Goal: Task Accomplishment & Management: Use online tool/utility

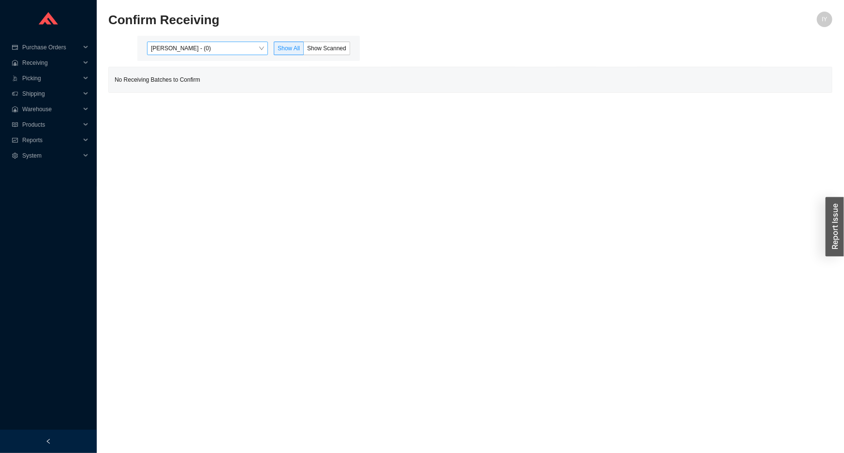
click at [255, 42] on div "[PERSON_NAME] - (0)" at bounding box center [207, 49] width 121 height 14
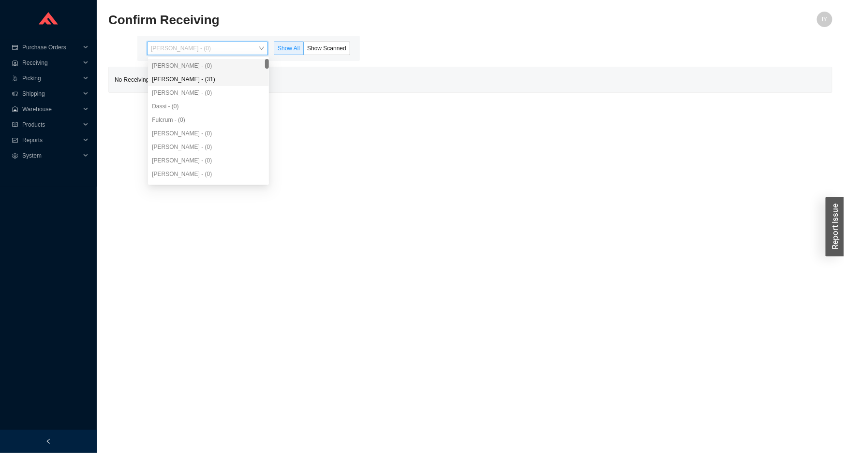
drag, startPoint x: 246, startPoint y: 80, endPoint x: 296, endPoint y: 56, distance: 55.4
click at [251, 75] on div "Angel Negron - (31)" at bounding box center [208, 79] width 113 height 9
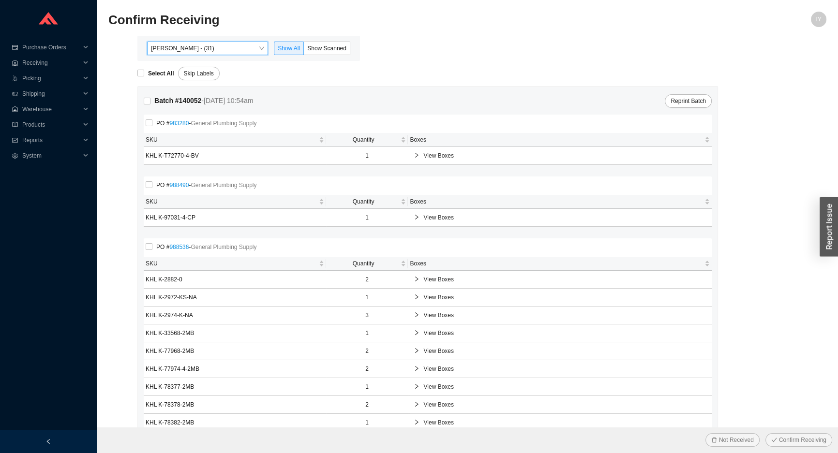
click at [301, 55] on div "Angel Negron - (31) Angel Negron - (31) Show All Show Scanned" at bounding box center [248, 48] width 223 height 25
click at [310, 51] on span "Show Scanned" at bounding box center [326, 48] width 39 height 7
click at [304, 50] on input "Show Scanned" at bounding box center [304, 50] width 0 height 0
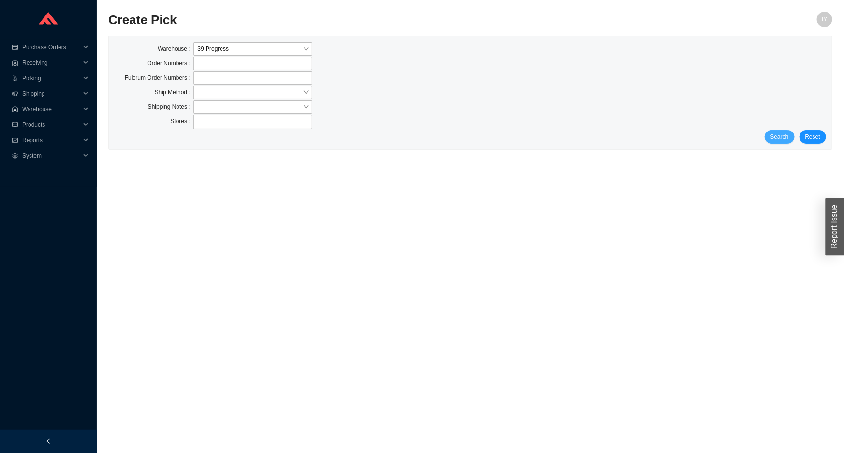
click at [779, 134] on span "Search" at bounding box center [780, 137] width 18 height 10
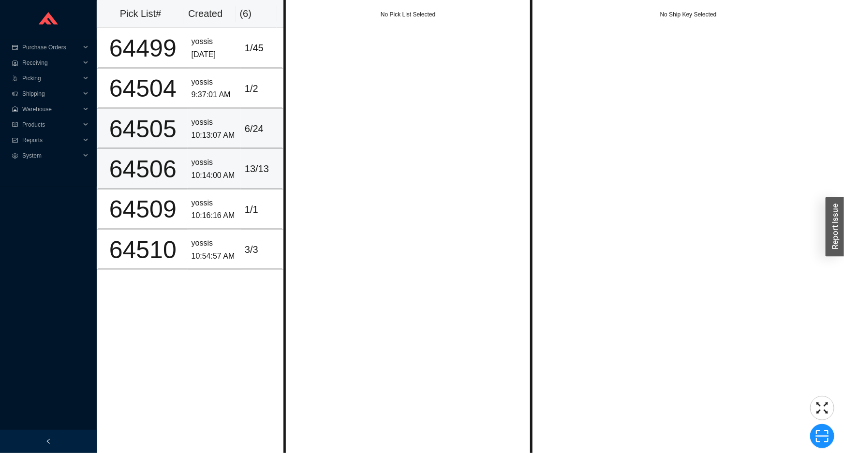
drag, startPoint x: 231, startPoint y: 157, endPoint x: 231, endPoint y: 146, distance: 10.6
click at [230, 156] on div "yossis" at bounding box center [214, 162] width 45 height 13
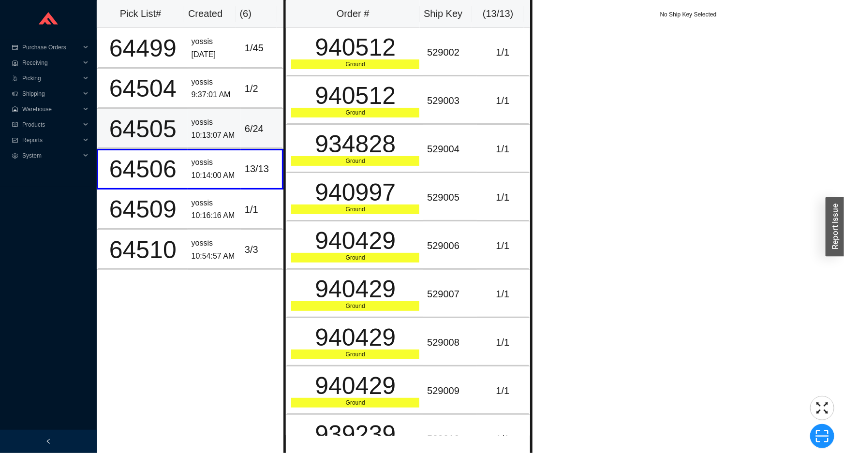
click at [245, 127] on div "6 / 24" at bounding box center [261, 129] width 33 height 16
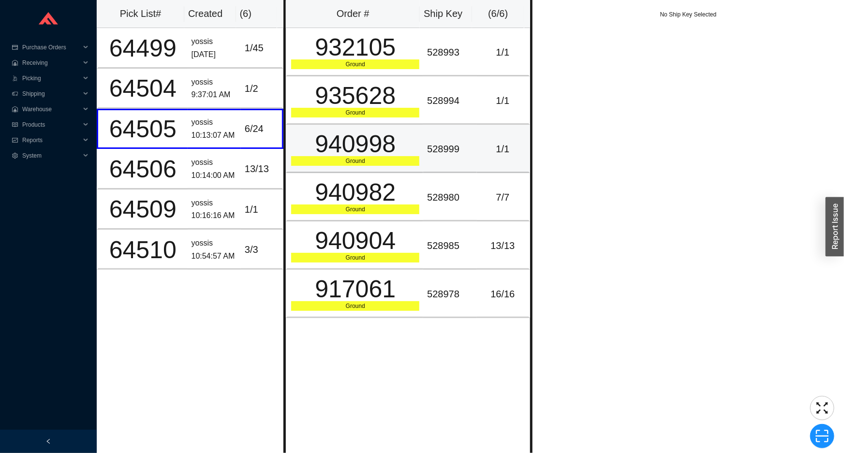
click at [326, 143] on div "940998" at bounding box center [355, 144] width 128 height 24
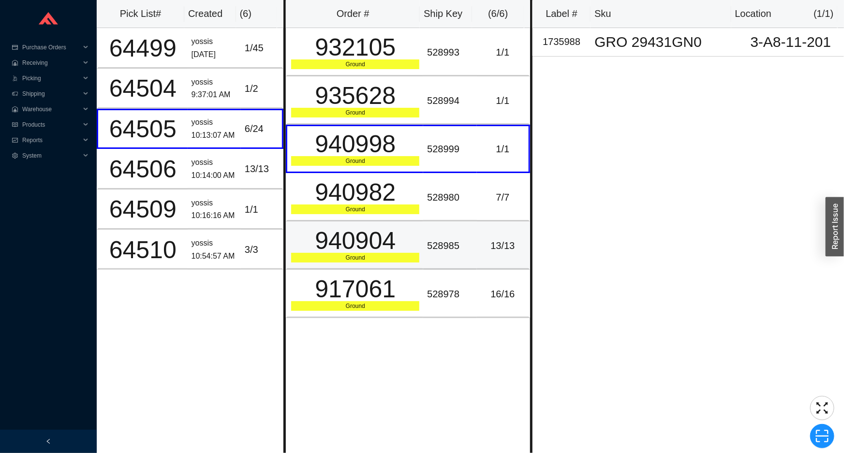
click at [334, 222] on td "940904 Ground" at bounding box center [354, 246] width 137 height 48
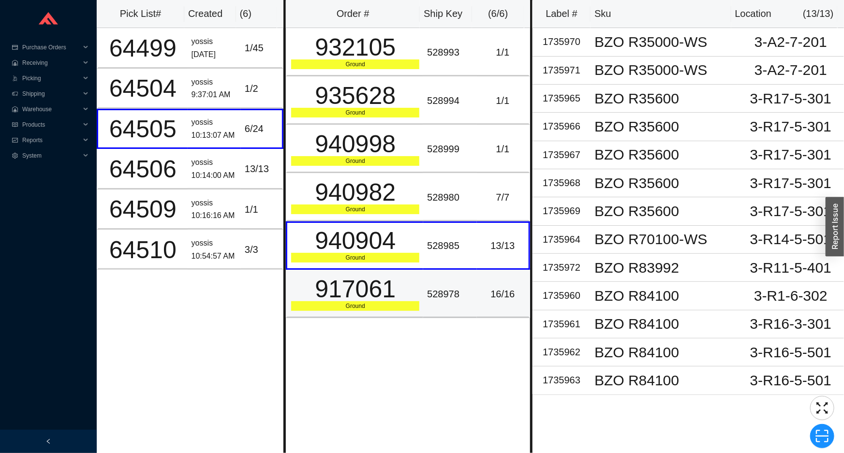
drag, startPoint x: 342, startPoint y: 285, endPoint x: 345, endPoint y: 302, distance: 16.8
click at [342, 286] on div "917061" at bounding box center [355, 289] width 128 height 24
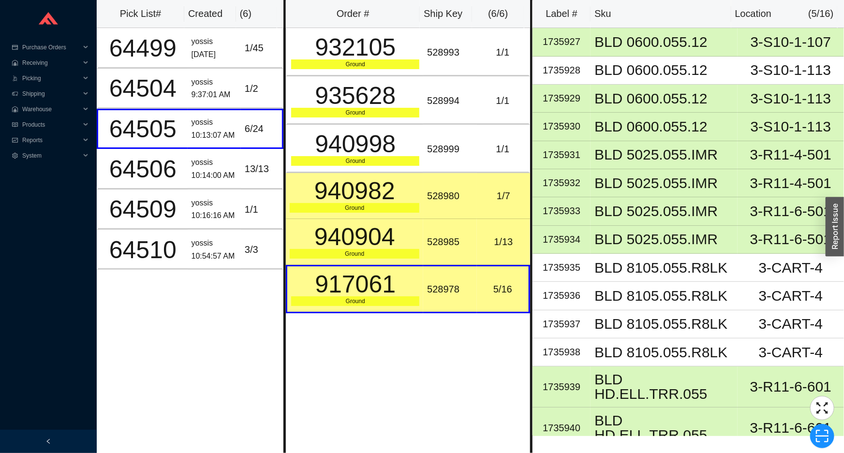
click at [464, 184] on td "528980" at bounding box center [449, 196] width 53 height 46
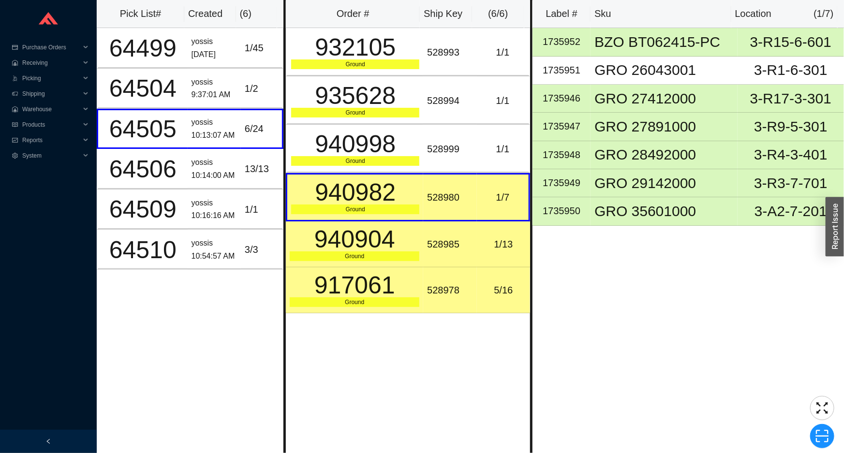
click at [493, 241] on div "1 / 13" at bounding box center [503, 245] width 45 height 16
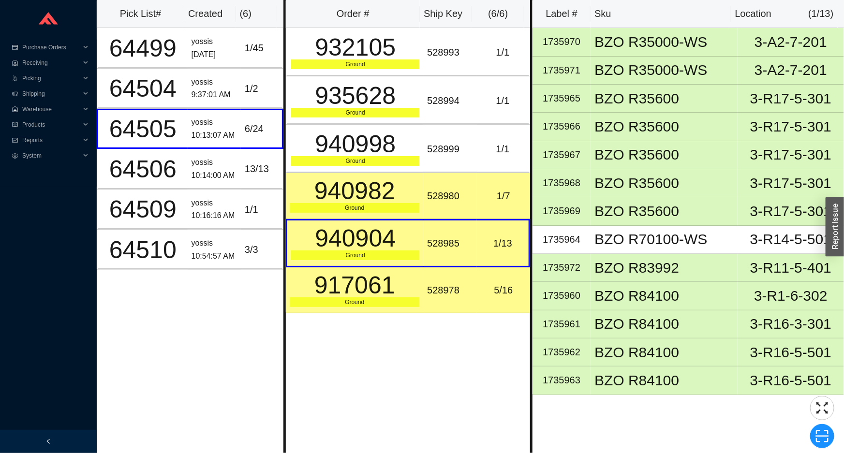
click at [477, 300] on td "5 / 16" at bounding box center [503, 291] width 53 height 46
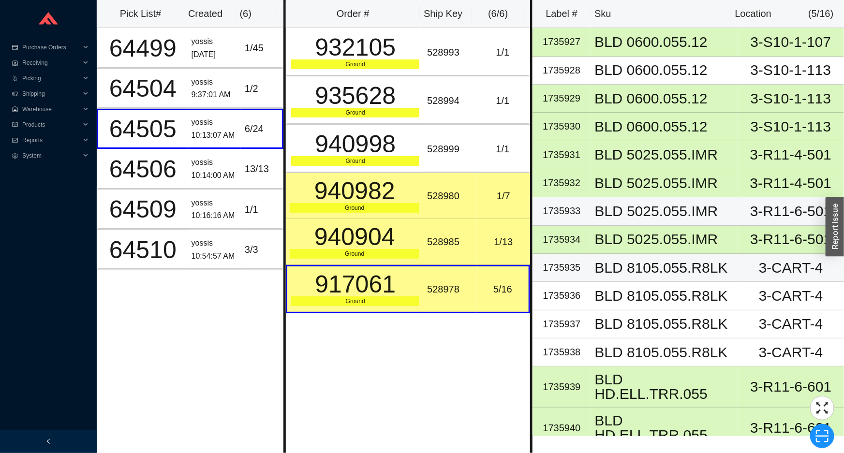
scroll to position [43, 0]
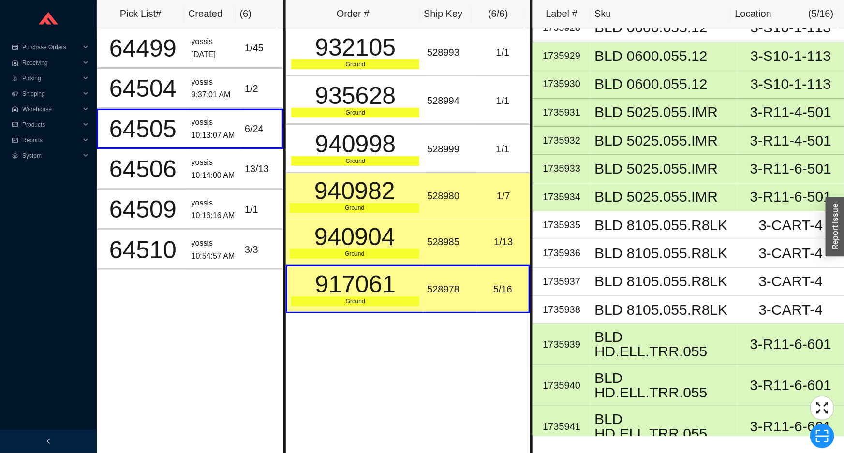
click at [511, 358] on div "Order # Ship Key ( 6 / 6 ) 932105 Ground 528993 1 / 1 935628 Ground 528994 1 / …" at bounding box center [407, 226] width 249 height 453
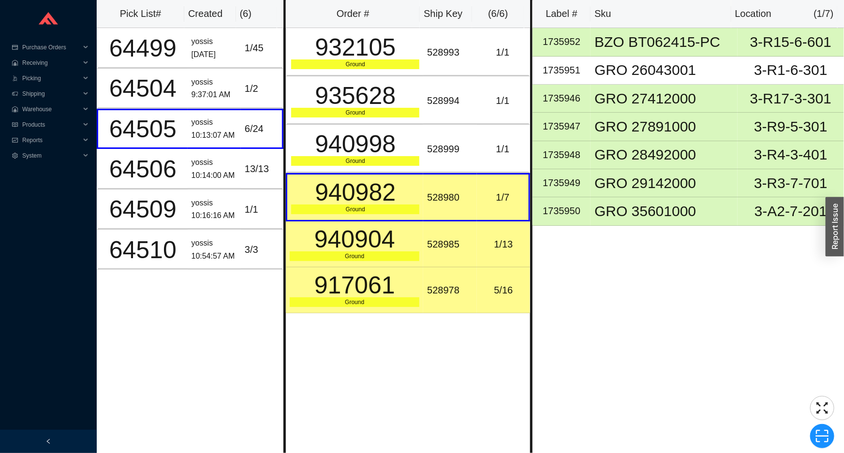
scroll to position [0, 0]
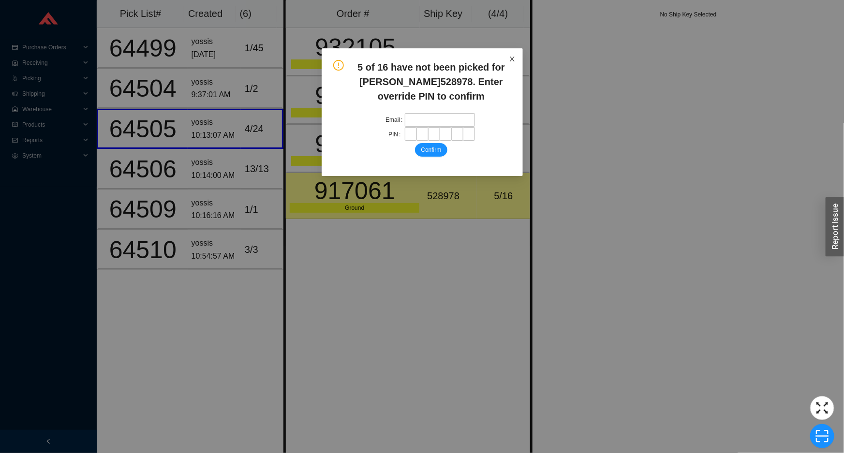
click at [509, 57] on icon "close" at bounding box center [512, 59] width 7 height 7
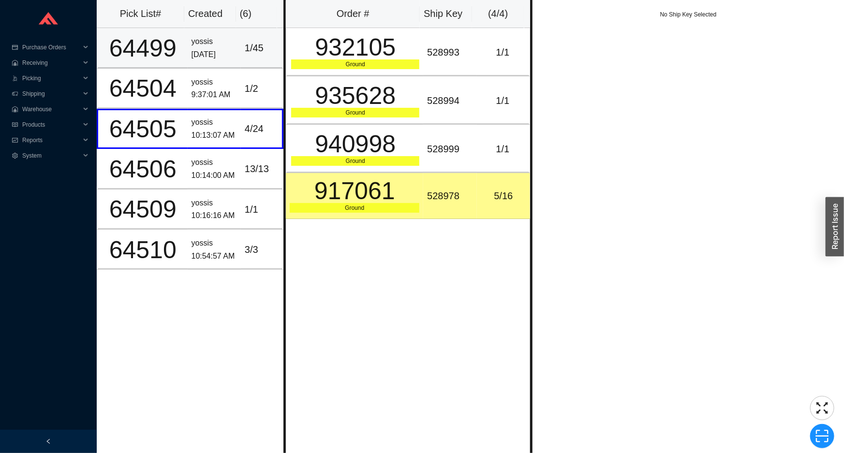
click at [265, 53] on div "1 / 45" at bounding box center [261, 48] width 33 height 16
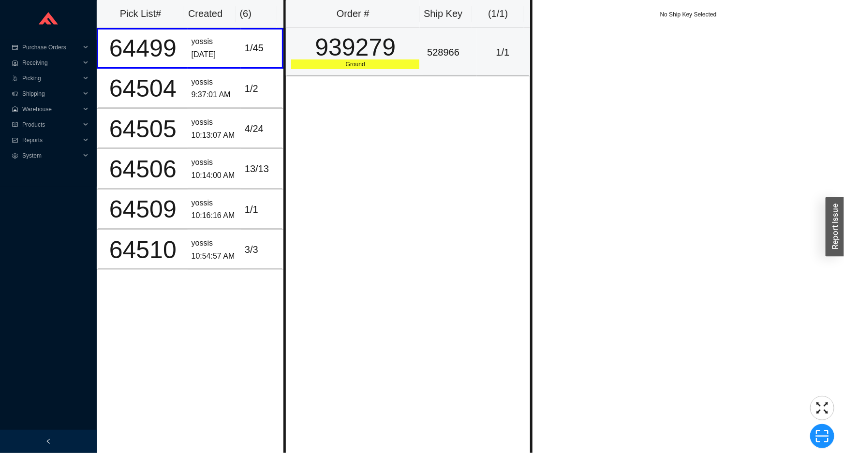
click at [353, 58] on div "939279" at bounding box center [355, 47] width 128 height 24
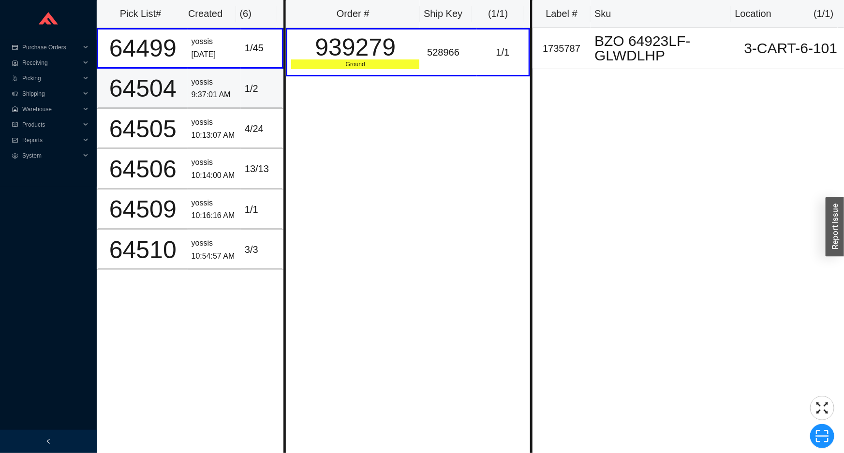
click at [235, 90] on td "yossis 9:37:01 AM" at bounding box center [214, 89] width 53 height 40
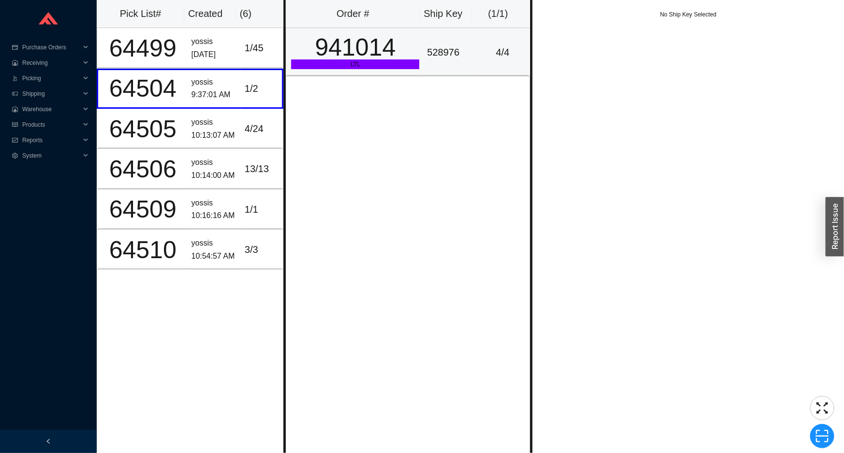
click at [386, 42] on div "941014" at bounding box center [355, 47] width 128 height 24
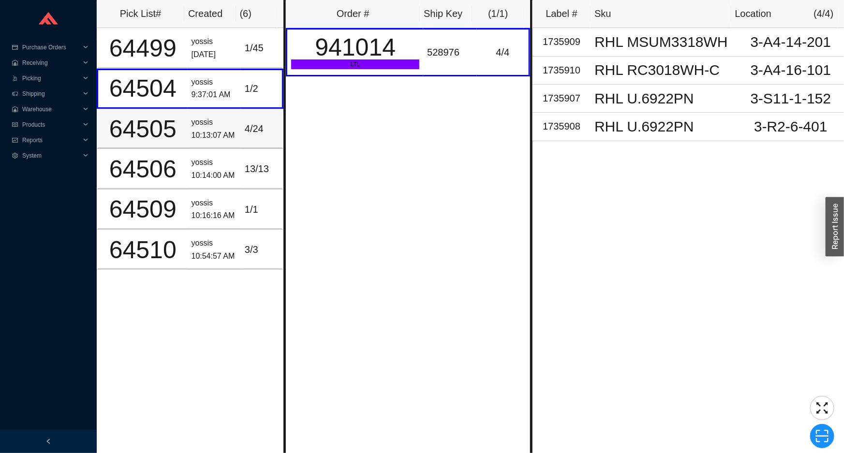
click at [231, 126] on div "yossis" at bounding box center [214, 122] width 45 height 13
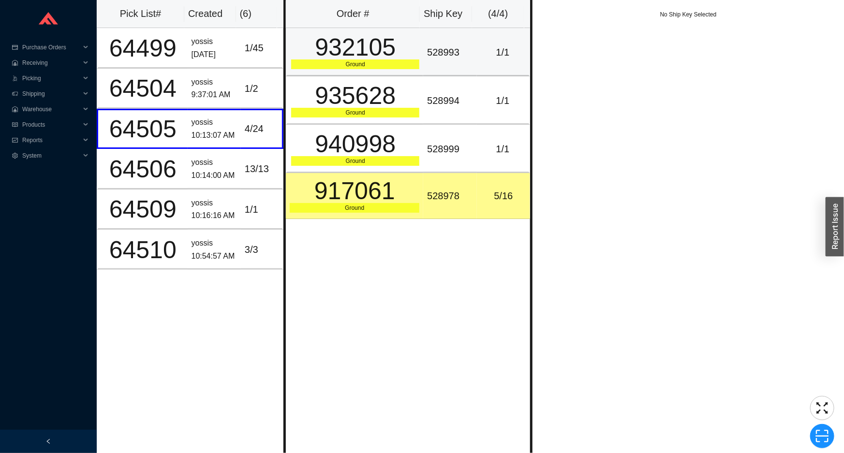
click at [403, 60] on div "Ground" at bounding box center [355, 64] width 128 height 10
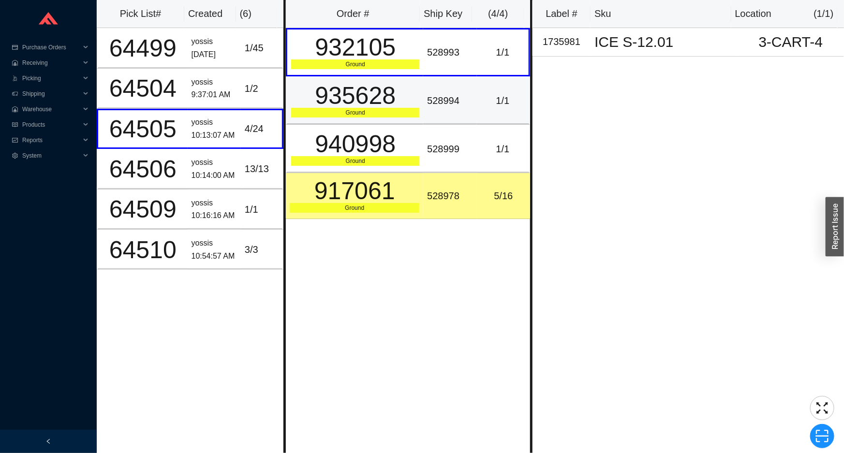
click at [418, 100] on td "935628 Ground" at bounding box center [354, 100] width 137 height 48
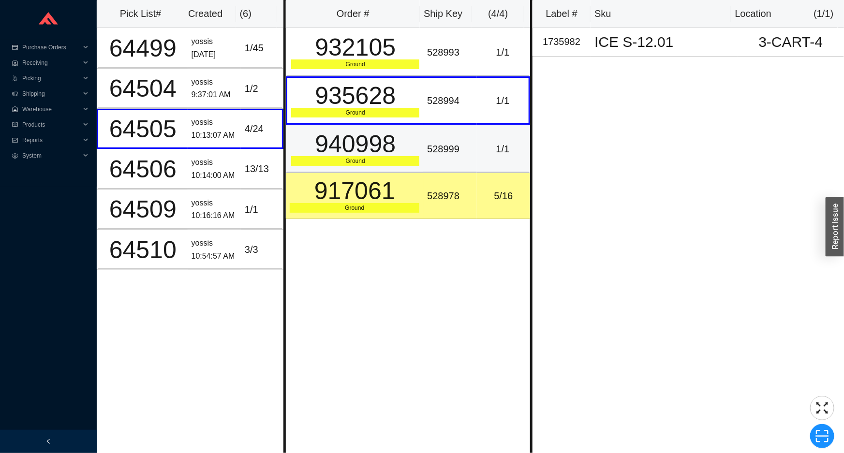
click at [423, 142] on td "528999" at bounding box center [449, 149] width 53 height 48
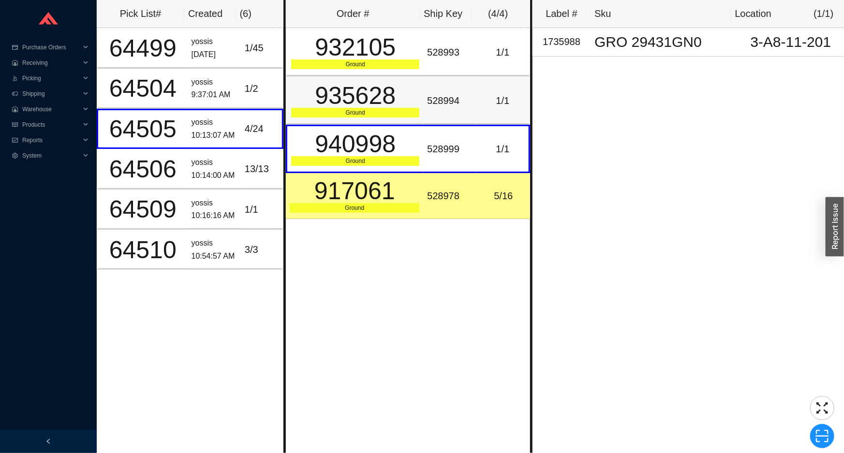
click at [418, 90] on td "935628 Ground" at bounding box center [354, 100] width 137 height 48
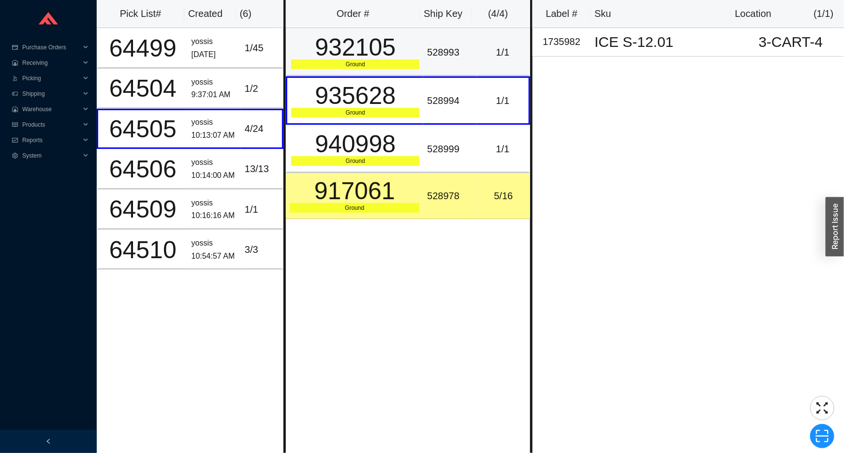
click at [431, 50] on div "528993" at bounding box center [449, 53] width 45 height 16
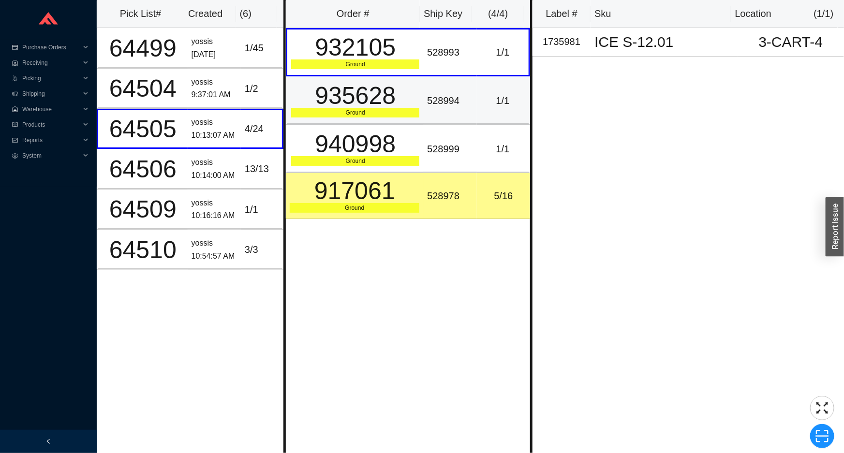
click at [423, 107] on td "528994" at bounding box center [449, 100] width 53 height 48
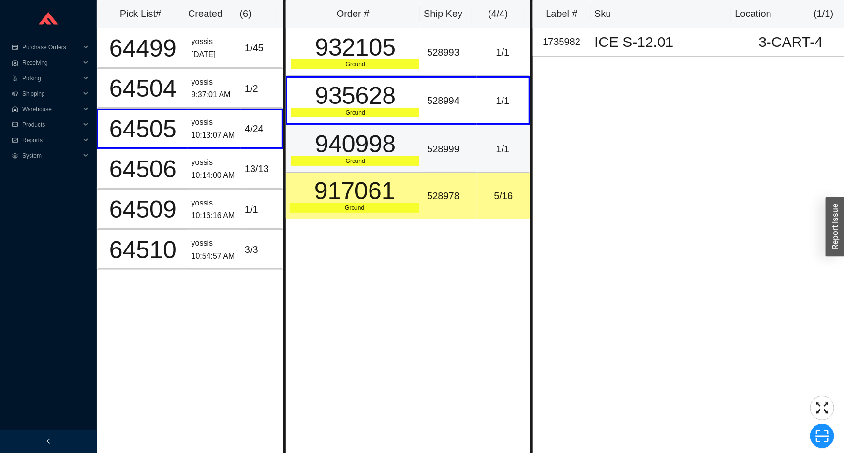
click at [424, 133] on td "528999" at bounding box center [449, 149] width 53 height 48
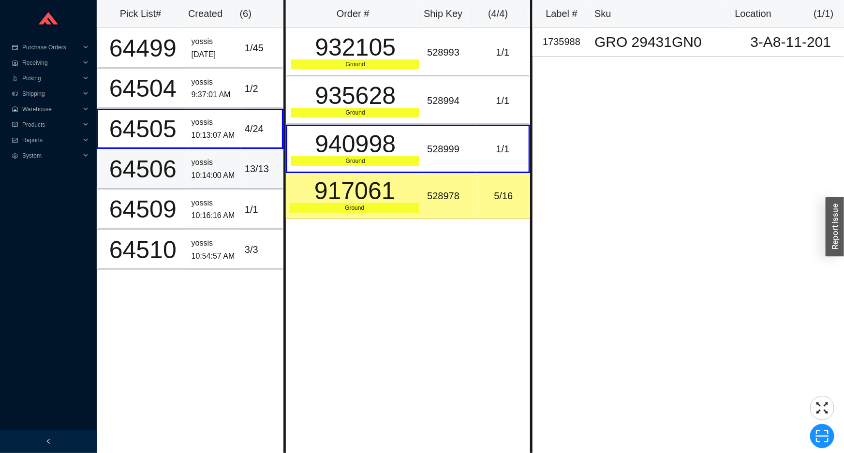
click at [215, 152] on td "yossis 10:14:00 AM" at bounding box center [214, 169] width 53 height 40
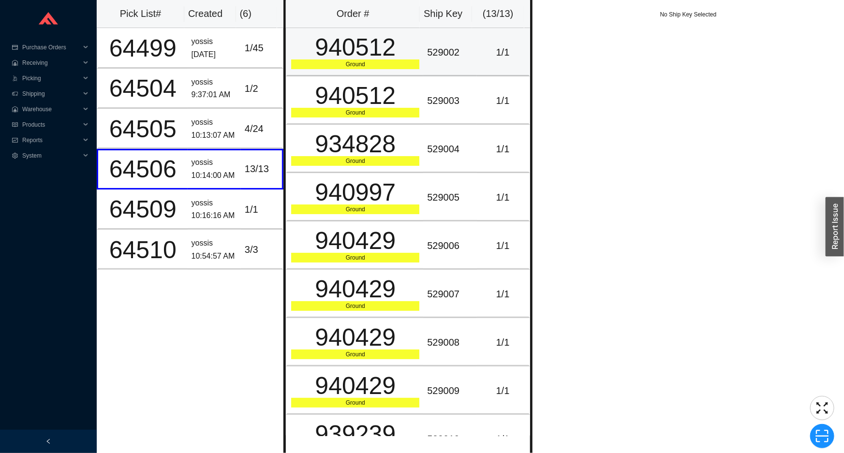
click at [339, 54] on div "940512" at bounding box center [355, 47] width 128 height 24
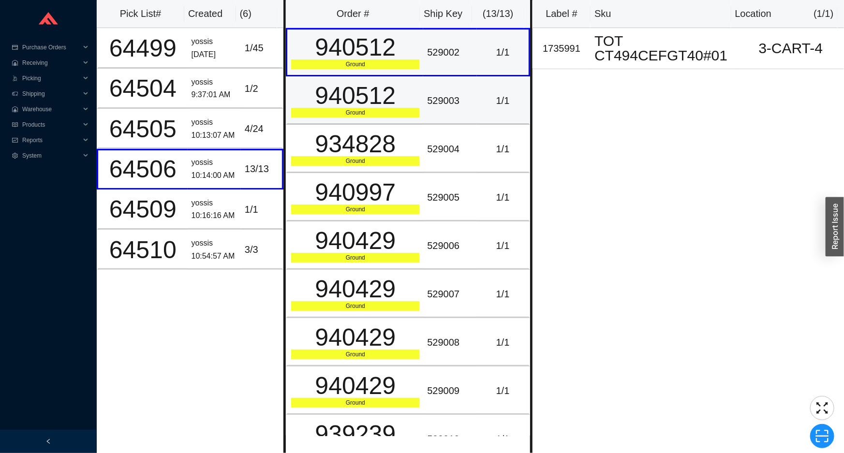
click at [344, 94] on div "940512" at bounding box center [355, 96] width 128 height 24
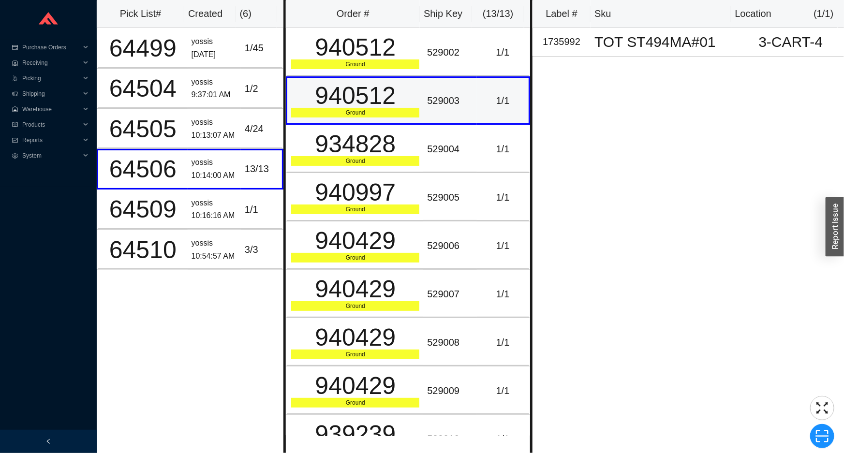
click at [350, 118] on td "940512 Ground" at bounding box center [354, 100] width 137 height 48
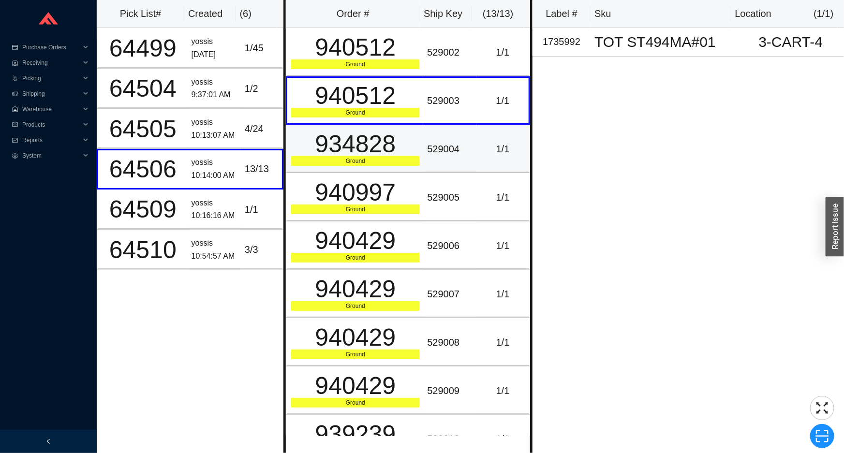
click at [357, 144] on div "934828" at bounding box center [355, 144] width 128 height 24
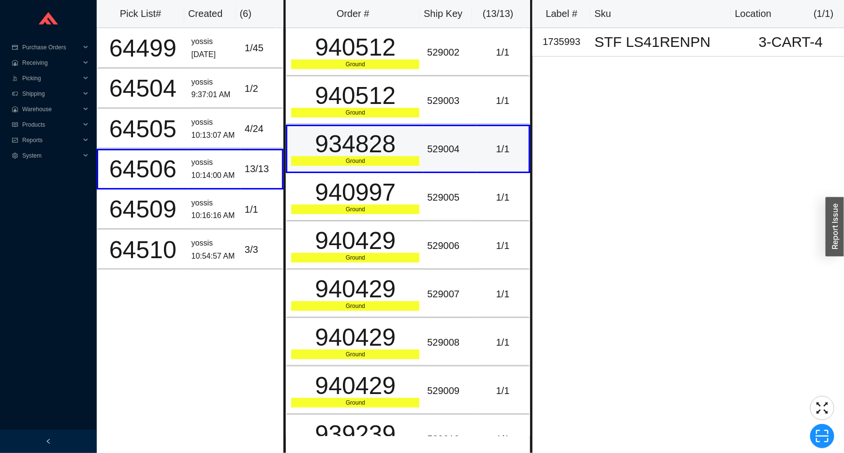
click at [368, 167] on td "934828 Ground" at bounding box center [354, 149] width 137 height 48
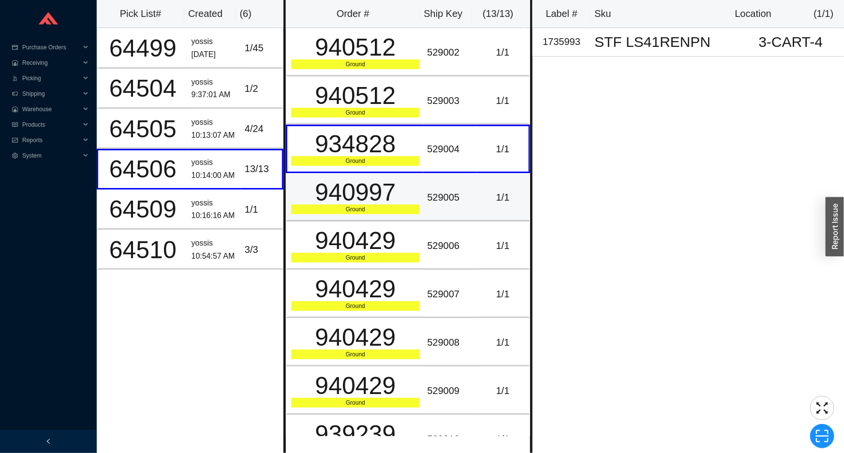
click at [366, 205] on div "940997" at bounding box center [355, 192] width 128 height 24
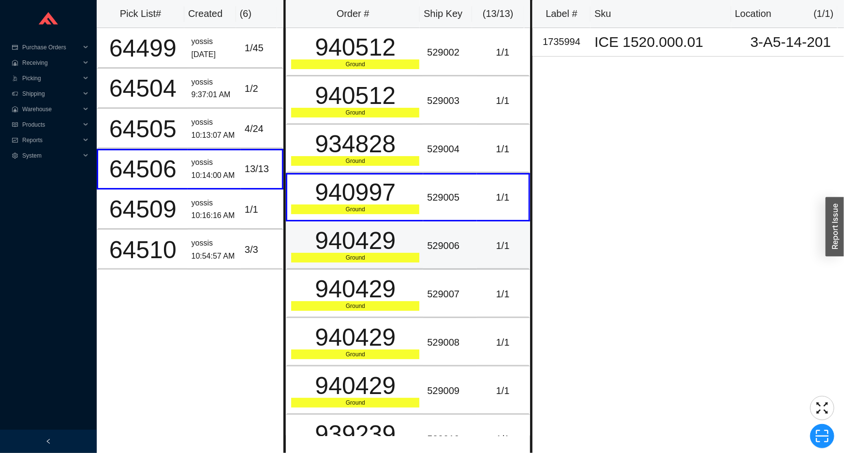
drag, startPoint x: 363, startPoint y: 244, endPoint x: 364, endPoint y: 258, distance: 14.0
click at [363, 245] on div "940429" at bounding box center [355, 241] width 128 height 24
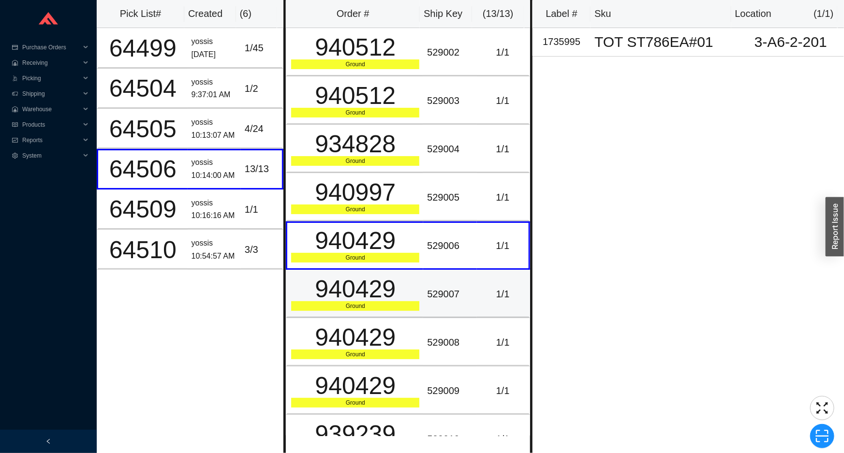
click at [363, 285] on div "940429" at bounding box center [355, 289] width 128 height 24
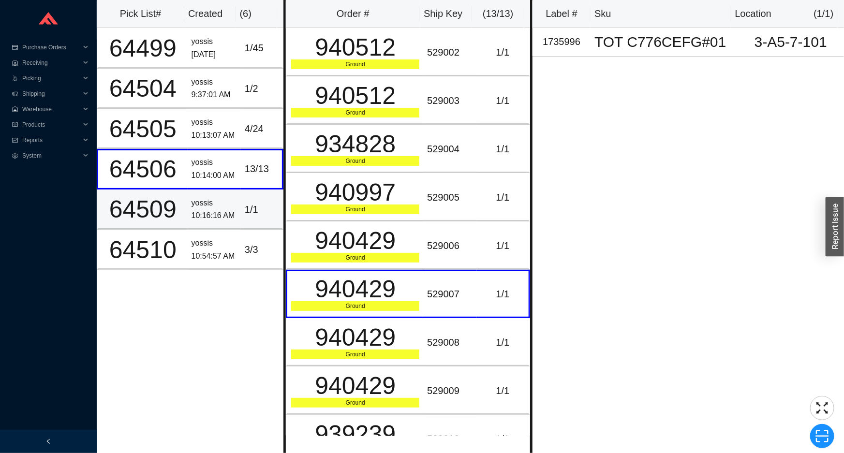
click at [260, 214] on div "1 / 1" at bounding box center [261, 210] width 33 height 16
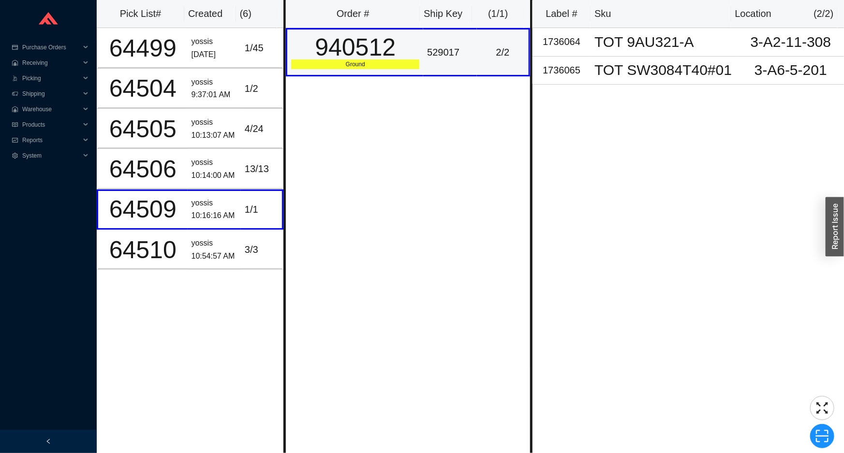
click at [348, 67] on div "Ground" at bounding box center [355, 64] width 128 height 10
click at [216, 224] on td "yossis 10:16:16 AM" at bounding box center [214, 210] width 53 height 40
click at [222, 241] on div "yossis" at bounding box center [214, 243] width 45 height 13
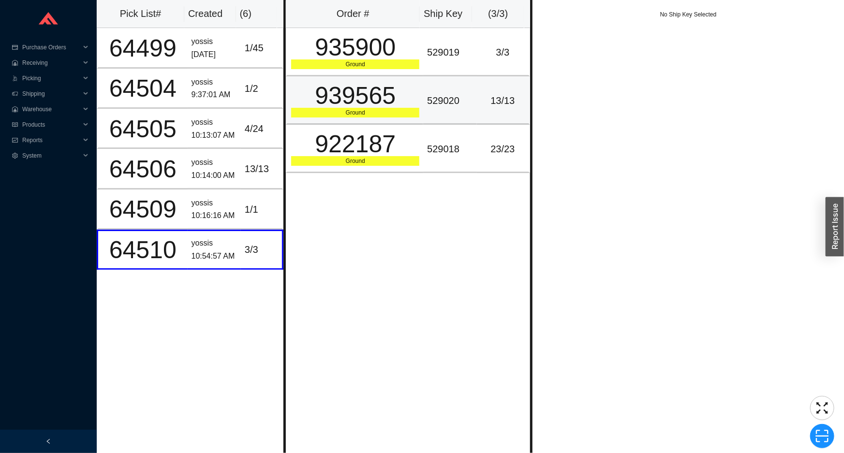
click at [349, 93] on div "939565" at bounding box center [355, 96] width 128 height 24
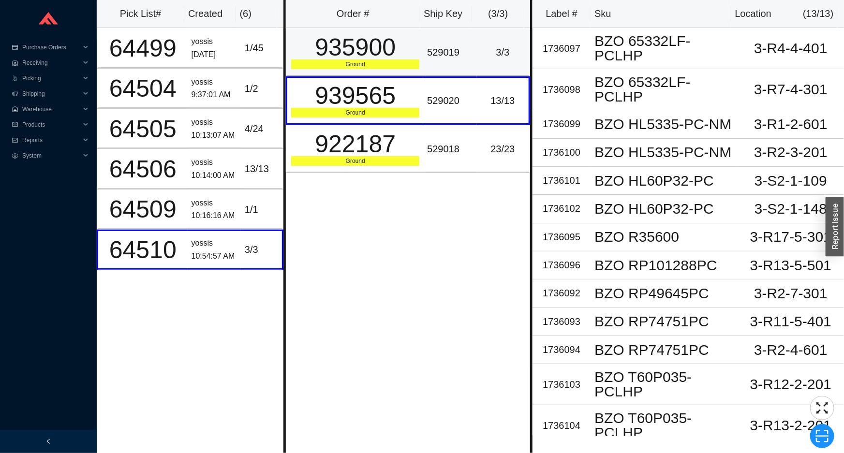
click at [388, 55] on div "935900" at bounding box center [355, 47] width 128 height 24
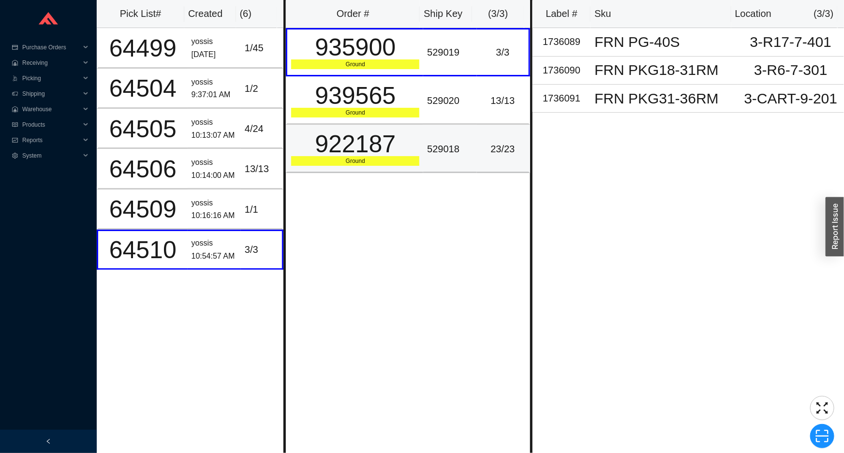
click at [390, 140] on div "922187" at bounding box center [355, 144] width 128 height 24
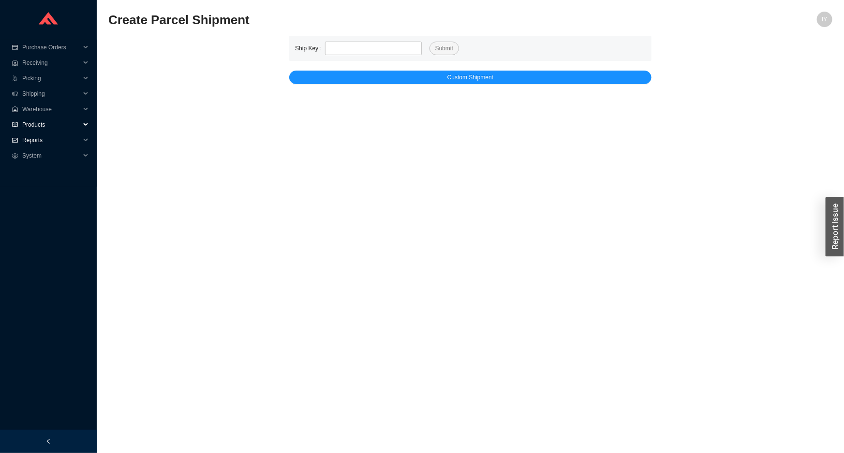
drag, startPoint x: 25, startPoint y: 126, endPoint x: 26, endPoint y: 142, distance: 16.5
click at [27, 126] on span "Products" at bounding box center [51, 124] width 58 height 15
drag, startPoint x: 26, startPoint y: 147, endPoint x: 26, endPoint y: 156, distance: 9.2
click at [27, 144] on link "Edit Sku" at bounding box center [34, 140] width 22 height 7
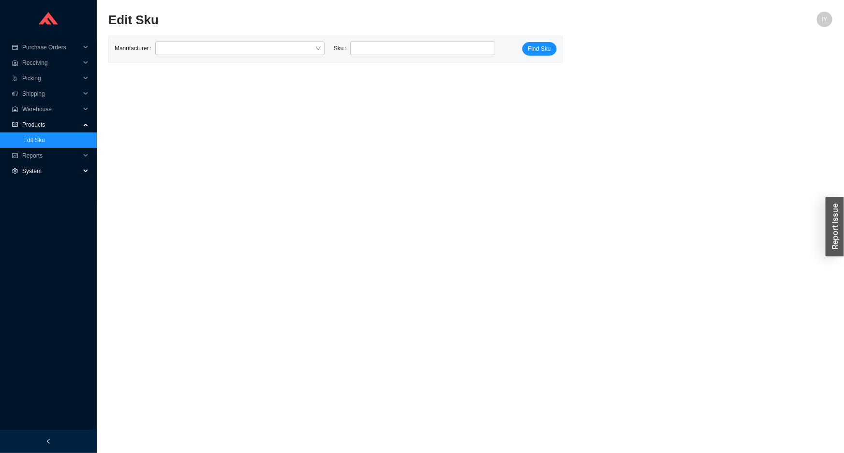
click at [29, 164] on span "System" at bounding box center [51, 171] width 58 height 15
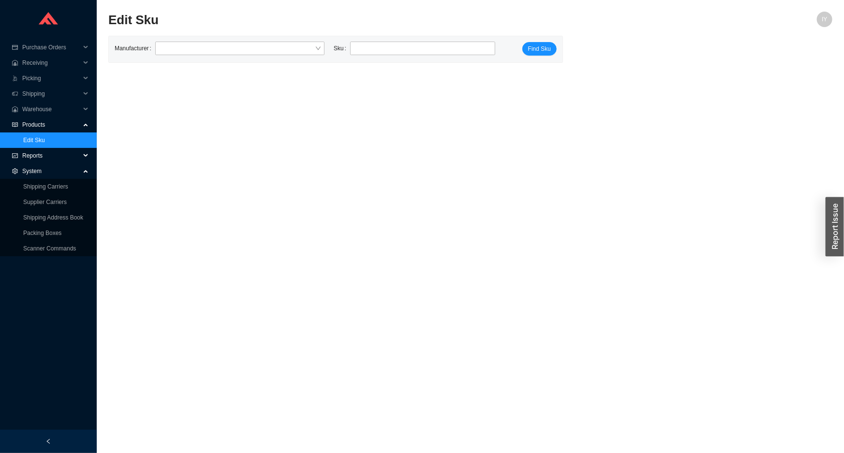
click at [29, 158] on span "Reports" at bounding box center [51, 155] width 58 height 15
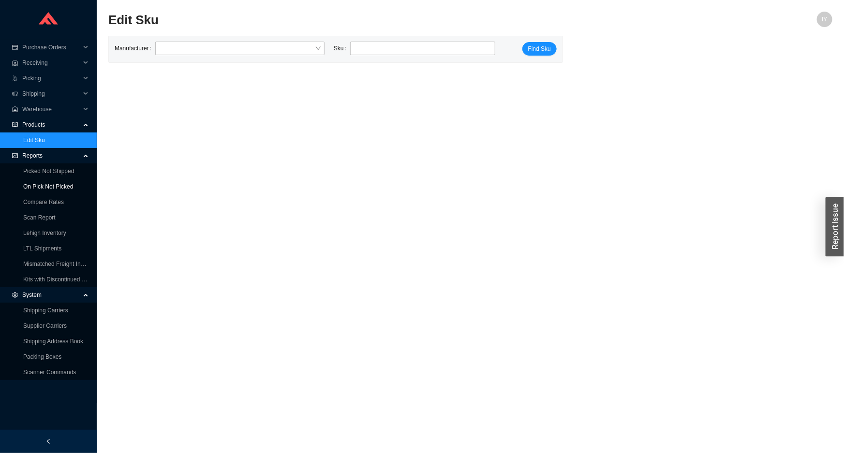
click at [31, 183] on link "On Pick Not Picked" at bounding box center [48, 186] width 50 height 7
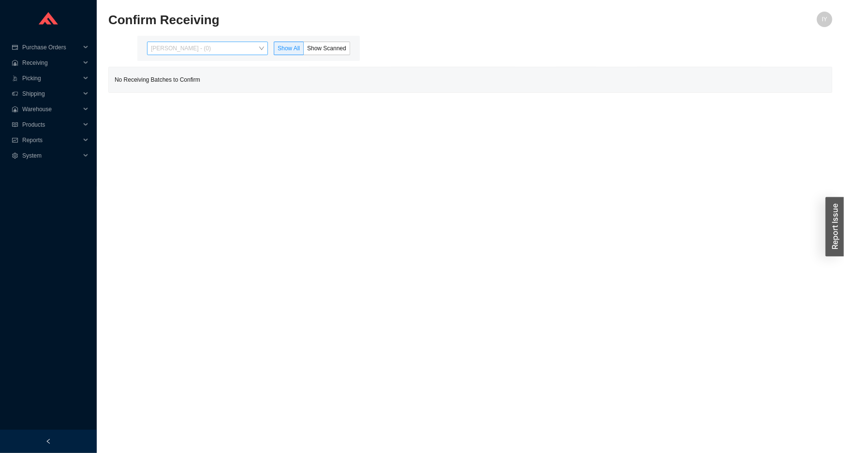
click at [221, 50] on span "[PERSON_NAME] - (0)" at bounding box center [207, 48] width 113 height 13
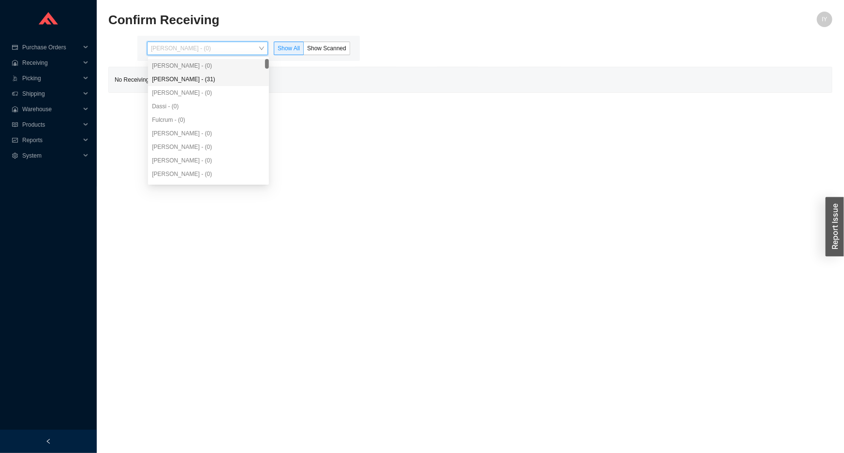
click at [208, 85] on div "[PERSON_NAME] - (31)" at bounding box center [208, 80] width 121 height 14
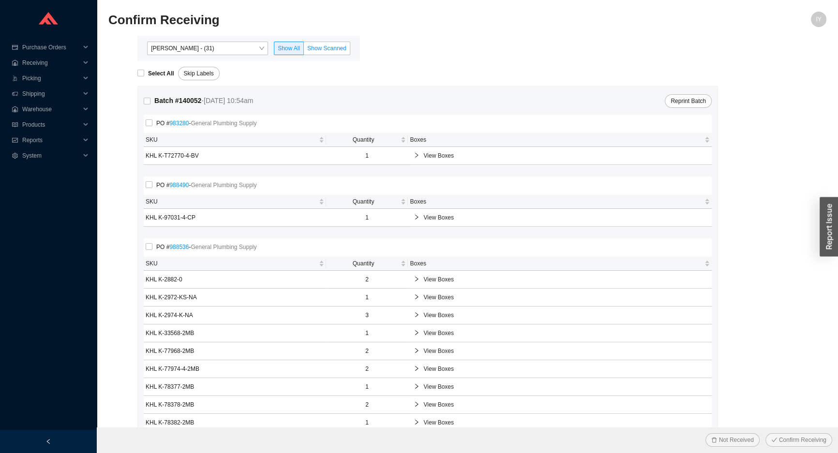
click at [323, 51] on span "Show Scanned" at bounding box center [326, 48] width 39 height 7
click at [304, 50] on input "Show Scanned" at bounding box center [304, 50] width 0 height 0
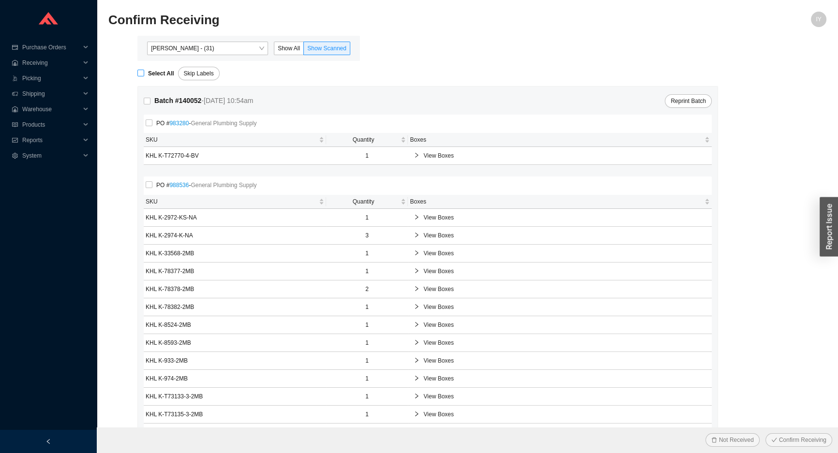
click at [156, 71] on strong "Select All" at bounding box center [161, 73] width 26 height 7
click at [144, 71] on input "Select All" at bounding box center [140, 73] width 7 height 7
checkbox input "true"
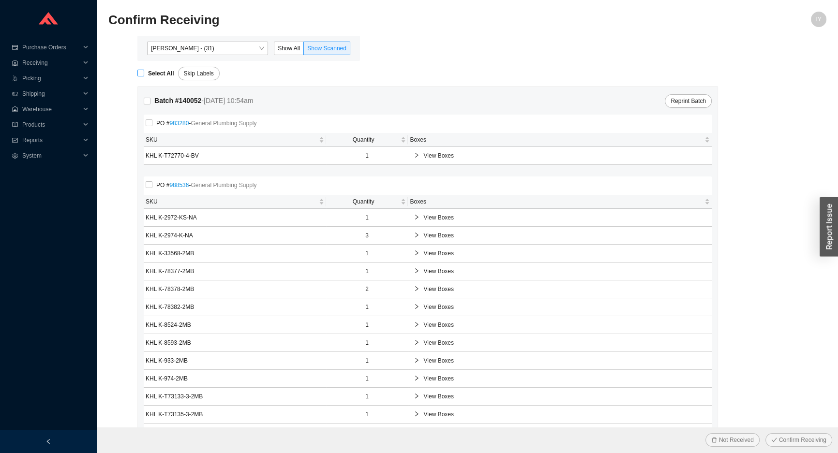
checkbox input "true"
drag, startPoint x: 785, startPoint y: 433, endPoint x: 784, endPoint y: 438, distance: 4.9
click at [784, 438] on button "Confirm Receiving" at bounding box center [798, 440] width 67 height 14
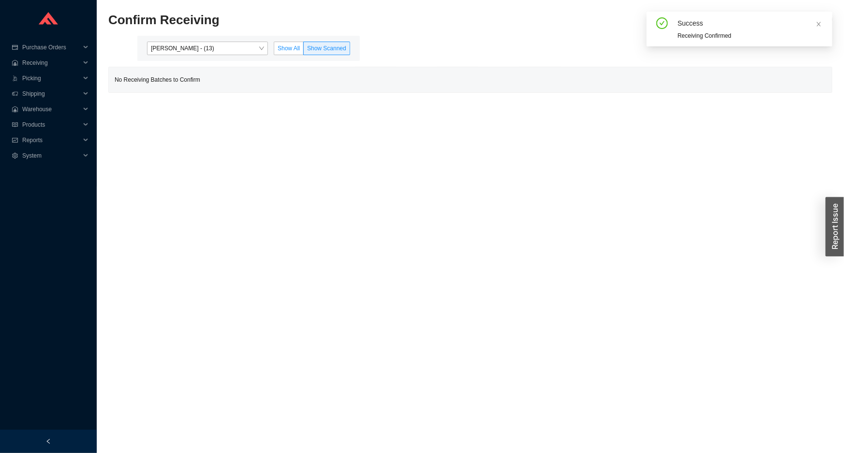
click at [297, 44] on label "Show All" at bounding box center [289, 49] width 30 height 14
click at [274, 50] on input "Show All" at bounding box center [274, 50] width 0 height 0
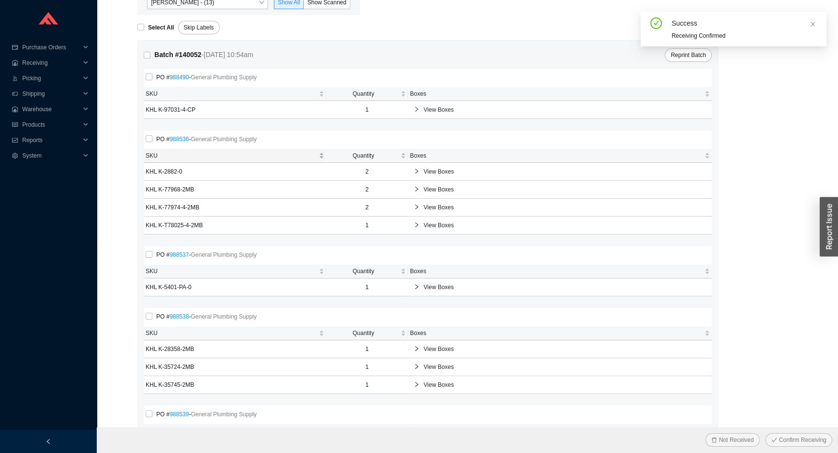
scroll to position [104, 0]
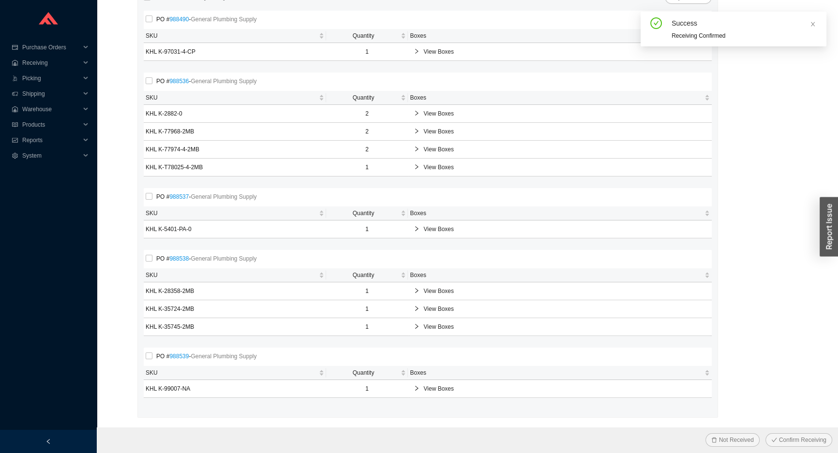
click at [429, 118] on div "View Boxes" at bounding box center [560, 113] width 300 height 17
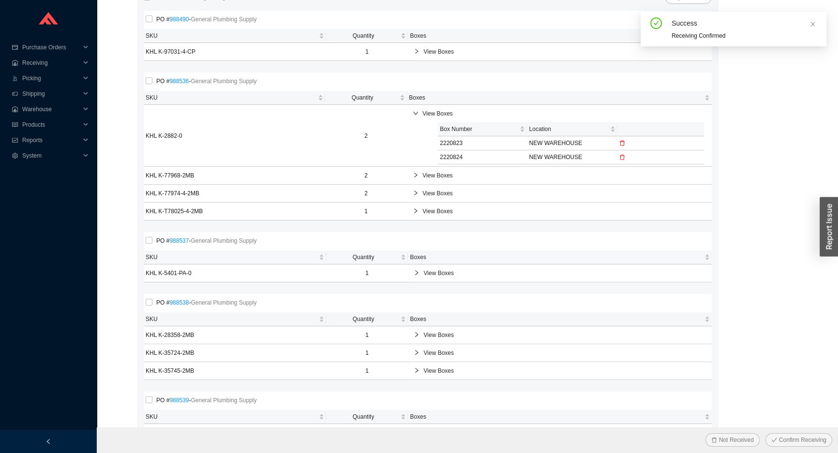
click at [438, 191] on span "View Boxes" at bounding box center [563, 194] width 283 height 10
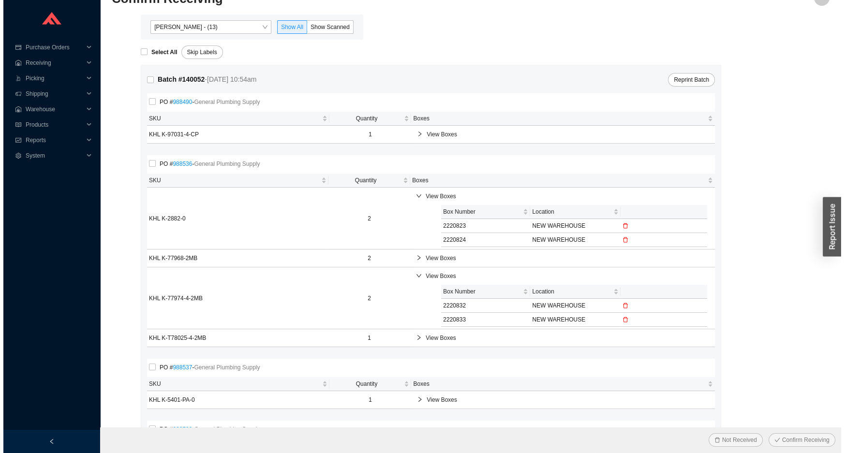
scroll to position [0, 0]
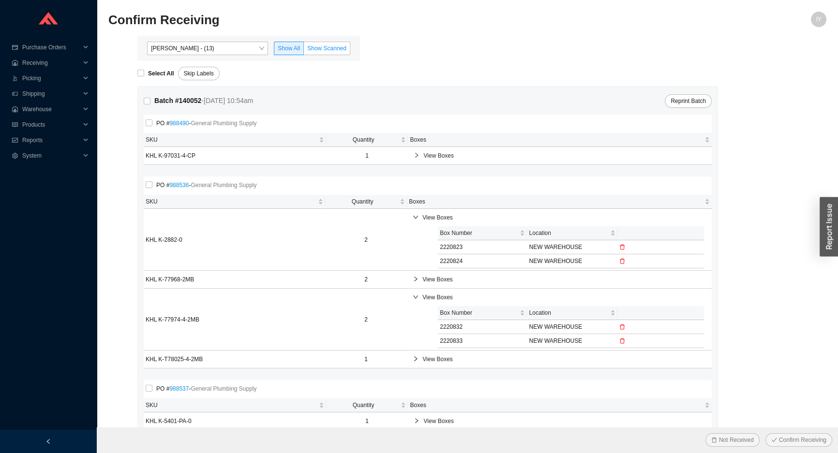
click at [314, 53] on label "Show Scanned" at bounding box center [327, 49] width 46 height 14
click at [304, 50] on input "Show Scanned" at bounding box center [304, 50] width 0 height 0
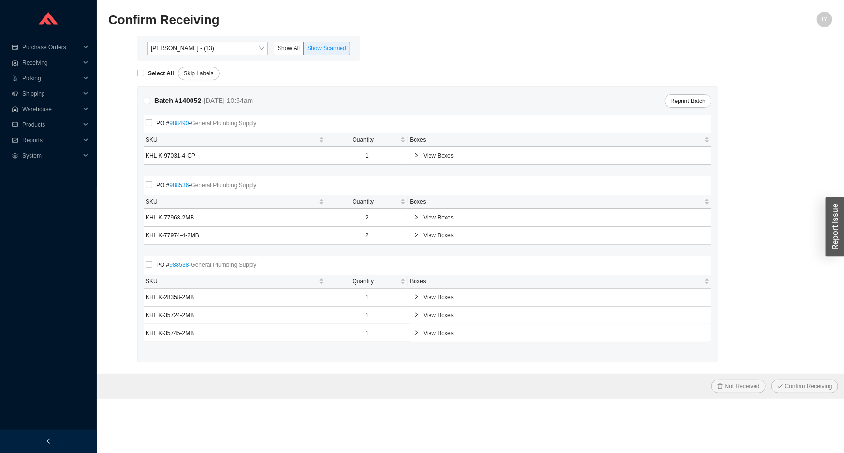
click at [440, 151] on span "View Boxes" at bounding box center [564, 156] width 283 height 10
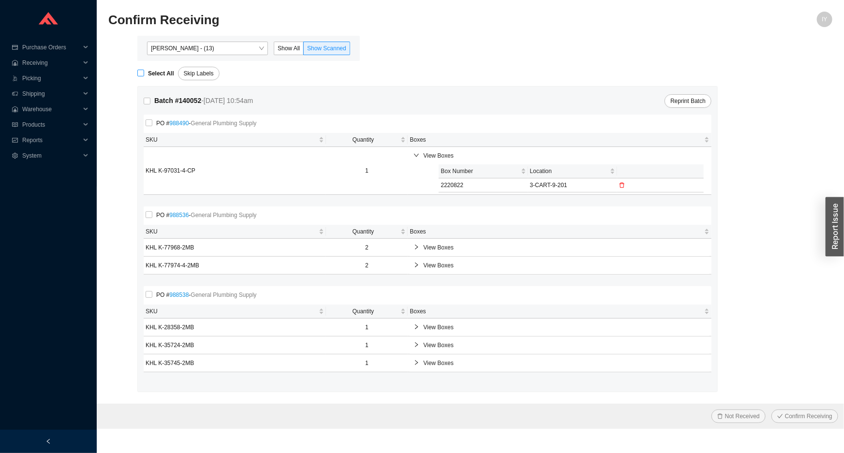
click at [161, 76] on strong "Select All" at bounding box center [161, 73] width 26 height 7
click at [144, 76] on input "Select All" at bounding box center [140, 73] width 7 height 7
checkbox input "true"
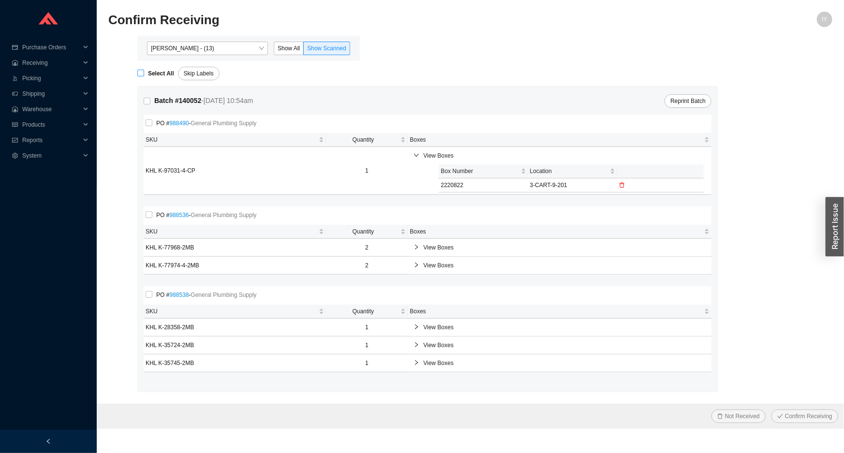
checkbox input "true"
click at [780, 426] on div "Not Received Confirm Receiving" at bounding box center [470, 416] width 747 height 25
click at [781, 416] on icon "check" at bounding box center [780, 417] width 6 height 6
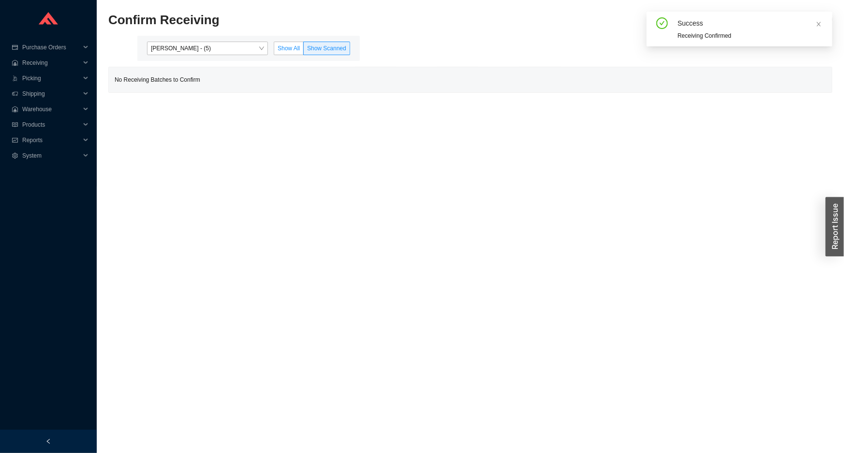
click at [293, 46] on span "Show All" at bounding box center [289, 48] width 22 height 7
click at [274, 50] on input "Show All" at bounding box center [274, 50] width 0 height 0
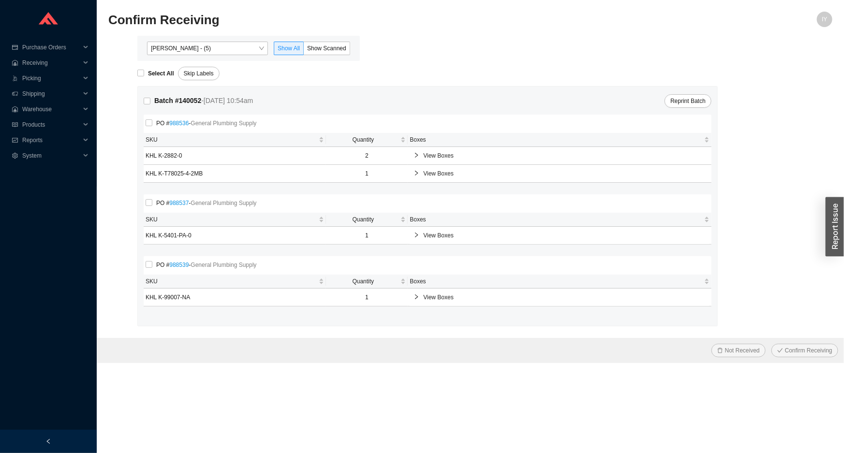
click at [443, 232] on span "View Boxes" at bounding box center [564, 236] width 283 height 10
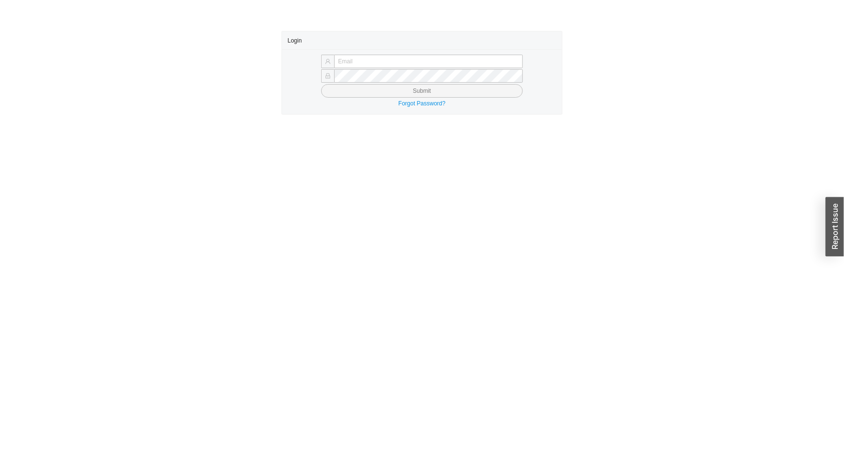
click at [424, 0] on html "Login Submit Forgot Password?" at bounding box center [422, 226] width 844 height 453
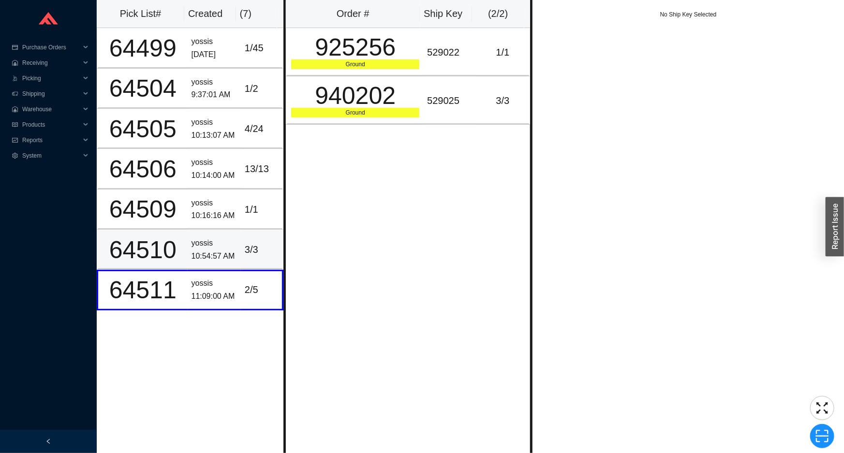
click at [198, 239] on div "yossis" at bounding box center [214, 243] width 45 height 13
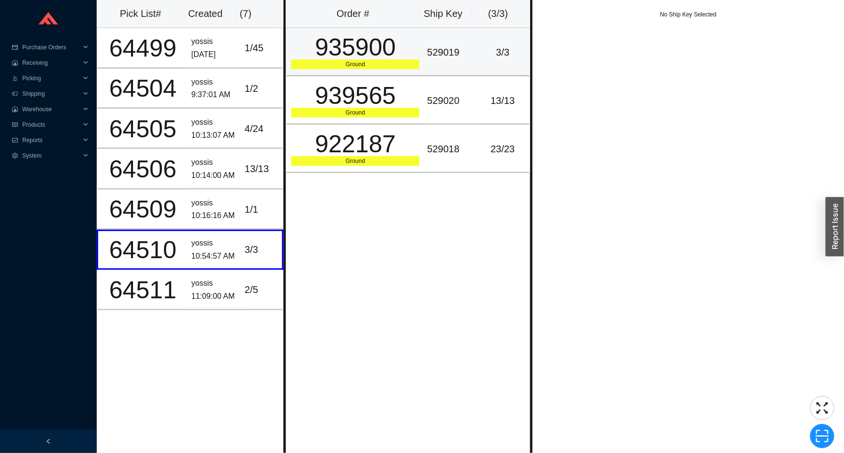
click at [449, 58] on div "529019" at bounding box center [449, 53] width 45 height 16
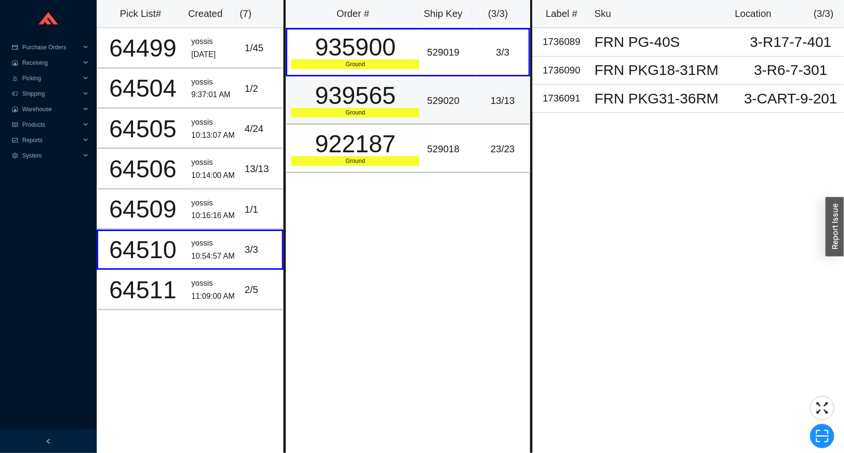
click at [465, 110] on td "529020" at bounding box center [449, 100] width 53 height 48
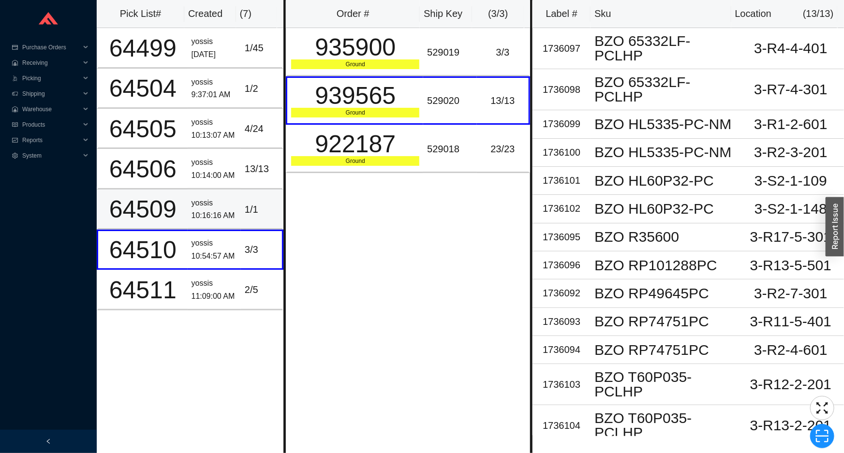
click at [209, 197] on div "yossis" at bounding box center [214, 203] width 45 height 13
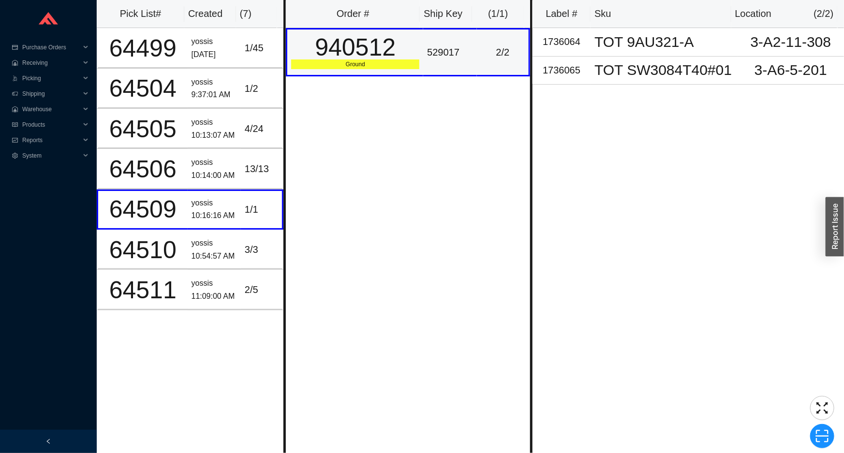
click at [427, 59] on div "529017" at bounding box center [449, 53] width 45 height 16
click at [138, 179] on div "64506" at bounding box center [143, 169] width 82 height 24
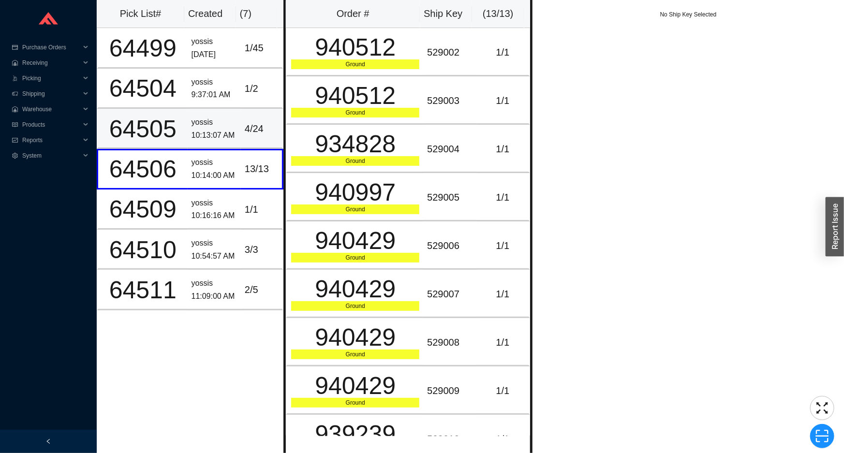
click at [181, 131] on td "64505" at bounding box center [142, 129] width 91 height 40
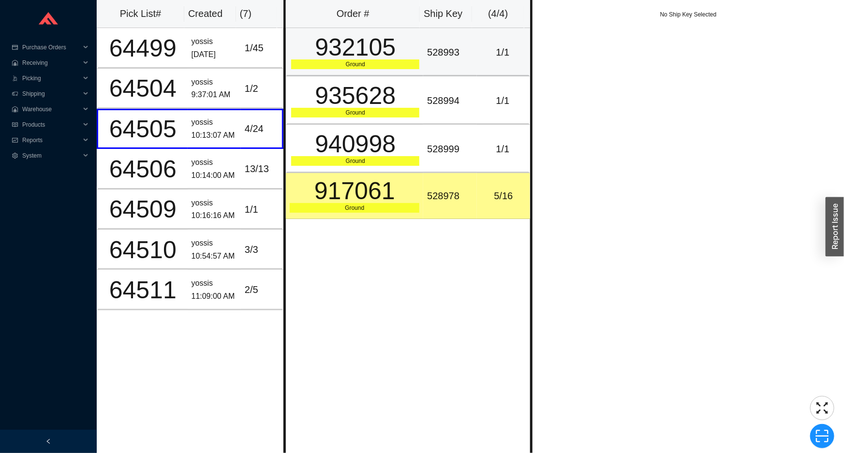
click at [391, 51] on div "932105" at bounding box center [355, 47] width 128 height 24
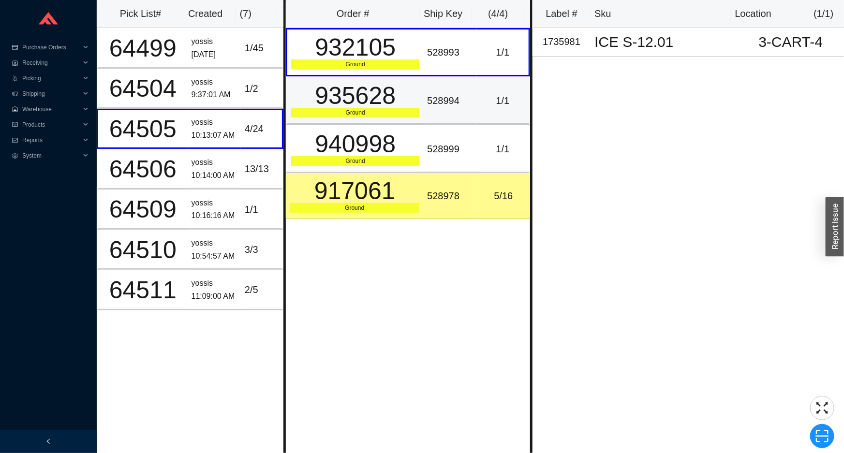
drag, startPoint x: 405, startPoint y: 94, endPoint x: 404, endPoint y: 104, distance: 9.7
click at [405, 96] on div "935628" at bounding box center [355, 96] width 128 height 24
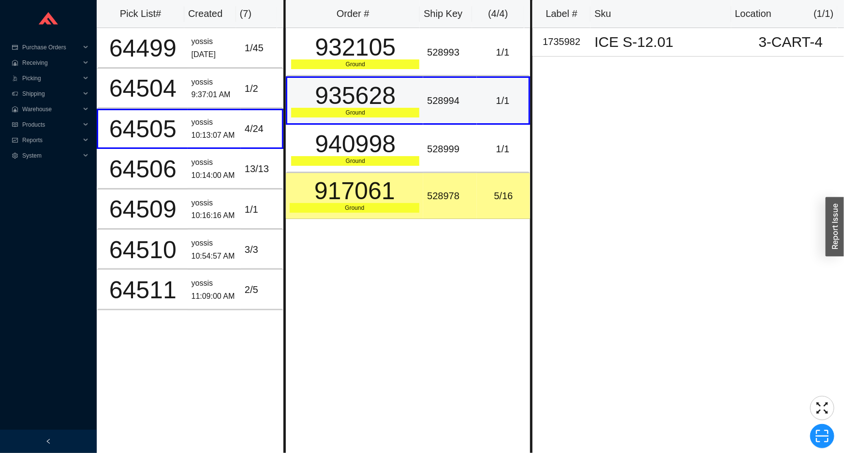
click at [403, 111] on div "Ground" at bounding box center [355, 113] width 128 height 10
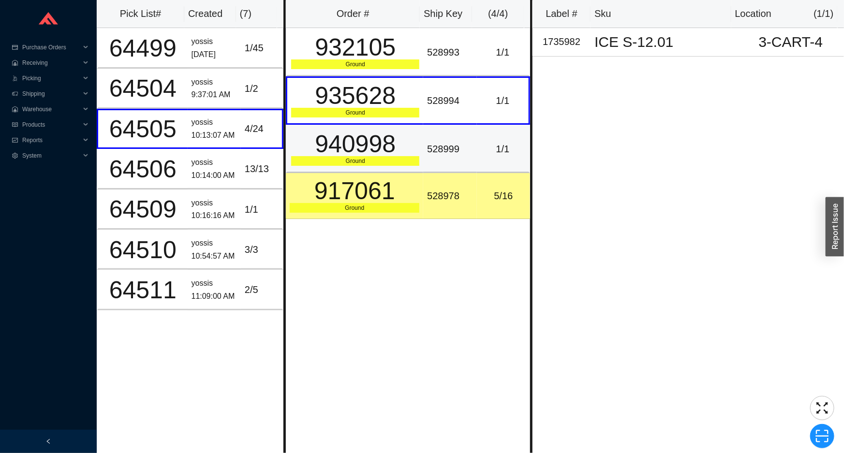
click at [402, 143] on div "940998" at bounding box center [355, 144] width 128 height 24
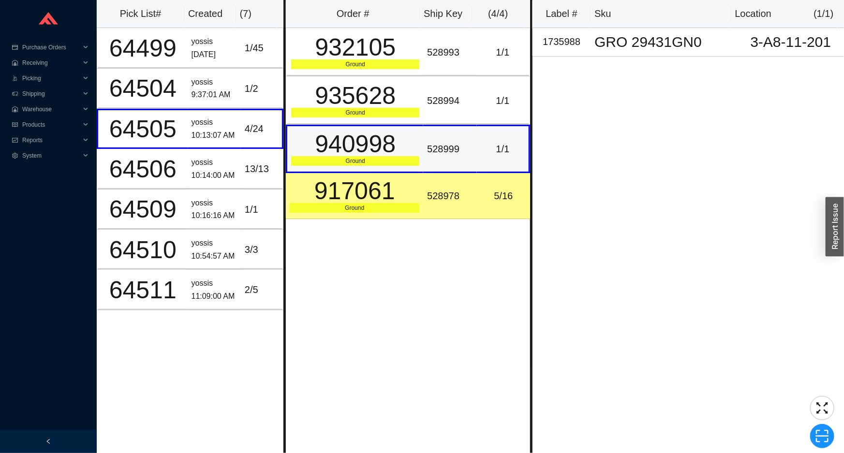
click at [404, 187] on div "917061" at bounding box center [355, 191] width 130 height 24
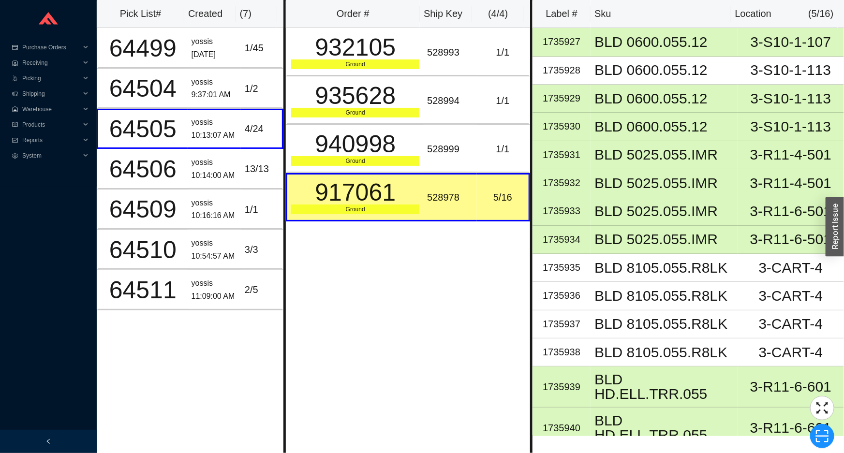
click at [423, 323] on div "Order # Ship Key ( 4 / 4 ) 932105 Ground 528993 1 / 1 935628 Ground 528994 1 / …" at bounding box center [407, 226] width 249 height 453
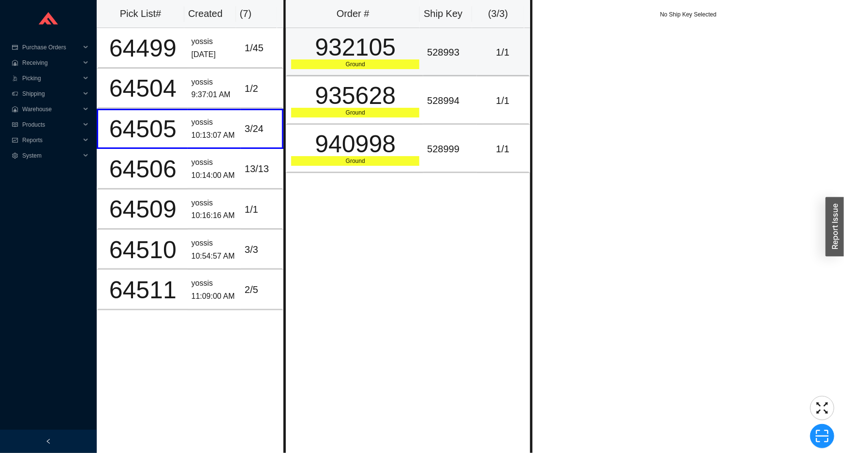
click at [440, 46] on div "528993" at bounding box center [449, 53] width 45 height 16
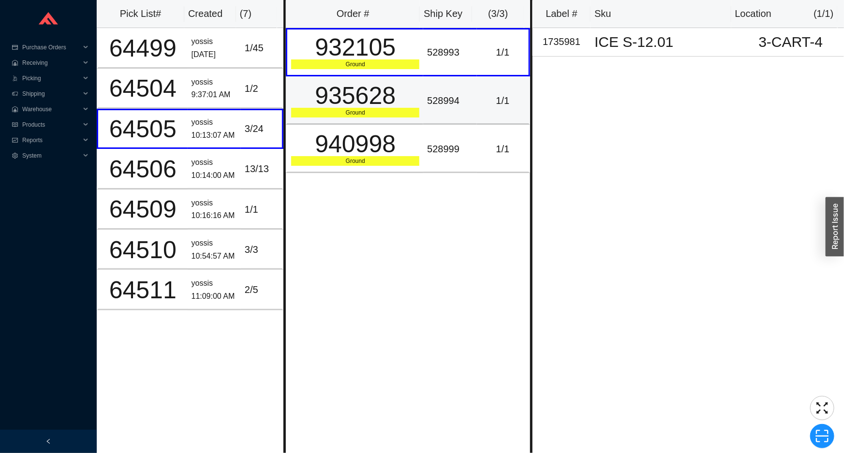
click at [469, 110] on td "528994" at bounding box center [449, 100] width 53 height 48
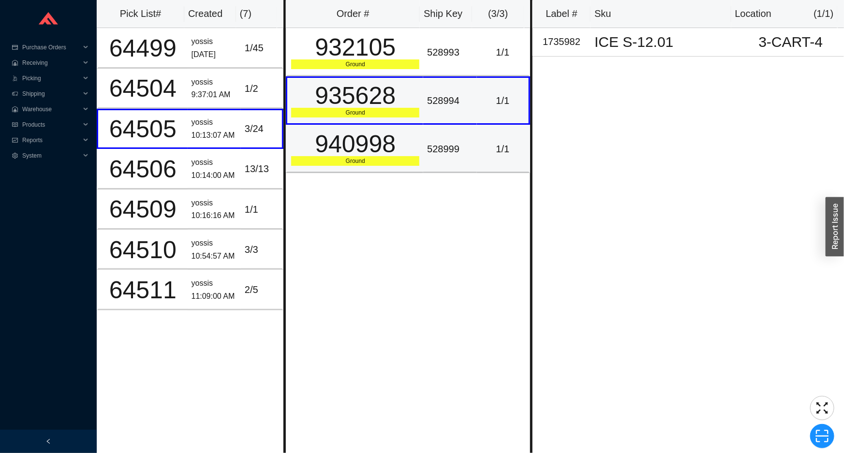
click at [481, 156] on div "1 / 1" at bounding box center [503, 149] width 44 height 16
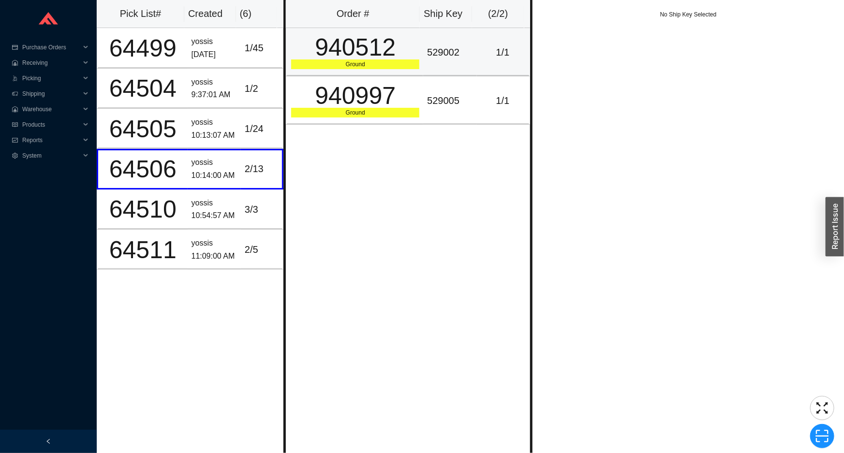
click at [384, 57] on div "940512" at bounding box center [355, 47] width 128 height 24
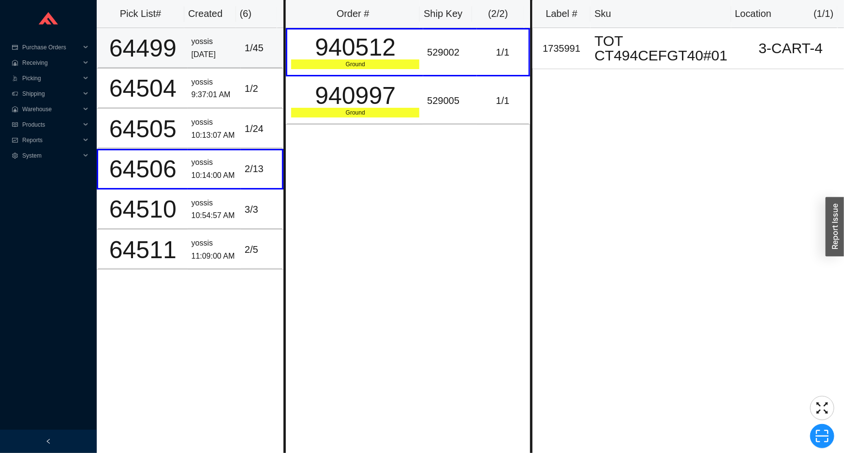
click at [207, 47] on div "yossis" at bounding box center [214, 41] width 45 height 13
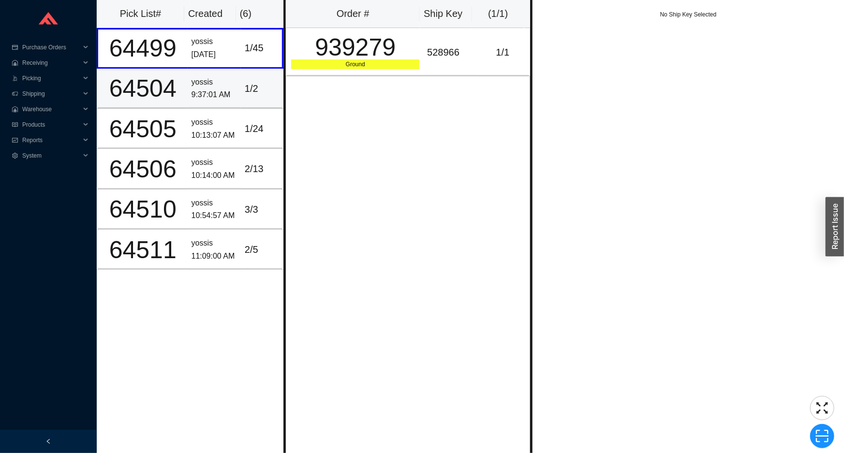
click at [216, 71] on td "yossis 9:37:01 AM" at bounding box center [214, 89] width 53 height 40
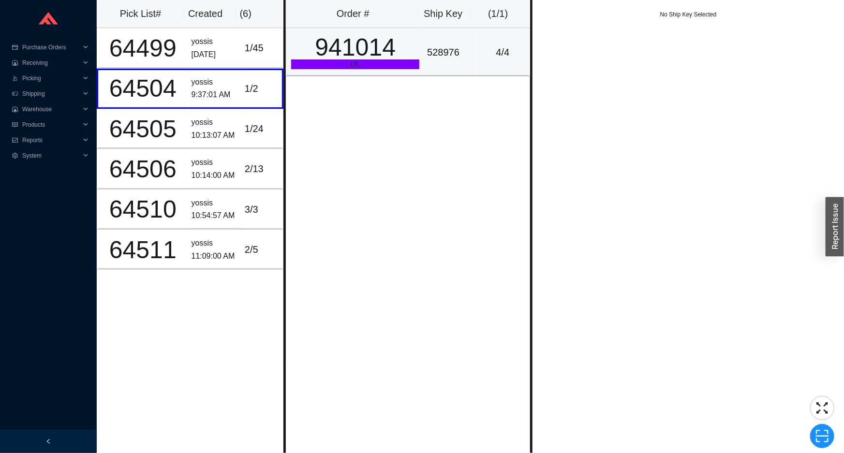
click at [370, 39] on div "941014" at bounding box center [355, 47] width 128 height 24
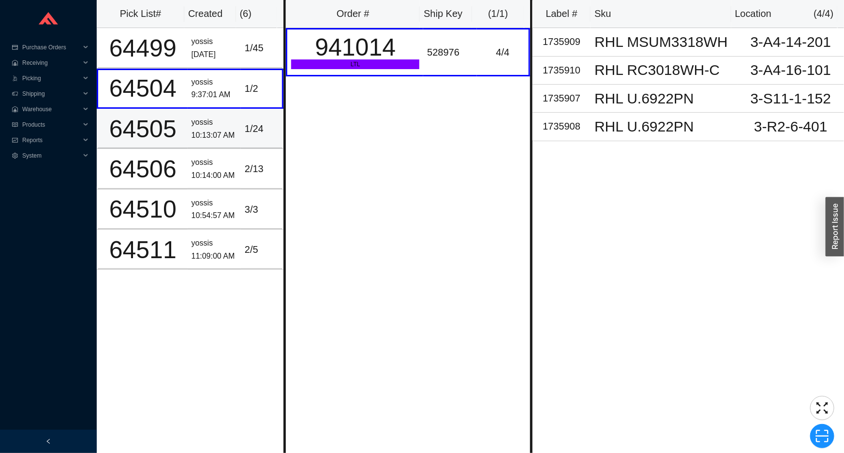
click at [253, 122] on div "1 / 24" at bounding box center [261, 129] width 33 height 16
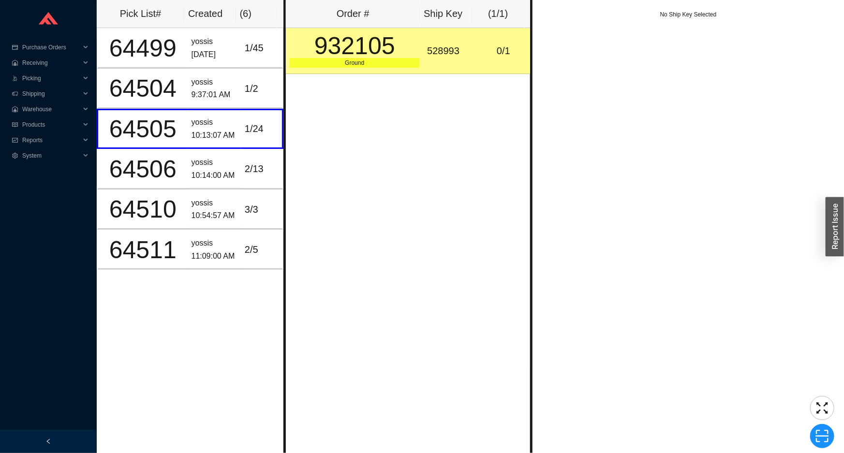
click at [358, 57] on div "932105" at bounding box center [355, 46] width 130 height 24
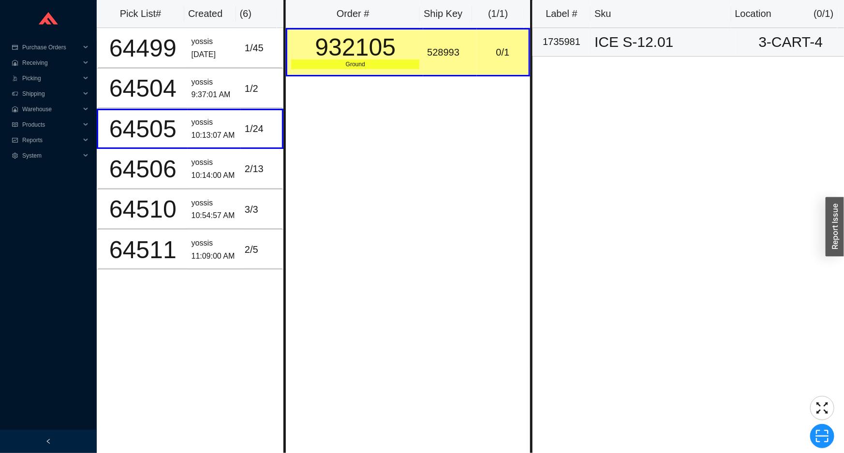
click at [562, 43] on div "1735981" at bounding box center [561, 42] width 50 height 16
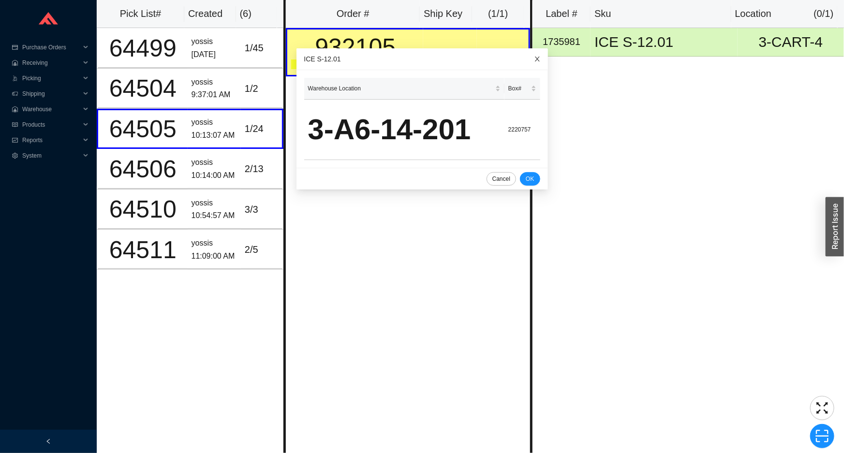
click at [527, 54] on span "Close" at bounding box center [537, 58] width 21 height 21
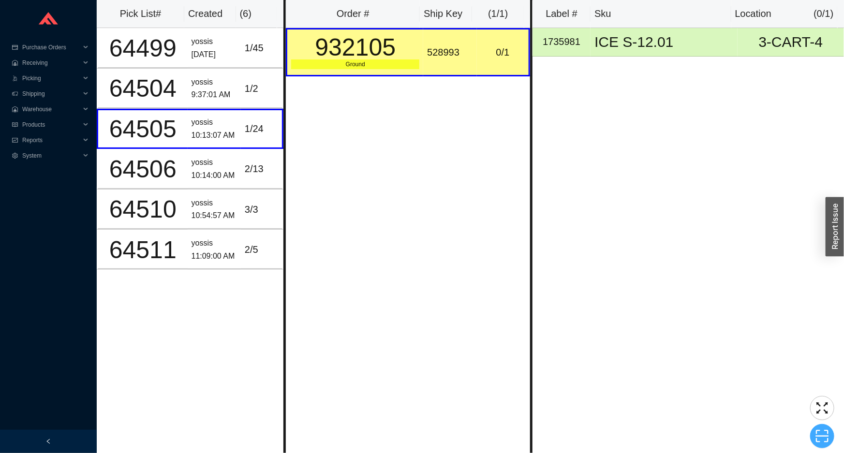
click at [824, 435] on icon "scan" at bounding box center [822, 436] width 15 height 15
type input "sk528993"
click button "Scan" at bounding box center [822, 437] width 25 height 14
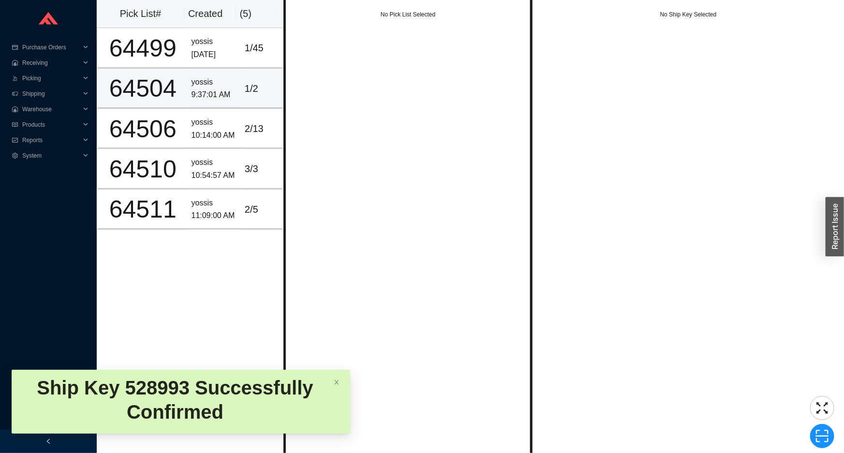
click at [257, 98] on td "1 / 2" at bounding box center [262, 89] width 43 height 40
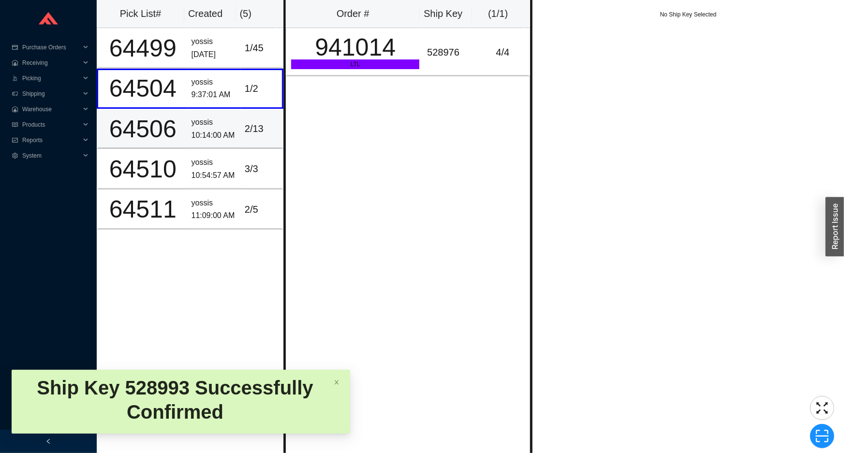
click at [249, 114] on td "2 / 13" at bounding box center [262, 129] width 43 height 40
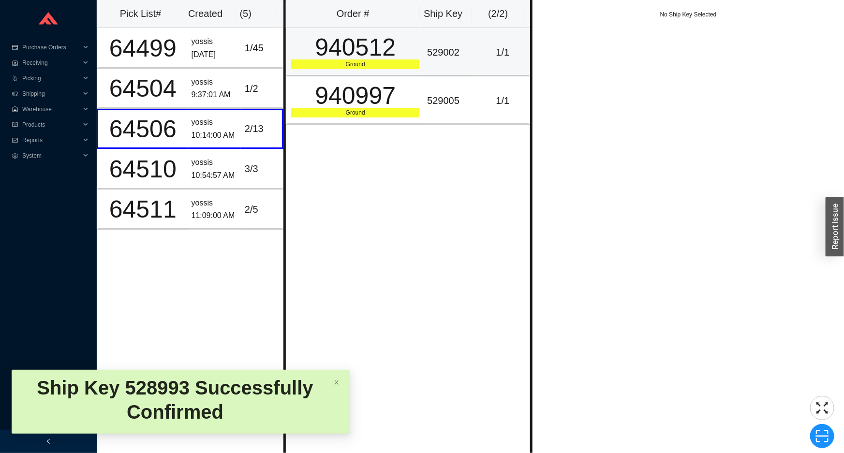
click at [335, 58] on div "940512" at bounding box center [355, 47] width 128 height 24
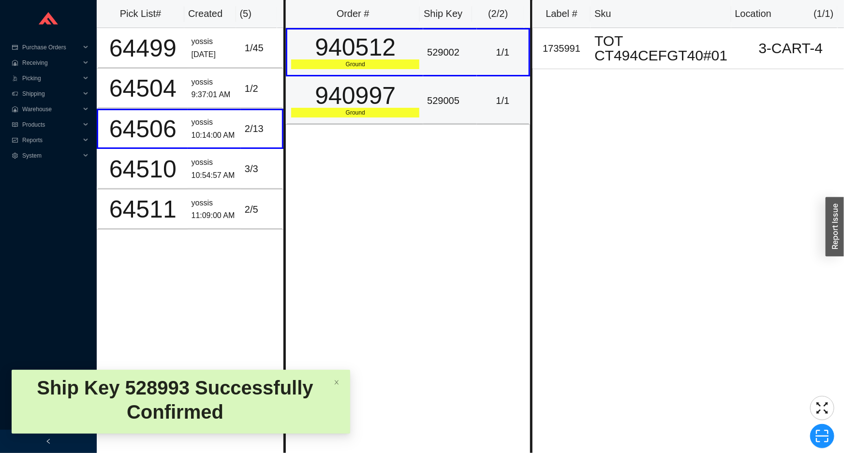
click at [347, 85] on div "940997" at bounding box center [355, 96] width 128 height 24
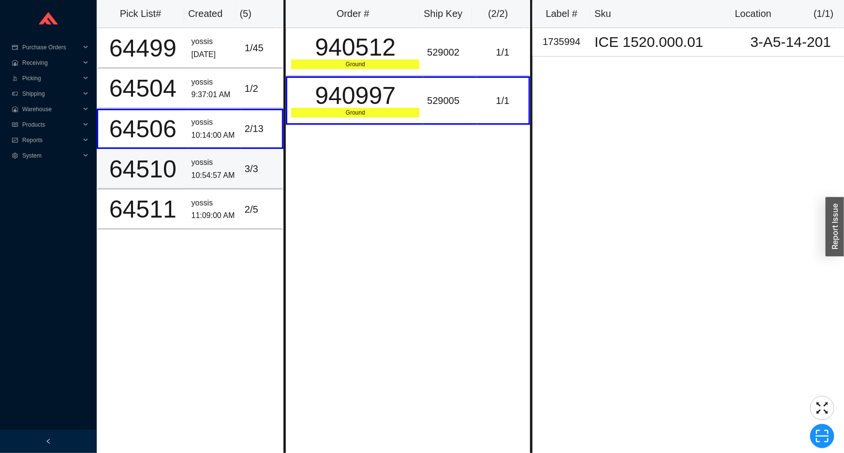
click at [188, 154] on td "yossis 10:54:57 AM" at bounding box center [214, 169] width 53 height 40
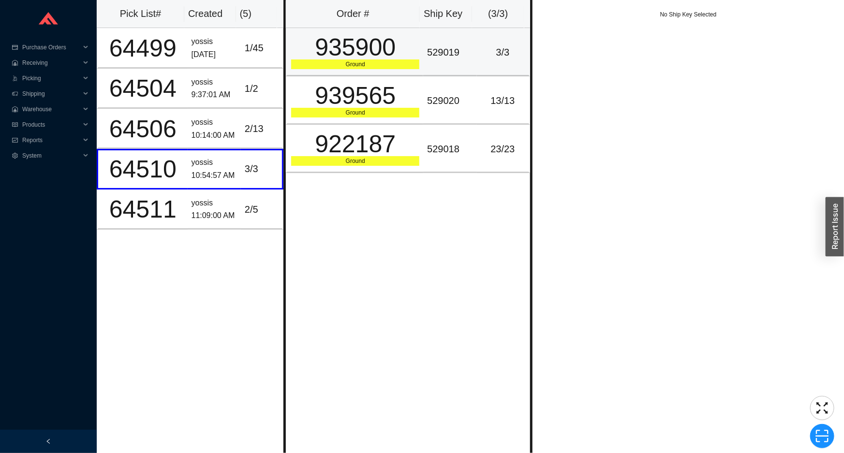
click at [369, 59] on div "935900" at bounding box center [355, 47] width 128 height 24
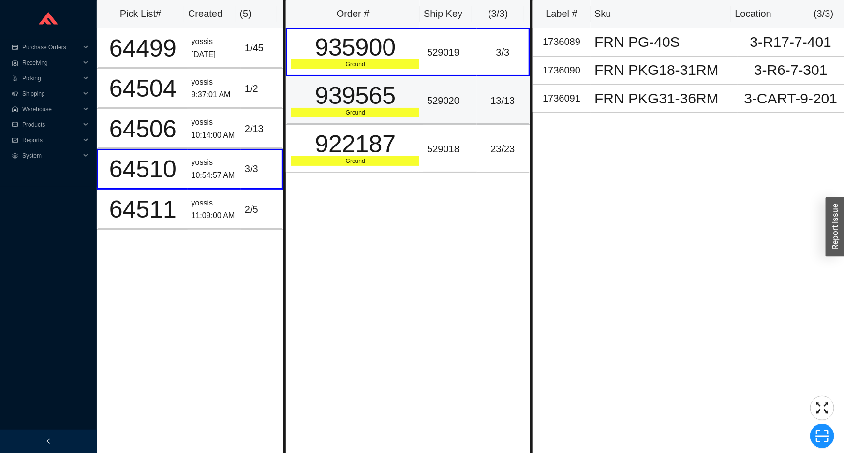
click at [377, 101] on div "939565" at bounding box center [355, 96] width 128 height 24
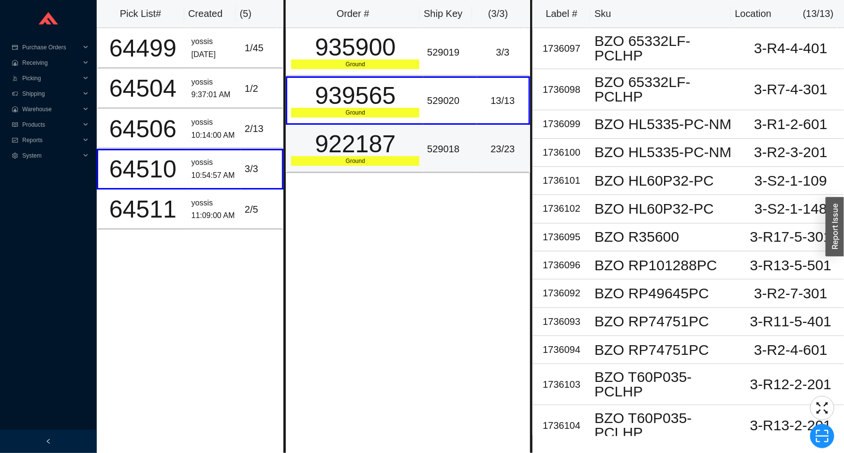
click at [373, 140] on div "922187" at bounding box center [355, 144] width 128 height 24
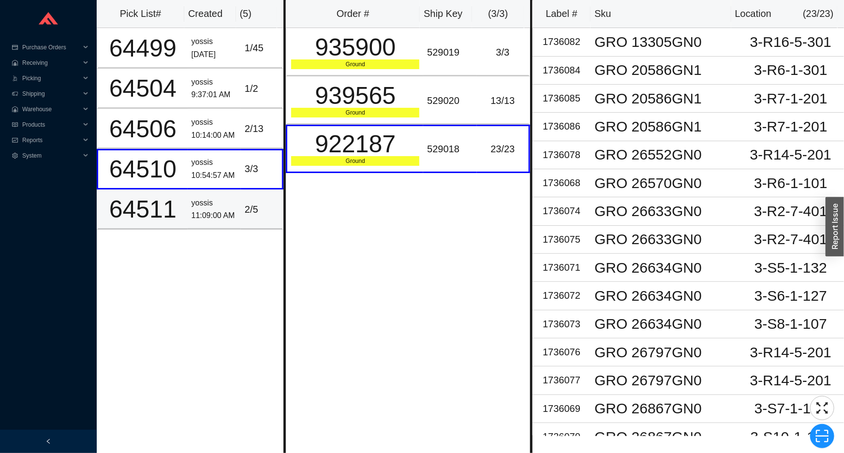
click at [228, 206] on div "yossis" at bounding box center [214, 203] width 45 height 13
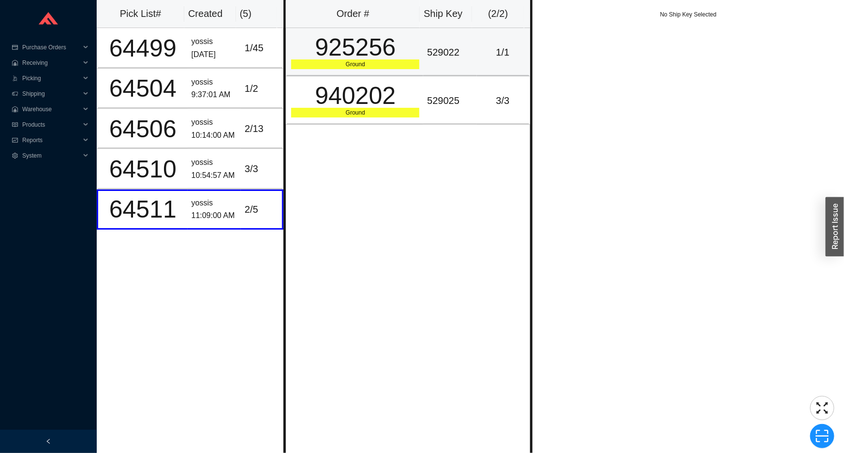
click at [362, 72] on td "925256 Ground" at bounding box center [354, 52] width 137 height 48
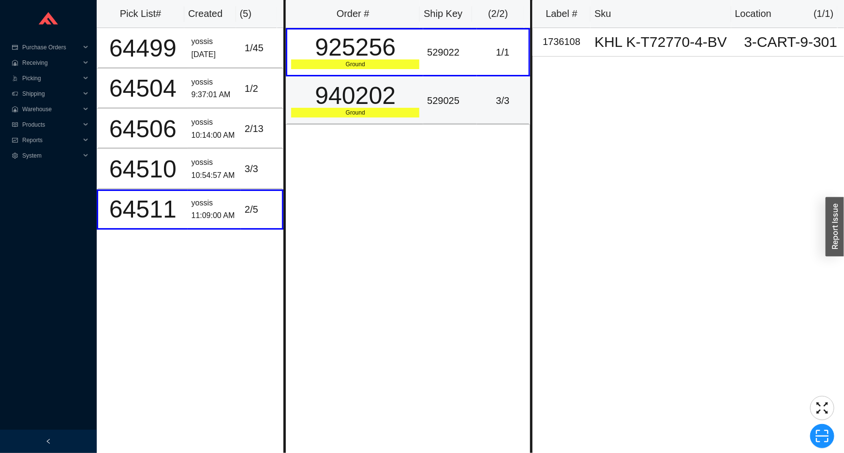
click at [361, 84] on div "940202" at bounding box center [355, 96] width 128 height 24
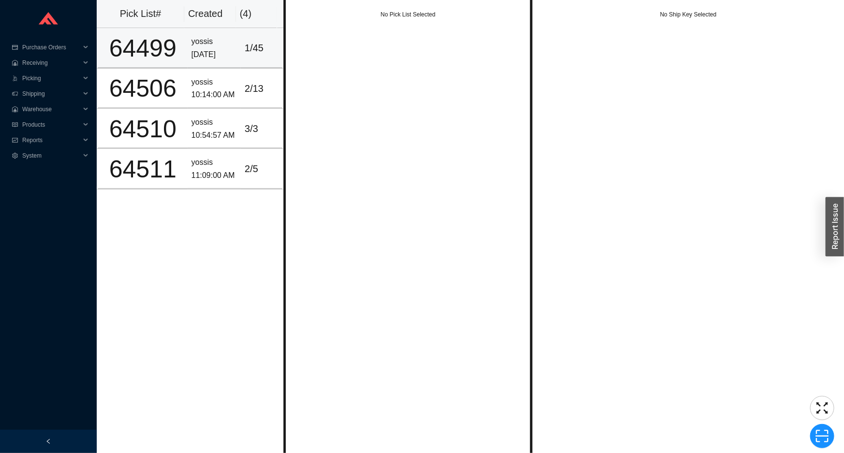
click at [208, 59] on div "[DATE]" at bounding box center [214, 54] width 45 height 13
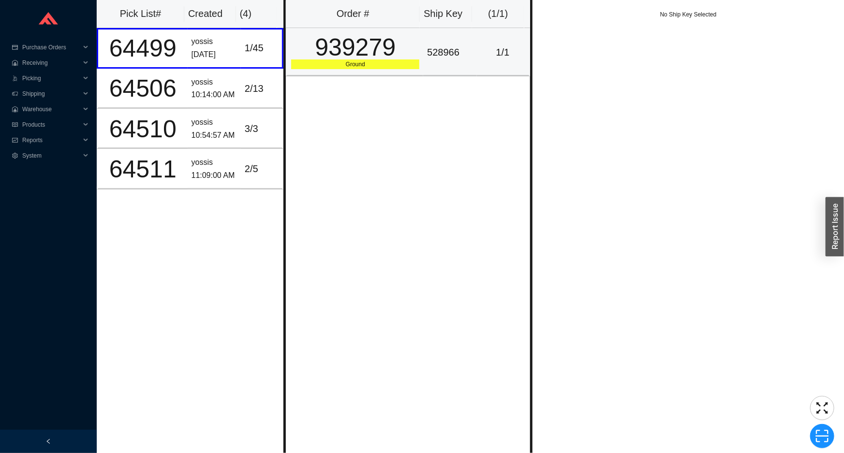
drag, startPoint x: 300, startPoint y: 77, endPoint x: 321, endPoint y: 73, distance: 20.8
click at [304, 76] on div "Order # Ship Key ( 1 / 1 ) 939279 Ground 528966 1 / 1" at bounding box center [407, 226] width 249 height 453
click at [365, 68] on div "Ground" at bounding box center [355, 64] width 128 height 10
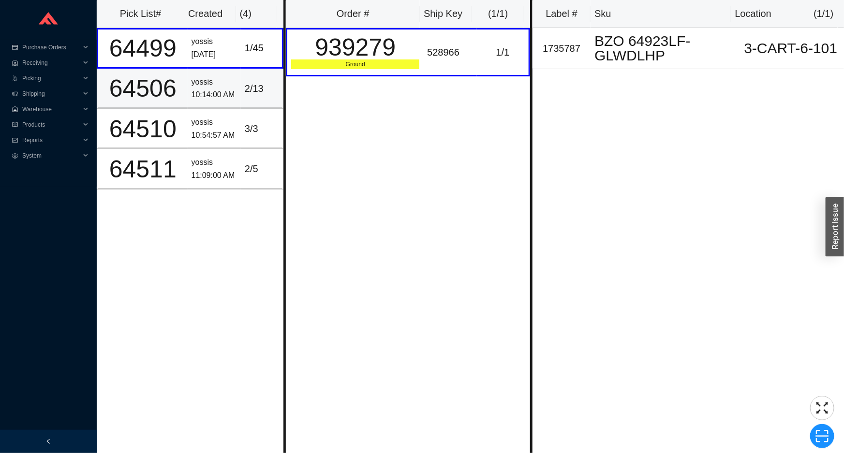
click at [245, 89] on div "2 / 13" at bounding box center [261, 89] width 33 height 16
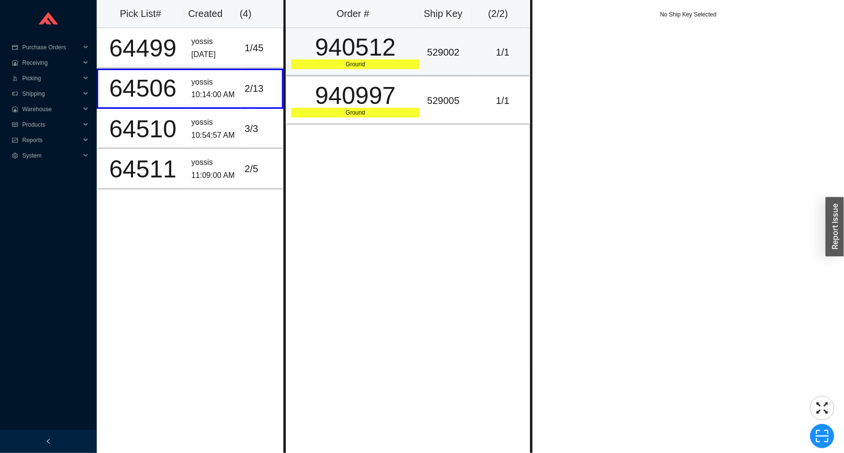
click at [409, 66] on div "Ground" at bounding box center [355, 64] width 128 height 10
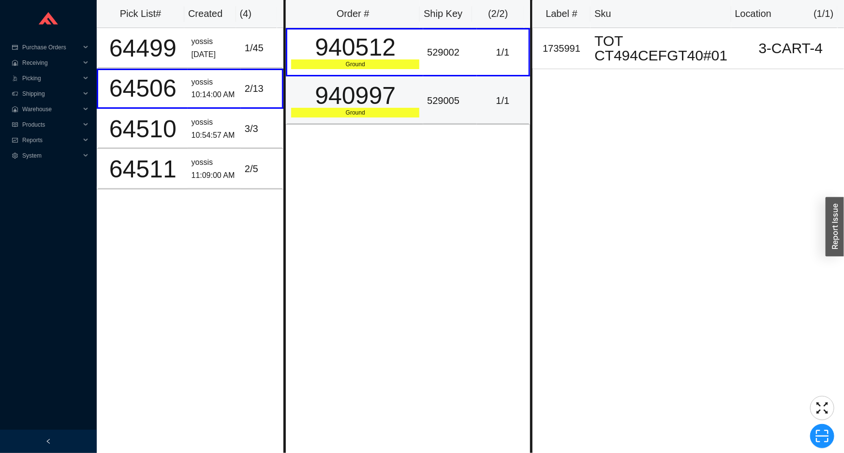
click at [403, 88] on div "940997" at bounding box center [355, 96] width 128 height 24
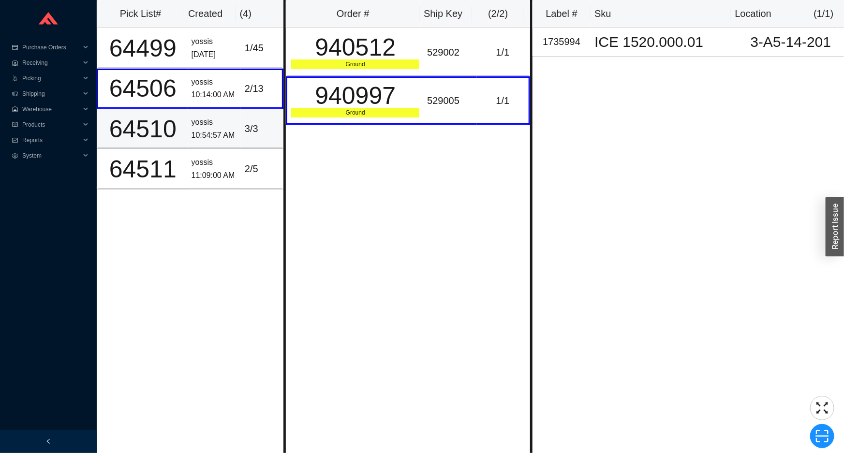
click at [241, 124] on td "3 / 3" at bounding box center [262, 129] width 43 height 40
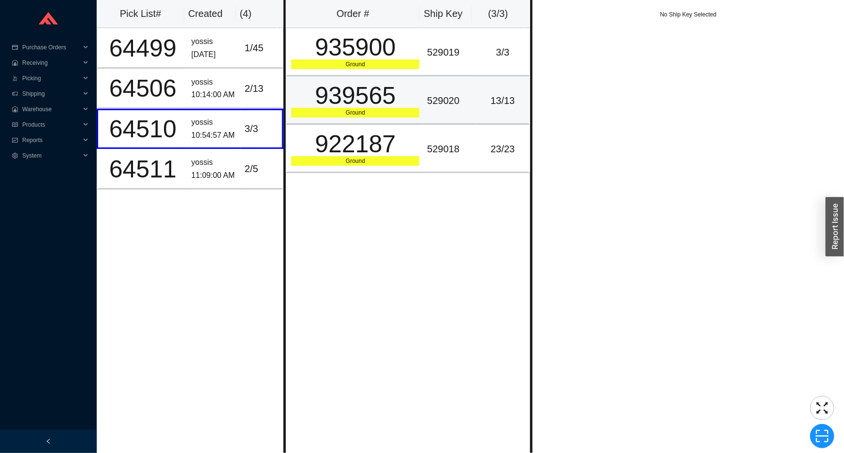
click at [357, 103] on div "939565" at bounding box center [355, 96] width 128 height 24
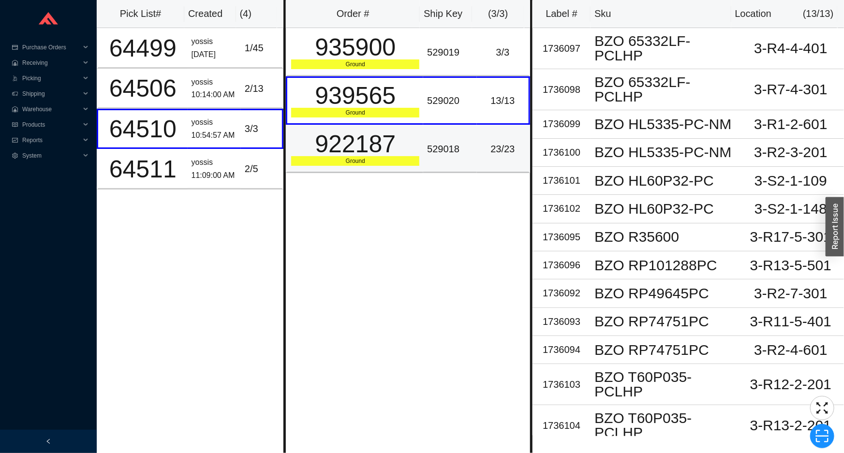
click at [359, 154] on div "922187" at bounding box center [355, 144] width 128 height 24
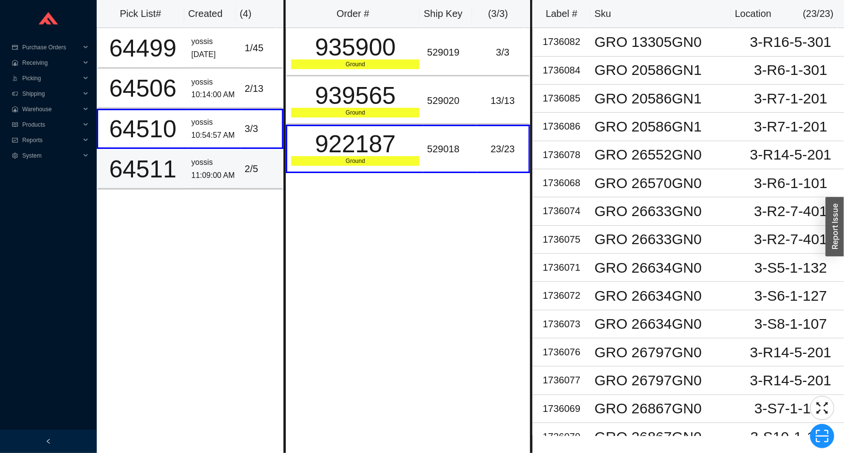
click at [228, 178] on div "11:09:00 AM" at bounding box center [214, 175] width 45 height 13
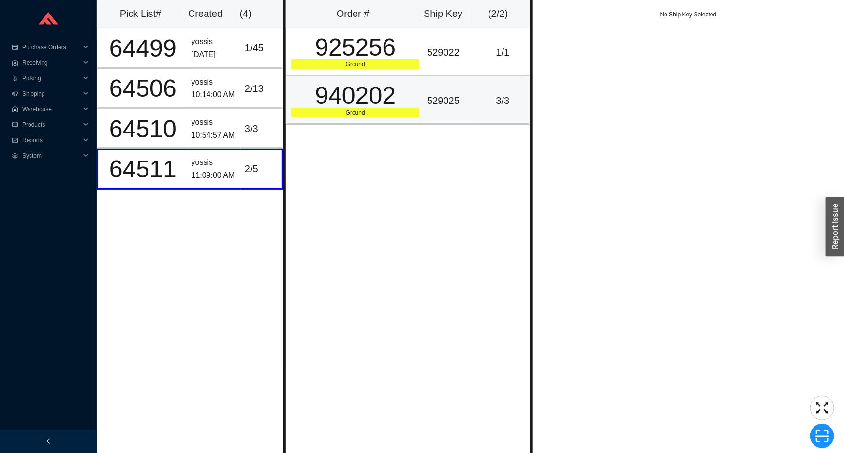
click at [323, 104] on div "940202" at bounding box center [355, 96] width 128 height 24
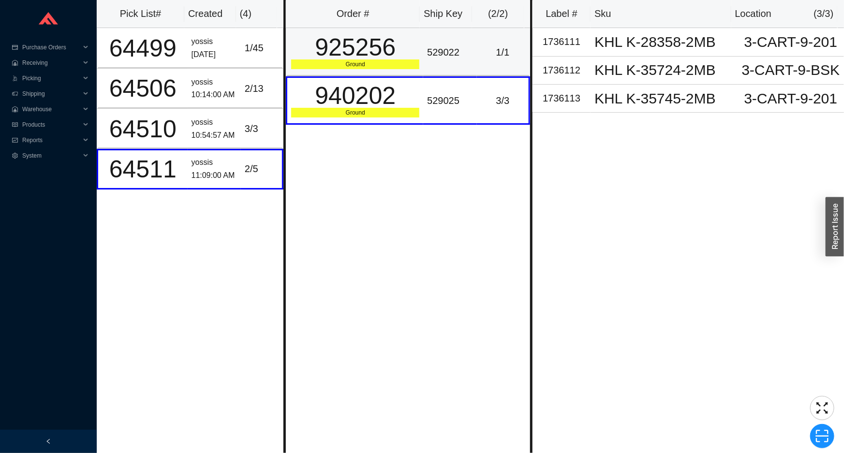
click at [342, 44] on div "925256" at bounding box center [355, 47] width 128 height 24
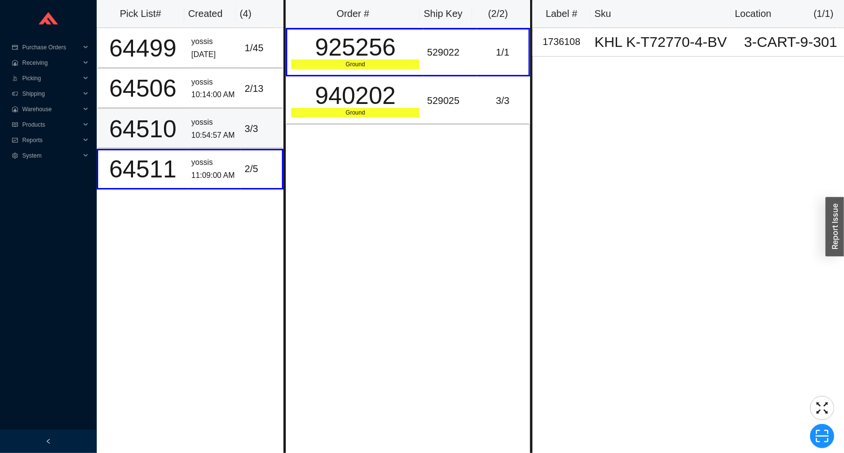
click at [245, 132] on div "3 / 3" at bounding box center [261, 129] width 33 height 16
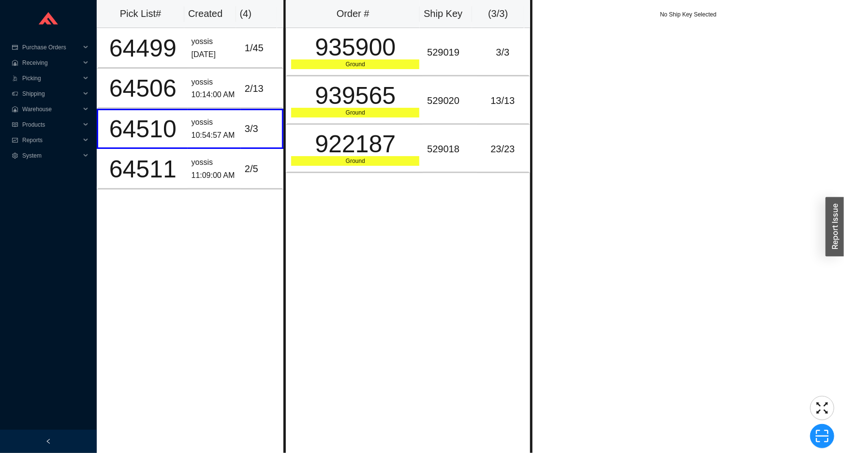
click at [435, 330] on div "Order # Ship Key ( 3 / 3 ) 935900 Ground 529019 3 / 3 939565 Ground 529020 13 /…" at bounding box center [407, 226] width 249 height 453
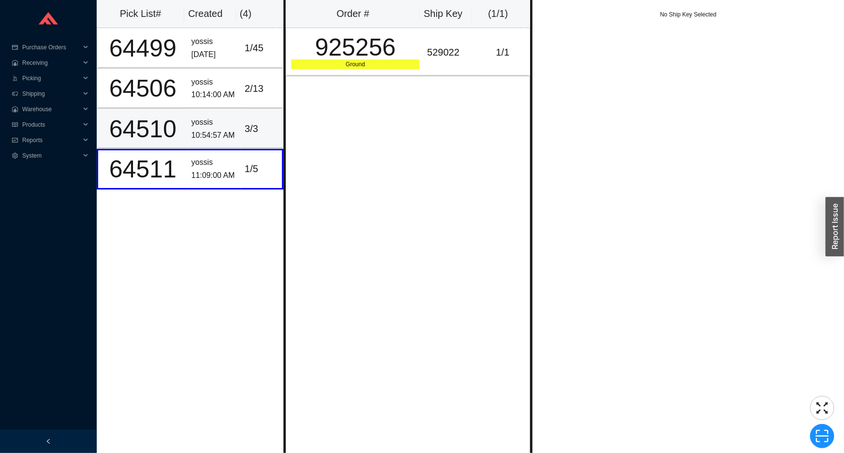
click at [229, 145] on td "yossis 10:54:57 AM" at bounding box center [214, 129] width 53 height 40
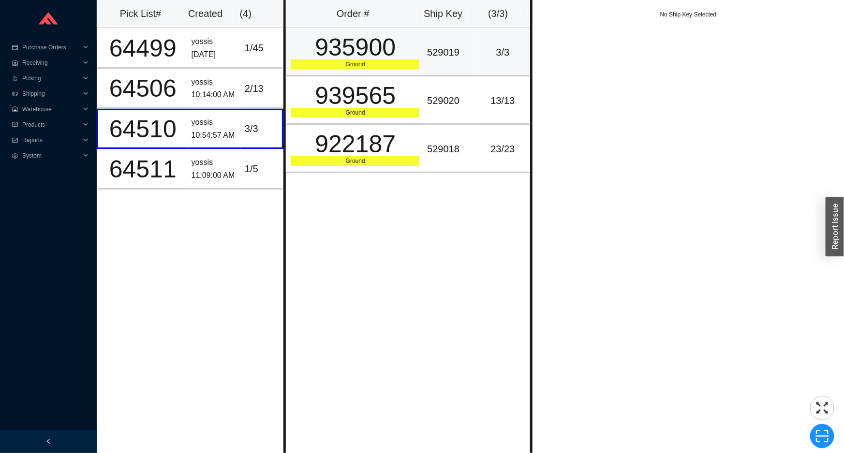
click at [445, 51] on div "529019" at bounding box center [449, 53] width 45 height 16
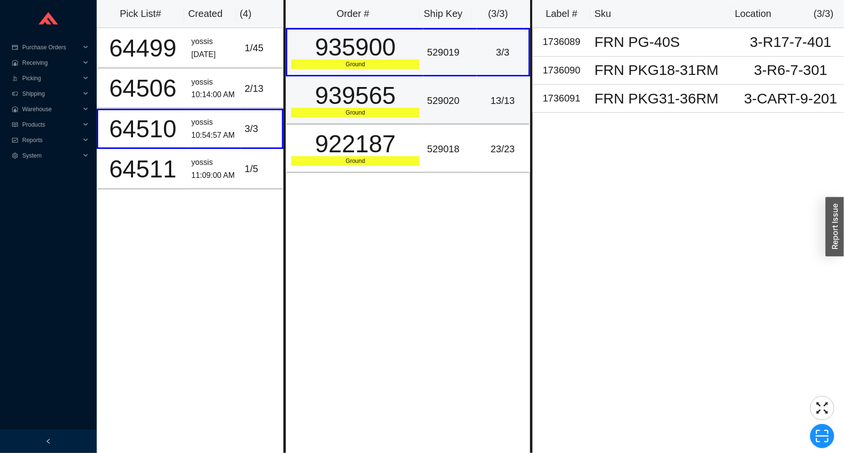
click at [438, 82] on td "529020" at bounding box center [449, 100] width 53 height 48
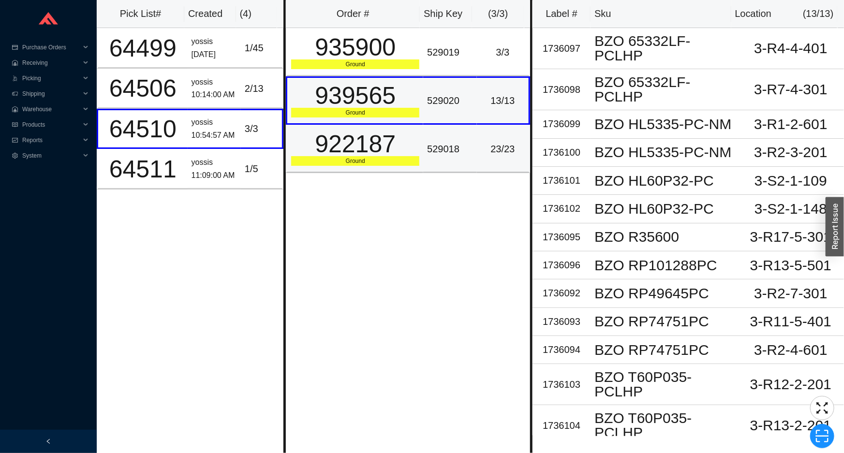
drag, startPoint x: 434, startPoint y: 133, endPoint x: 434, endPoint y: 98, distance: 35.3
click at [434, 132] on td "529018" at bounding box center [449, 149] width 53 height 48
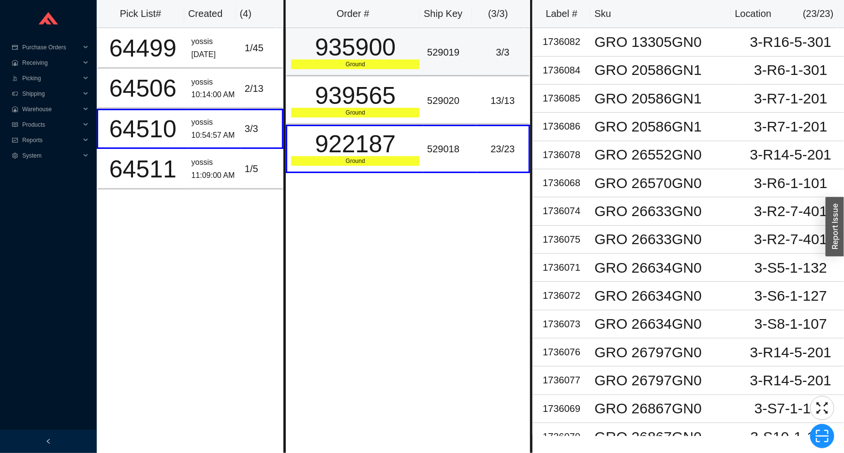
click at [442, 48] on div "529019" at bounding box center [449, 53] width 45 height 16
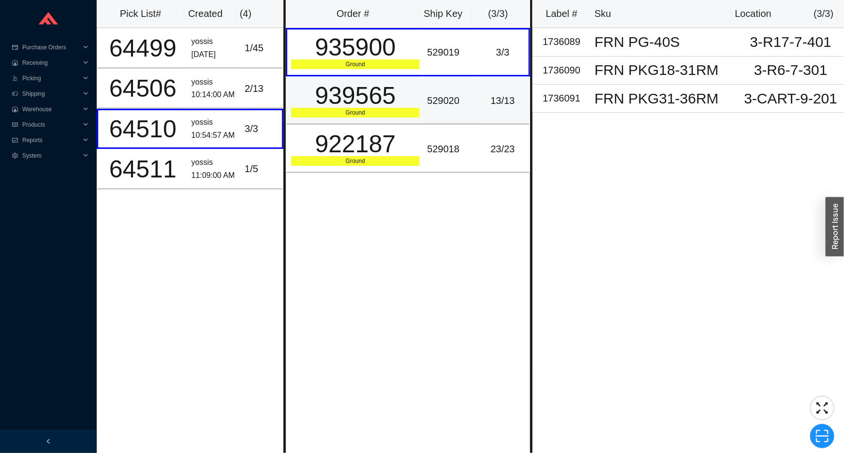
click at [438, 106] on div "529020" at bounding box center [449, 101] width 45 height 16
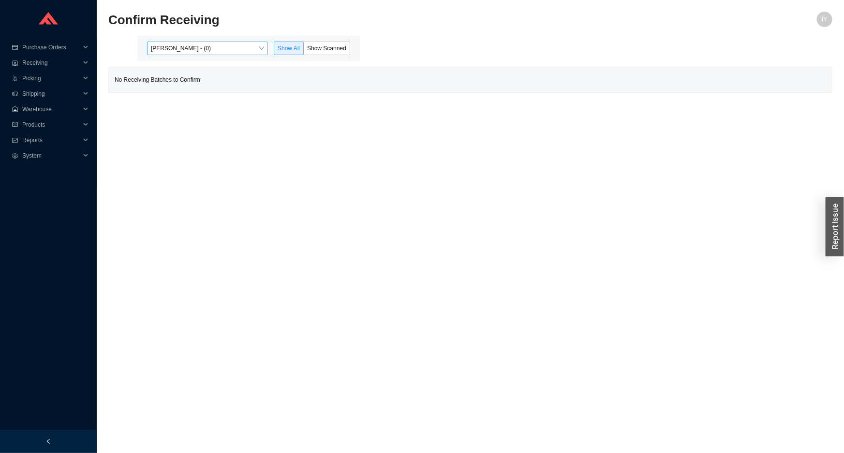
click at [212, 48] on span "[PERSON_NAME] - (0)" at bounding box center [207, 48] width 113 height 13
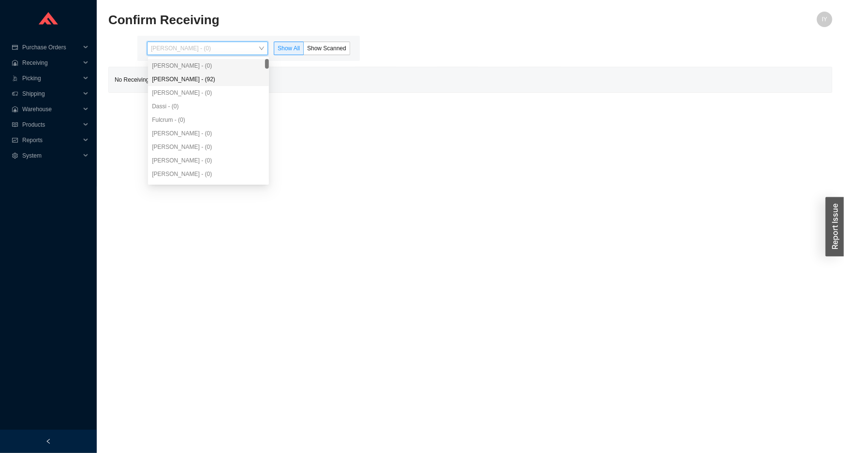
click at [210, 75] on div "[PERSON_NAME] - (92)" at bounding box center [208, 79] width 113 height 9
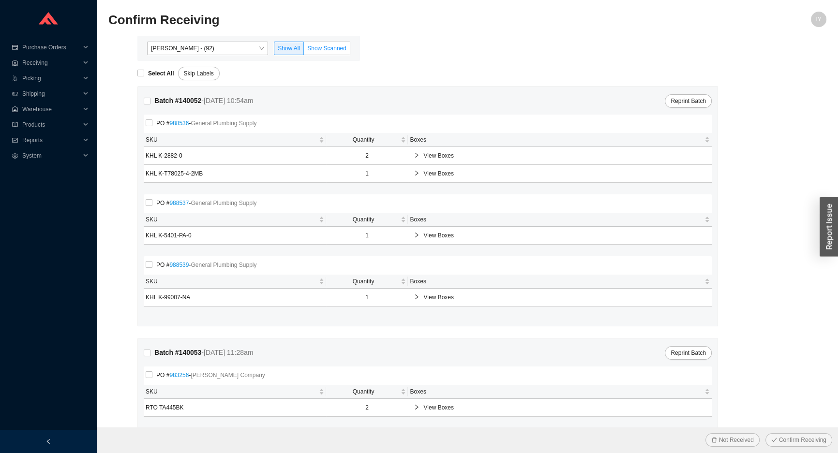
click at [323, 49] on span "Show Scanned" at bounding box center [326, 48] width 39 height 7
click at [304, 50] on input "Show Scanned" at bounding box center [304, 50] width 0 height 0
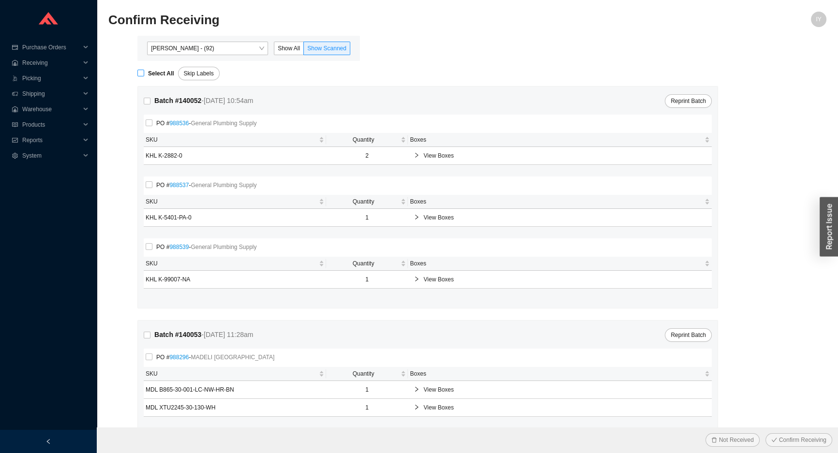
click at [156, 71] on strong "Select All" at bounding box center [161, 73] width 26 height 7
click at [144, 71] on input "Select All" at bounding box center [140, 73] width 7 height 7
checkbox input "true"
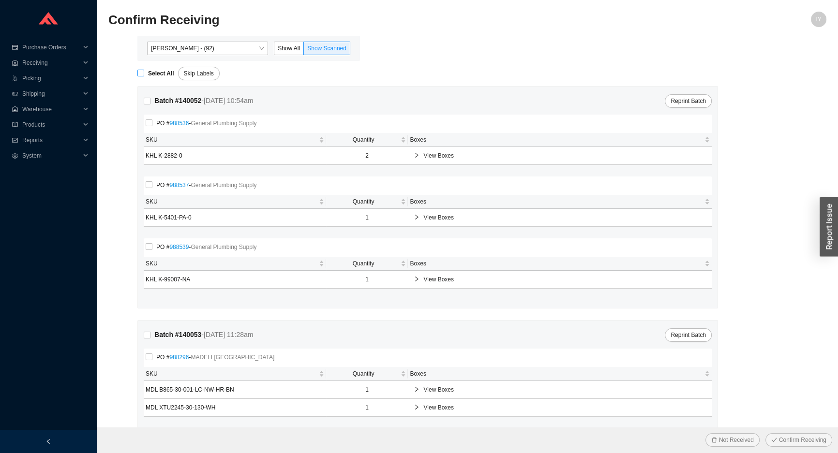
checkbox input "true"
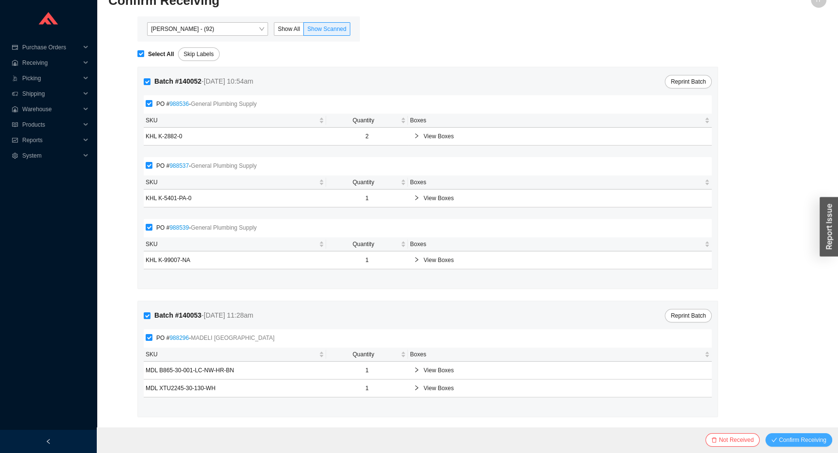
click at [786, 442] on span "Confirm Receiving" at bounding box center [802, 440] width 47 height 10
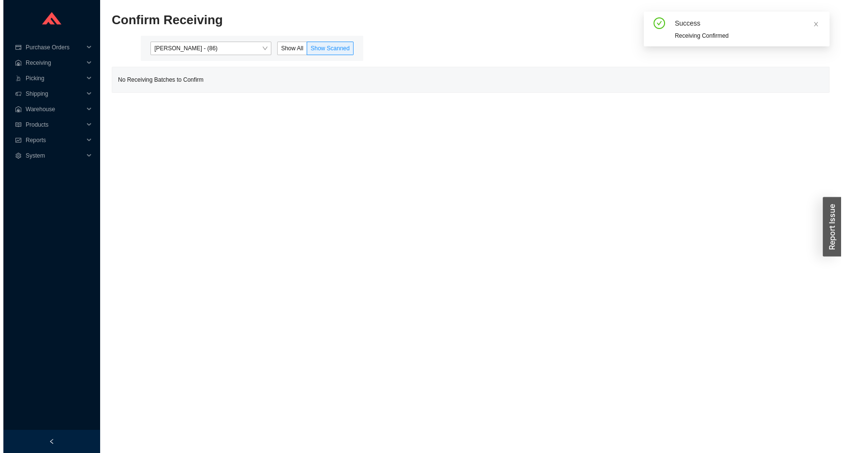
scroll to position [0, 0]
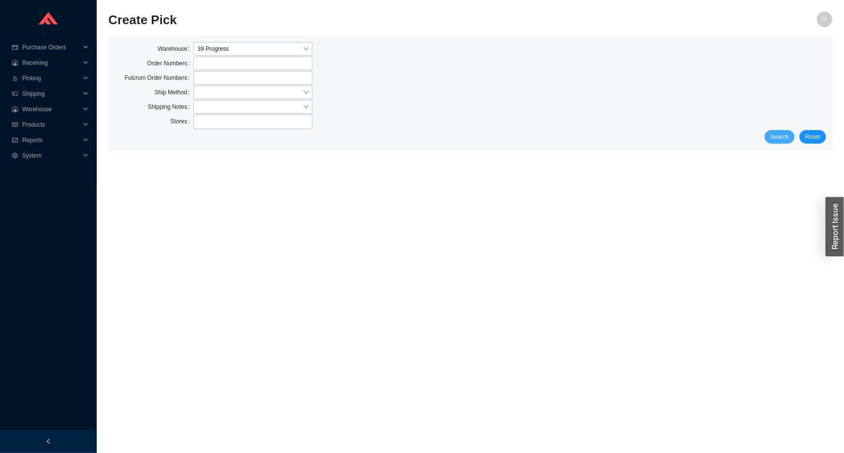
click at [773, 135] on span "Search" at bounding box center [780, 137] width 18 height 10
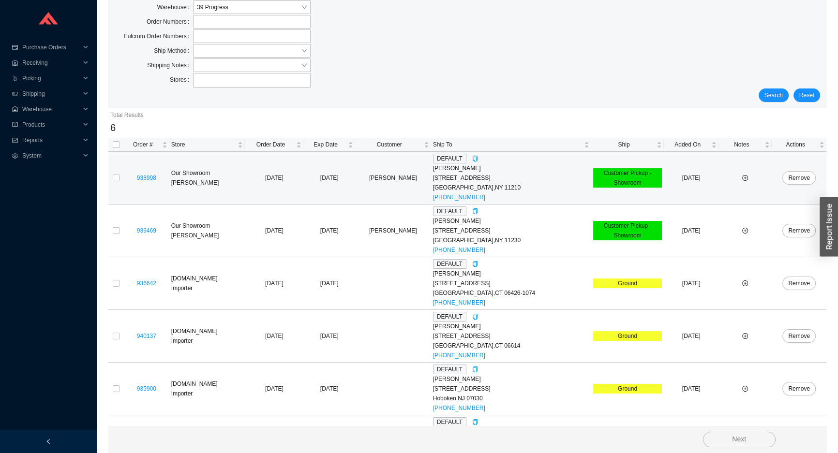
scroll to position [83, 0]
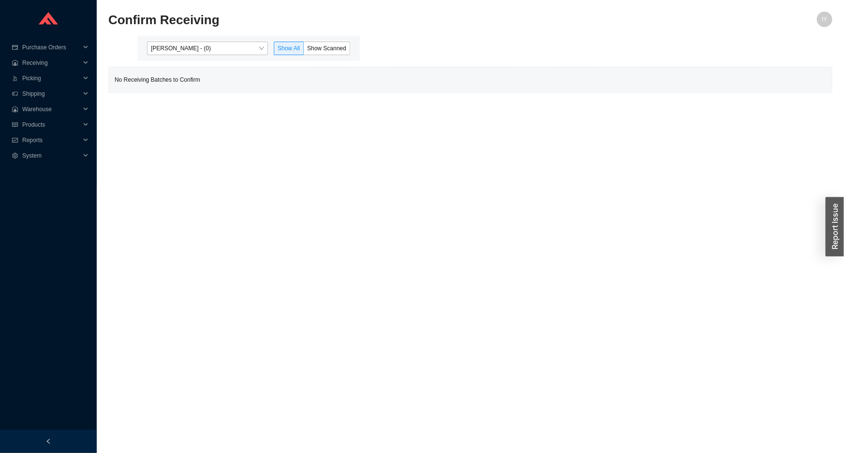
click at [170, 55] on div "[PERSON_NAME] - (0) Show All Show Scanned" at bounding box center [248, 48] width 223 height 25
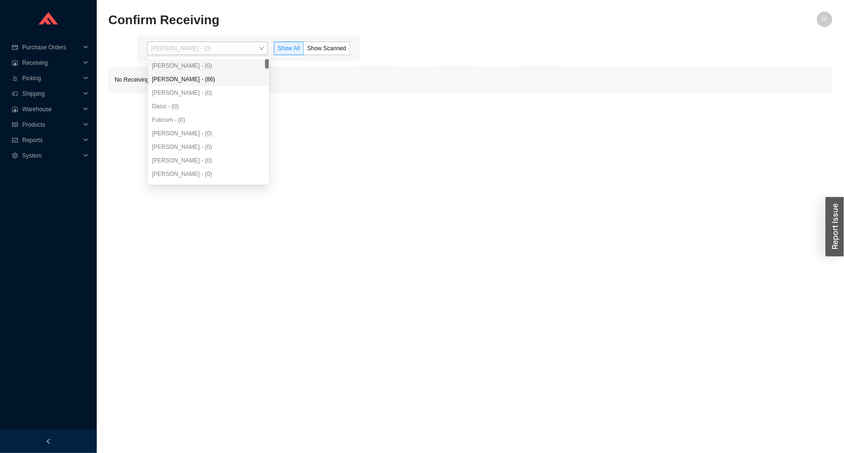
click at [203, 87] on div "[PERSON_NAME] - (0)" at bounding box center [208, 93] width 121 height 14
click at [203, 84] on div "[PERSON_NAME] - (86)" at bounding box center [208, 80] width 121 height 14
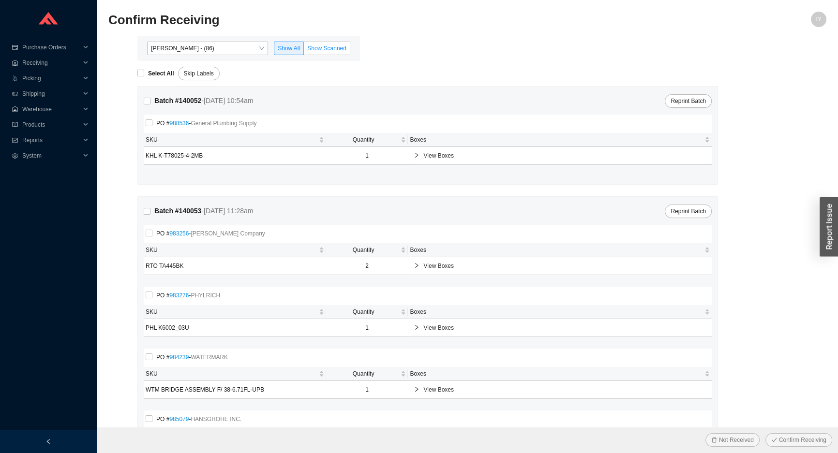
click at [334, 47] on span "Show Scanned" at bounding box center [326, 48] width 39 height 7
click at [304, 50] on input "Show Scanned" at bounding box center [304, 50] width 0 height 0
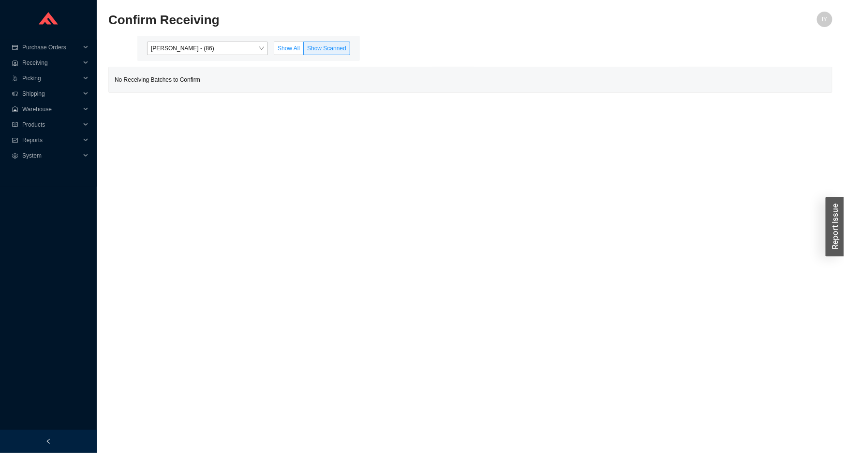
click at [293, 45] on span "Show All" at bounding box center [289, 48] width 22 height 7
click at [274, 50] on input "Show All" at bounding box center [274, 50] width 0 height 0
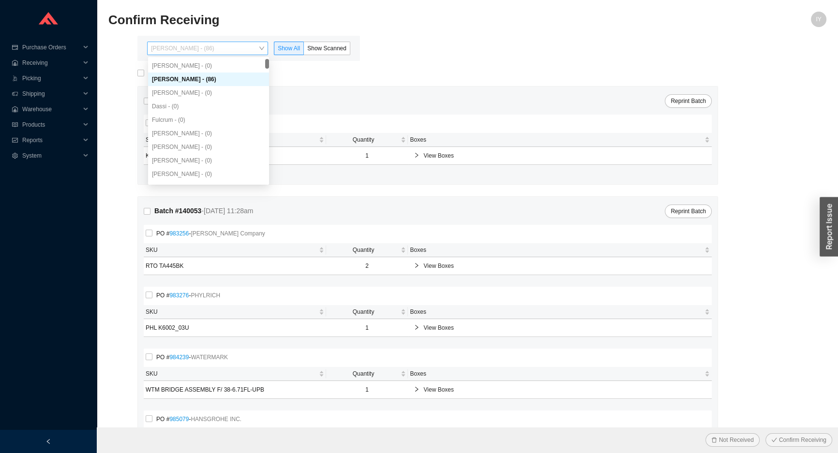
click at [214, 48] on span "[PERSON_NAME] - (86)" at bounding box center [207, 48] width 113 height 13
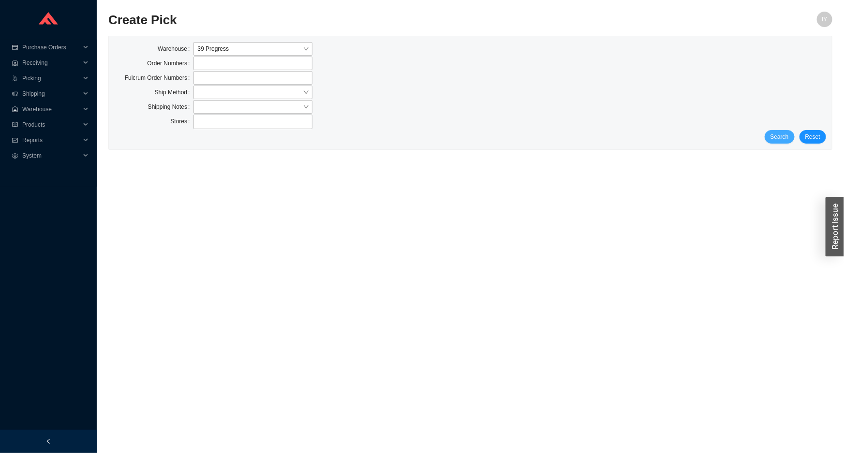
click at [777, 140] on span "Search" at bounding box center [780, 137] width 18 height 10
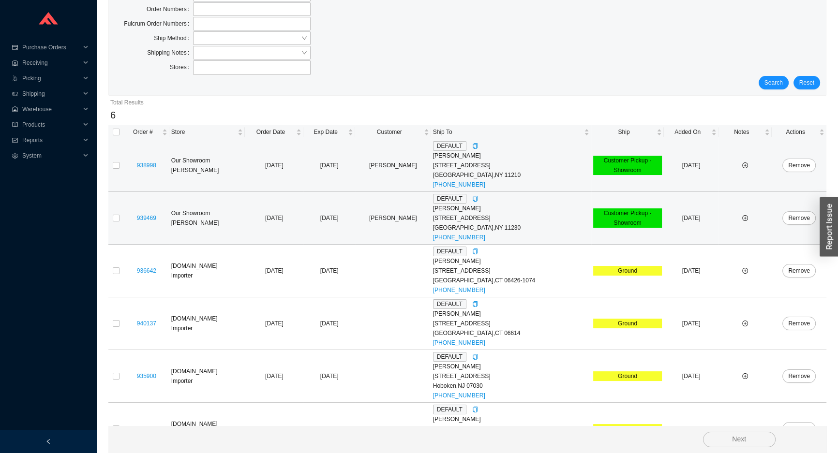
scroll to position [83, 0]
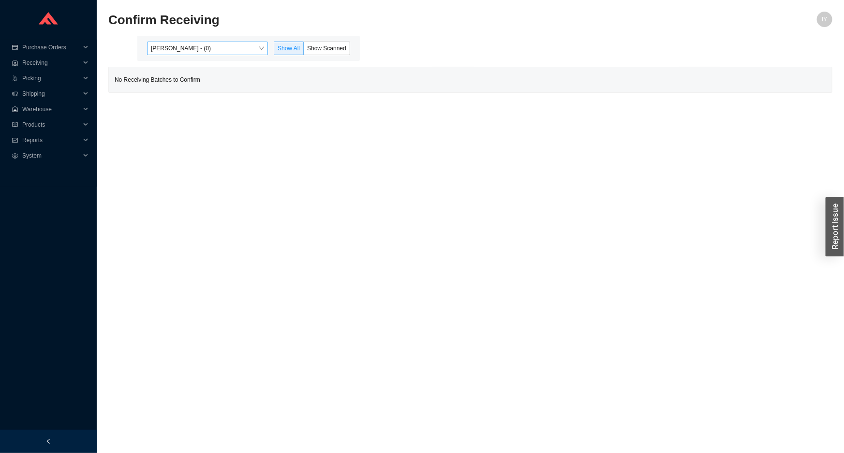
click at [172, 53] on span "[PERSON_NAME] - (0)" at bounding box center [207, 48] width 113 height 13
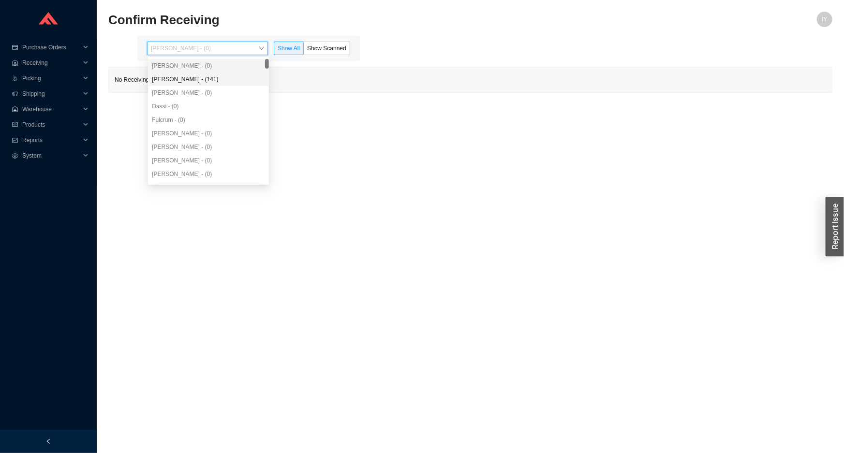
click at [174, 82] on div "[PERSON_NAME] - (141)" at bounding box center [208, 79] width 113 height 9
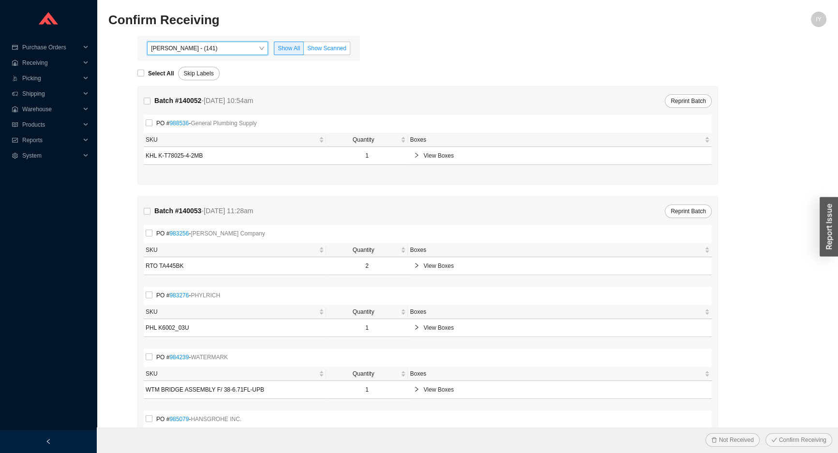
click at [327, 46] on span "Show Scanned" at bounding box center [326, 48] width 39 height 7
click at [304, 50] on input "Show Scanned" at bounding box center [304, 50] width 0 height 0
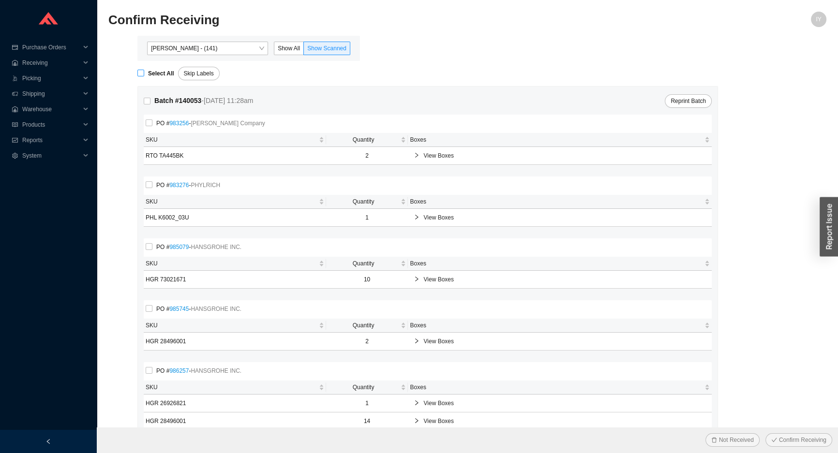
click at [141, 77] on label "Select All" at bounding box center [157, 74] width 41 height 10
click at [141, 76] on input "Select All" at bounding box center [140, 73] width 7 height 7
checkbox input "true"
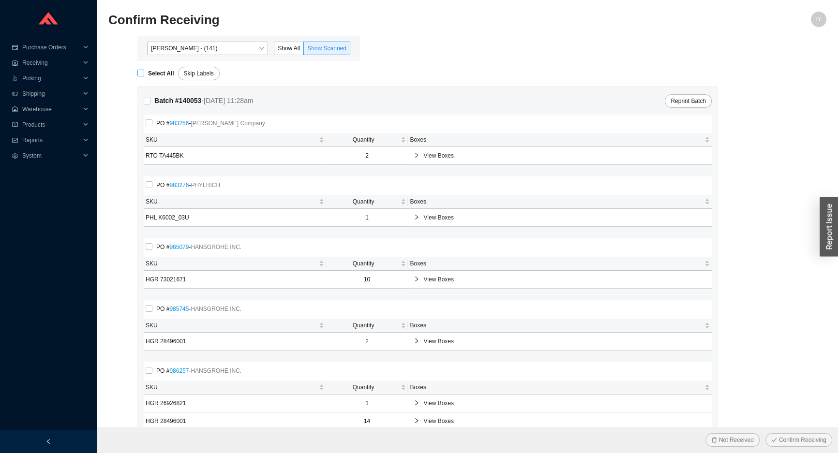
checkbox input "true"
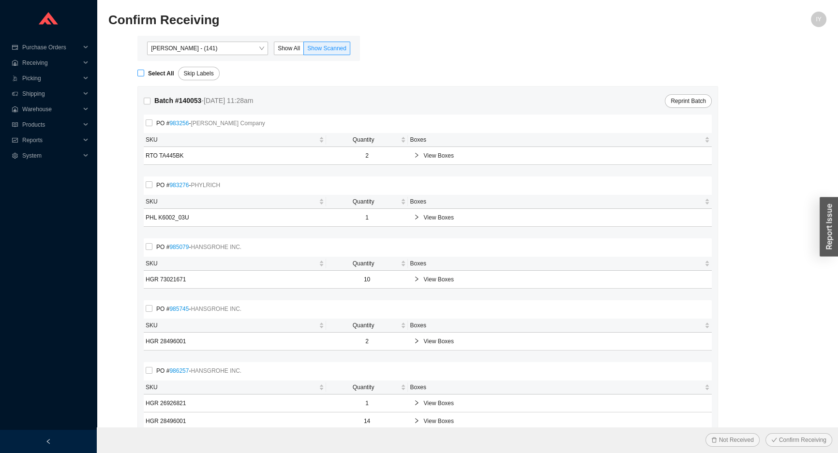
checkbox input "true"
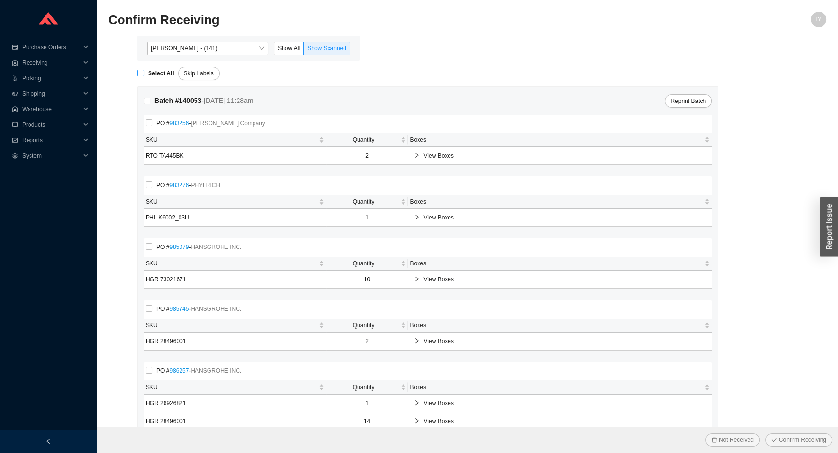
checkbox input "true"
click at [765, 433] on button "Confirm Receiving" at bounding box center [798, 440] width 67 height 14
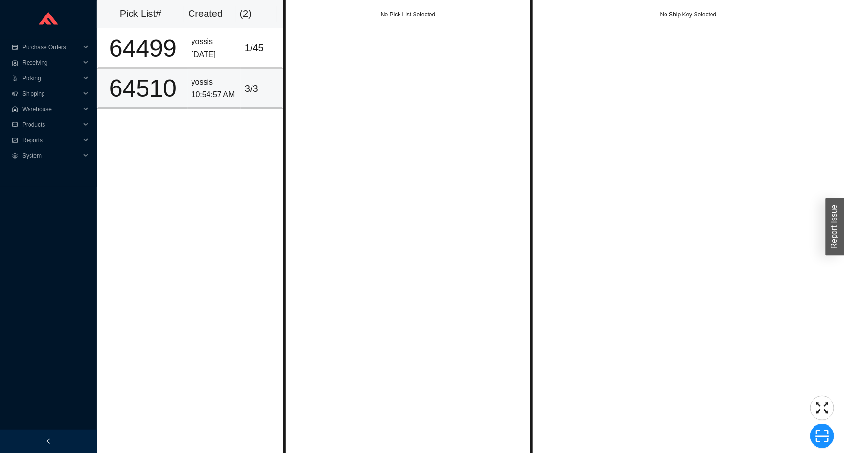
click at [232, 95] on td "yossis 10:54:57 AM" at bounding box center [214, 89] width 53 height 40
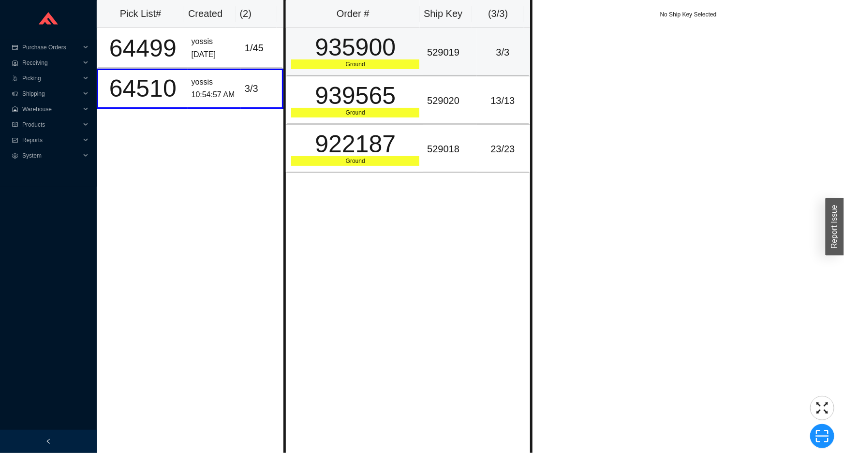
click at [396, 53] on div "935900" at bounding box center [355, 47] width 128 height 24
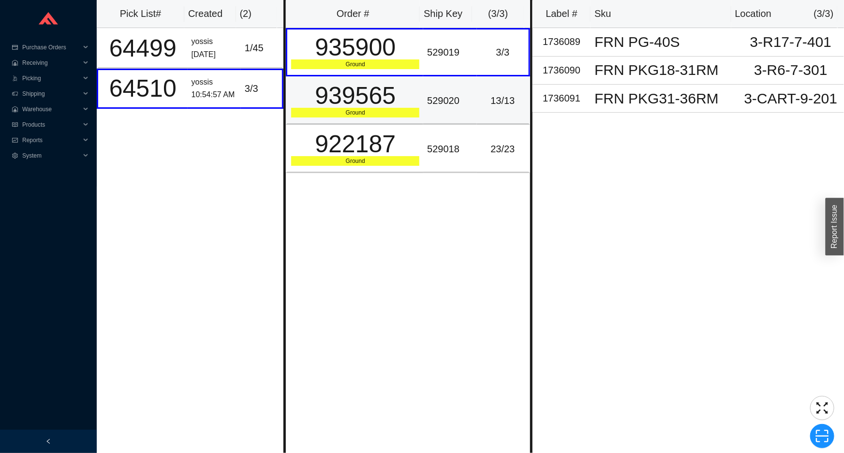
click at [411, 81] on td "939565 Ground" at bounding box center [354, 100] width 137 height 48
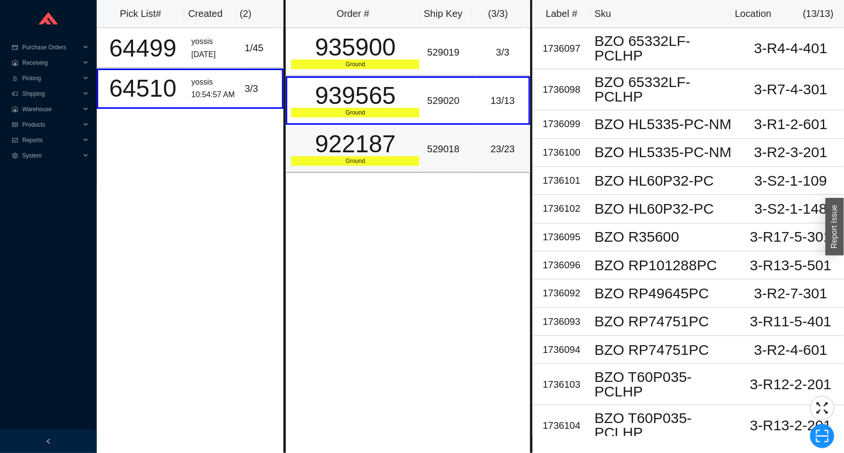
click at [414, 143] on div "922187" at bounding box center [355, 144] width 128 height 24
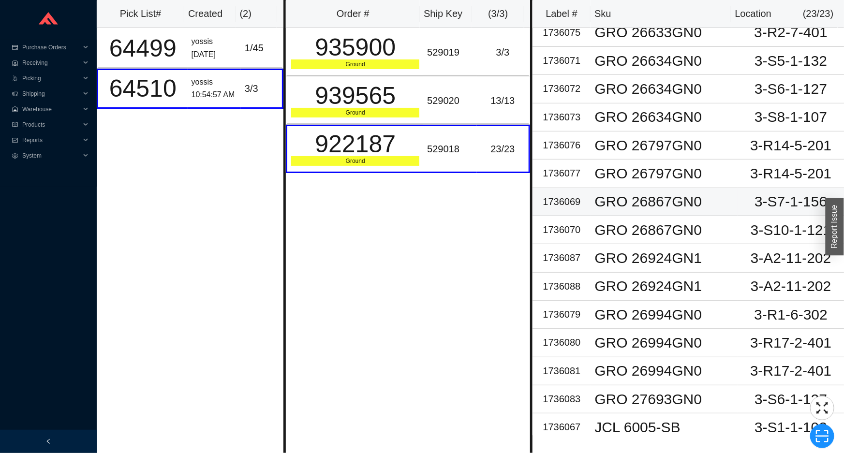
scroll to position [239, 0]
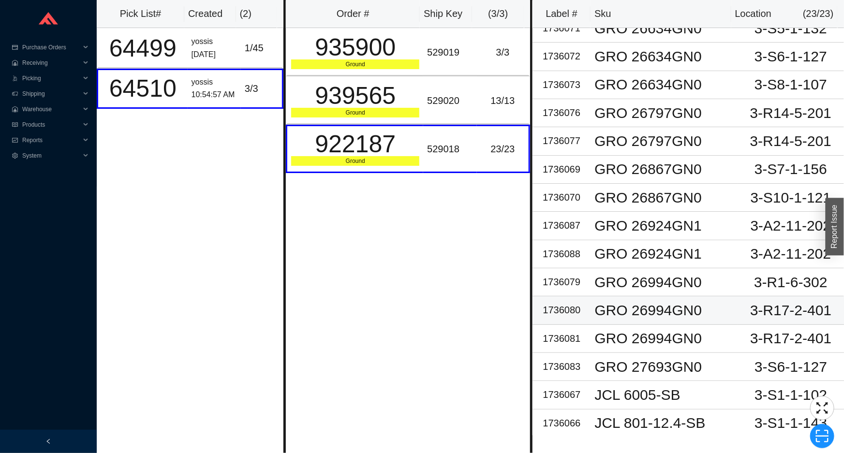
click at [702, 308] on div "GRO 26994GN0" at bounding box center [664, 310] width 139 height 15
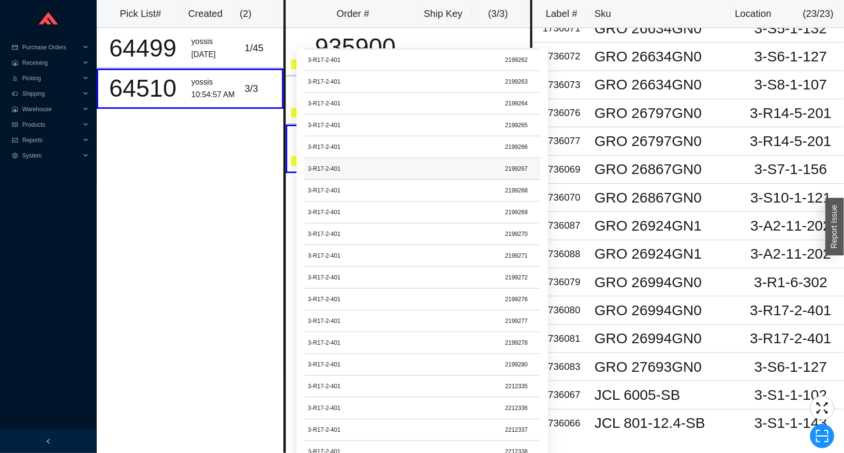
scroll to position [88, 0]
click at [641, 315] on div "GRO 26994GN0" at bounding box center [664, 310] width 139 height 15
click at [663, 311] on div "GRO 26994GN0" at bounding box center [664, 310] width 139 height 15
click at [593, 321] on td "GRO 26994GN0" at bounding box center [664, 311] width 147 height 28
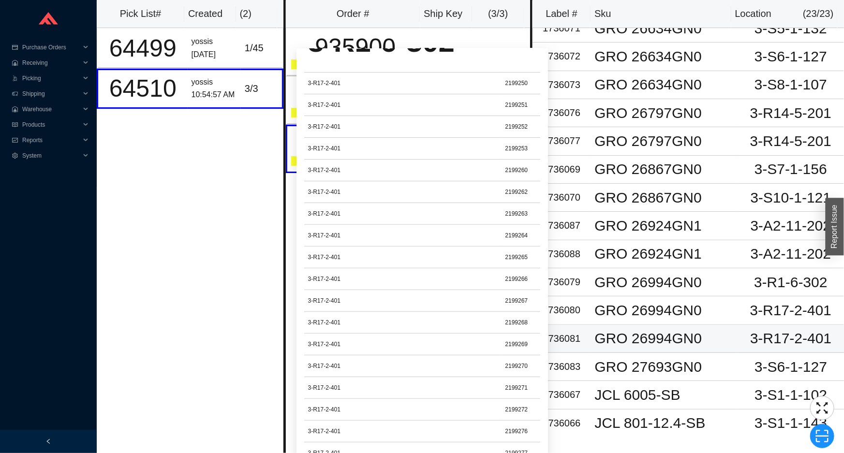
click at [597, 346] on div "GRO 26994GN0" at bounding box center [664, 338] width 139 height 15
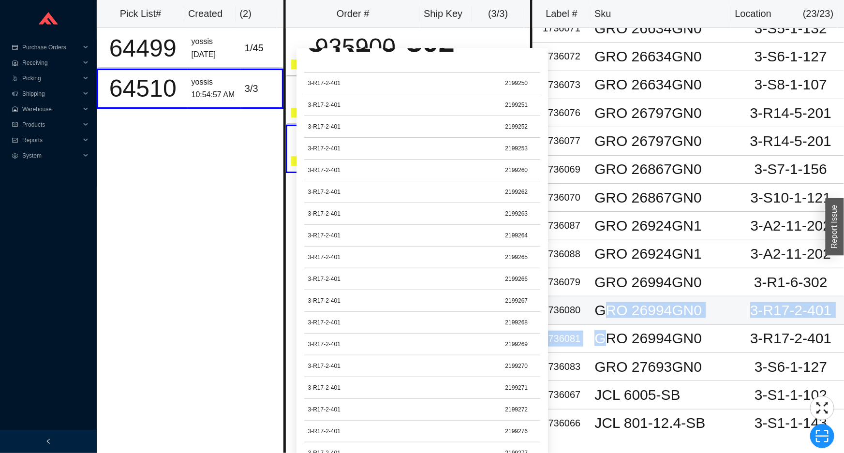
click at [606, 320] on tbody "1736082 GRO 13305GN0 3-R16-5-301 1736084 GRO 20586GN1 3-R6-1-301 1736085 GRO 20…" at bounding box center [689, 113] width 312 height 649
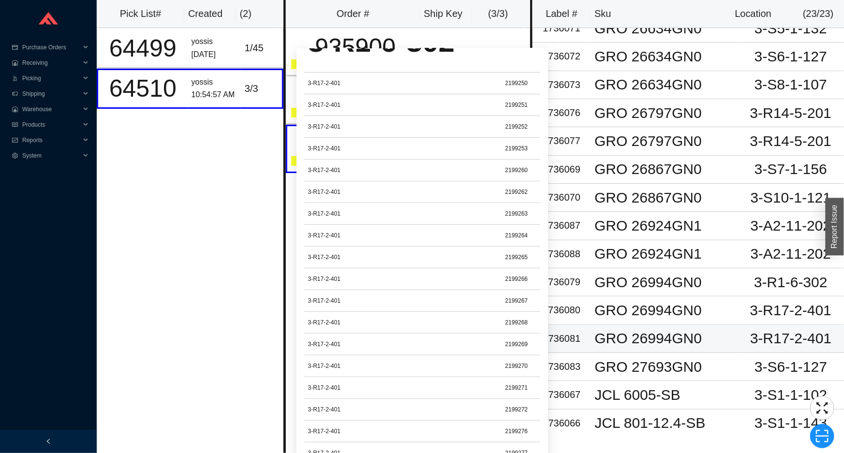
click at [629, 345] on div "GRO 26994GN0" at bounding box center [664, 338] width 139 height 15
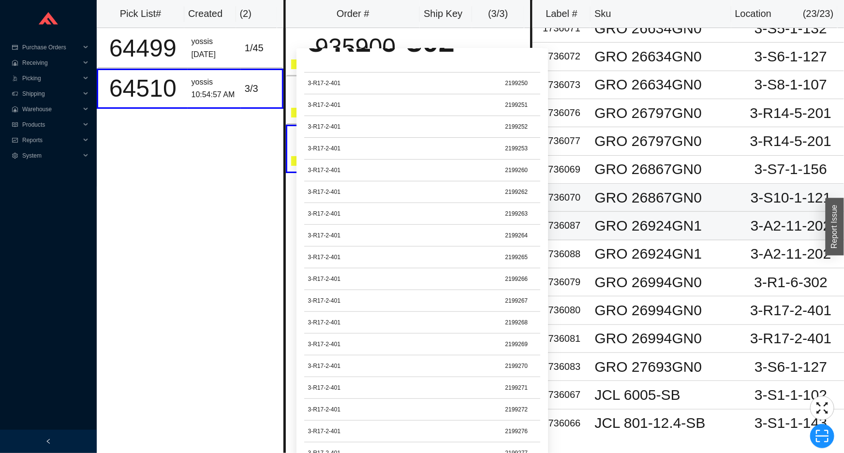
click at [635, 209] on td "GRO 26867GN0" at bounding box center [664, 198] width 147 height 28
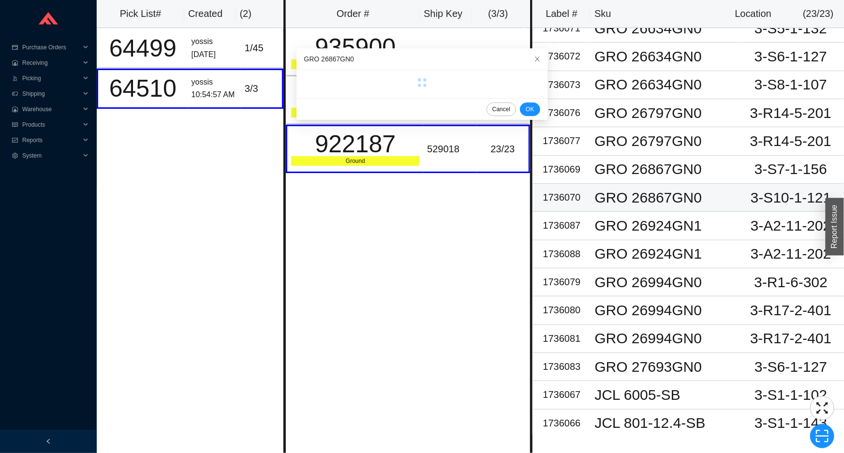
scroll to position [0, 0]
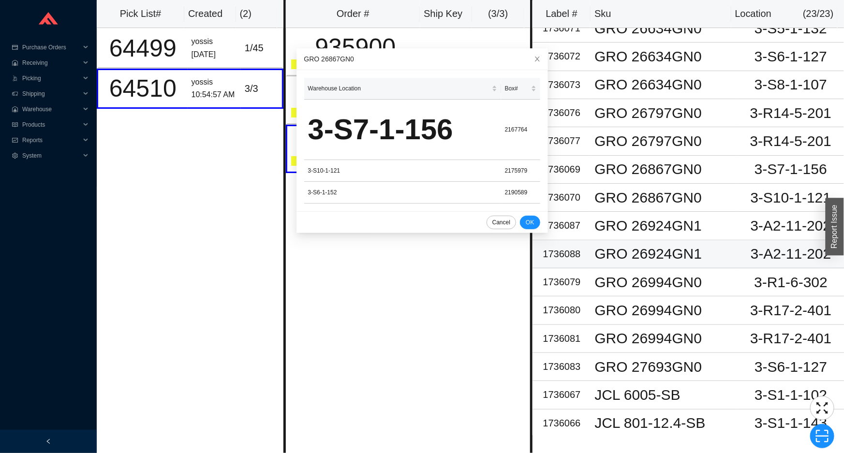
click at [640, 259] on div "GRO 26924GN1" at bounding box center [664, 254] width 139 height 15
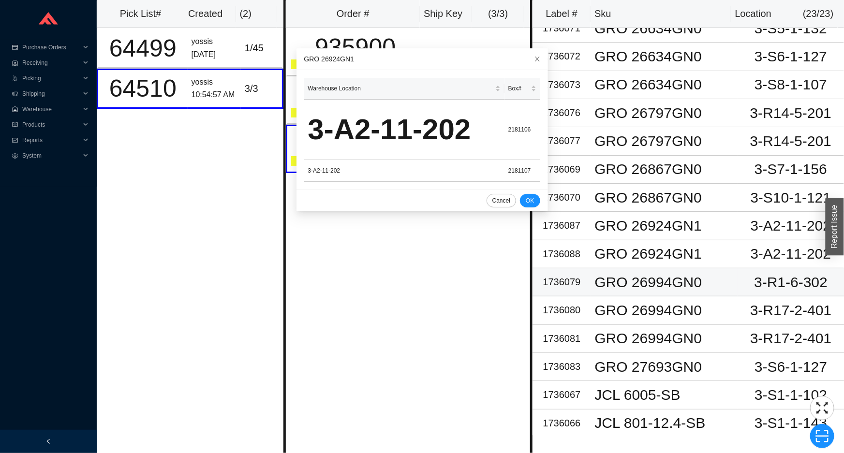
click at [641, 286] on div "GRO 26994GN0" at bounding box center [664, 282] width 139 height 15
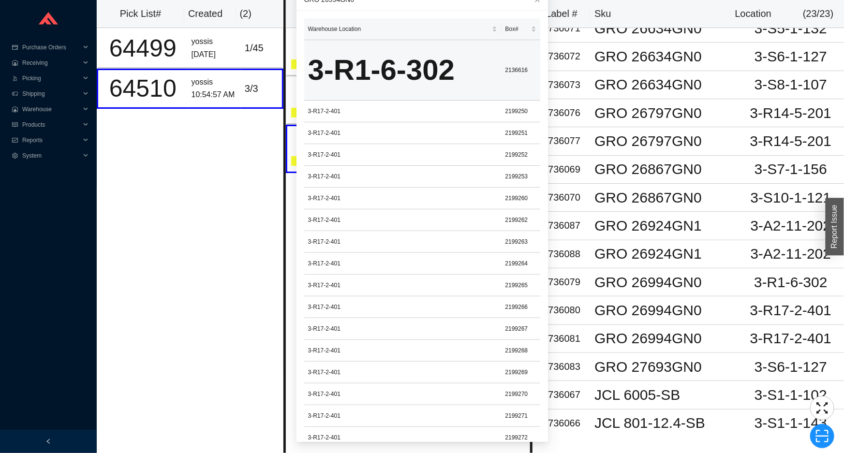
click at [512, 69] on td "2136616" at bounding box center [520, 70] width 39 height 60
copy td "2136616"
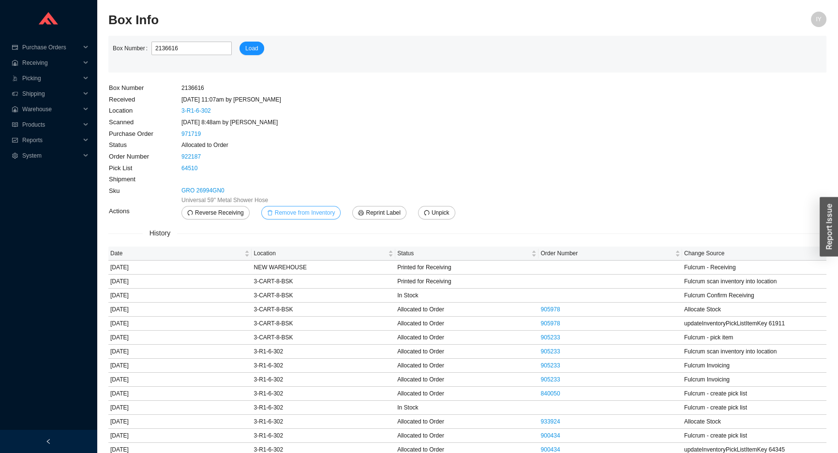
click at [314, 218] on button "Remove from Inventory" at bounding box center [301, 213] width 80 height 14
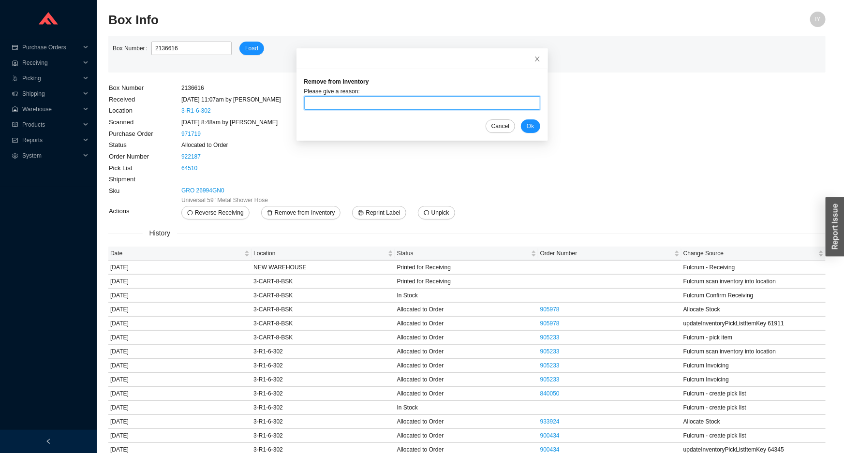
click at [349, 97] on input "text" at bounding box center [422, 103] width 236 height 14
click at [543, 191] on main "Box Number 2136616 Load Box Number 2136616 Received 4/1/25 11:07am by AngelN Lo…" at bounding box center [466, 422] width 717 height 772
click at [387, 211] on span "Reprint Label" at bounding box center [383, 213] width 34 height 10
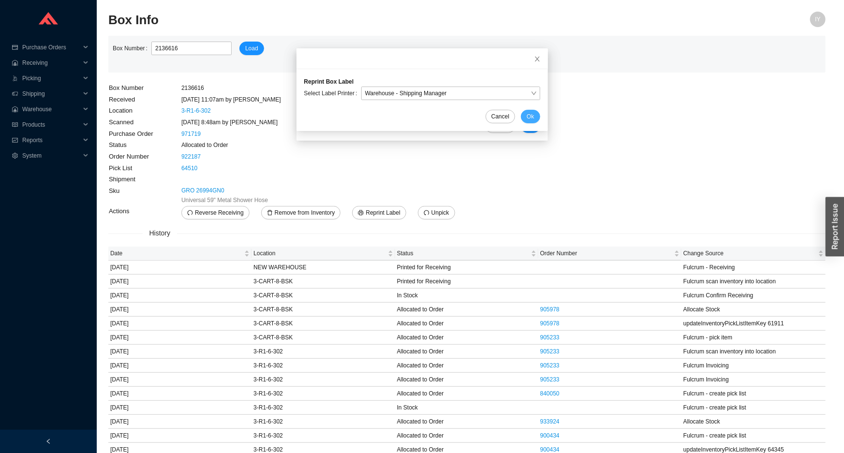
click at [527, 114] on span "Ok" at bounding box center [530, 117] width 7 height 10
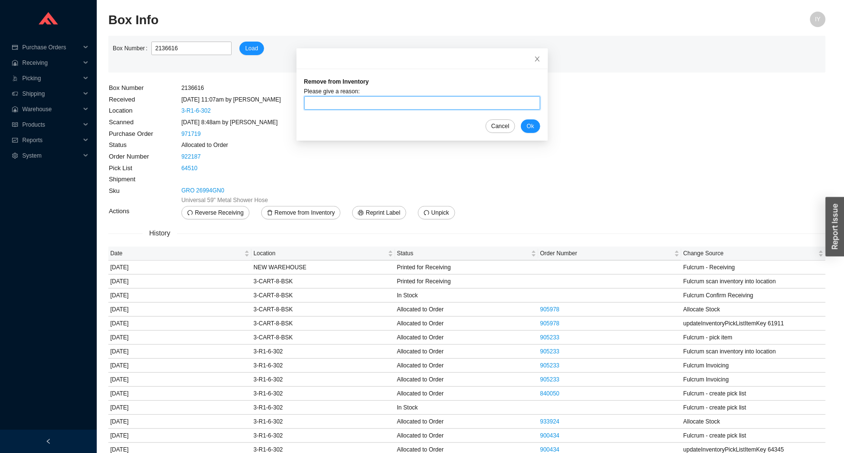
click at [459, 109] on input "text" at bounding box center [422, 103] width 236 height 14
type input "CANT FIND"
click at [527, 126] on span "Ok" at bounding box center [530, 126] width 7 height 10
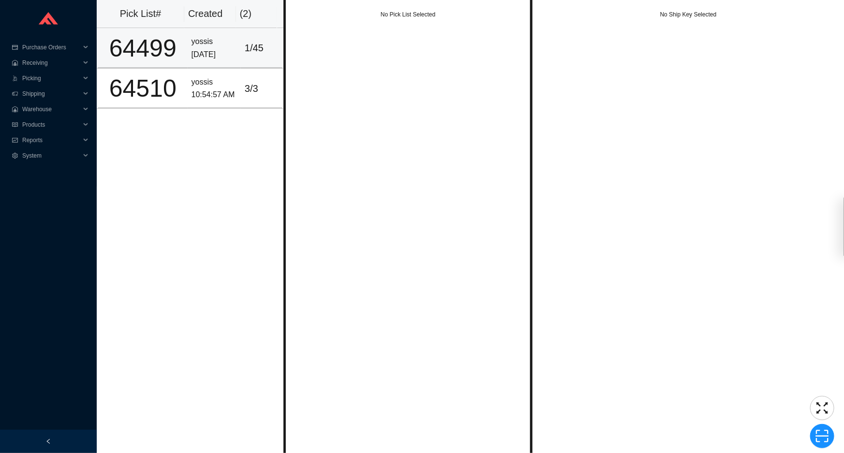
click at [210, 55] on div "9/18/2025" at bounding box center [214, 54] width 45 height 13
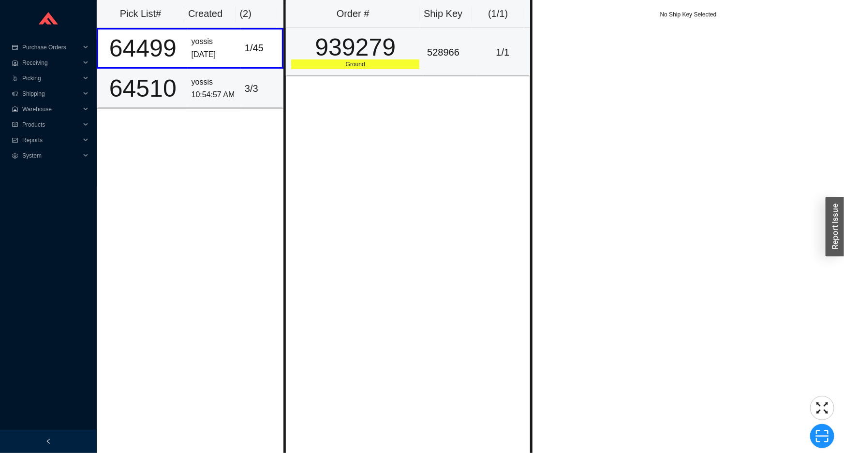
drag, startPoint x: 219, startPoint y: 77, endPoint x: 314, endPoint y: 58, distance: 97.7
click at [231, 70] on td "yossis 10:54:57 AM" at bounding box center [214, 89] width 53 height 40
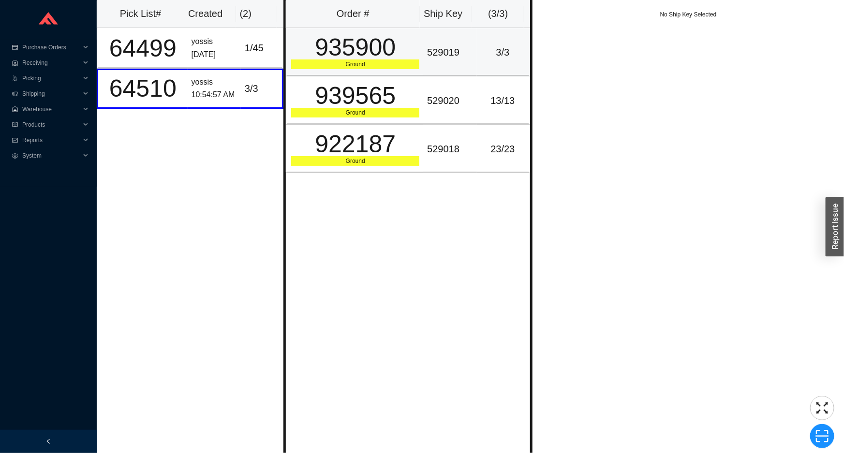
click at [326, 54] on div "935900" at bounding box center [355, 47] width 128 height 24
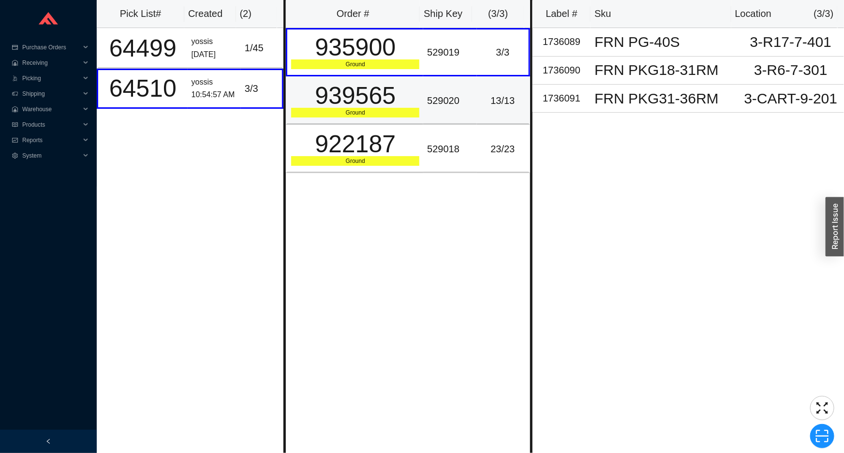
drag, startPoint x: 320, startPoint y: 93, endPoint x: 323, endPoint y: 123, distance: 30.1
click at [320, 94] on div "939565" at bounding box center [355, 96] width 128 height 24
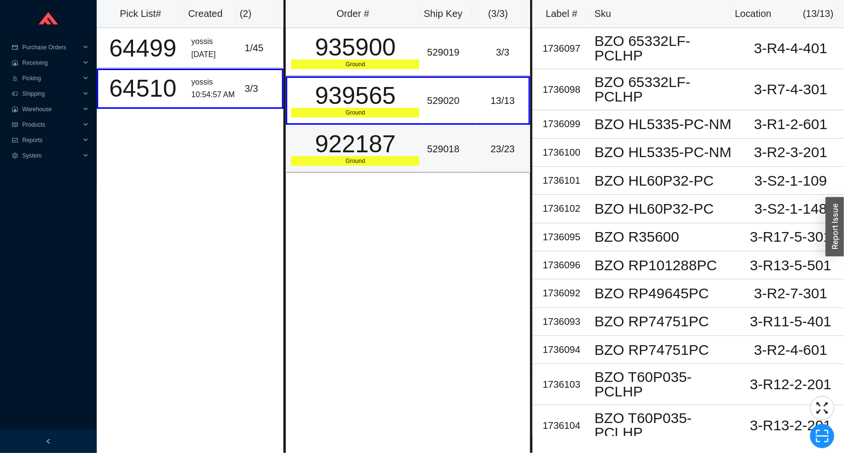
click at [319, 132] on div "922187" at bounding box center [355, 144] width 128 height 24
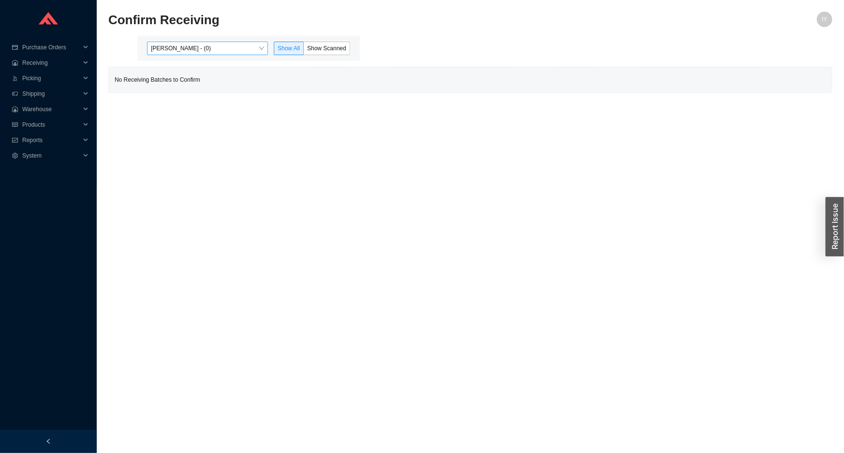
click at [249, 63] on body "Purchase Orders .warehouse_svg__a{fill:none;stroke:currentColor;stroke-linecap:…" at bounding box center [422, 226] width 844 height 453
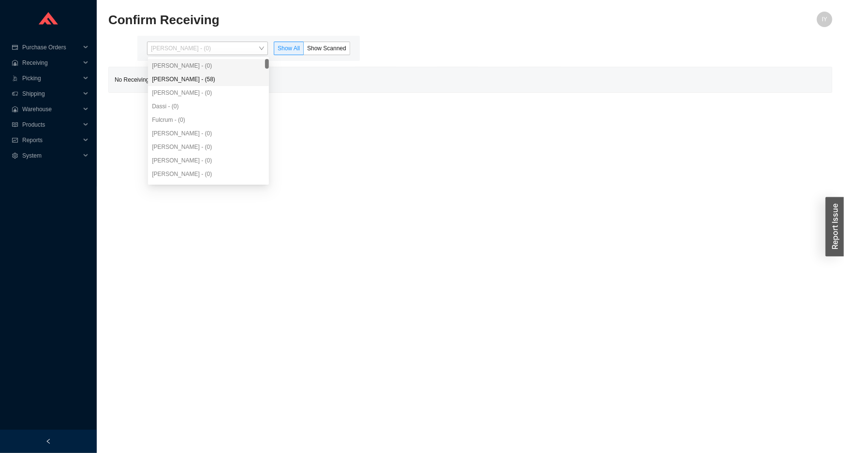
click at [233, 87] on div "[PERSON_NAME] - (0)" at bounding box center [208, 93] width 121 height 14
click at [235, 83] on div "[PERSON_NAME] - (58)" at bounding box center [208, 80] width 121 height 14
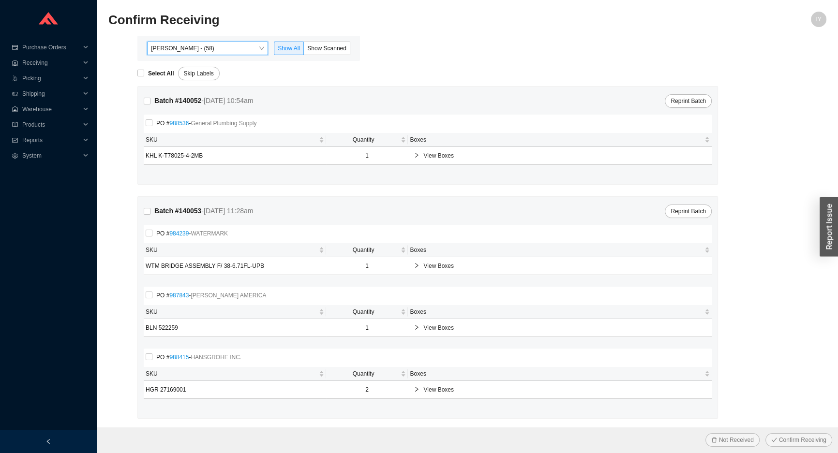
click at [347, 57] on div "[PERSON_NAME] - (58) [PERSON_NAME] - (58) Show All Show Scanned" at bounding box center [248, 48] width 223 height 25
click at [340, 52] on label "Show Scanned" at bounding box center [327, 49] width 46 height 14
click at [304, 50] on input "Show Scanned" at bounding box center [304, 50] width 0 height 0
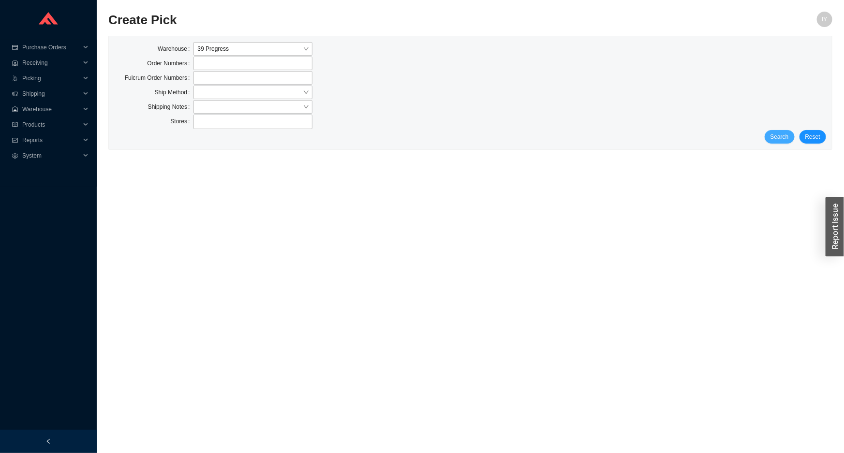
click at [784, 140] on span "Search" at bounding box center [780, 137] width 18 height 10
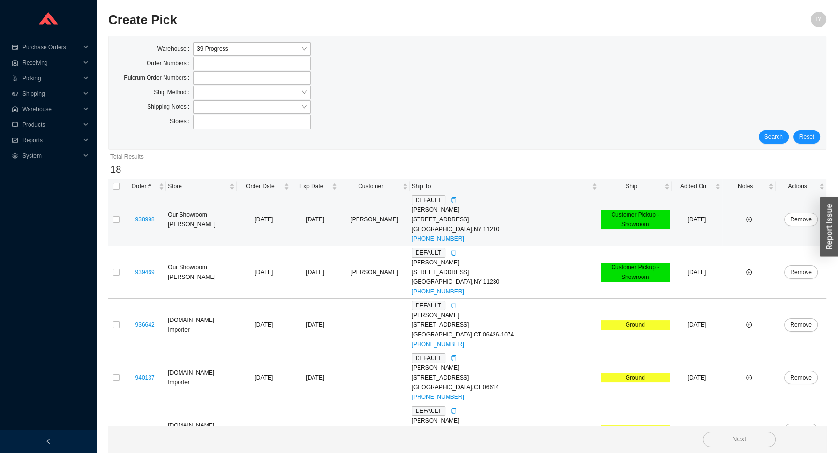
scroll to position [44, 0]
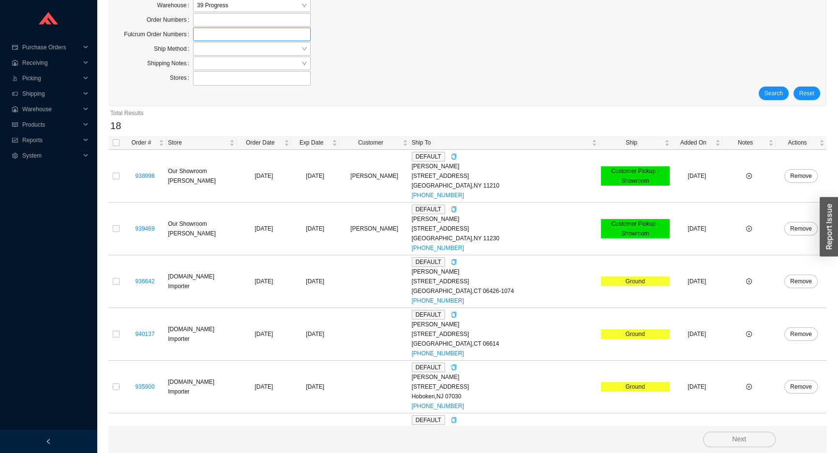
click at [274, 34] on label at bounding box center [252, 35] width 118 height 14
click at [201, 34] on input at bounding box center [197, 34] width 7 height 11
click at [265, 47] on input "search" at bounding box center [249, 49] width 104 height 13
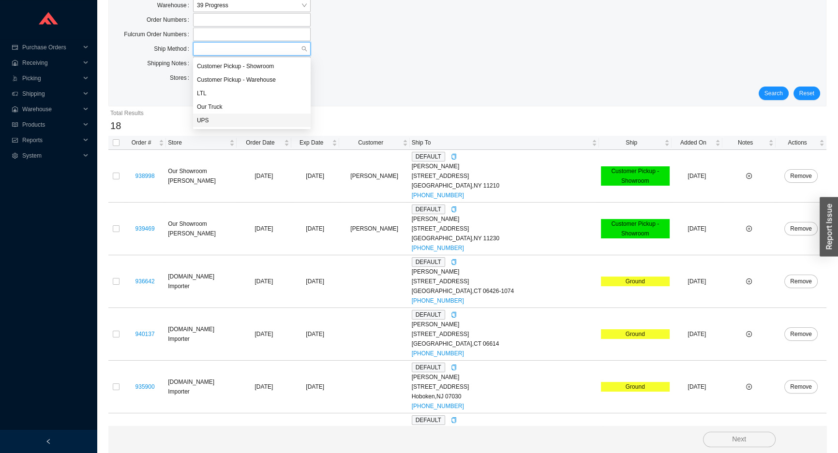
click at [251, 121] on div "UPS" at bounding box center [252, 120] width 110 height 9
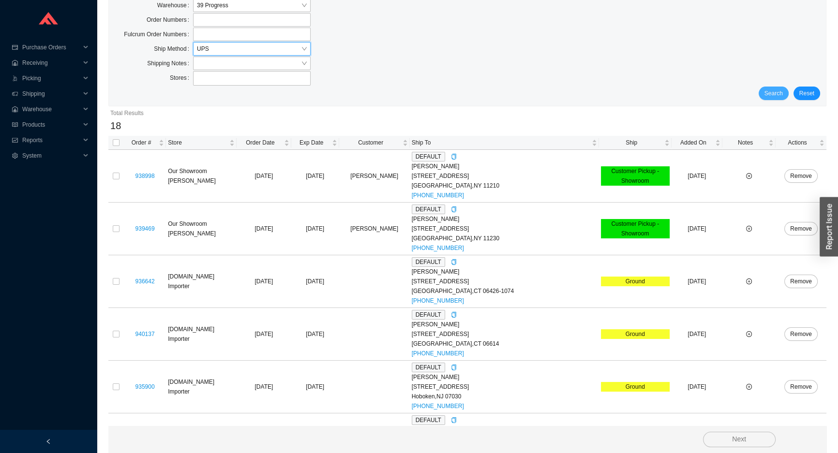
click at [774, 92] on span "Search" at bounding box center [773, 94] width 18 height 10
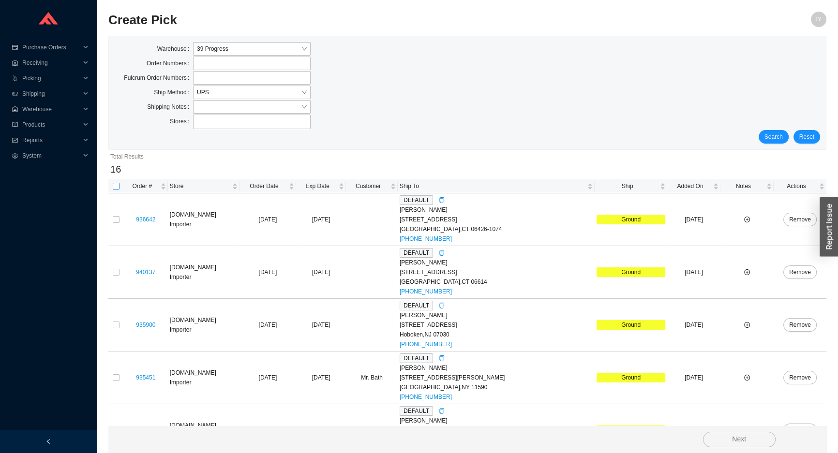
click at [115, 183] on input "checkbox" at bounding box center [116, 186] width 7 height 7
checkbox input "true"
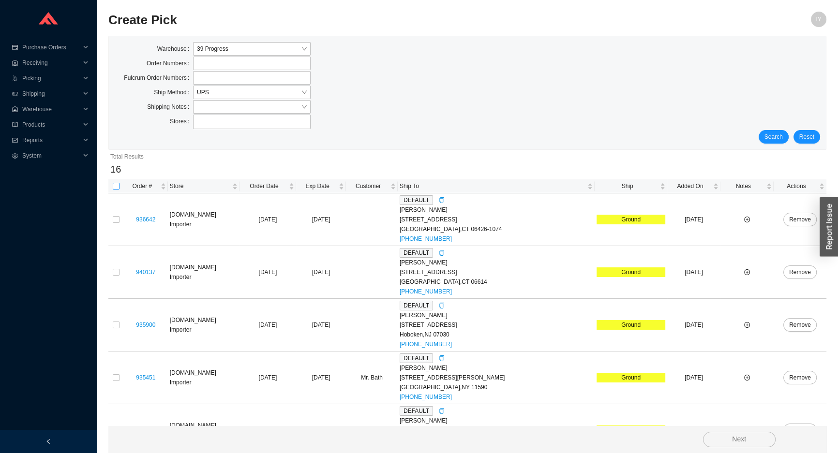
checkbox input "true"
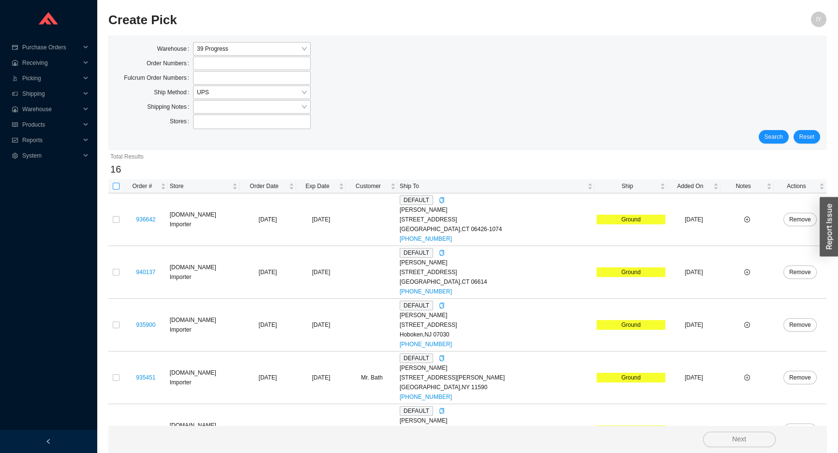
checkbox input "true"
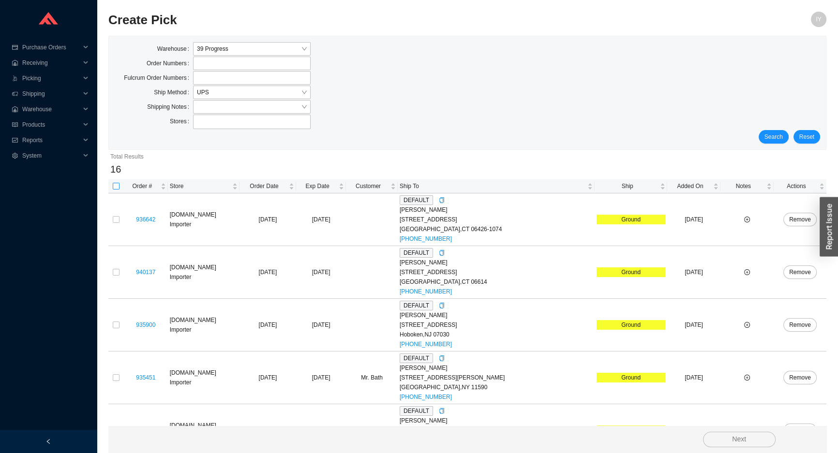
checkbox input "true"
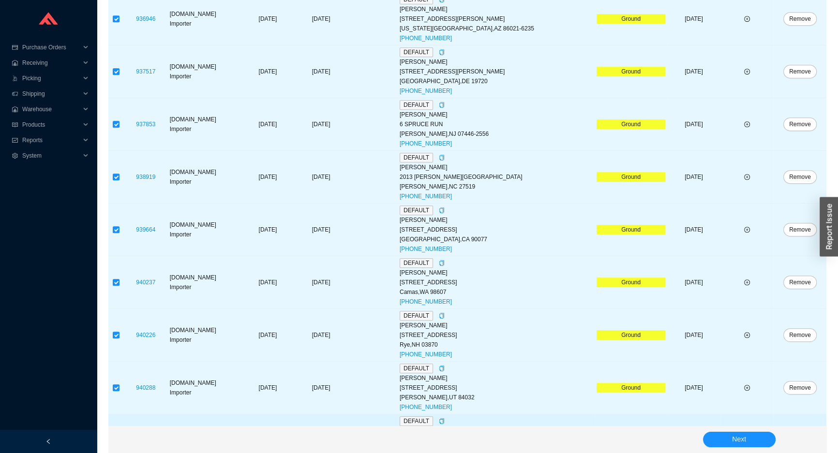
scroll to position [610, 0]
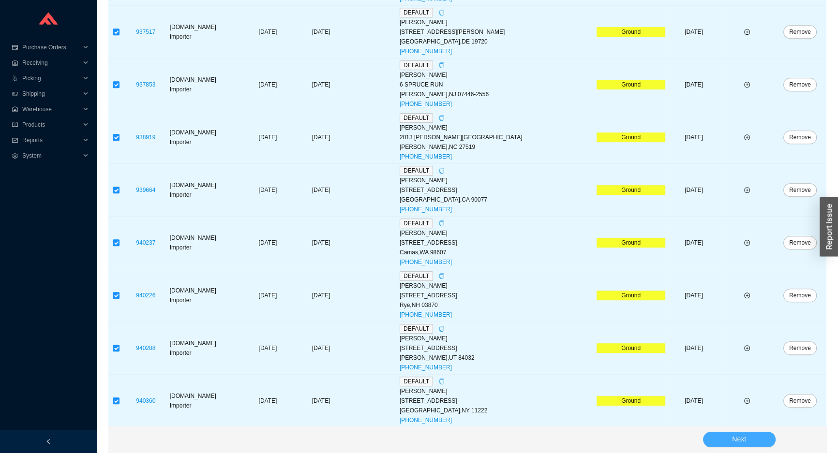
click at [735, 436] on span "Next" at bounding box center [739, 439] width 14 height 11
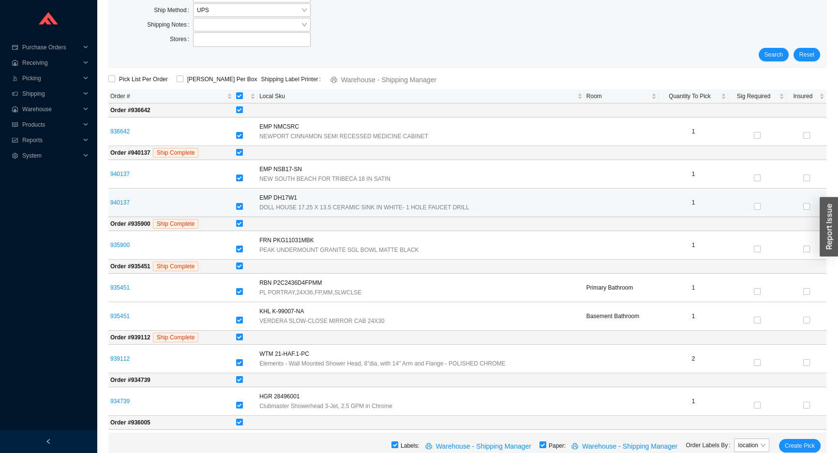
scroll to position [82, 0]
click at [238, 159] on td at bounding box center [530, 153] width 592 height 14
click at [239, 156] on label at bounding box center [239, 153] width 7 height 10
click at [239, 156] on input "checkbox" at bounding box center [239, 152] width 7 height 7
checkbox input "false"
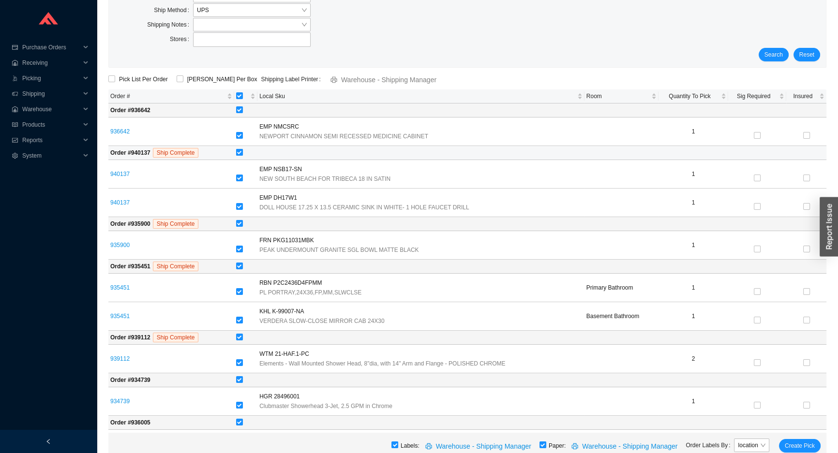
checkbox input "false"
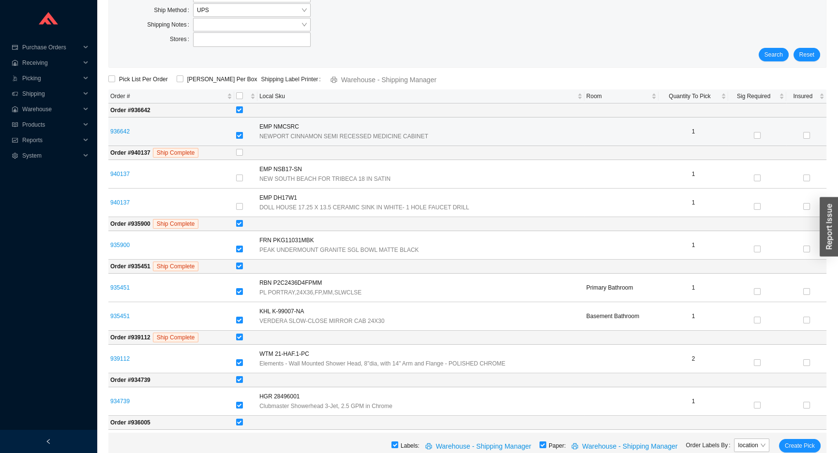
click at [239, 136] on input "checkbox" at bounding box center [239, 135] width 7 height 7
checkbox input "false"
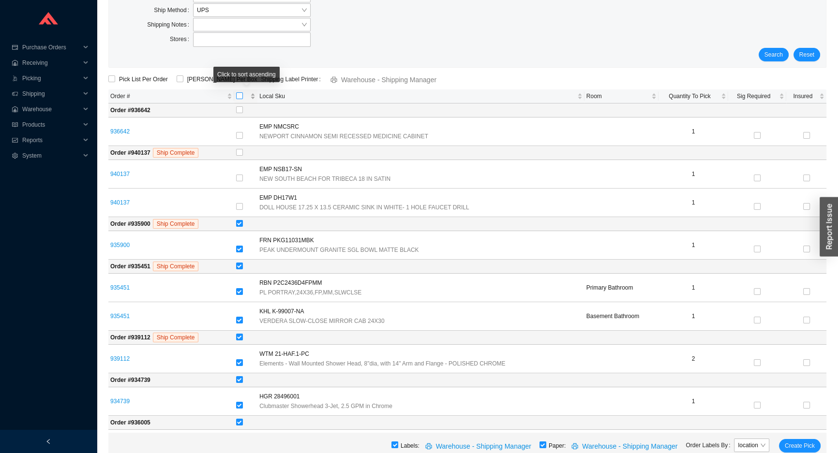
click at [239, 100] on label "[object Object] sortable" at bounding box center [239, 96] width 7 height 10
click at [239, 99] on input "[object Object] sortable" at bounding box center [239, 95] width 7 height 7
checkbox input "true"
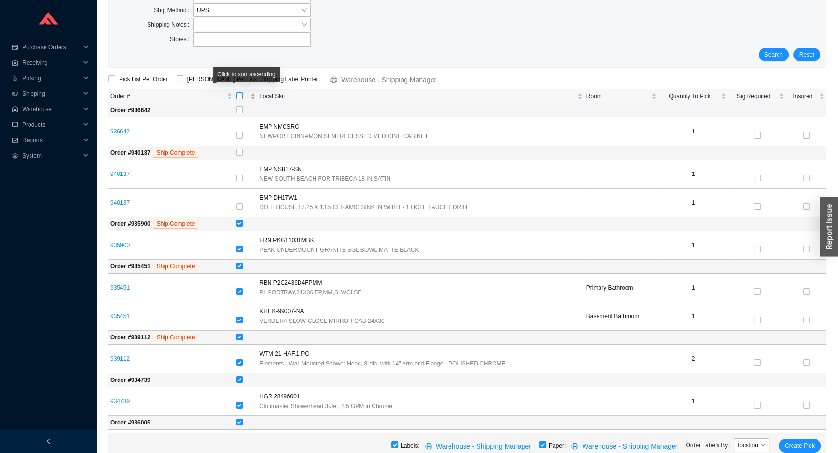
checkbox input "true"
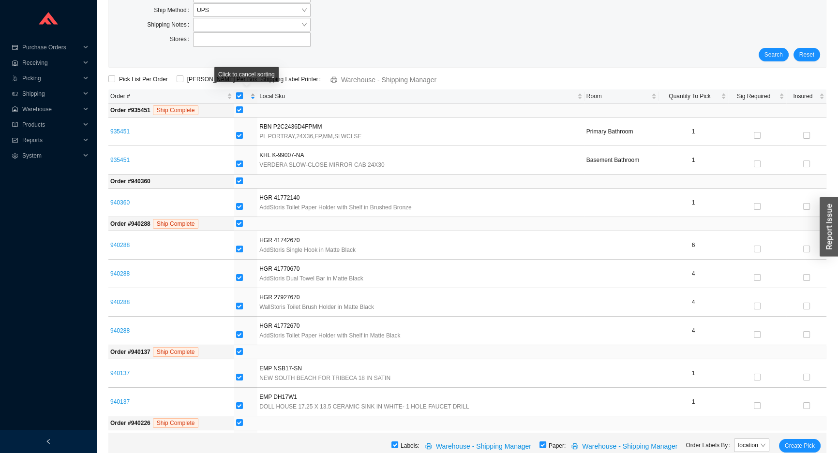
click at [239, 99] on span at bounding box center [239, 95] width 7 height 7
click at [239, 99] on input "checkbox" at bounding box center [239, 95] width 7 height 7
checkbox input "false"
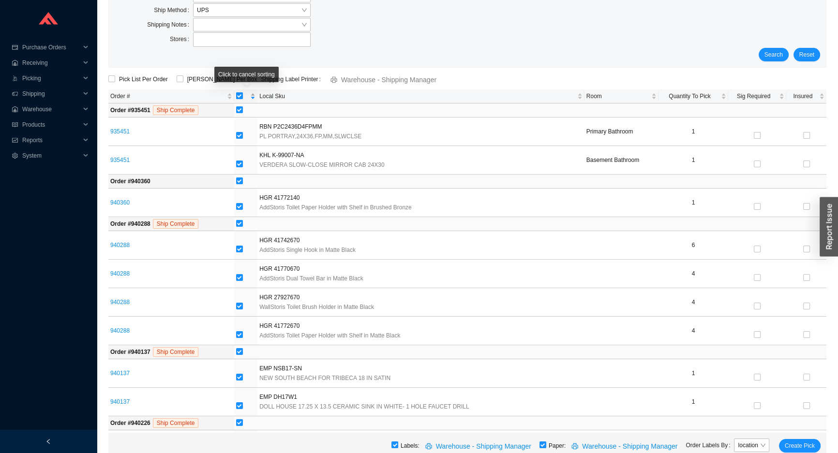
checkbox input "false"
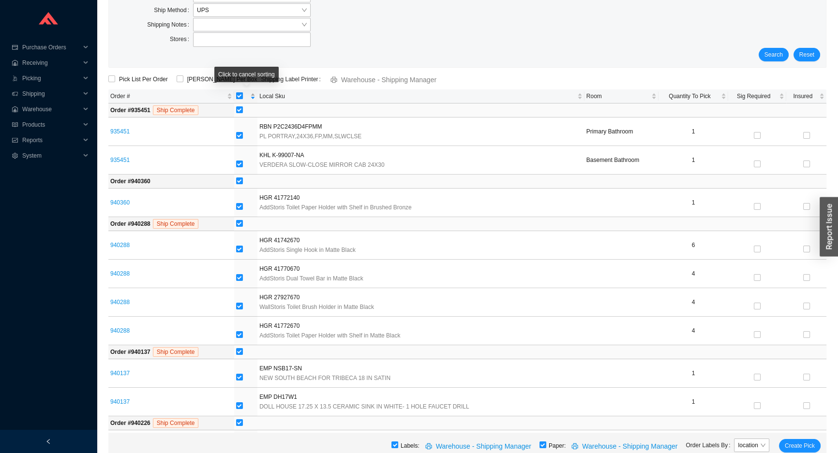
checkbox input "false"
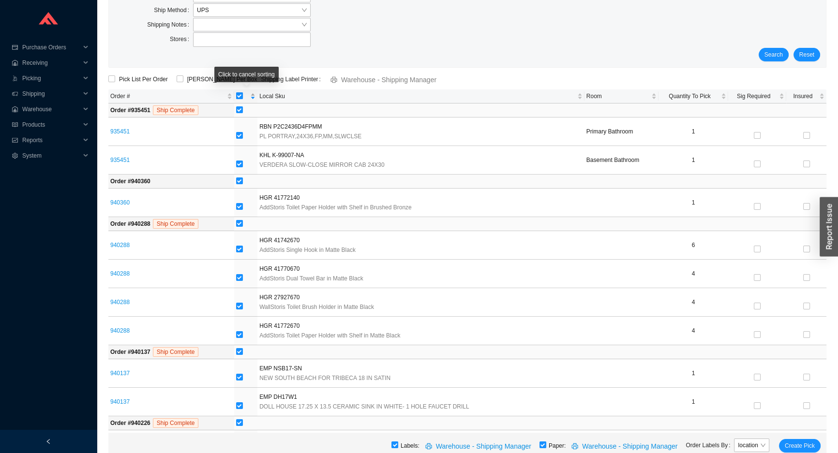
checkbox input "false"
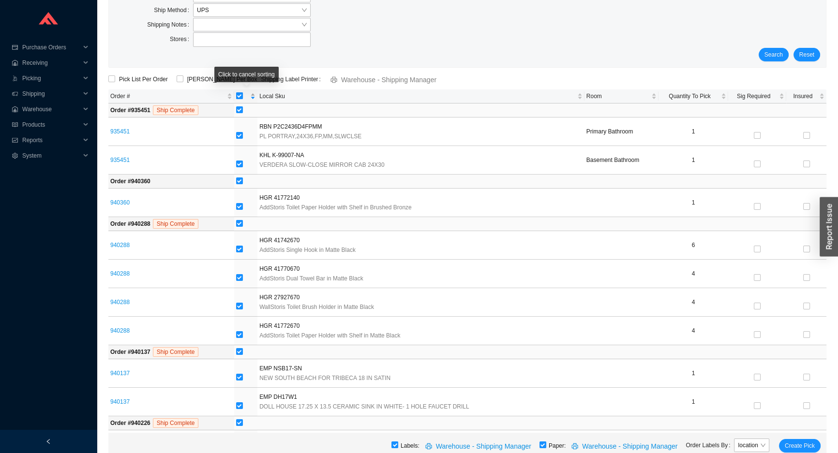
checkbox input "false"
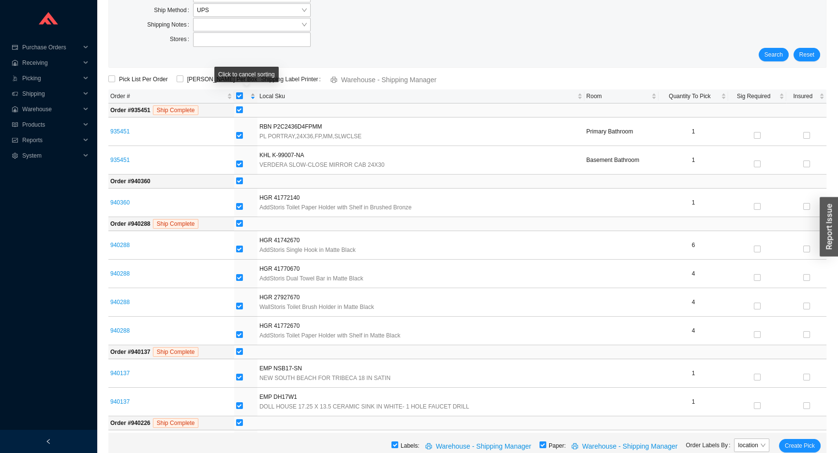
checkbox input "false"
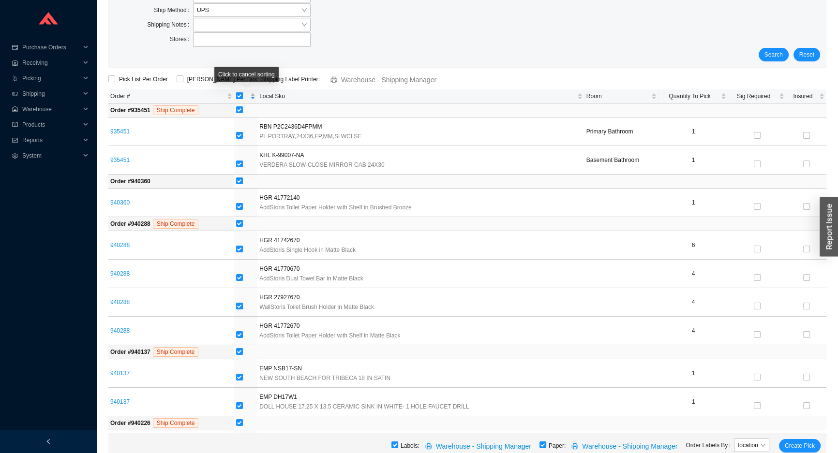
checkbox input "false"
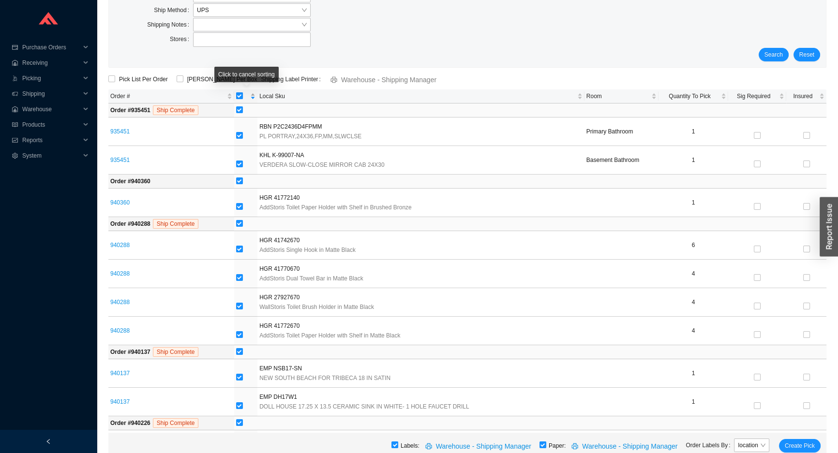
checkbox input "false"
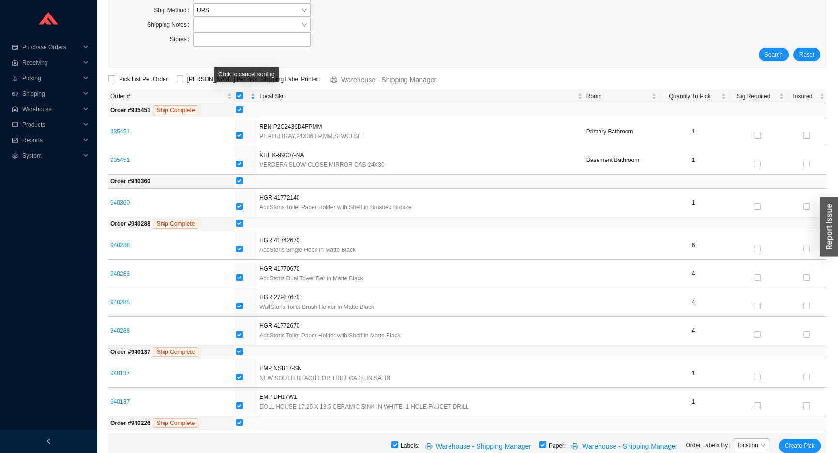
checkbox input "false"
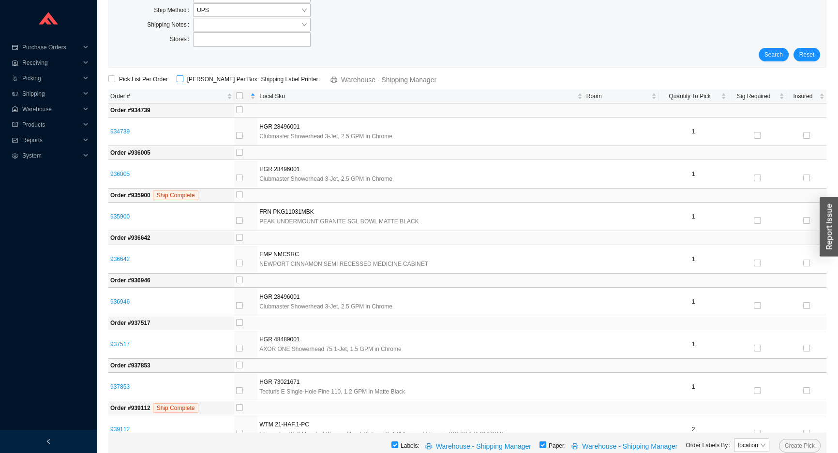
click at [177, 78] on input "ShipKey Per Box" at bounding box center [180, 78] width 7 height 7
checkbox input "true"
click at [255, 91] on div at bounding box center [245, 96] width 19 height 10
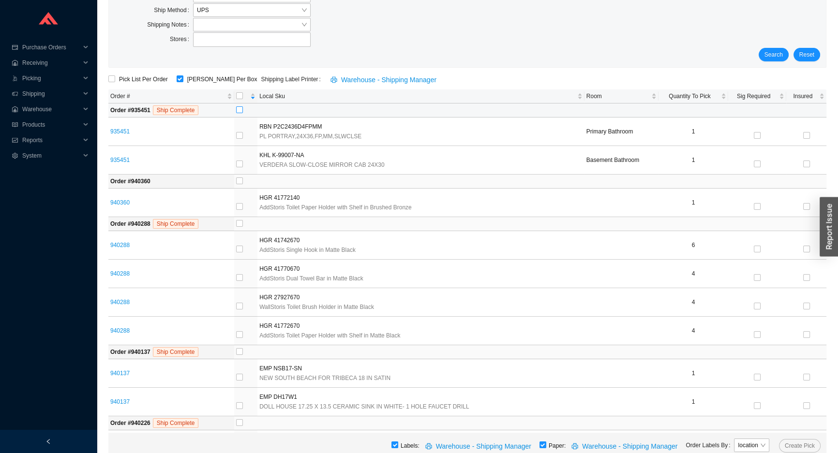
click at [239, 106] on input "checkbox" at bounding box center [239, 109] width 7 height 7
checkbox input "true"
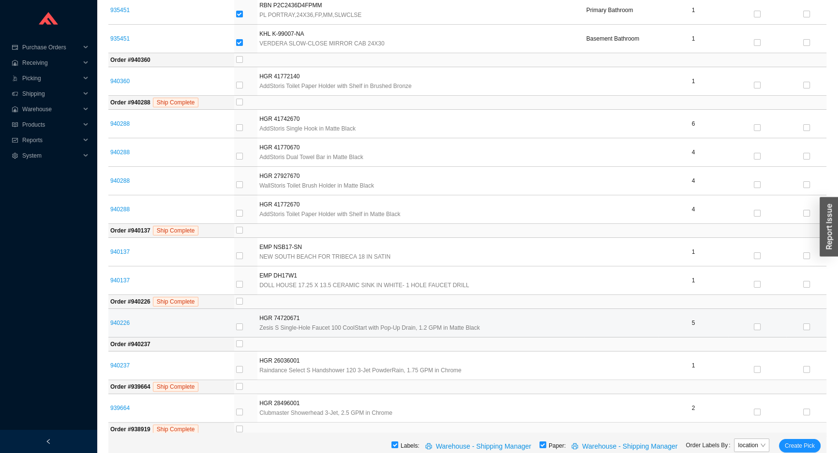
scroll to position [258, 0]
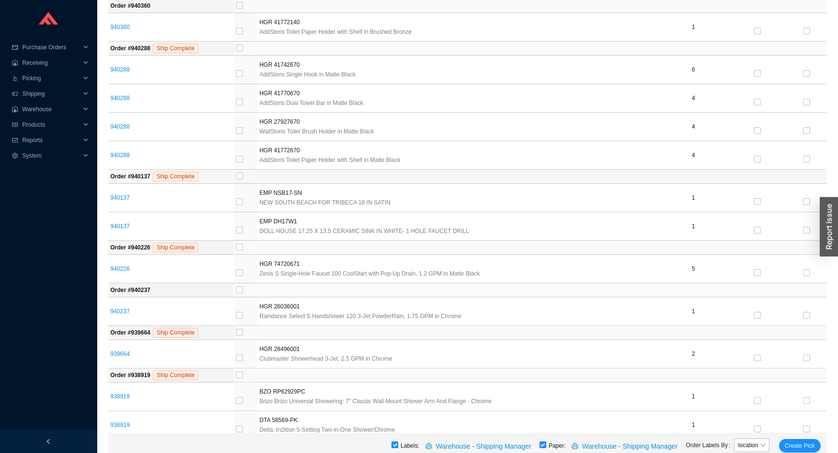
click at [236, 174] on td at bounding box center [530, 177] width 592 height 14
click at [236, 178] on td at bounding box center [530, 177] width 592 height 14
click at [236, 175] on td at bounding box center [530, 177] width 592 height 14
click at [240, 176] on input "checkbox" at bounding box center [239, 176] width 7 height 7
checkbox input "true"
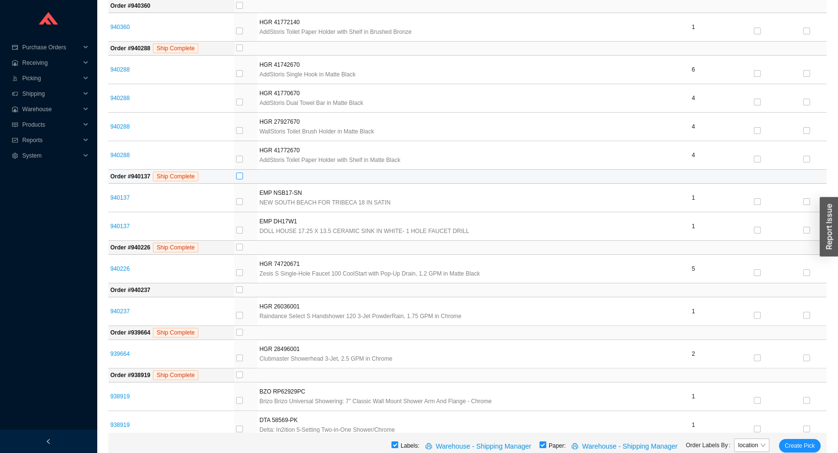
checkbox input "true"
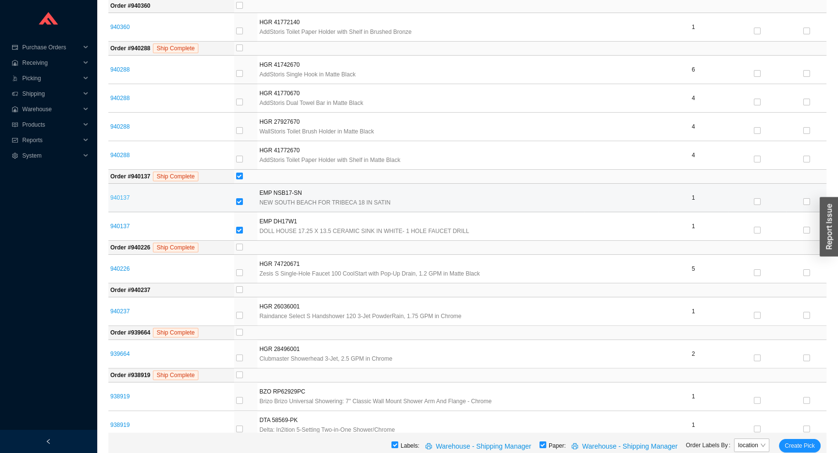
click at [122, 194] on link "940137" at bounding box center [119, 197] width 19 height 7
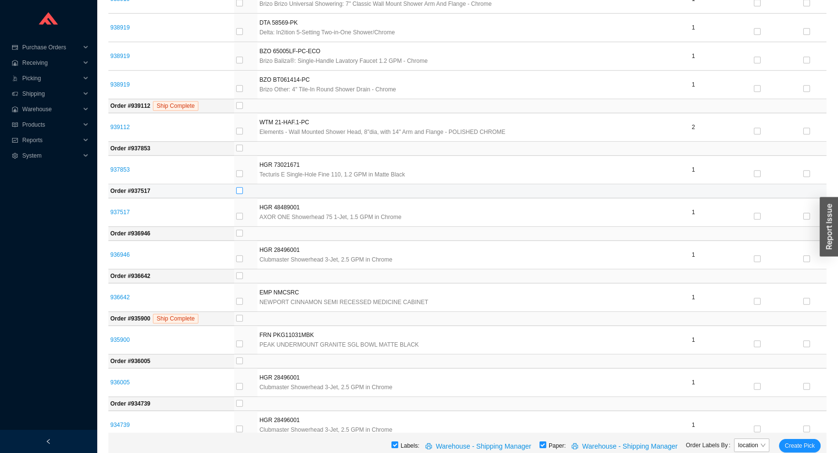
scroll to position [665, 0]
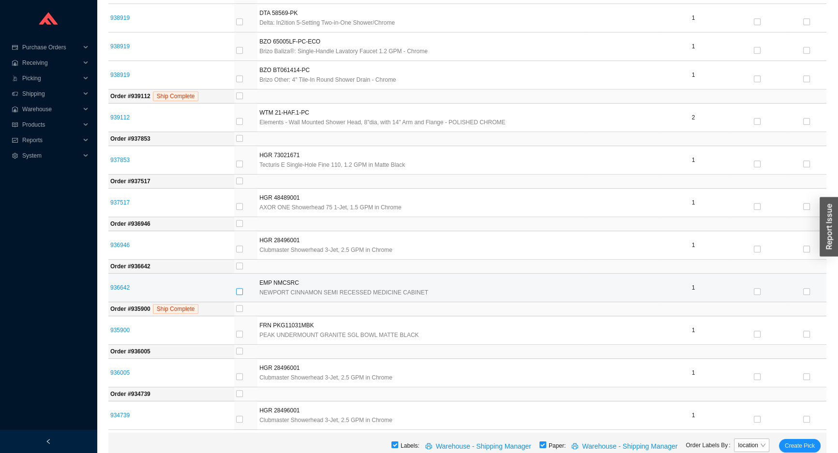
click at [240, 292] on input "checkbox" at bounding box center [239, 291] width 7 height 7
checkbox input "true"
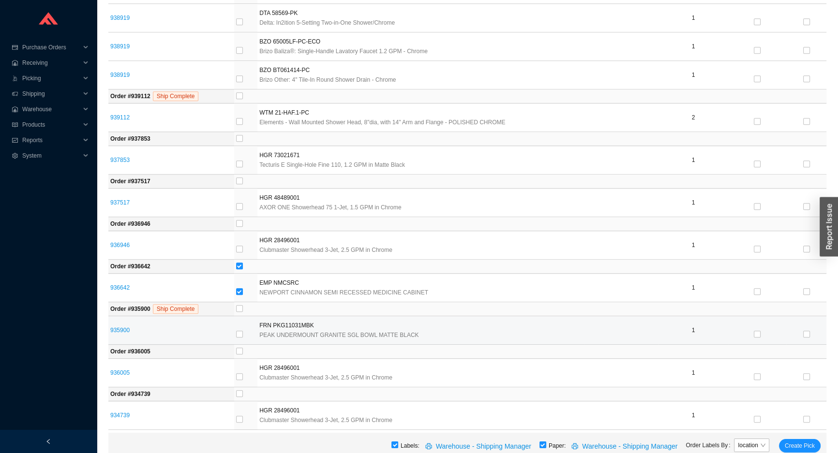
click at [242, 316] on td at bounding box center [245, 330] width 23 height 29
click at [241, 336] on label at bounding box center [239, 335] width 7 height 10
click at [241, 336] on input "checkbox" at bounding box center [239, 334] width 7 height 7
checkbox input "true"
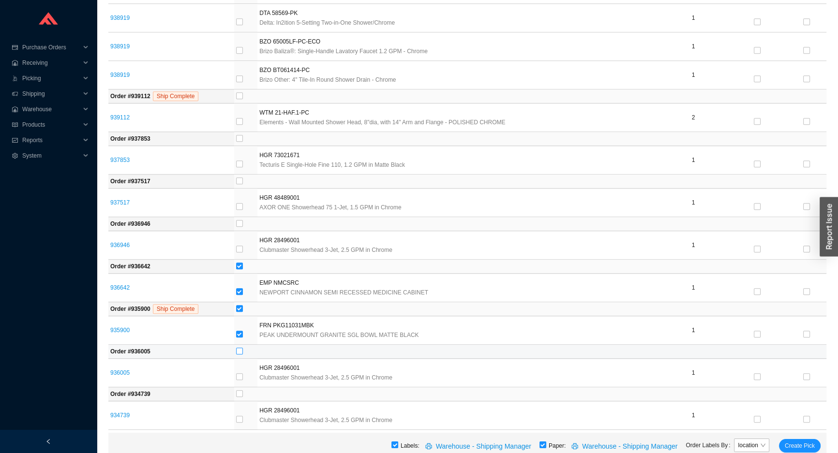
click at [242, 348] on input "checkbox" at bounding box center [239, 351] width 7 height 7
checkbox input "true"
click at [242, 348] on input "checkbox" at bounding box center [239, 351] width 7 height 7
checkbox input "false"
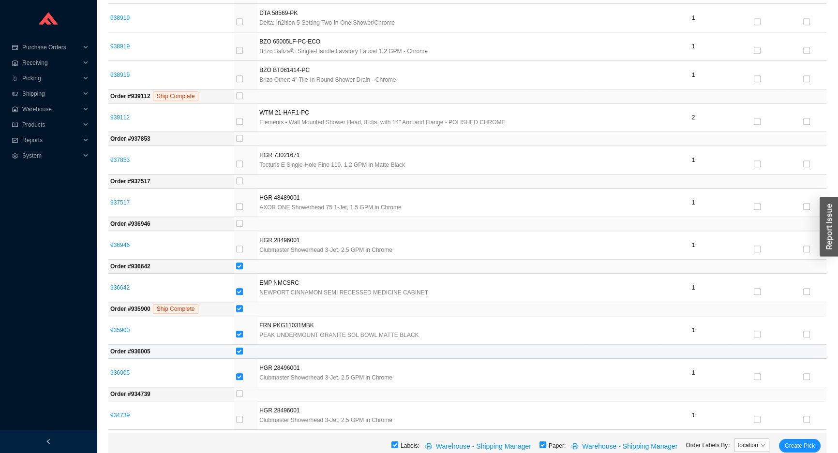
checkbox input "false"
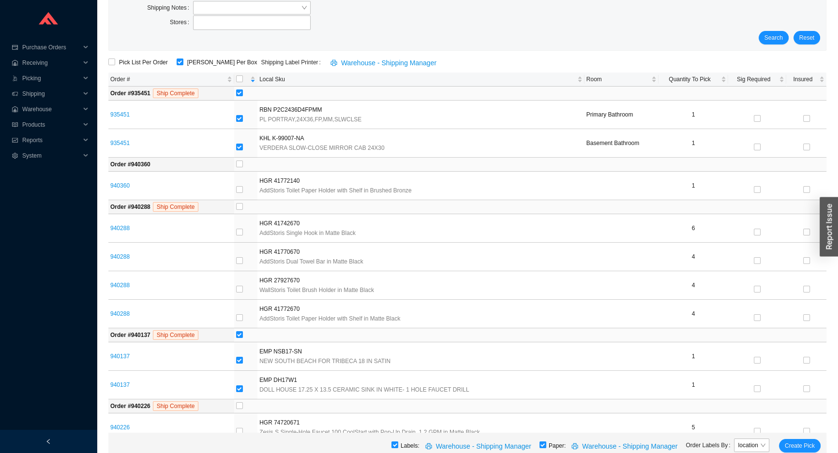
scroll to position [93, 0]
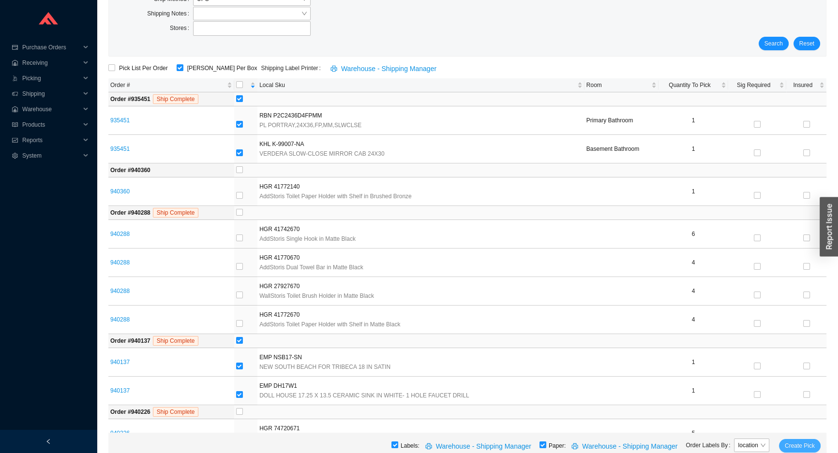
click at [793, 440] on button "Create Pick" at bounding box center [800, 446] width 42 height 14
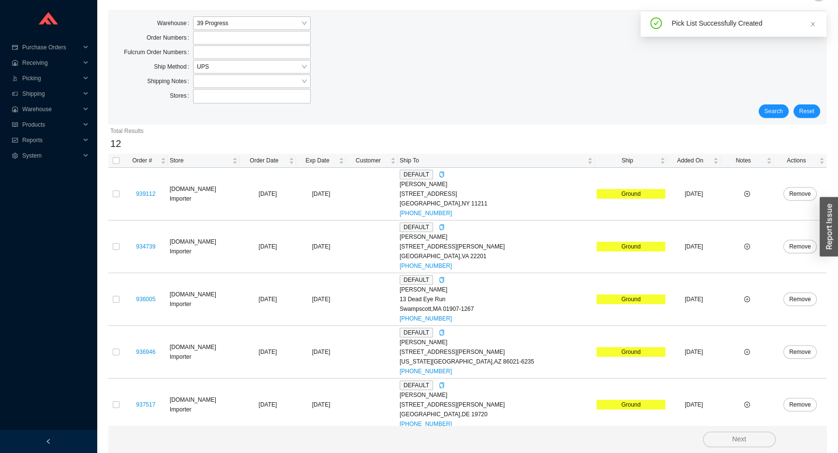
scroll to position [44, 0]
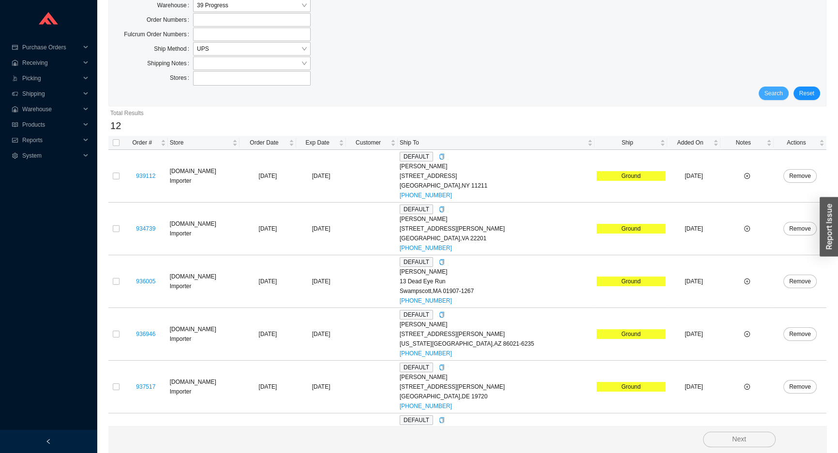
drag, startPoint x: 767, startPoint y: 97, endPoint x: 772, endPoint y: 89, distance: 9.5
click at [772, 89] on span "Search" at bounding box center [773, 94] width 18 height 10
click at [773, 89] on span "Search" at bounding box center [773, 94] width 18 height 10
click at [118, 144] on input "checkbox" at bounding box center [116, 142] width 7 height 7
checkbox input "true"
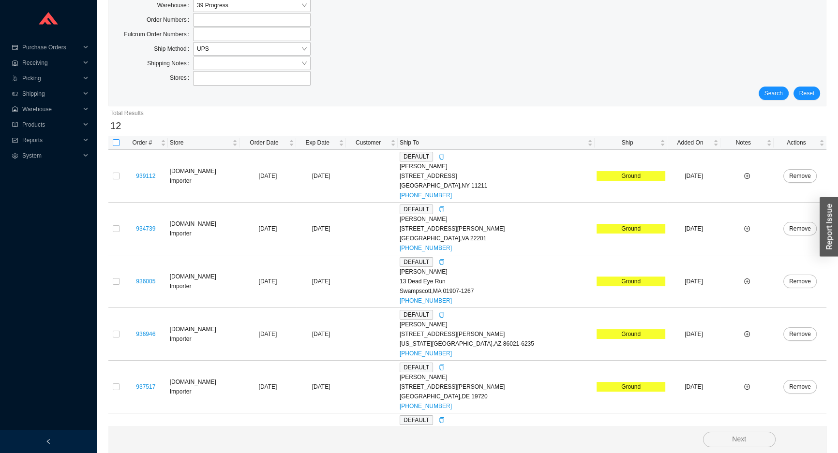
checkbox input "true"
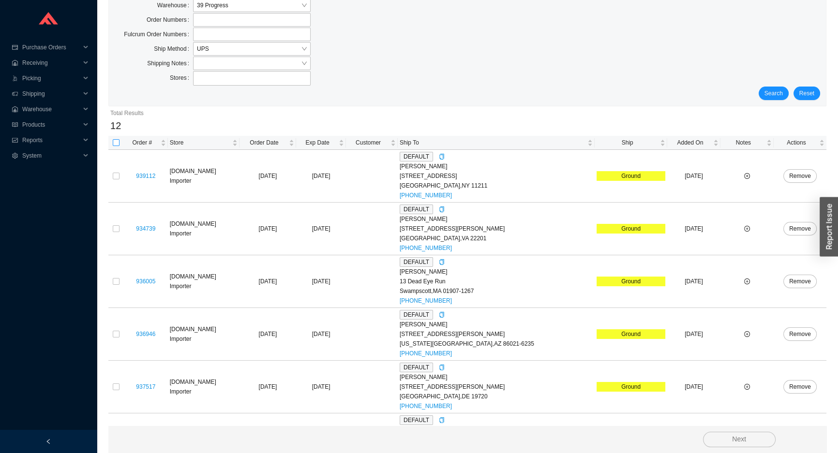
checkbox input "true"
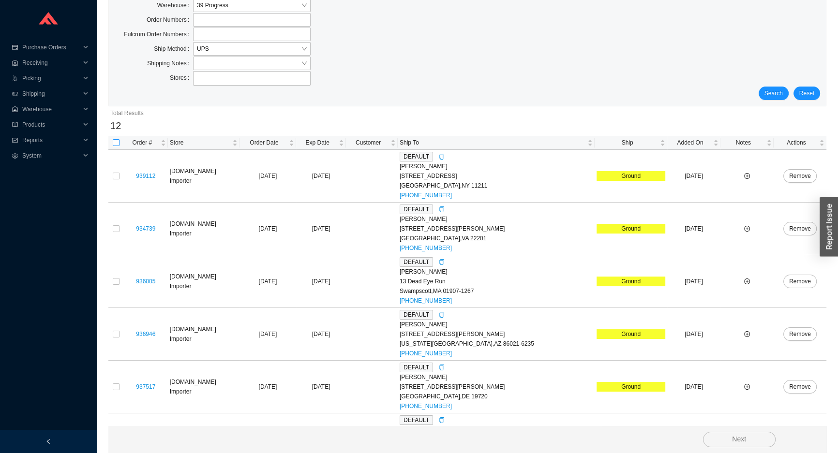
checkbox input "true"
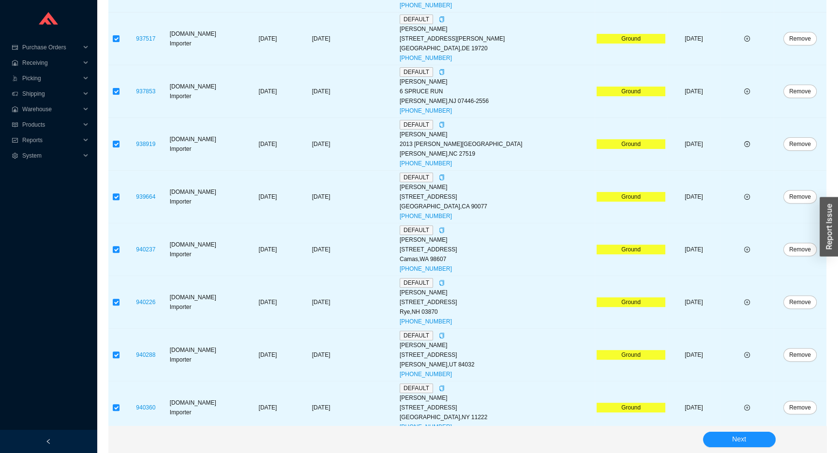
scroll to position [399, 0]
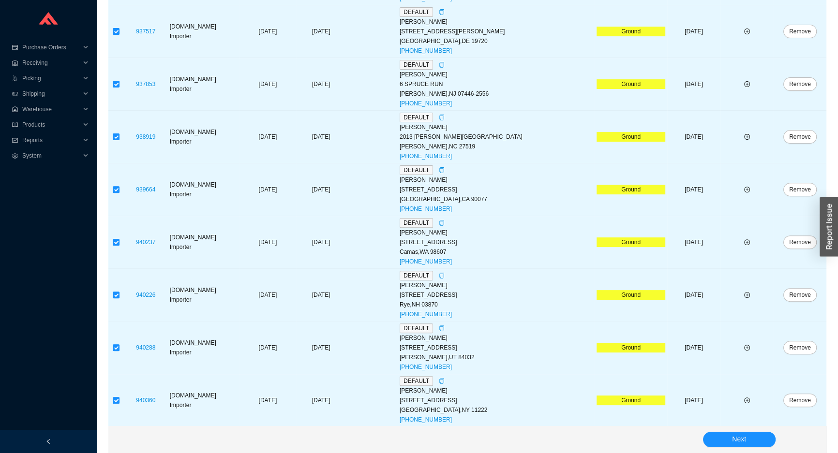
click at [750, 430] on div "Next" at bounding box center [467, 439] width 718 height 27
click at [759, 437] on button "Next" at bounding box center [739, 439] width 73 height 15
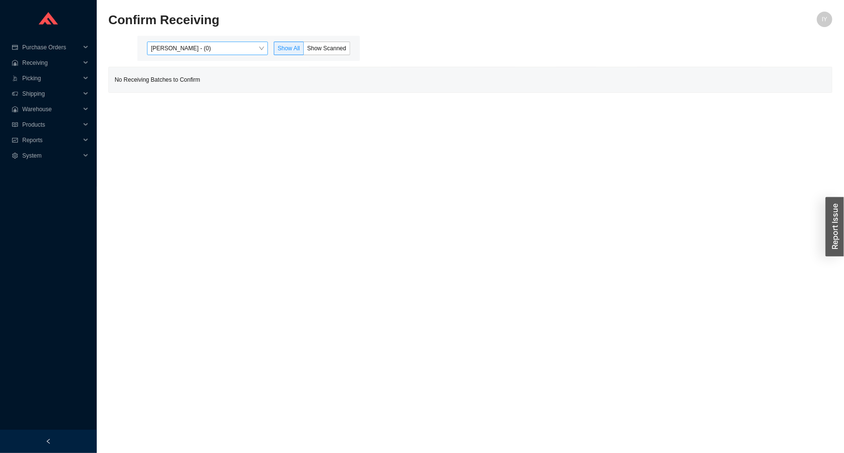
click at [232, 53] on span "[PERSON_NAME] - (0)" at bounding box center [207, 48] width 113 height 13
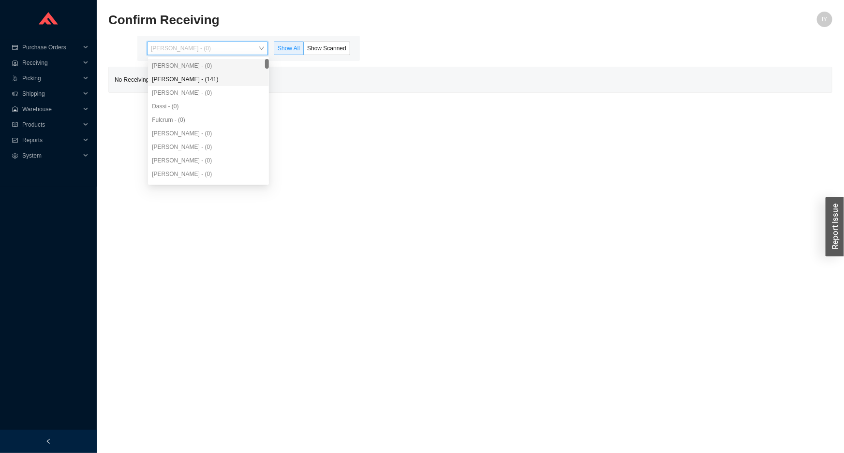
click at [231, 82] on div "[PERSON_NAME] - (141)" at bounding box center [208, 79] width 113 height 9
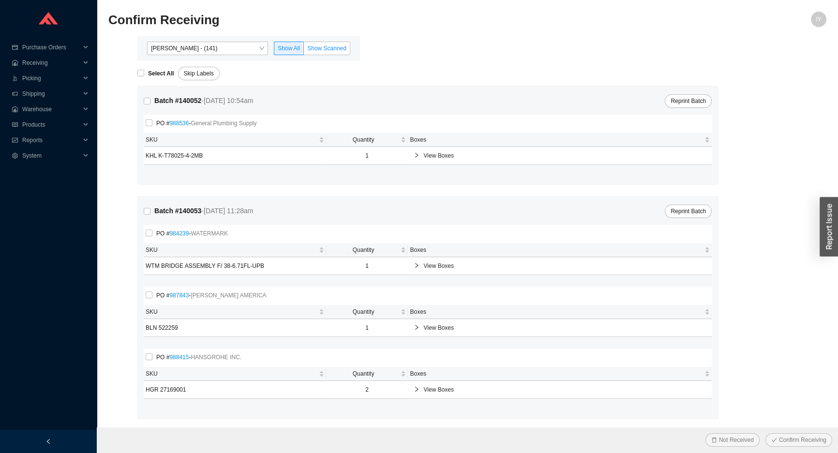
click at [332, 48] on span "Show Scanned" at bounding box center [326, 48] width 39 height 7
click at [304, 50] on input "Show Scanned" at bounding box center [304, 50] width 0 height 0
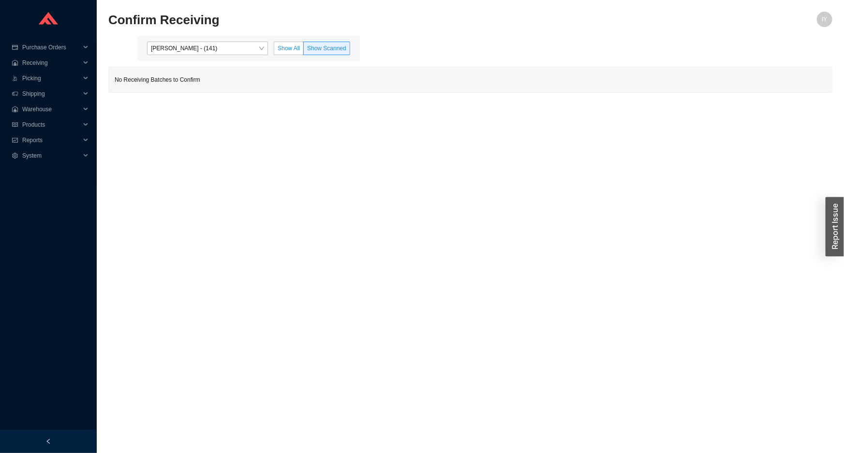
click at [292, 45] on span "Show All" at bounding box center [289, 48] width 22 height 7
click at [274, 50] on input "Show All" at bounding box center [274, 50] width 0 height 0
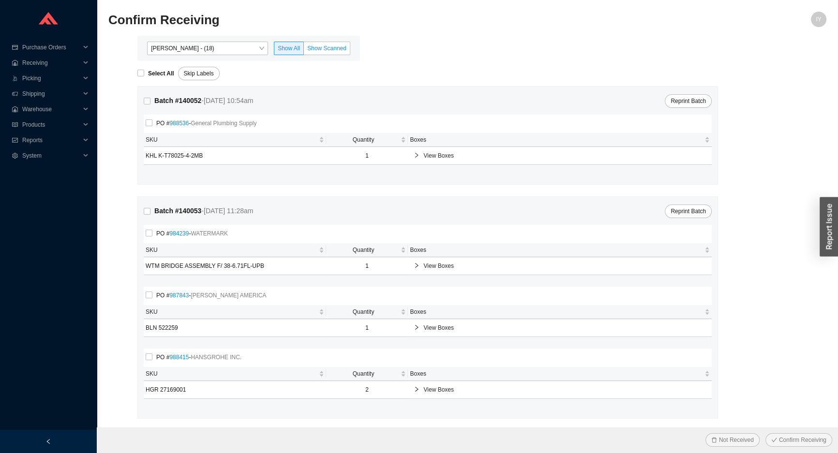
click at [319, 48] on span "Show Scanned" at bounding box center [326, 48] width 39 height 7
click at [304, 50] on input "Show Scanned" at bounding box center [304, 50] width 0 height 0
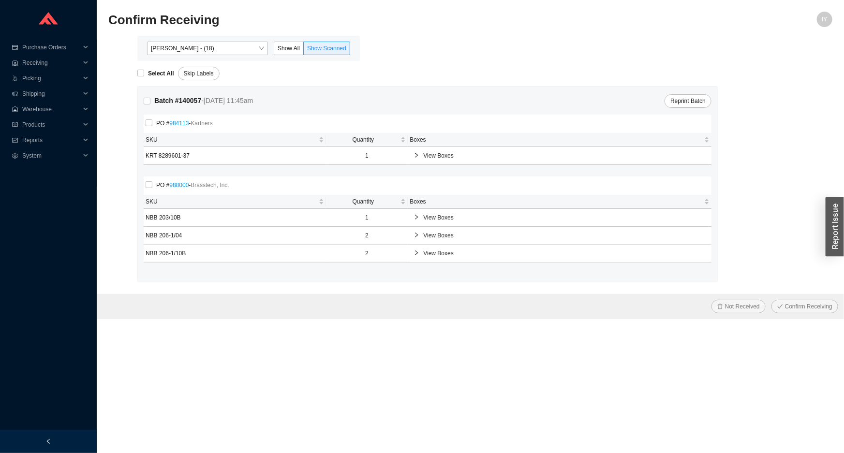
click at [319, 48] on span "Show Scanned" at bounding box center [326, 48] width 39 height 7
click at [304, 50] on input "Show Scanned" at bounding box center [304, 50] width 0 height 0
click at [141, 73] on input "Select All" at bounding box center [140, 73] width 7 height 7
checkbox input "true"
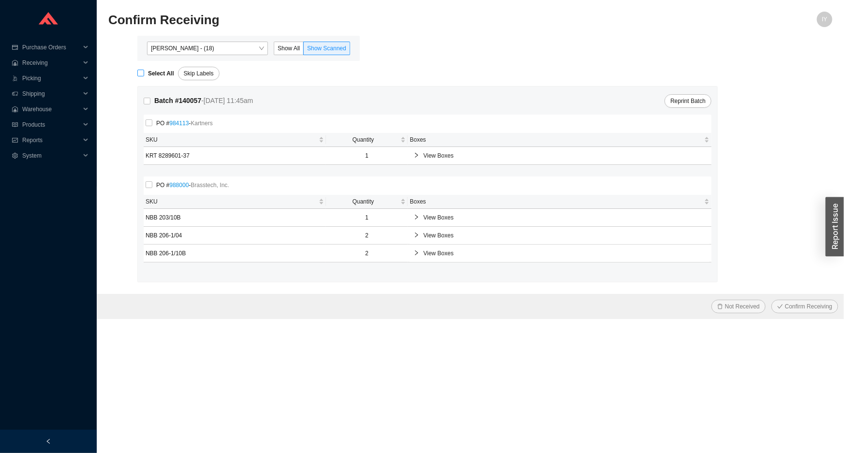
checkbox input "true"
click at [772, 300] on button "Confirm Receiving" at bounding box center [805, 307] width 67 height 14
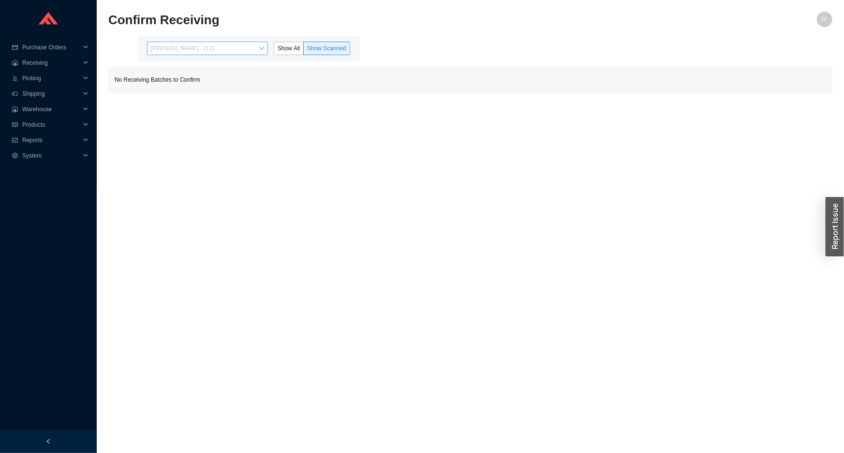
click at [245, 50] on span "[PERSON_NAME] - (12)" at bounding box center [207, 48] width 113 height 13
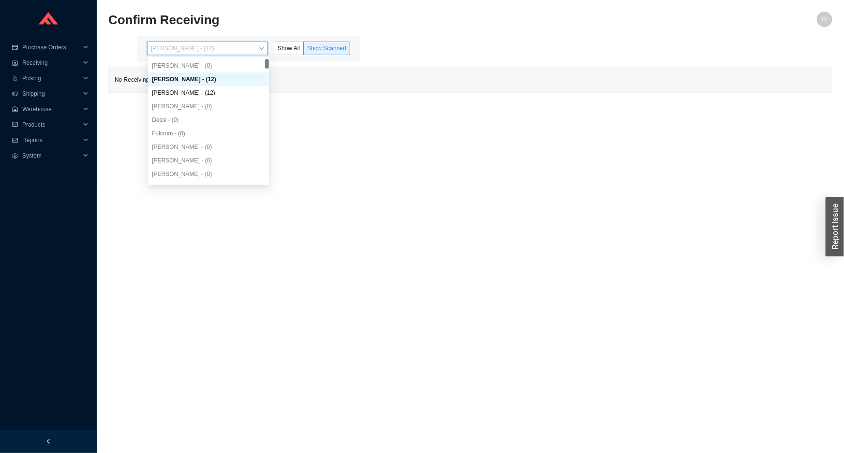
click at [241, 81] on div "[PERSON_NAME] - (12)" at bounding box center [208, 79] width 113 height 9
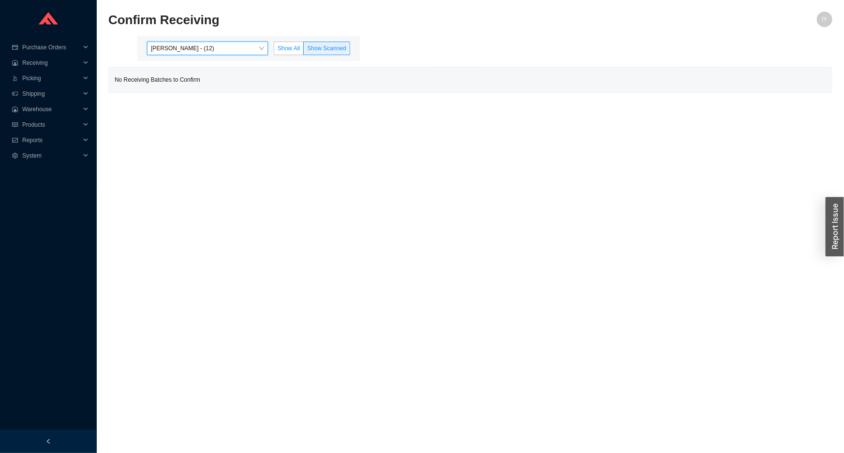
click at [296, 41] on div "[PERSON_NAME] - (12) [PERSON_NAME] - (12) Show All Show Scanned" at bounding box center [248, 48] width 223 height 25
click at [296, 44] on label "Show All" at bounding box center [289, 49] width 30 height 14
click at [274, 50] on input "Show All" at bounding box center [274, 50] width 0 height 0
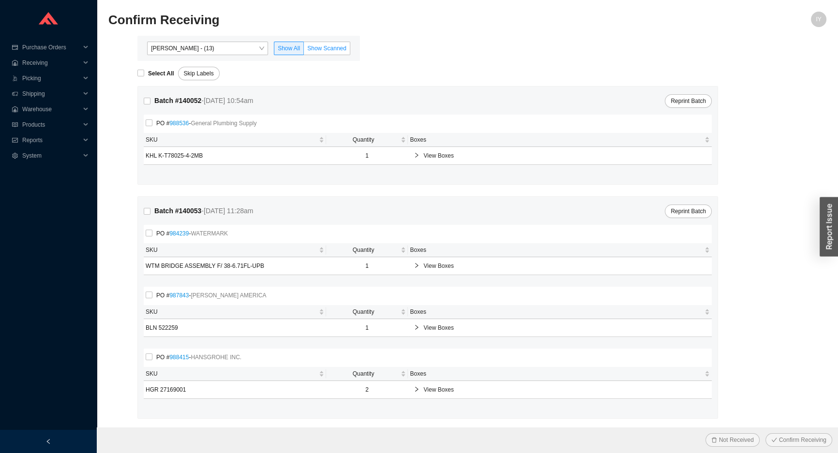
click at [321, 44] on label "Show Scanned" at bounding box center [327, 49] width 46 height 14
click at [304, 50] on input "Show Scanned" at bounding box center [304, 50] width 0 height 0
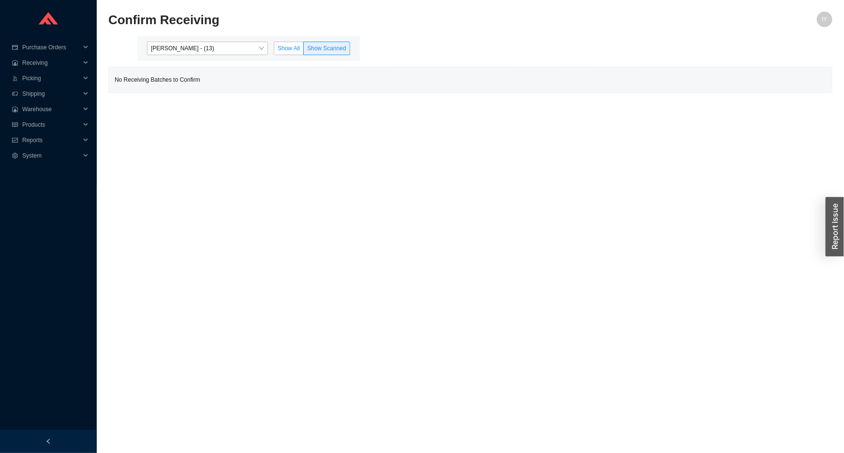
click at [302, 43] on label "Show All" at bounding box center [289, 49] width 30 height 14
click at [274, 50] on input "Show All" at bounding box center [274, 50] width 0 height 0
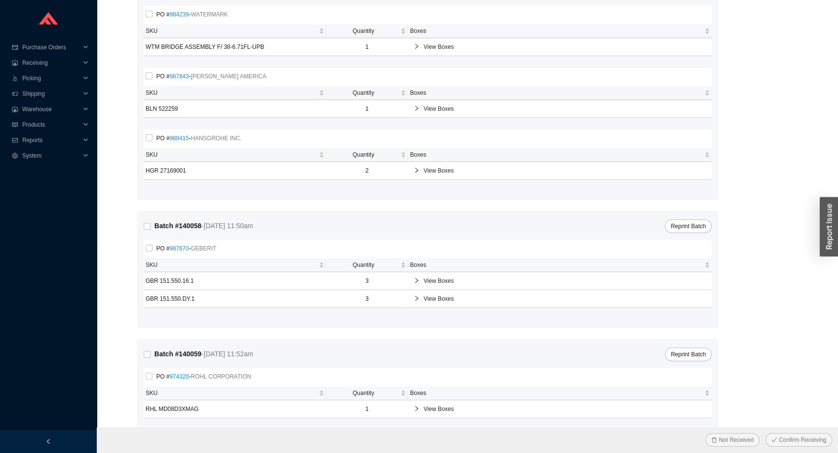
scroll to position [220, 0]
click at [432, 108] on span "View Boxes" at bounding box center [564, 109] width 283 height 10
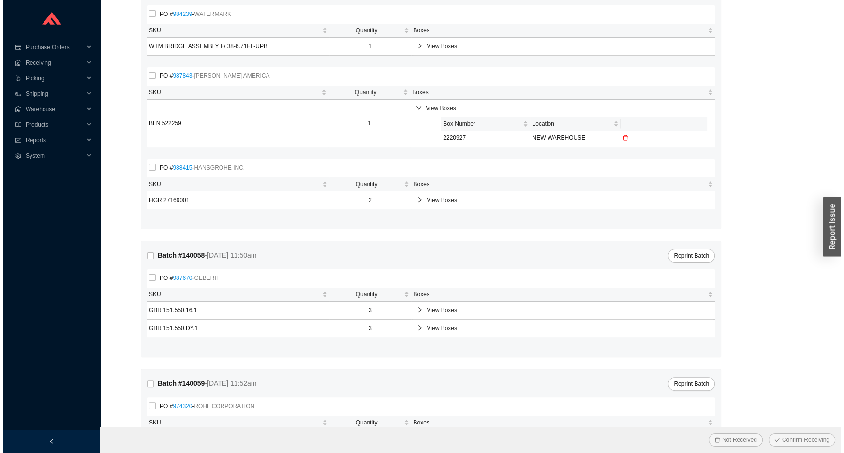
scroll to position [0, 0]
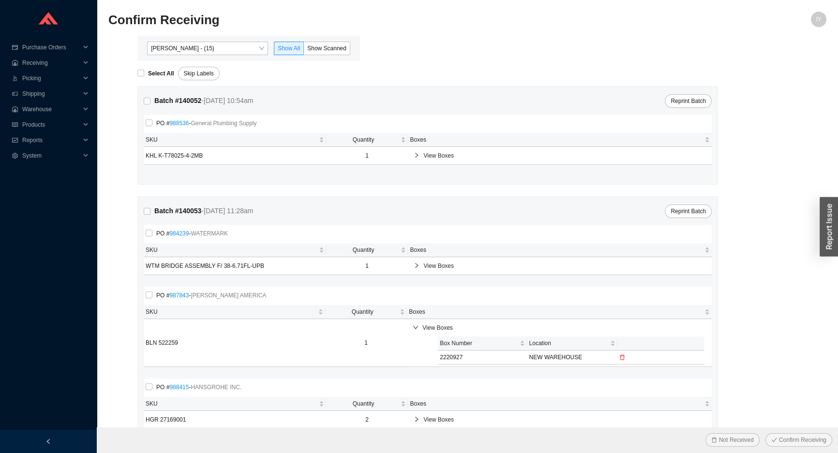
click at [329, 58] on div "[PERSON_NAME] - (15) Show All Show Scanned" at bounding box center [248, 48] width 223 height 25
click at [332, 50] on span "Show Scanned" at bounding box center [326, 48] width 39 height 7
click at [304, 50] on input "Show Scanned" at bounding box center [304, 50] width 0 height 0
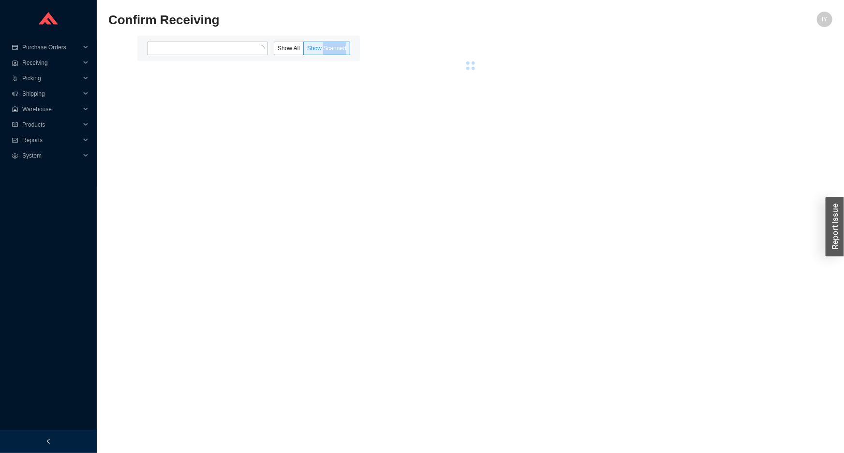
click at [332, 50] on span "Show Scanned" at bounding box center [326, 48] width 39 height 7
click at [304, 50] on input "Show Scanned" at bounding box center [304, 50] width 0 height 0
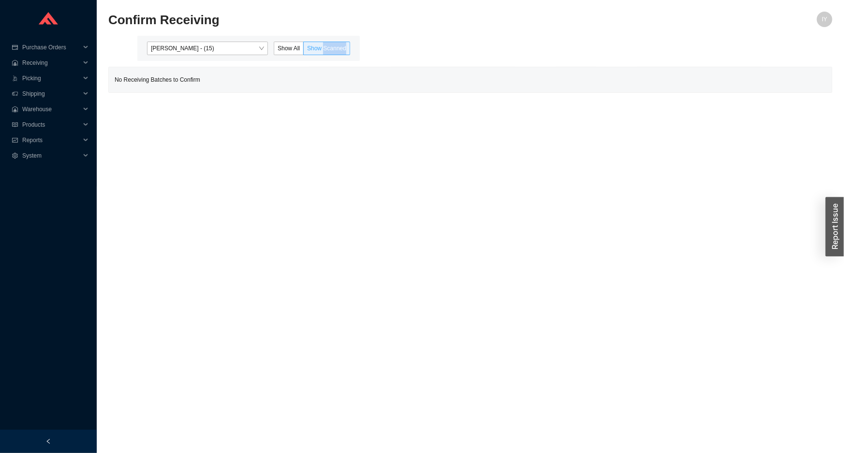
click at [333, 46] on span "Show Scanned" at bounding box center [326, 48] width 39 height 7
click at [304, 50] on input "Show Scanned" at bounding box center [304, 50] width 0 height 0
click at [330, 46] on span "Show Scanned" at bounding box center [326, 48] width 39 height 7
click at [304, 50] on input "Show Scanned" at bounding box center [304, 50] width 0 height 0
click at [321, 47] on span "Show Scanned" at bounding box center [326, 48] width 39 height 7
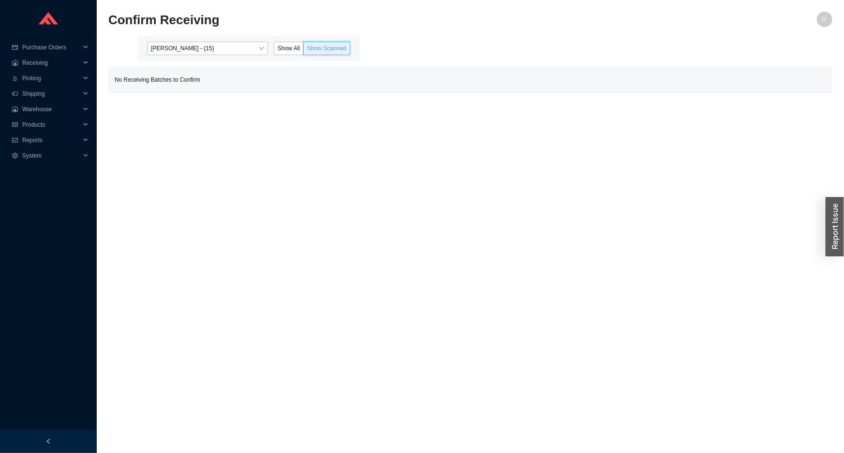
click at [304, 50] on input "Show Scanned" at bounding box center [304, 50] width 0 height 0
click at [249, 48] on span "[PERSON_NAME] - (15)" at bounding box center [207, 48] width 113 height 13
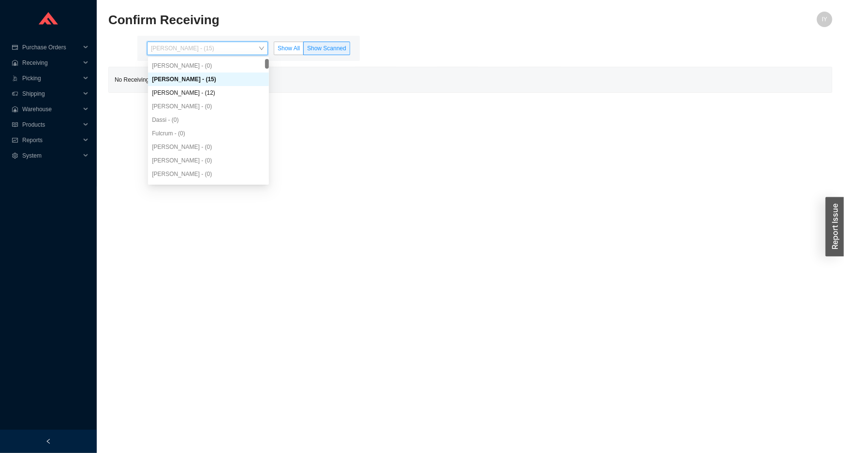
click at [291, 52] on label "Show All" at bounding box center [289, 49] width 30 height 14
click at [274, 50] on input "Show All" at bounding box center [274, 50] width 0 height 0
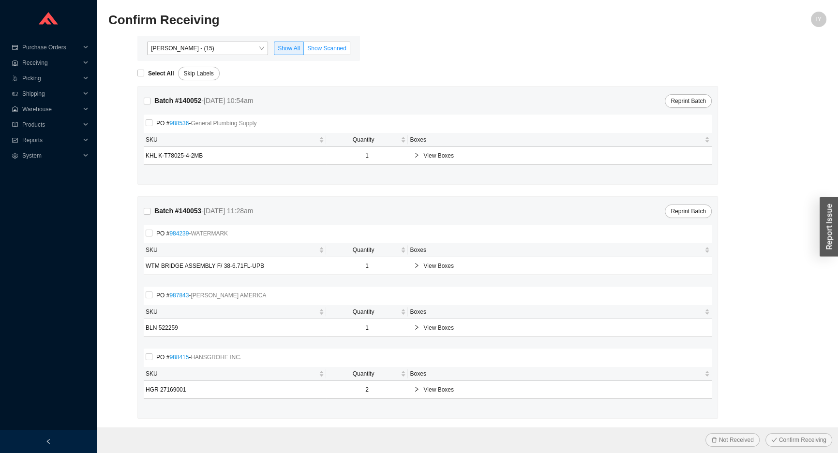
click at [334, 45] on span "Show Scanned" at bounding box center [326, 48] width 39 height 7
click at [304, 50] on input "Show Scanned" at bounding box center [304, 50] width 0 height 0
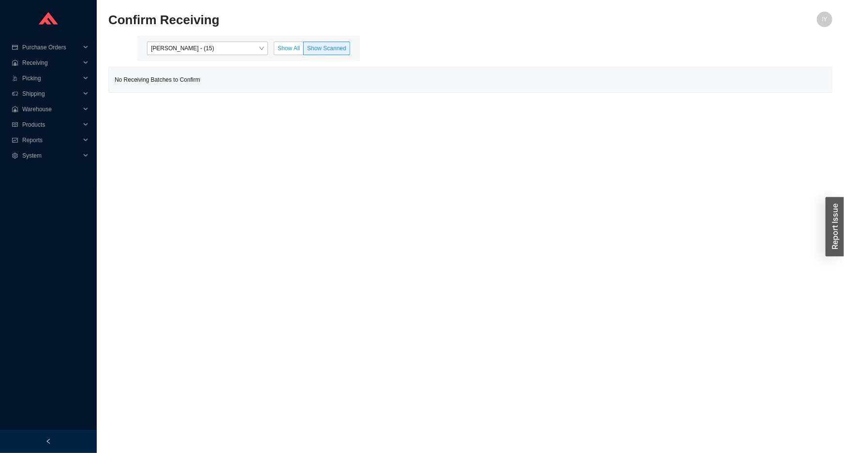
click at [296, 42] on label "Show All" at bounding box center [289, 49] width 30 height 14
click at [274, 50] on input "Show All" at bounding box center [274, 50] width 0 height 0
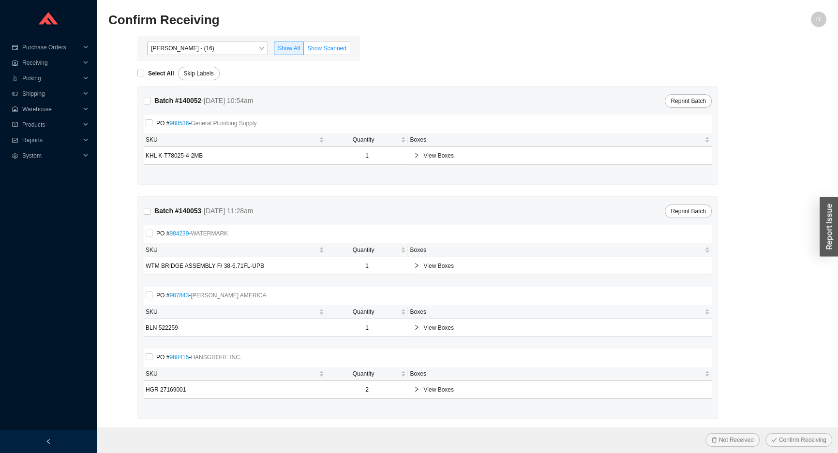
click at [322, 45] on span "Show Scanned" at bounding box center [326, 48] width 39 height 7
click at [304, 50] on input "Show Scanned" at bounding box center [304, 50] width 0 height 0
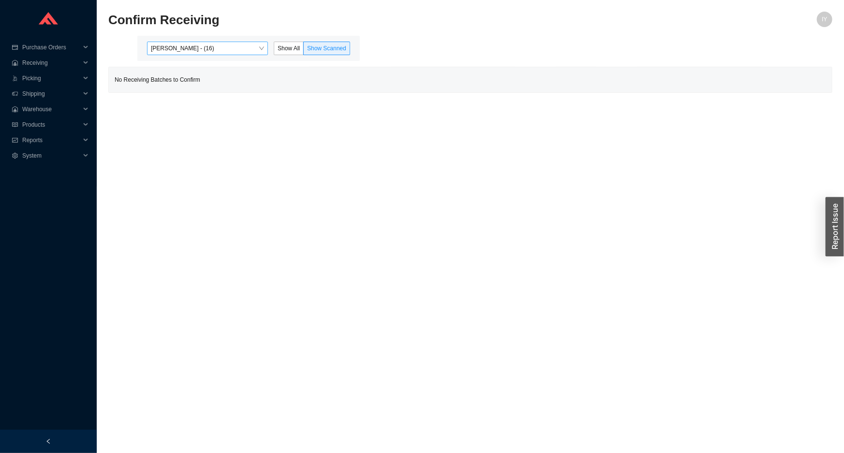
drag, startPoint x: 322, startPoint y: 45, endPoint x: 241, endPoint y: 54, distance: 80.9
click at [241, 54] on span "[PERSON_NAME] - (16)" at bounding box center [207, 48] width 113 height 13
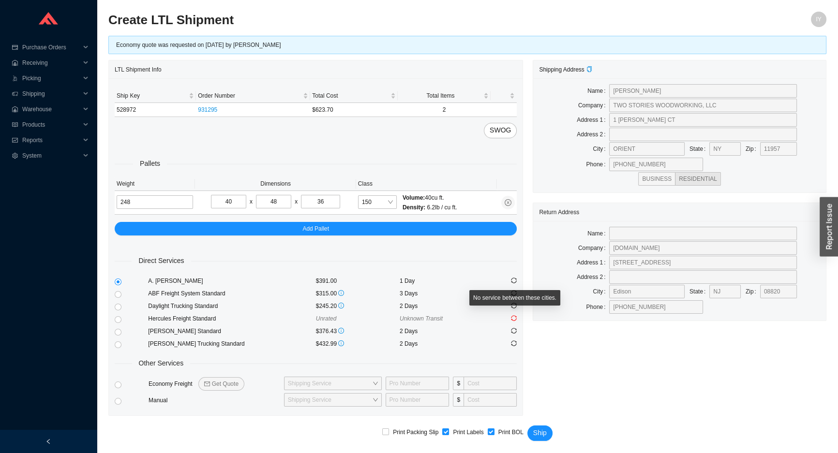
click at [512, 315] on icon "sync" at bounding box center [514, 318] width 6 height 6
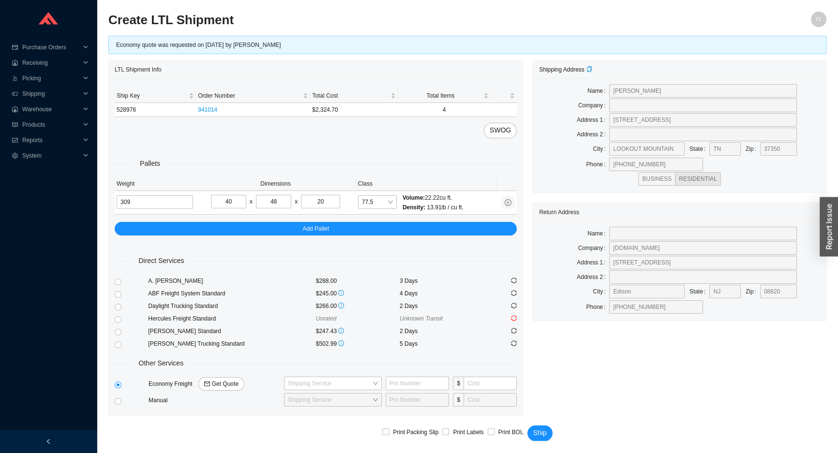
drag, startPoint x: 225, startPoint y: 305, endPoint x: 513, endPoint y: 315, distance: 288.0
click at [513, 315] on icon "sync" at bounding box center [514, 318] width 6 height 6
click at [117, 338] on label at bounding box center [118, 344] width 7 height 13
click at [117, 342] on input "radio" at bounding box center [118, 345] width 7 height 7
radio input "true"
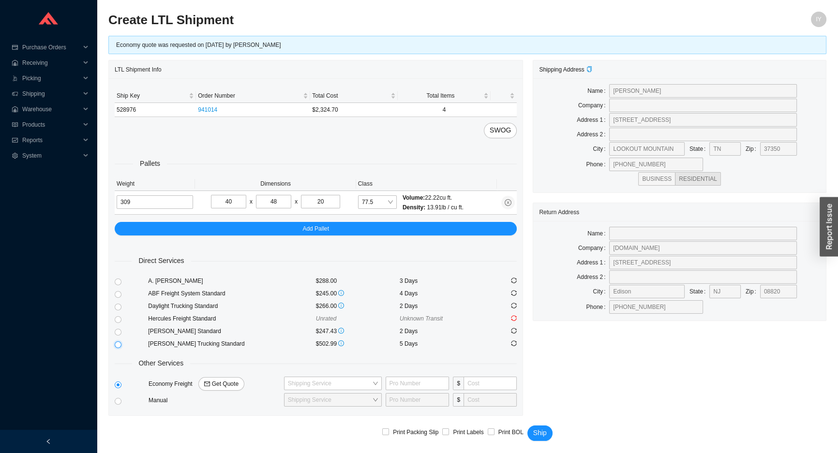
checkbox input "true"
click at [118, 334] on input "radio" at bounding box center [118, 332] width 7 height 7
radio input "true"
click at [542, 431] on span "Ship" at bounding box center [540, 433] width 14 height 11
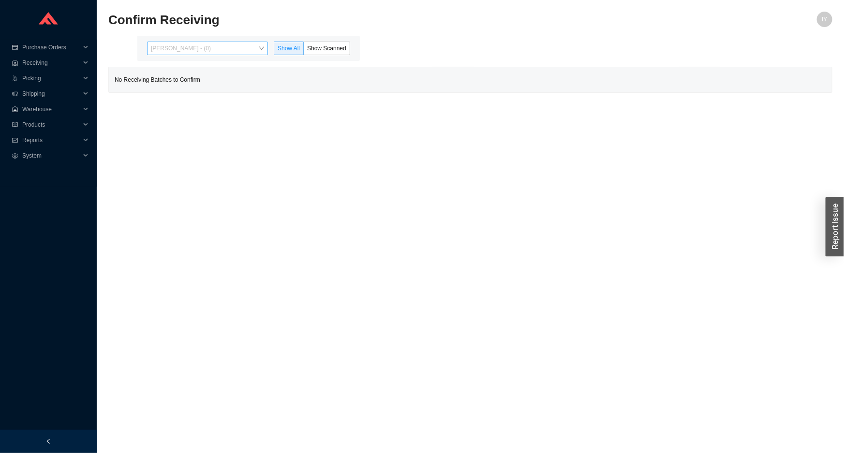
click at [242, 49] on span "[PERSON_NAME] - (0)" at bounding box center [207, 48] width 113 height 13
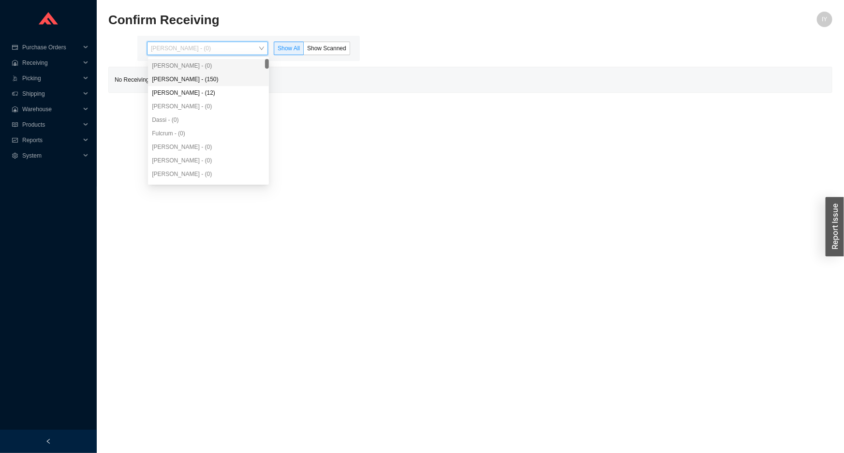
click at [238, 75] on div "[PERSON_NAME] - (150)" at bounding box center [208, 79] width 113 height 9
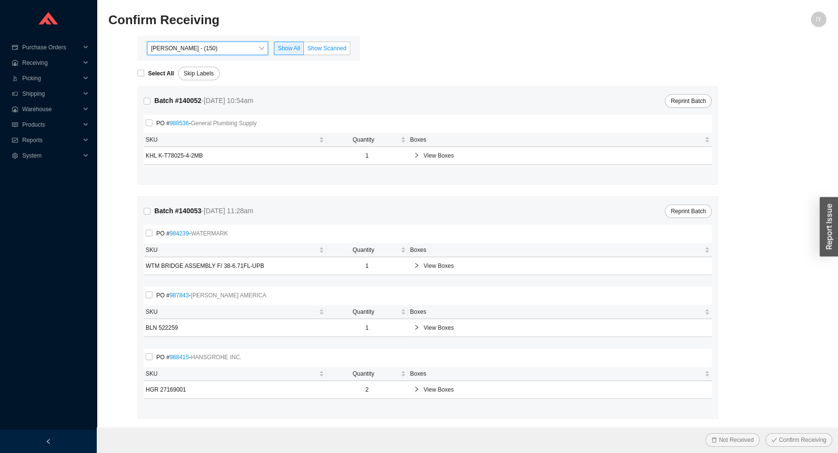
click at [329, 46] on span "Show Scanned" at bounding box center [326, 48] width 39 height 7
click at [304, 50] on input "Show Scanned" at bounding box center [304, 50] width 0 height 0
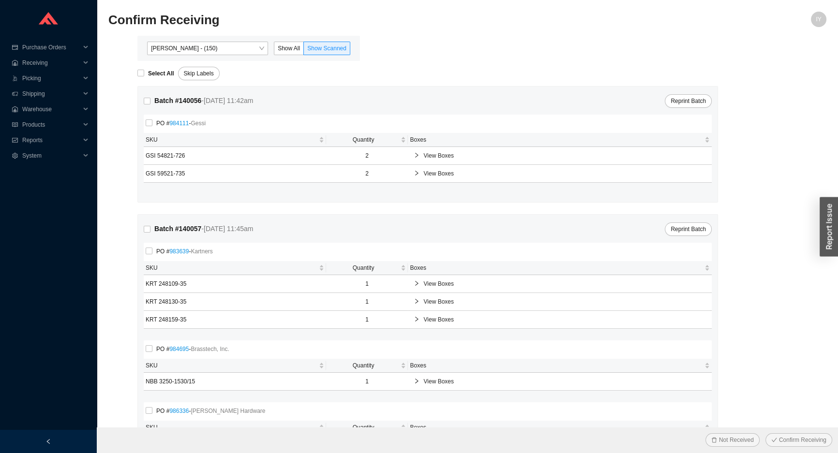
click at [142, 73] on input "Select All" at bounding box center [140, 73] width 7 height 7
checkbox input "true"
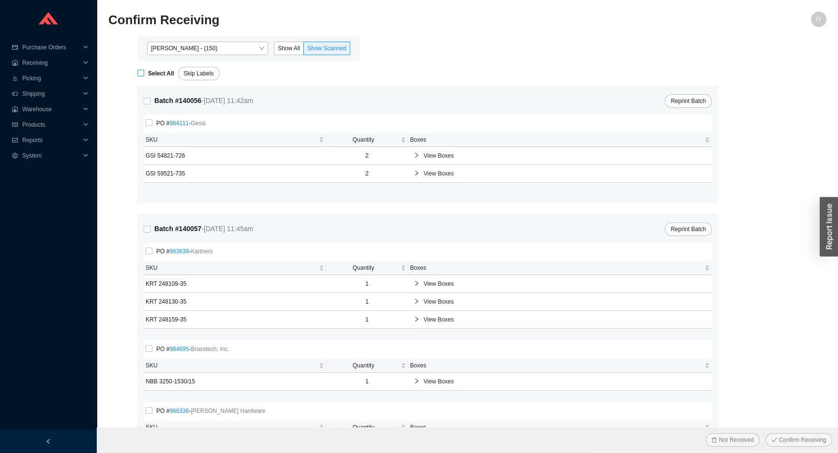
checkbox input "true"
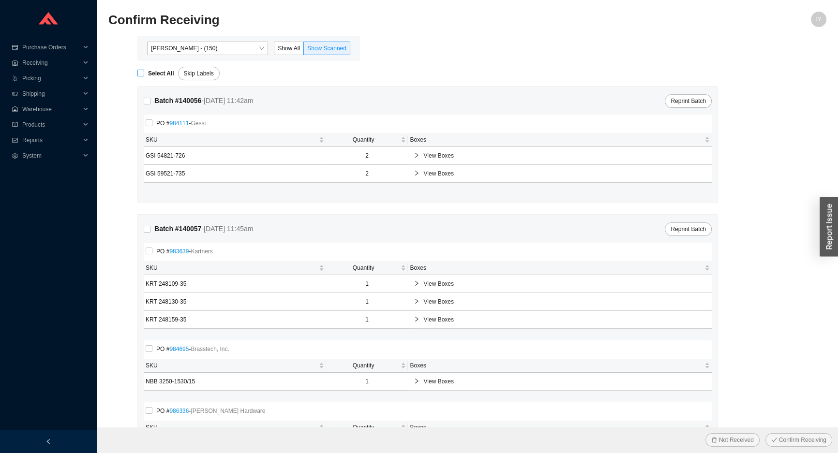
checkbox input "true"
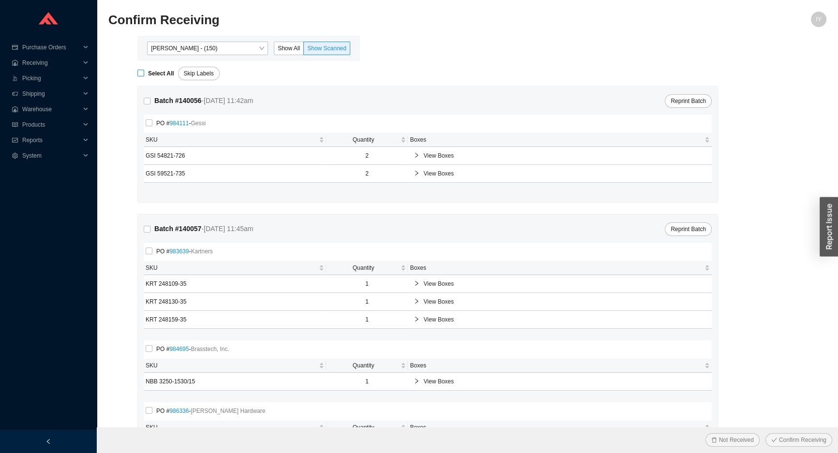
checkbox input "true"
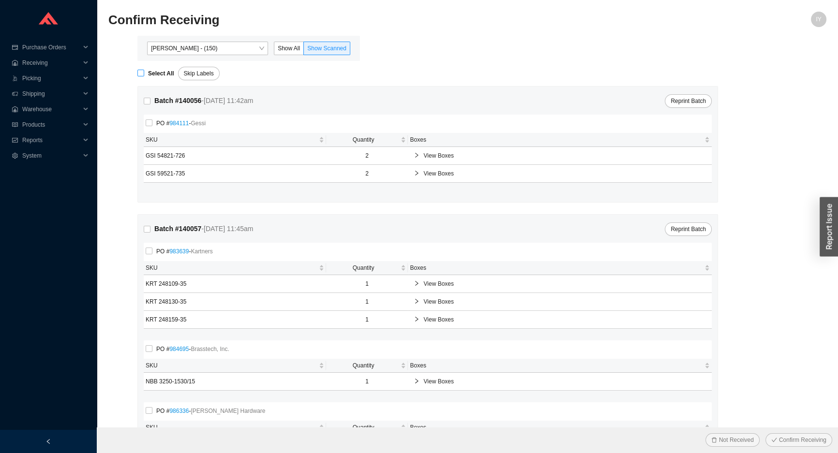
checkbox input "true"
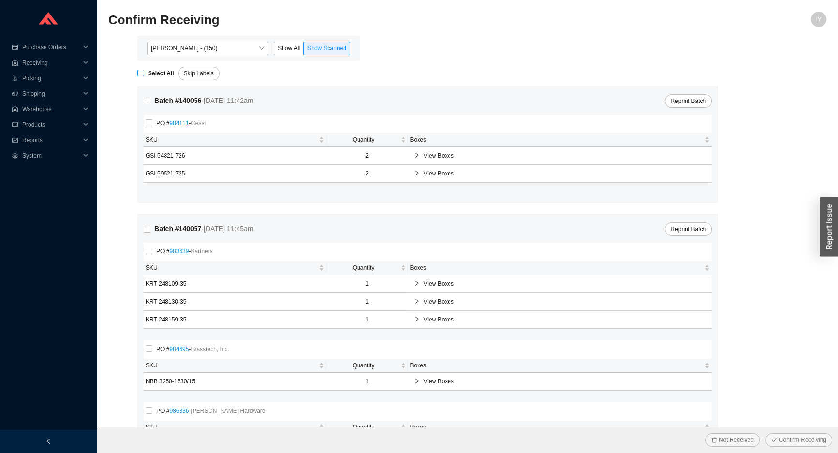
checkbox input "true"
click at [765, 433] on button "Confirm Receiving" at bounding box center [798, 440] width 67 height 14
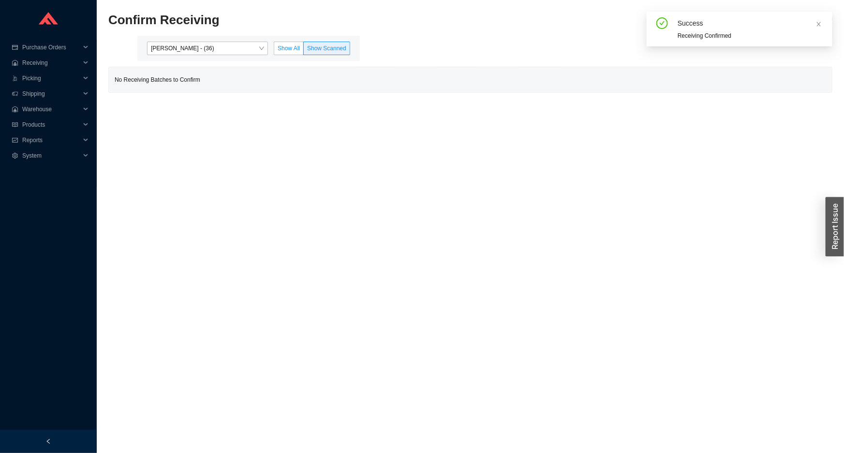
click at [294, 47] on span "Show All" at bounding box center [289, 48] width 22 height 7
click at [274, 50] on input "Show All" at bounding box center [274, 50] width 0 height 0
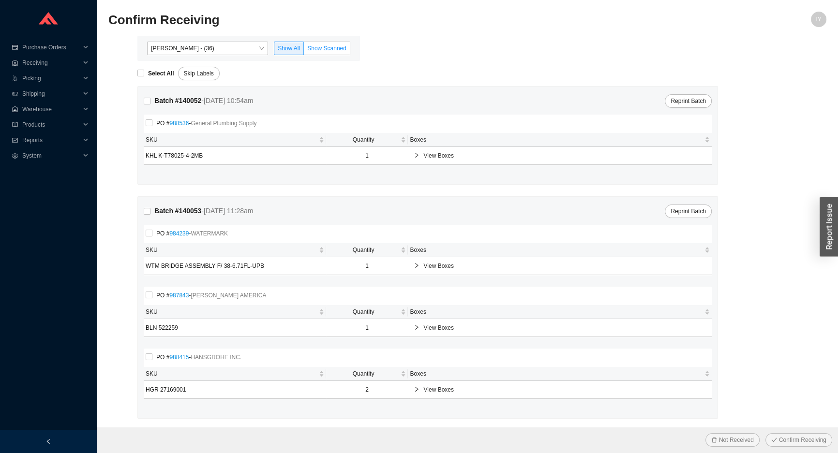
click at [336, 45] on span "Show Scanned" at bounding box center [326, 48] width 39 height 7
click at [304, 50] on input "Show Scanned" at bounding box center [304, 50] width 0 height 0
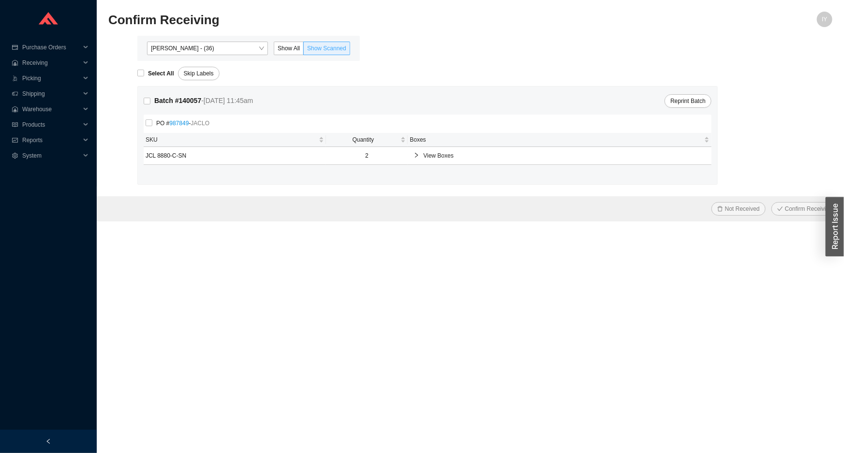
click at [336, 45] on span "Show Scanned" at bounding box center [326, 48] width 39 height 7
click at [304, 50] on input "Show Scanned" at bounding box center [304, 50] width 0 height 0
click at [337, 45] on span "Show Scanned" at bounding box center [326, 48] width 39 height 7
click at [304, 50] on input "Show Scanned" at bounding box center [304, 50] width 0 height 0
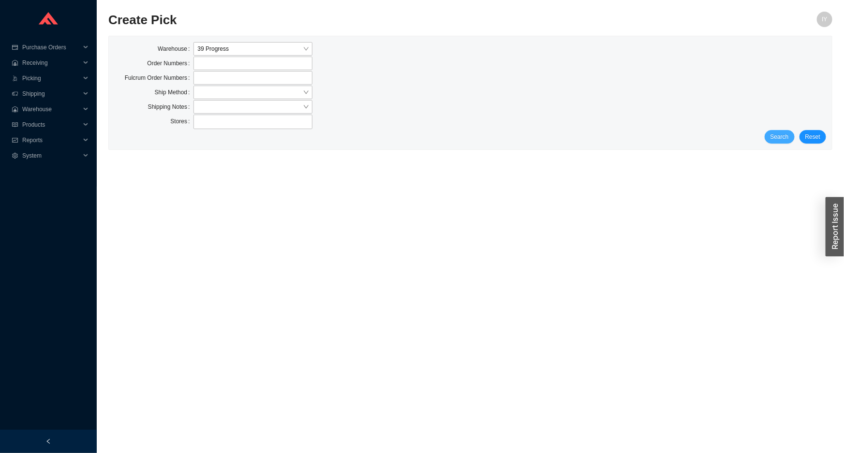
click at [784, 137] on span "Search" at bounding box center [780, 137] width 18 height 10
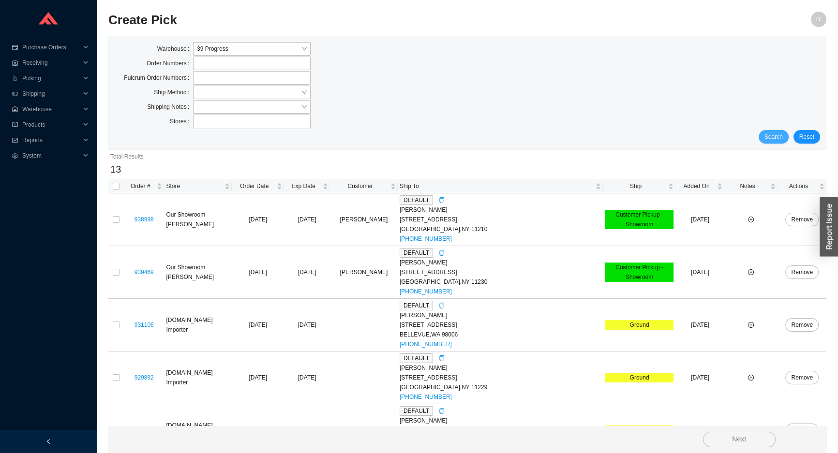
click at [785, 136] on button "Search" at bounding box center [773, 137] width 30 height 14
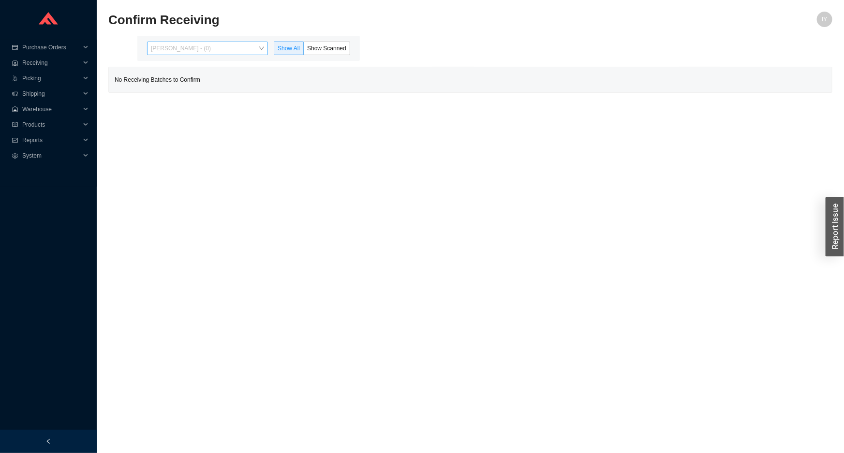
click at [248, 50] on span "[PERSON_NAME] - (0)" at bounding box center [207, 48] width 113 height 13
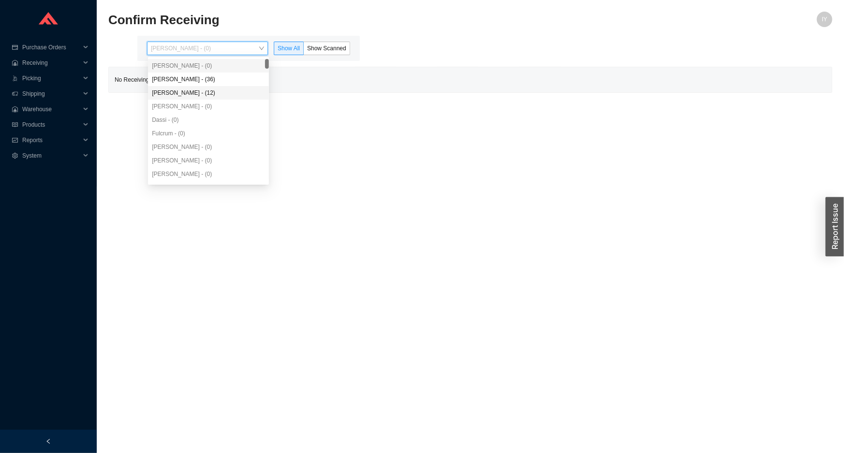
click at [240, 89] on div "[PERSON_NAME] - (12)" at bounding box center [208, 93] width 113 height 9
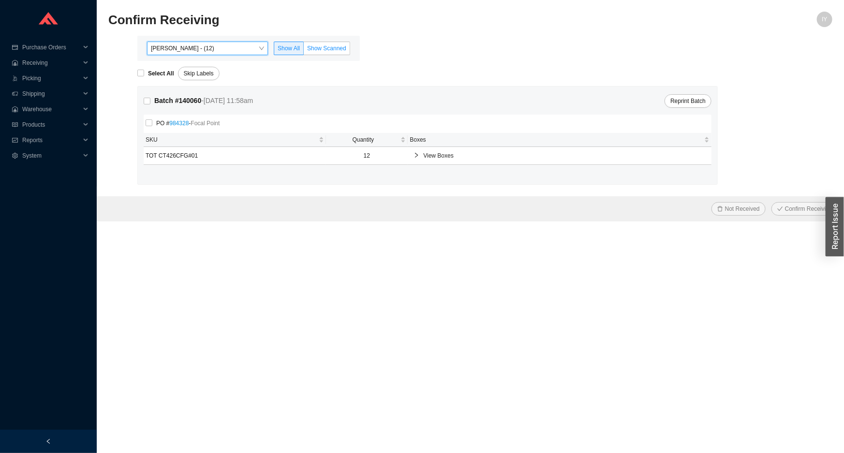
click at [329, 48] on span "Show Scanned" at bounding box center [326, 48] width 39 height 7
click at [304, 50] on input "Show Scanned" at bounding box center [304, 50] width 0 height 0
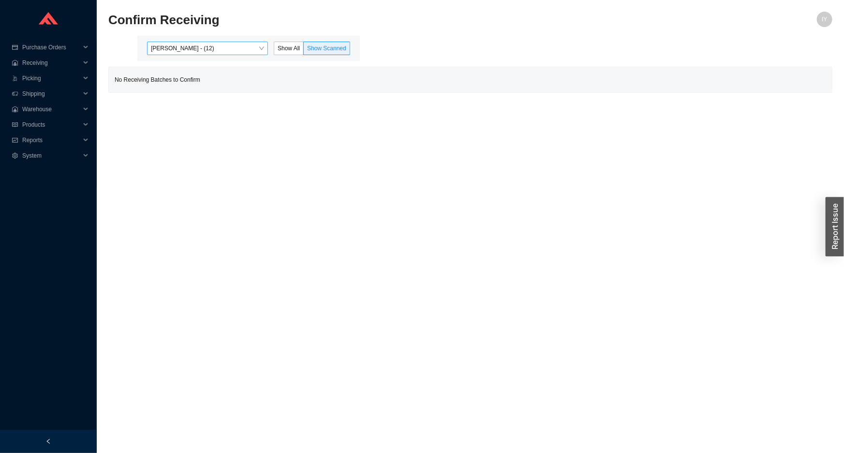
click at [237, 47] on span "[PERSON_NAME] - (12)" at bounding box center [207, 48] width 113 height 13
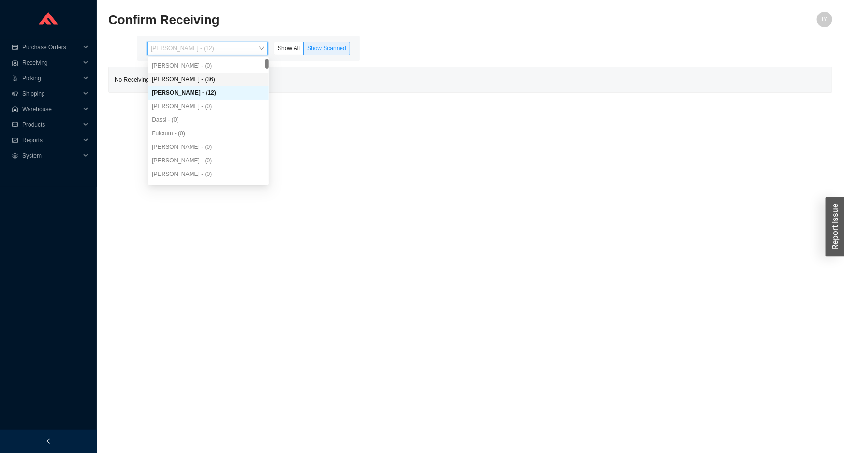
click at [235, 81] on div "Angel Negron - (36)" at bounding box center [208, 79] width 113 height 9
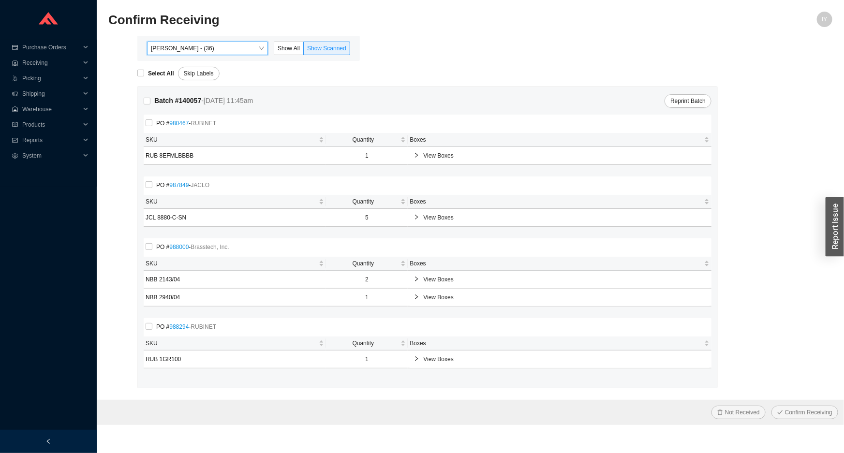
click at [136, 70] on form "Select All Skip Labels Batch # 140057 - 9/19/25 11:45am Reprint Batch PO # 9804…" at bounding box center [470, 243] width 724 height 364
click at [140, 72] on input "Select All" at bounding box center [140, 73] width 7 height 7
checkbox input "true"
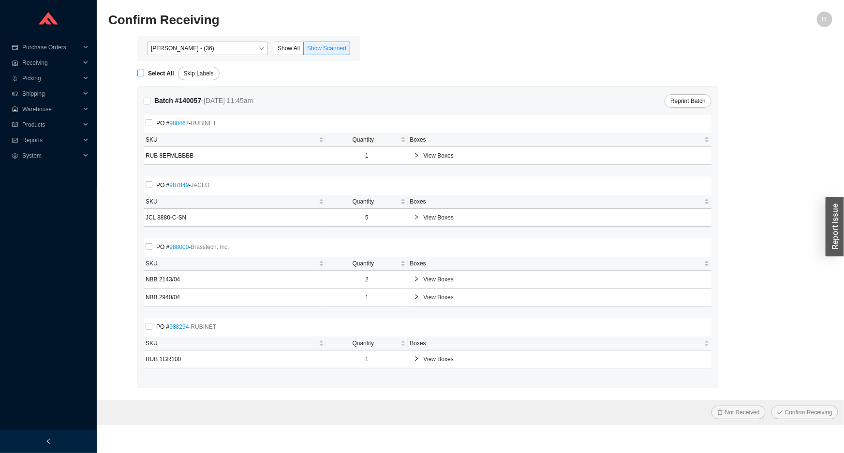
checkbox input "true"
click at [772, 406] on button "Confirm Receiving" at bounding box center [805, 413] width 67 height 14
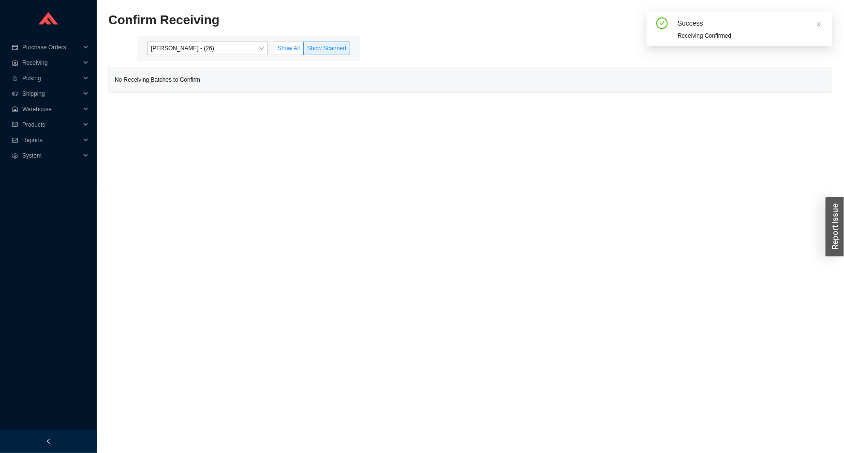
click at [294, 46] on span "Show All" at bounding box center [289, 48] width 22 height 7
click at [274, 50] on input "Show All" at bounding box center [274, 50] width 0 height 0
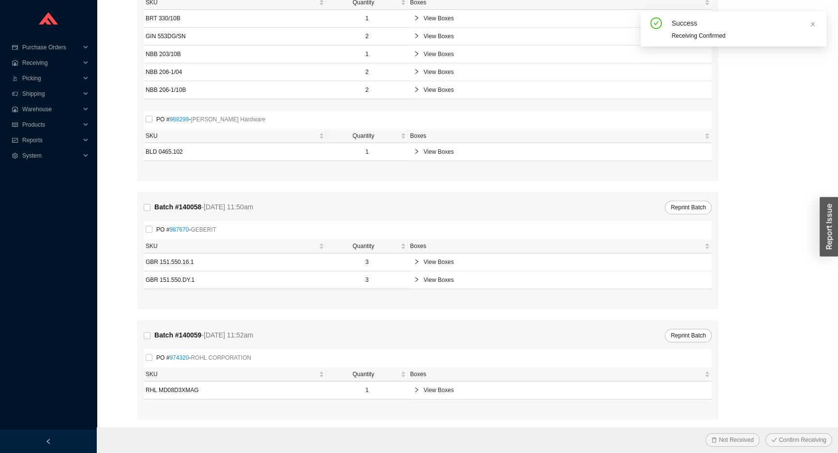
scroll to position [686, 0]
click at [439, 276] on span "View Boxes" at bounding box center [564, 280] width 283 height 10
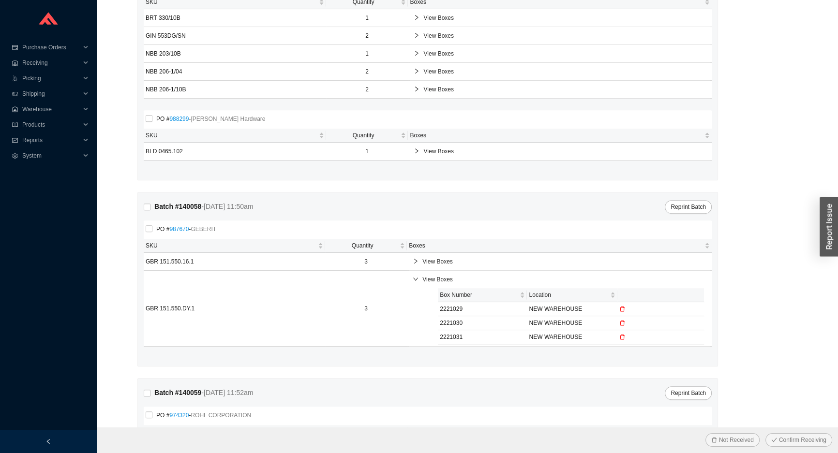
click at [438, 259] on span "View Boxes" at bounding box center [563, 262] width 283 height 10
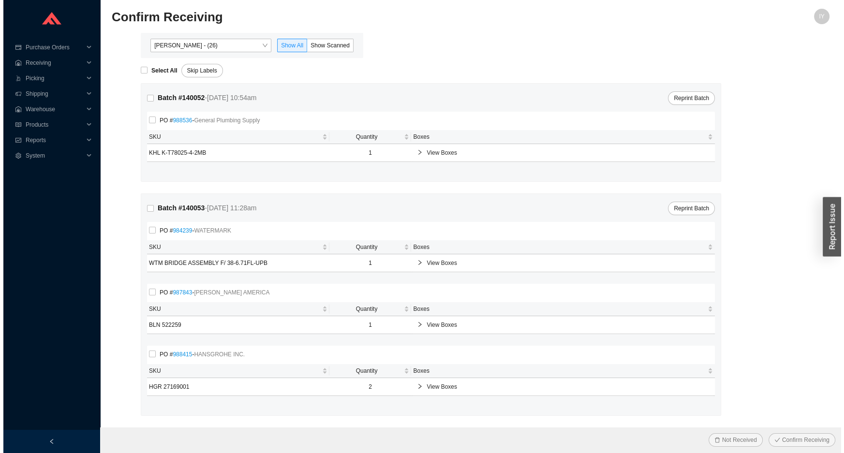
scroll to position [0, 0]
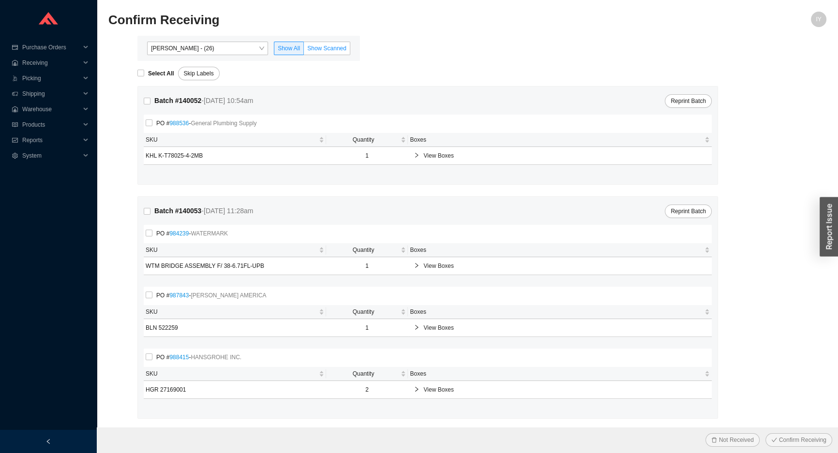
click at [323, 43] on label "Show Scanned" at bounding box center [327, 49] width 46 height 14
click at [304, 50] on input "Show Scanned" at bounding box center [304, 50] width 0 height 0
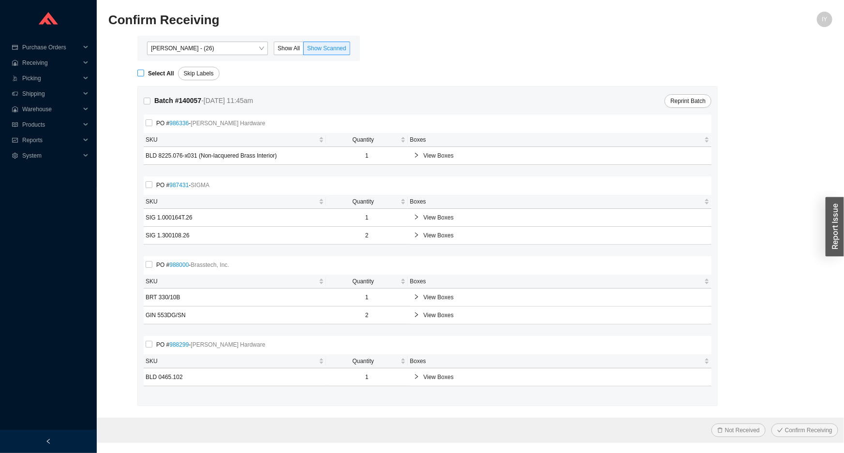
click at [137, 73] on input "Select All" at bounding box center [140, 73] width 7 height 7
checkbox input "true"
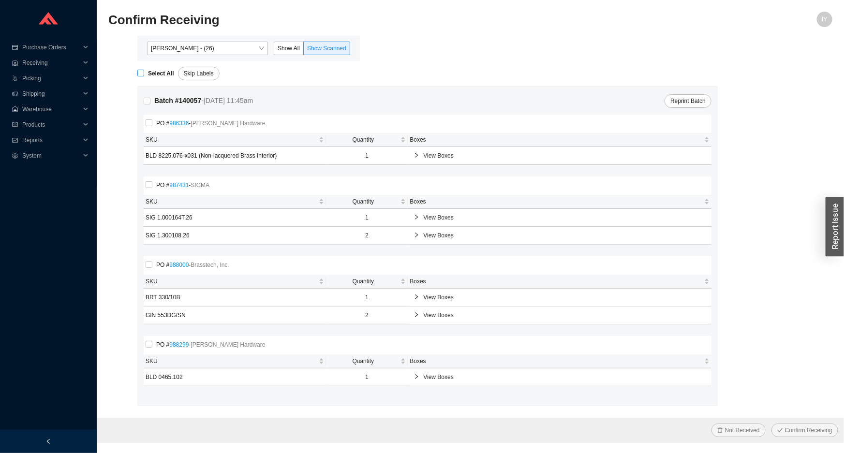
checkbox input "true"
click at [772, 424] on button "Confirm Receiving" at bounding box center [805, 431] width 67 height 14
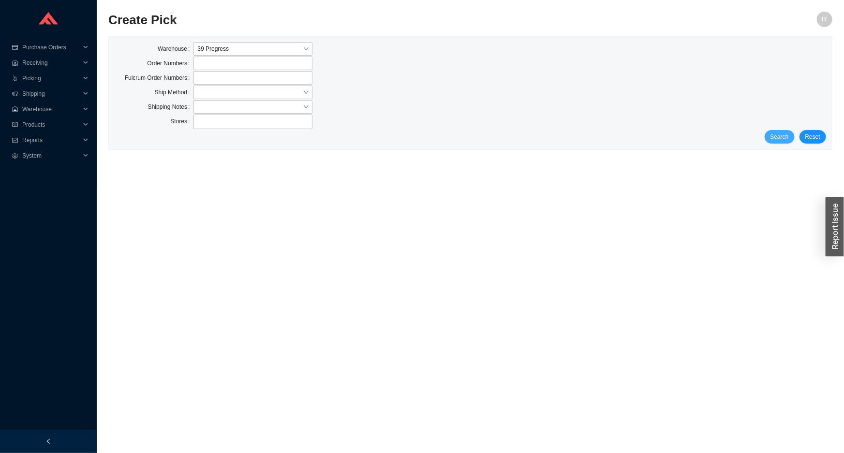
click at [786, 139] on span "Search" at bounding box center [780, 137] width 18 height 10
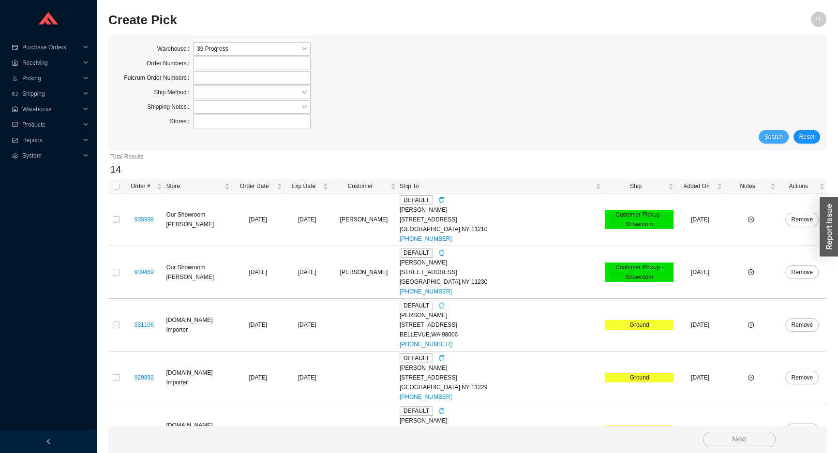
click at [788, 140] on button "Search" at bounding box center [773, 137] width 30 height 14
click at [784, 136] on button "Search" at bounding box center [773, 137] width 30 height 14
click at [783, 136] on span "Search" at bounding box center [773, 137] width 18 height 10
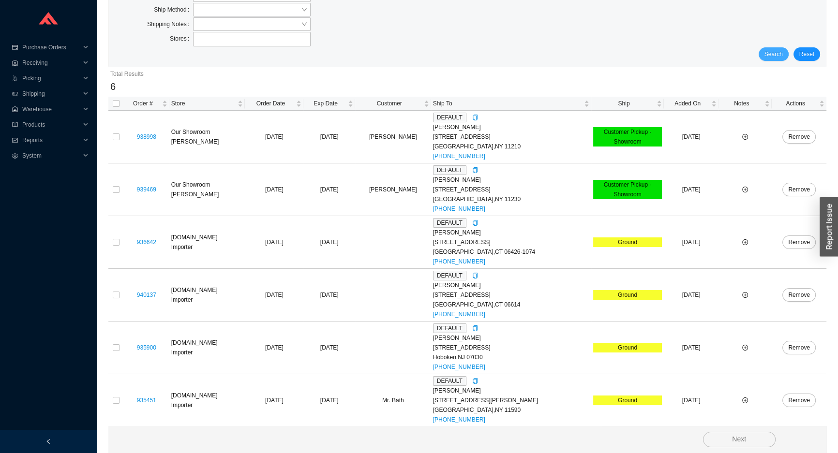
click at [773, 49] on span "Search" at bounding box center [773, 54] width 18 height 10
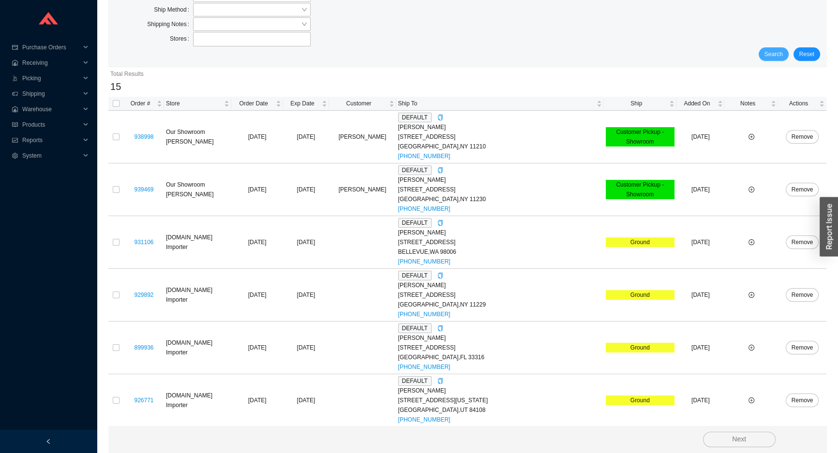
click at [773, 49] on span "Search" at bounding box center [773, 54] width 18 height 10
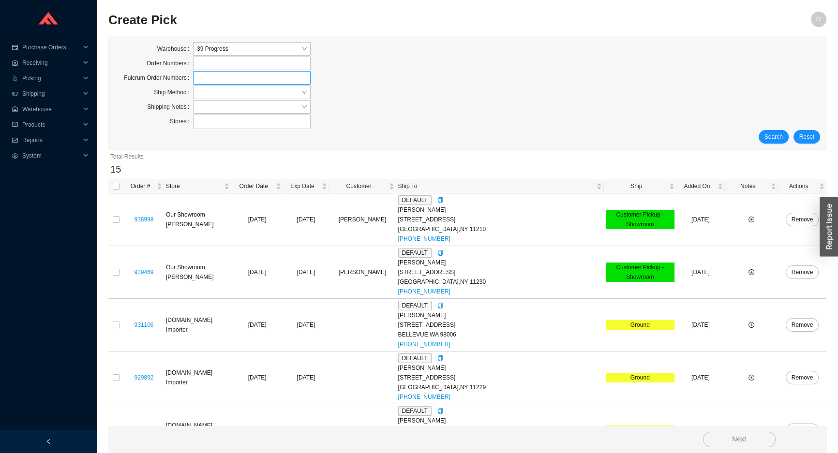
click at [227, 80] on label at bounding box center [252, 78] width 118 height 14
click at [201, 80] on input at bounding box center [197, 78] width 7 height 11
click at [236, 98] on input "search" at bounding box center [249, 92] width 104 height 13
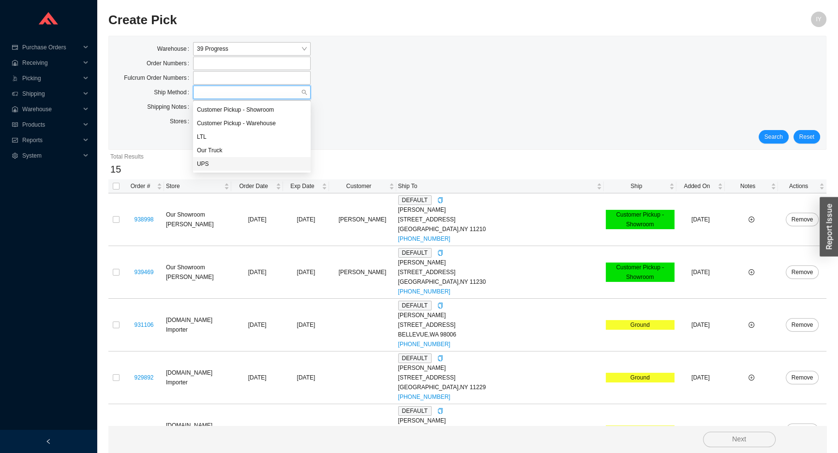
click at [225, 160] on div "UPS" at bounding box center [252, 164] width 110 height 9
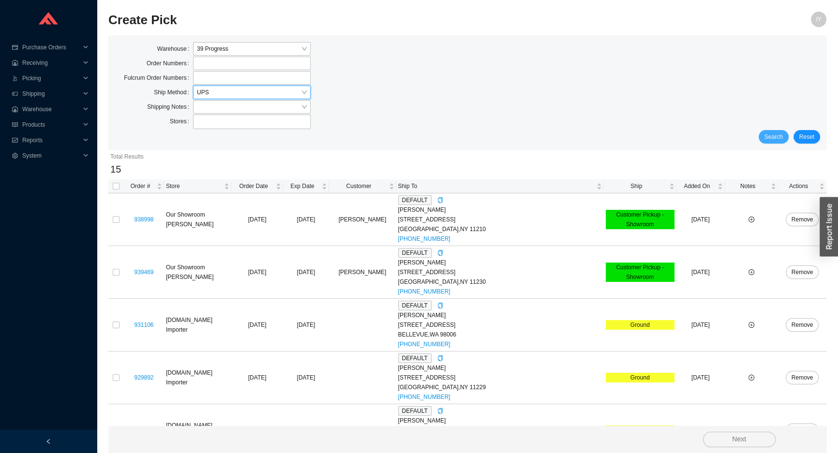
click at [779, 132] on span "Search" at bounding box center [773, 137] width 18 height 10
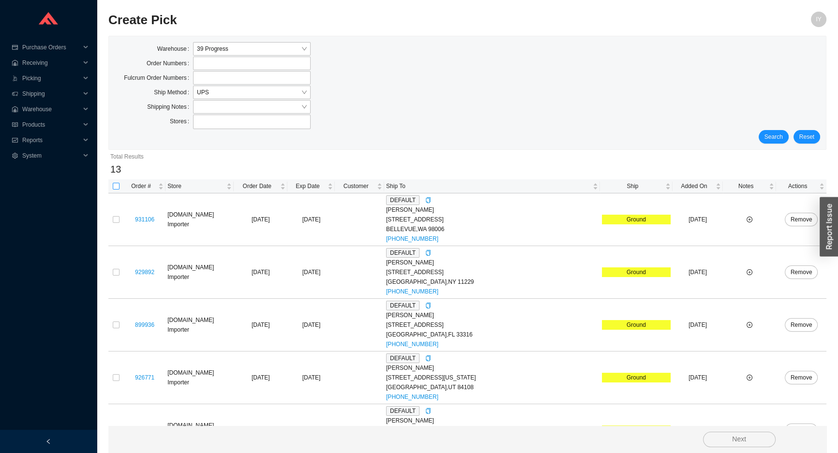
click at [114, 187] on input "checkbox" at bounding box center [116, 186] width 7 height 7
checkbox input "true"
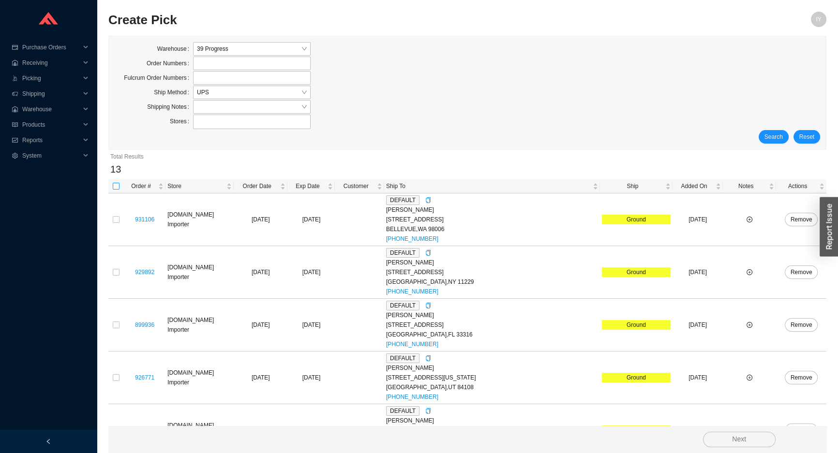
checkbox input "true"
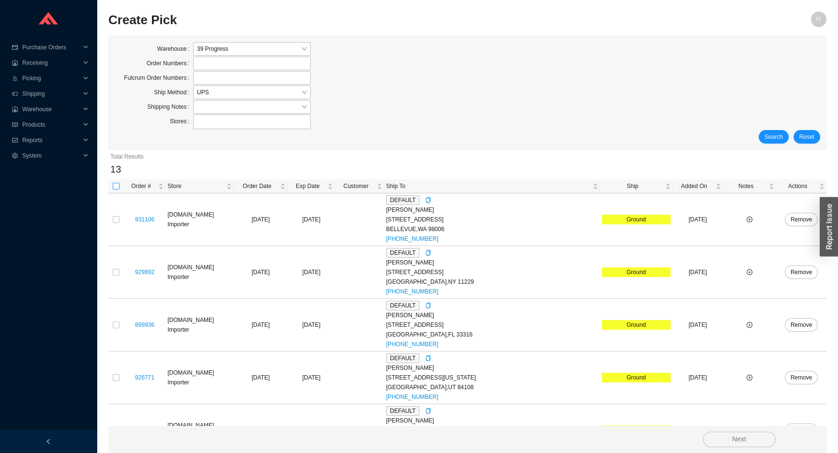
checkbox input "true"
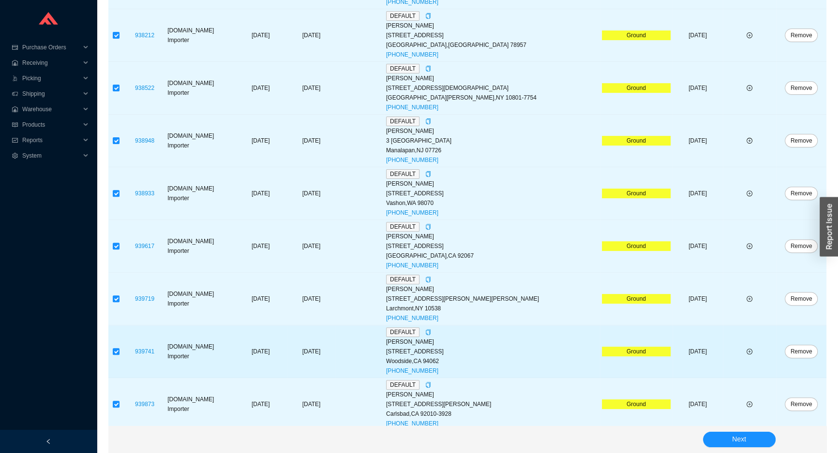
scroll to position [452, 0]
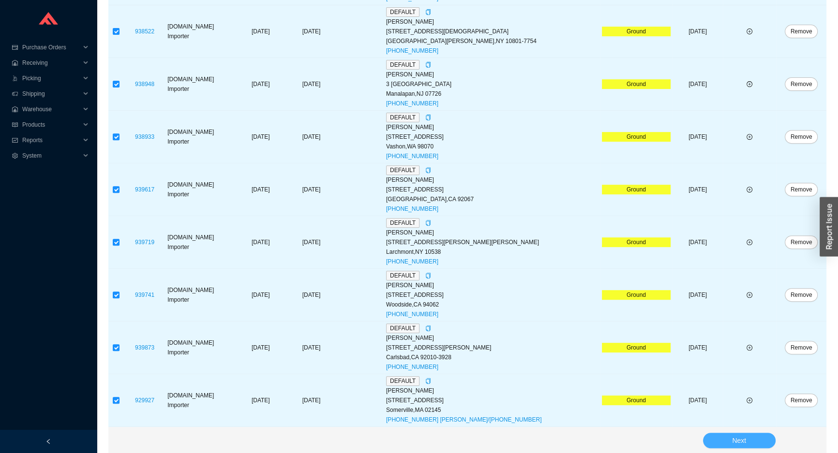
click at [715, 440] on button "Next" at bounding box center [739, 440] width 73 height 15
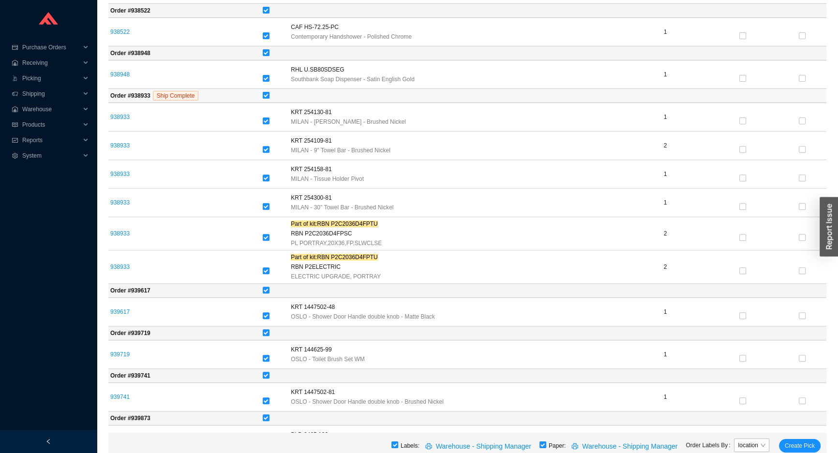
click at [266, 92] on input "checkbox" at bounding box center [266, 95] width 7 height 7
checkbox input "false"
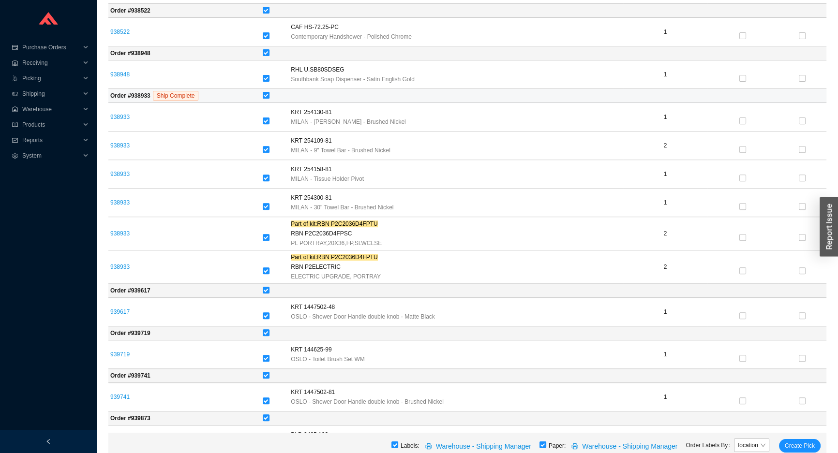
checkbox input "false"
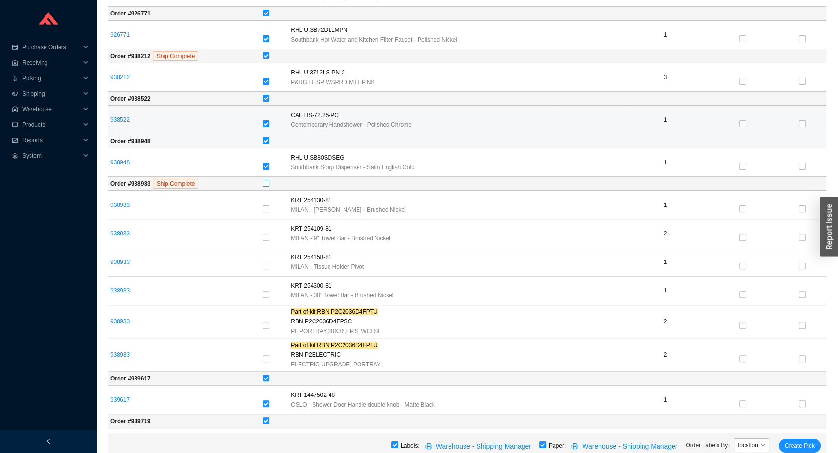
scroll to position [519, 0]
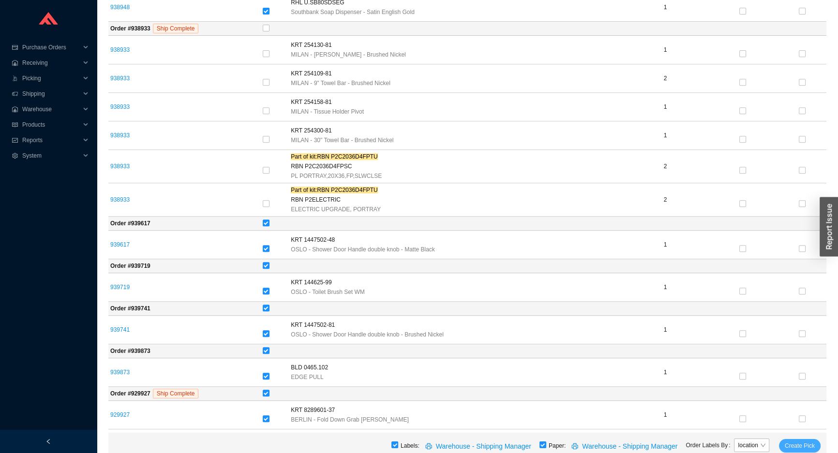
click at [805, 445] on span "Create Pick" at bounding box center [800, 446] width 30 height 10
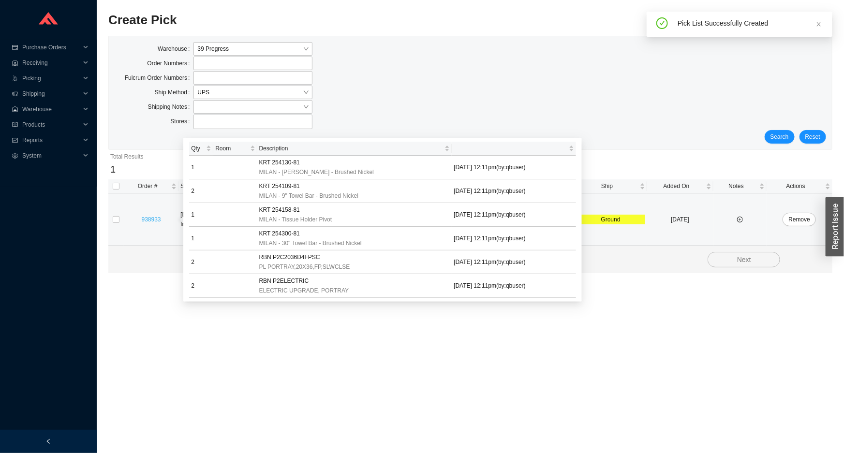
click at [151, 220] on link "938933" at bounding box center [151, 219] width 19 height 7
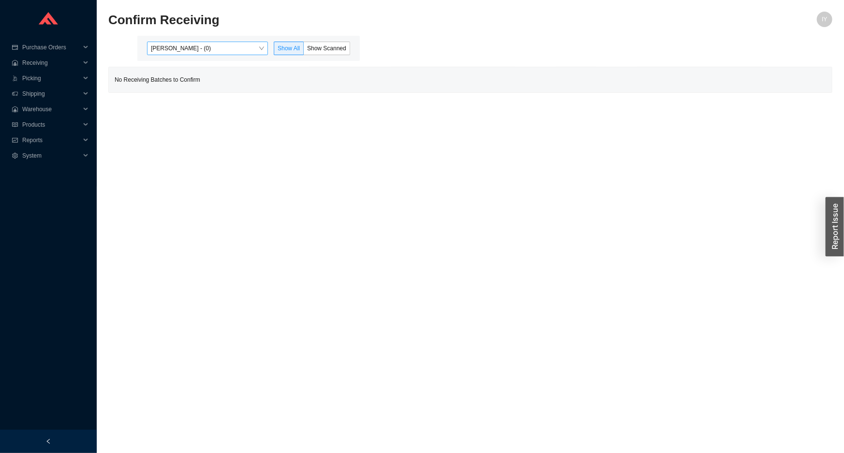
click at [234, 47] on span "Issac Yoselovsky - (0)" at bounding box center [207, 48] width 113 height 13
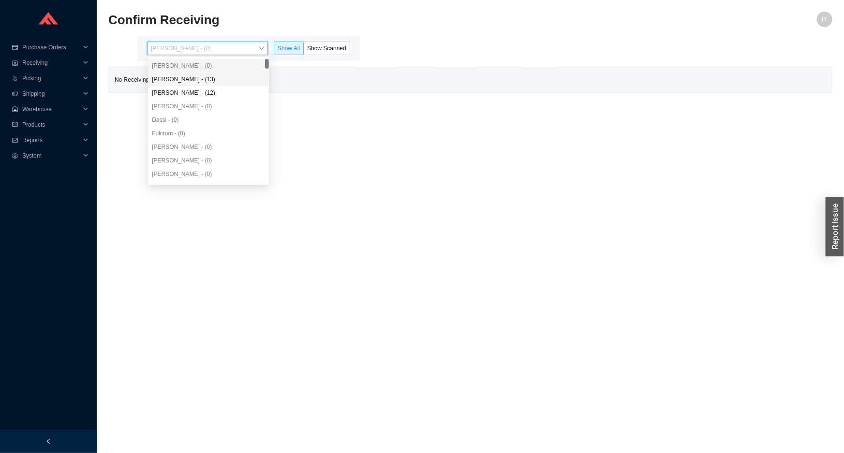
drag, startPoint x: 232, startPoint y: 80, endPoint x: 253, endPoint y: 74, distance: 22.2
click at [234, 79] on div "Angel Negron - (13)" at bounding box center [208, 79] width 113 height 9
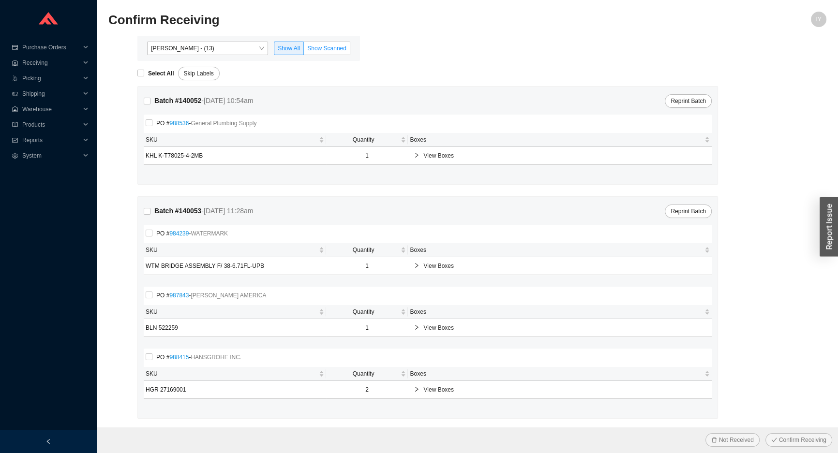
click at [319, 50] on span "Show Scanned" at bounding box center [326, 48] width 39 height 7
click at [304, 50] on input "Show Scanned" at bounding box center [304, 50] width 0 height 0
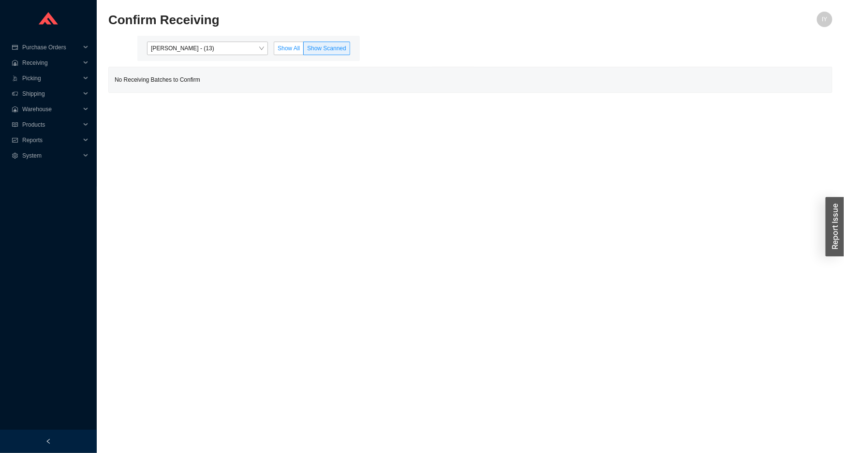
click at [281, 46] on span "Show All" at bounding box center [289, 48] width 22 height 7
click at [274, 50] on input "Show All" at bounding box center [274, 50] width 0 height 0
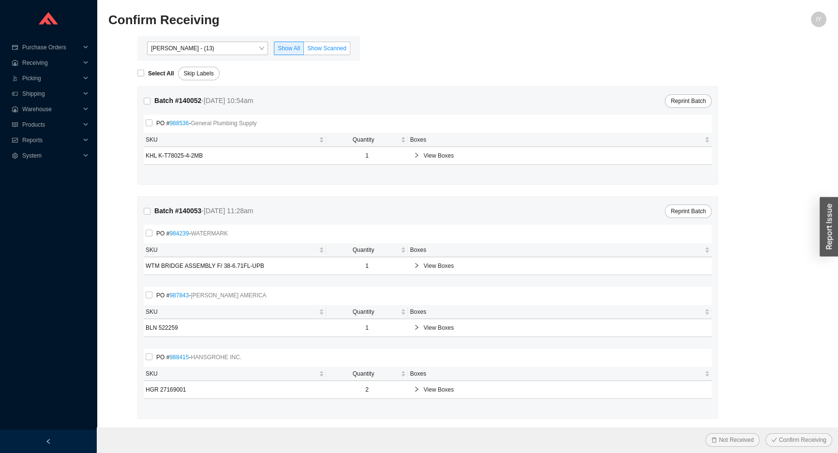
click at [329, 54] on label "Show Scanned" at bounding box center [327, 49] width 46 height 14
click at [304, 50] on input "Show Scanned" at bounding box center [304, 50] width 0 height 0
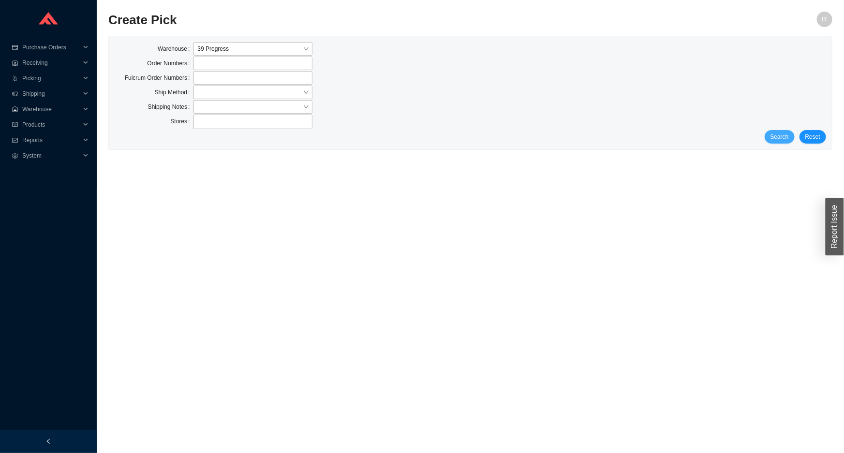
click at [792, 136] on button "Search" at bounding box center [780, 137] width 30 height 14
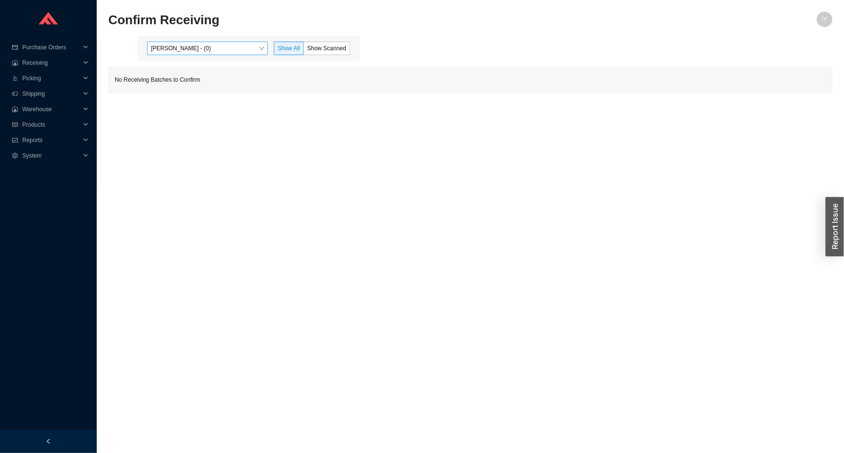
click at [218, 47] on span "[PERSON_NAME] - (0)" at bounding box center [207, 48] width 113 height 13
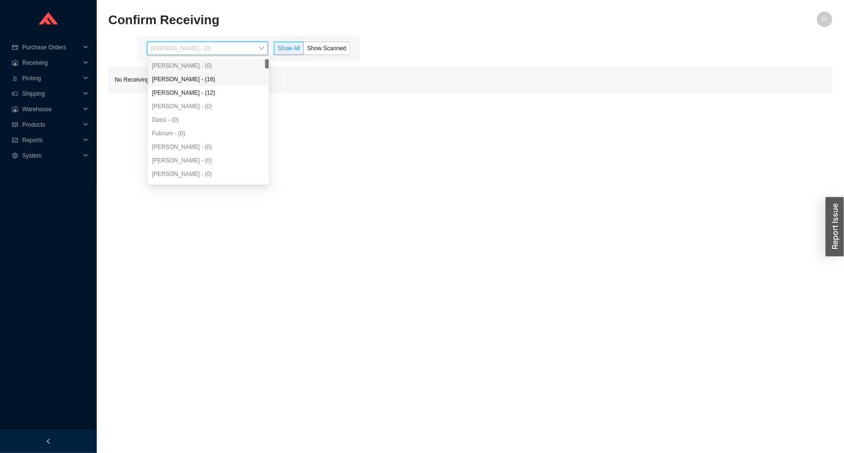
click at [224, 76] on div "[PERSON_NAME] - (16)" at bounding box center [208, 79] width 113 height 9
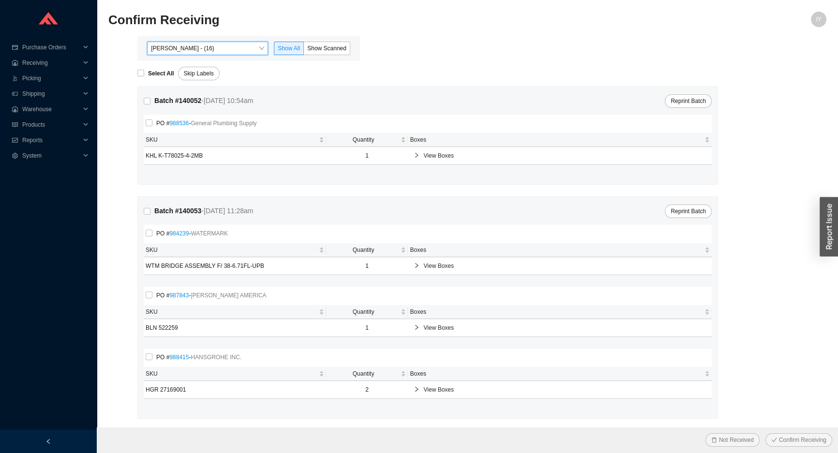
click at [225, 42] on div "[PERSON_NAME] - (16)" at bounding box center [207, 49] width 121 height 14
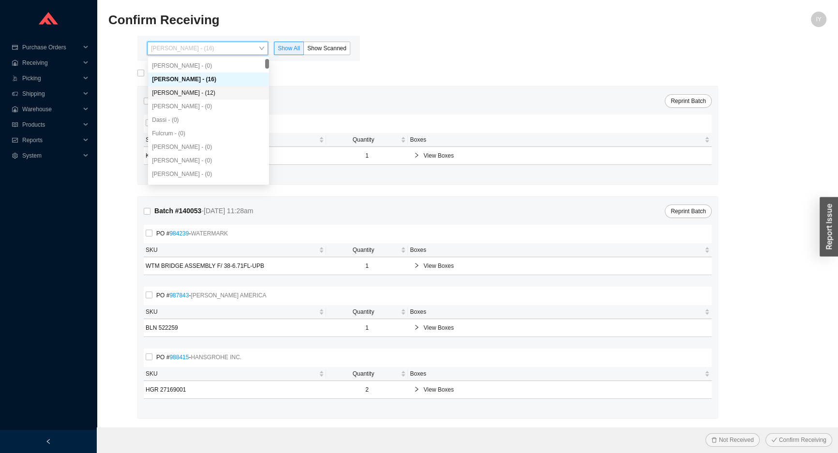
click at [213, 92] on div "[PERSON_NAME] - (12)" at bounding box center [208, 93] width 113 height 9
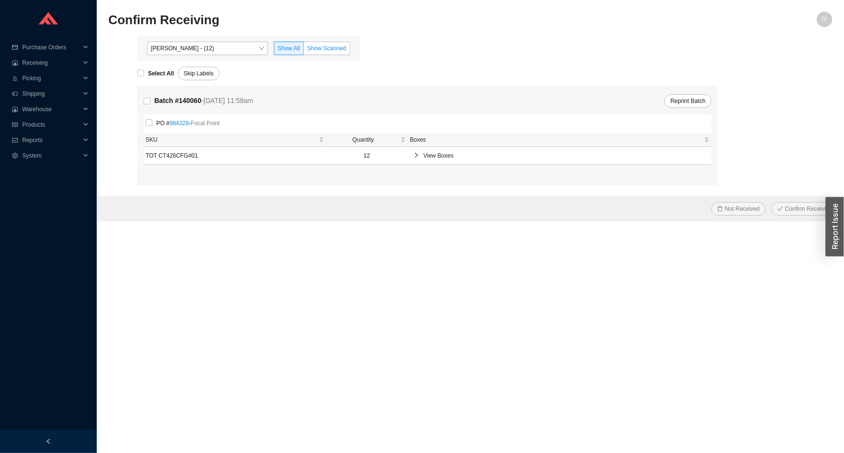
click at [326, 49] on span "Show Scanned" at bounding box center [326, 48] width 39 height 7
click at [304, 50] on input "Show Scanned" at bounding box center [304, 50] width 0 height 0
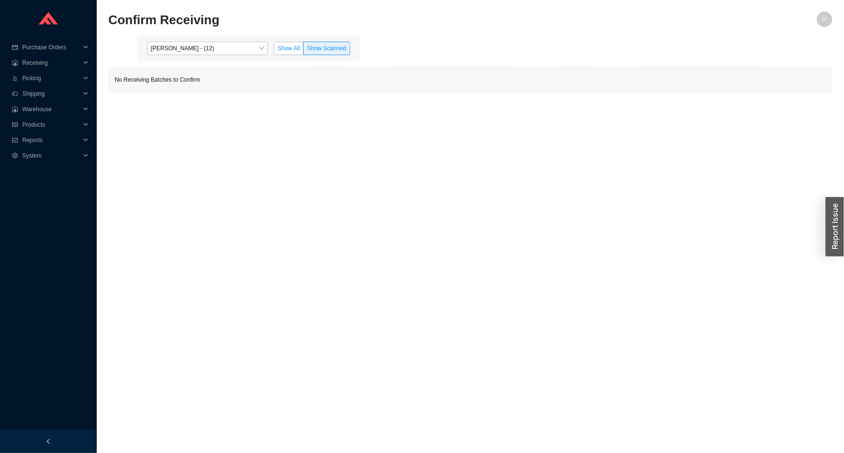
click at [283, 52] on label "Show All" at bounding box center [289, 49] width 30 height 14
click at [274, 50] on input "Show All" at bounding box center [274, 50] width 0 height 0
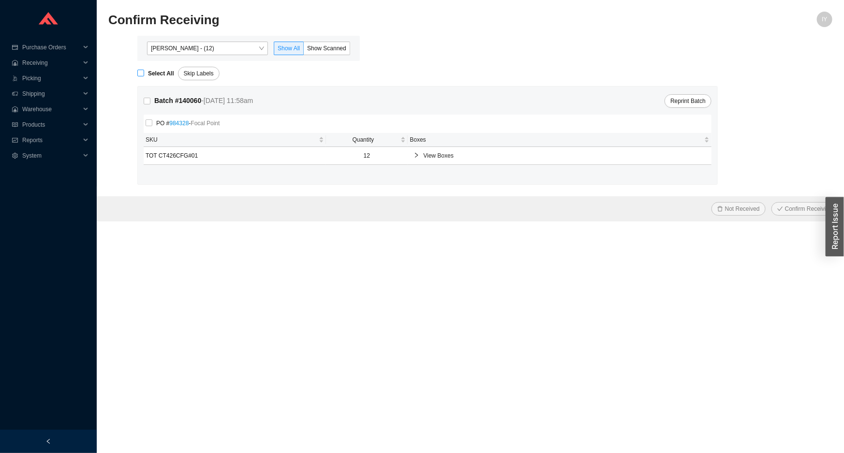
click at [155, 72] on strong "Select All" at bounding box center [161, 73] width 26 height 7
click at [144, 72] on input "Select All" at bounding box center [140, 73] width 7 height 7
checkbox input "true"
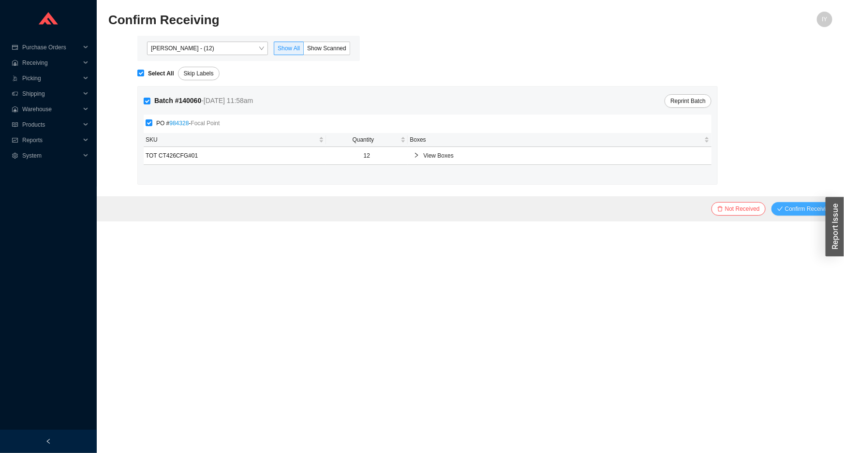
click at [796, 210] on span "Confirm Receiving" at bounding box center [808, 209] width 47 height 10
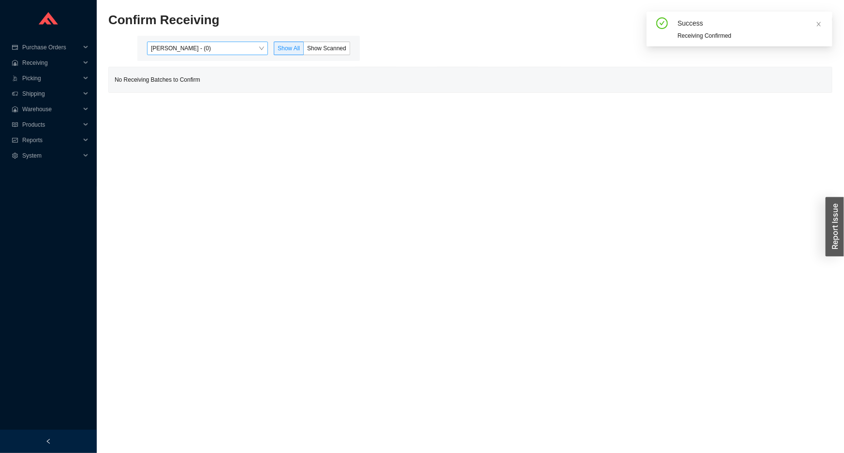
click at [227, 55] on div "[PERSON_NAME] - (0)" at bounding box center [207, 49] width 121 height 14
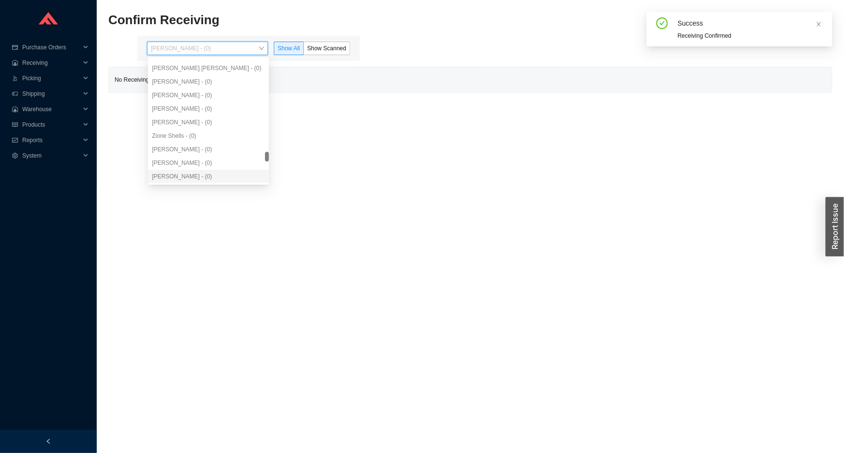
click at [202, 83] on div "[PERSON_NAME] - (0)" at bounding box center [208, 81] width 113 height 9
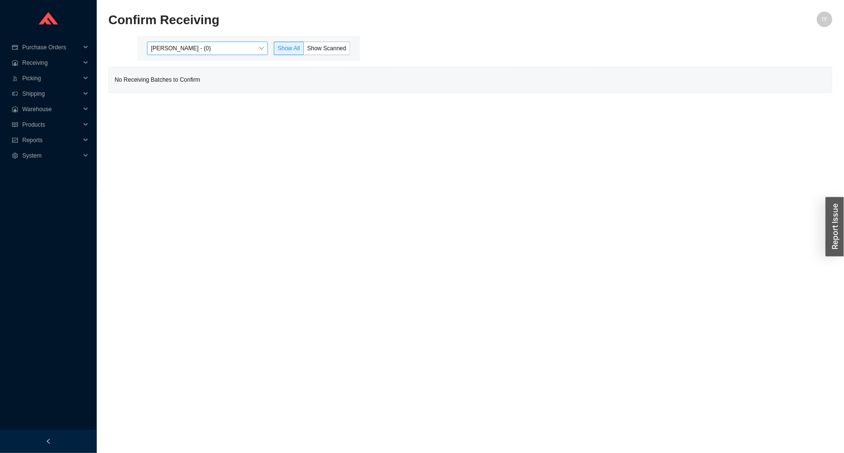
click at [227, 52] on span "[PERSON_NAME] - (0)" at bounding box center [207, 48] width 113 height 13
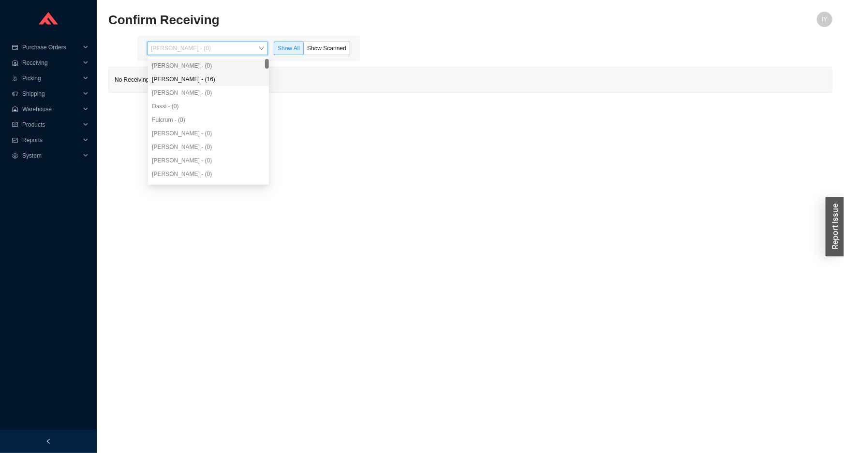
click at [207, 85] on div "[PERSON_NAME] - (16)" at bounding box center [208, 80] width 121 height 14
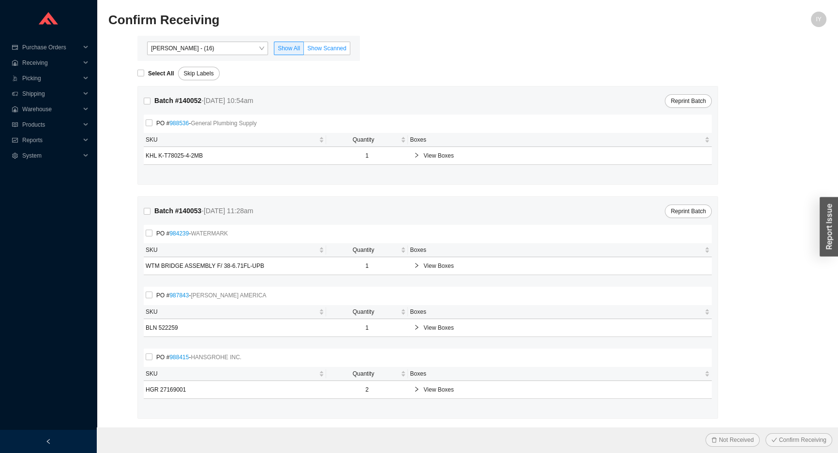
click at [317, 49] on span "Show Scanned" at bounding box center [326, 48] width 39 height 7
click at [304, 50] on input "Show Scanned" at bounding box center [304, 50] width 0 height 0
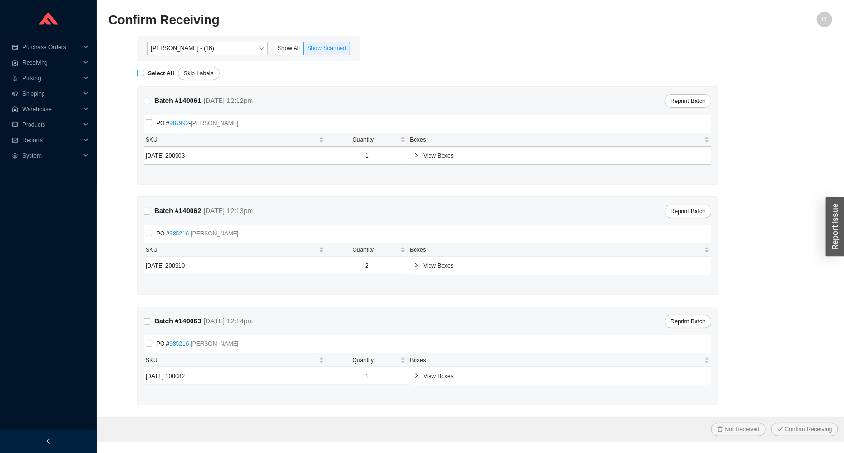
click at [152, 73] on strong "Select All" at bounding box center [161, 73] width 26 height 7
click at [144, 73] on input "Select All" at bounding box center [140, 73] width 7 height 7
checkbox input "true"
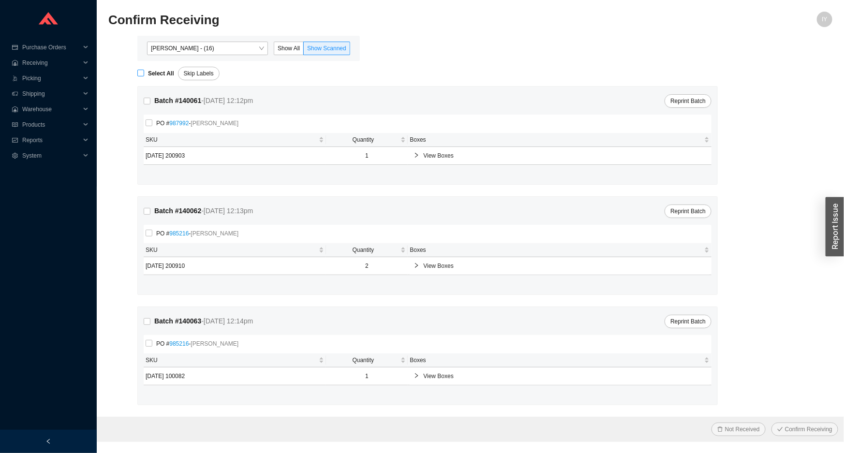
checkbox input "true"
click at [803, 430] on span "Confirm Receiving" at bounding box center [808, 430] width 47 height 10
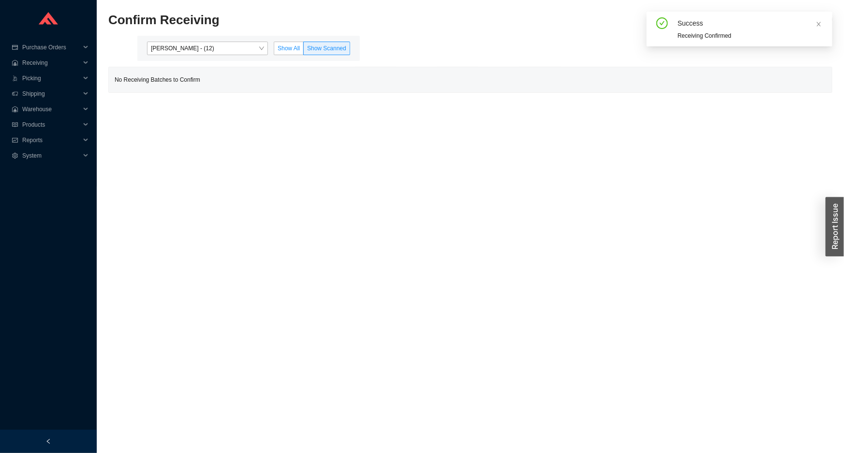
click at [282, 52] on label "Show All" at bounding box center [289, 49] width 30 height 14
click at [274, 50] on input "Show All" at bounding box center [274, 50] width 0 height 0
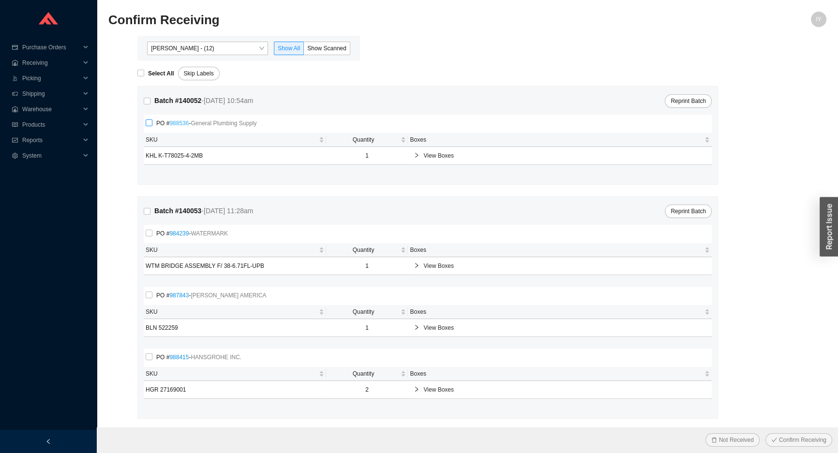
click at [175, 126] on link "988536" at bounding box center [178, 123] width 19 height 7
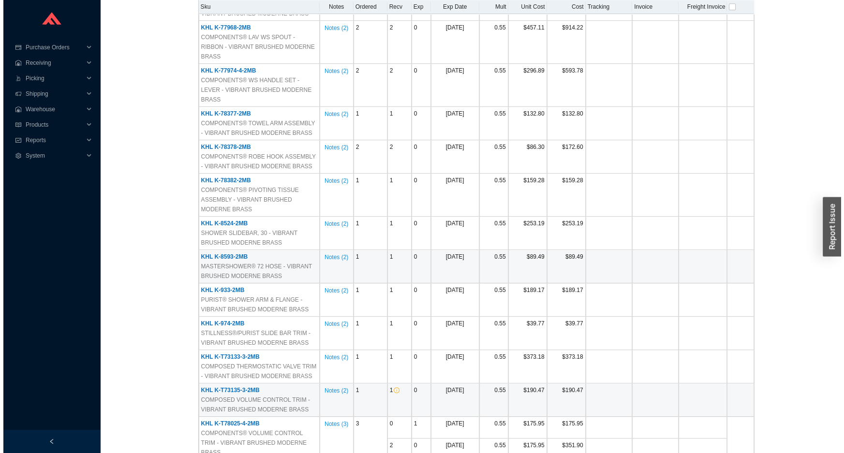
scroll to position [615, 0]
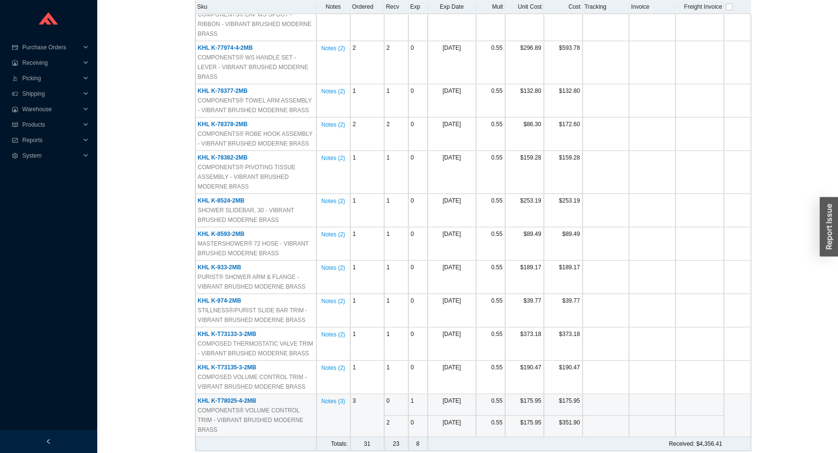
click at [236, 398] on span "KHL K-T78025-4-2MB" at bounding box center [227, 401] width 59 height 7
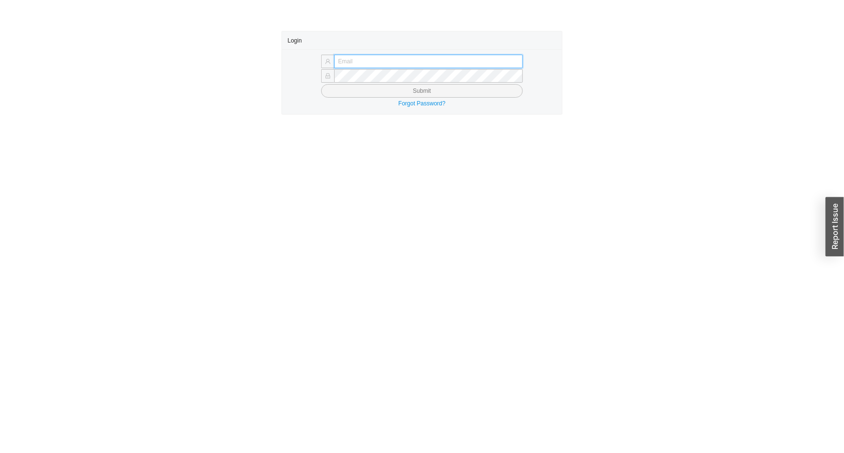
click at [355, 59] on input "text" at bounding box center [428, 62] width 189 height 14
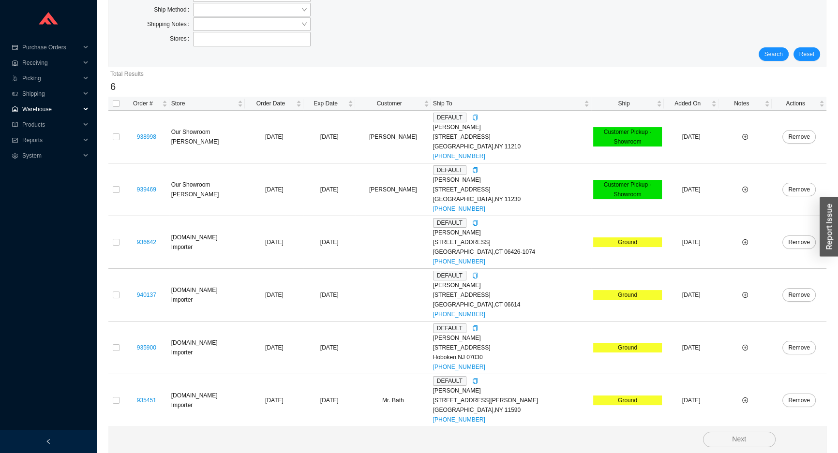
click at [39, 102] on span "Warehouse" at bounding box center [51, 109] width 58 height 15
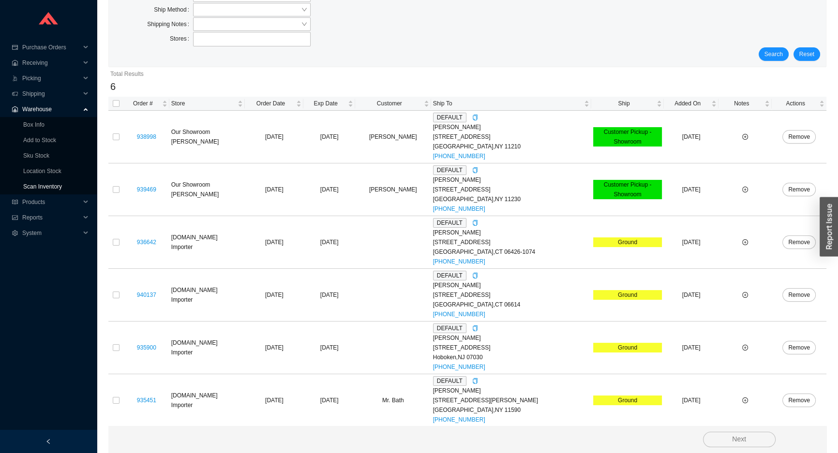
click at [50, 189] on link "Scan Inventory" at bounding box center [42, 186] width 39 height 7
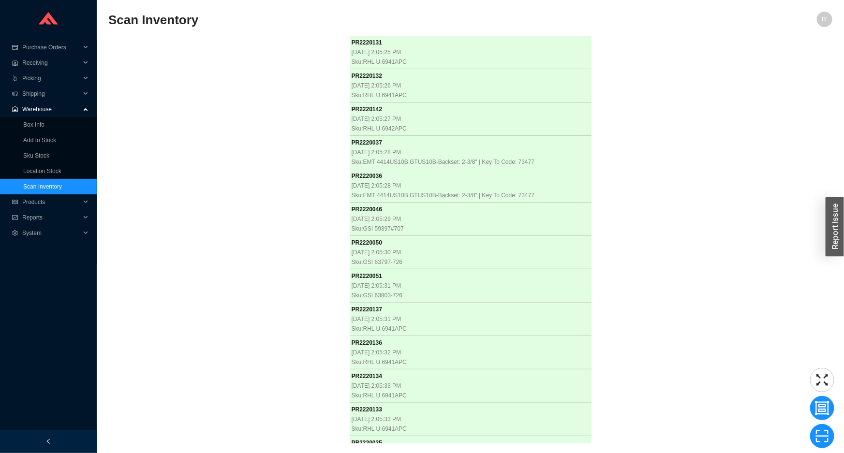
scroll to position [2900, 0]
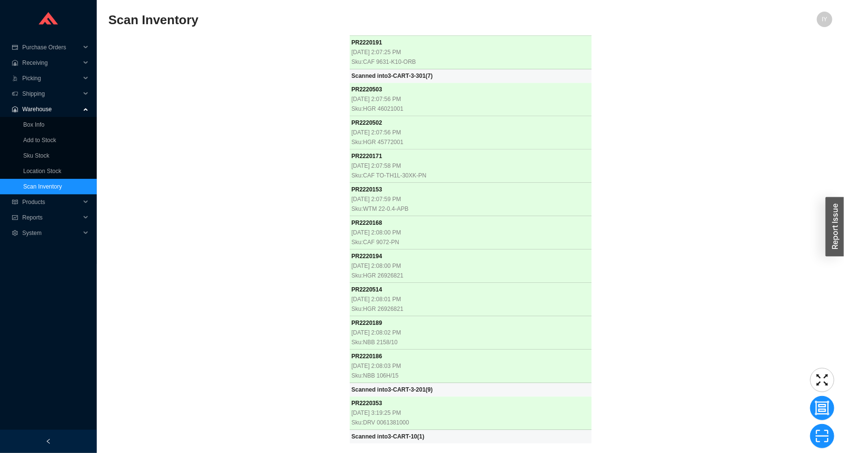
click at [243, 195] on div "PR 2220131 [DATE] 2:05:25 PM Sku: RHL U.6941APC PR 2220132 [DATE] 2:05:26 PM Sk…" at bounding box center [470, 240] width 724 height 408
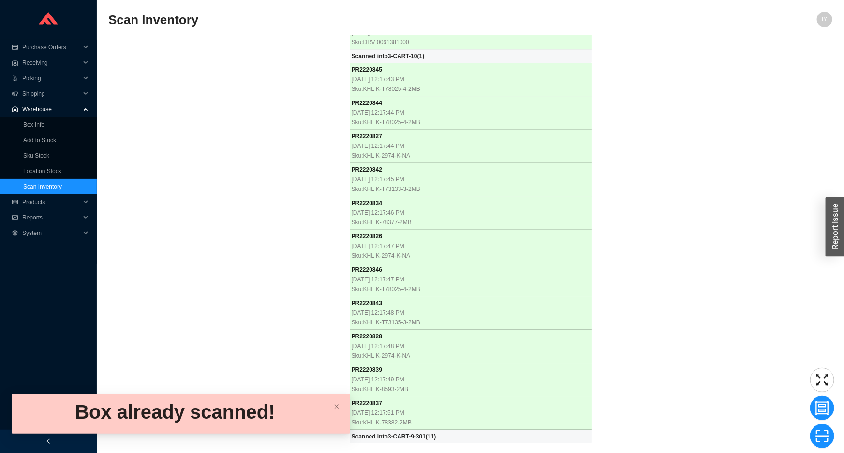
scroll to position [3280, 0]
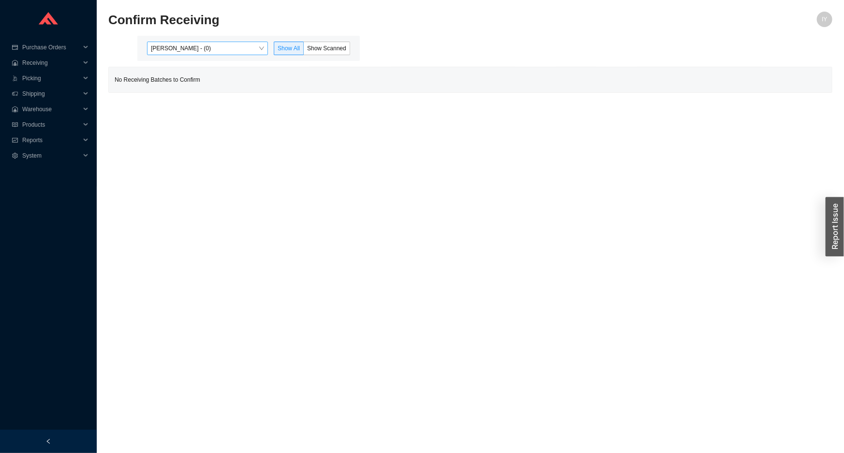
click at [244, 50] on span "[PERSON_NAME] - (0)" at bounding box center [207, 48] width 113 height 13
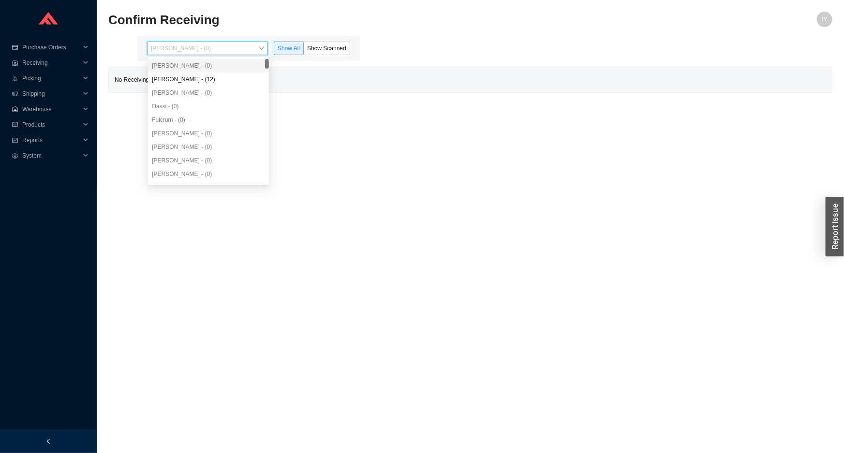
drag, startPoint x: 224, startPoint y: 70, endPoint x: 223, endPoint y: 77, distance: 8.0
click at [223, 72] on div "[PERSON_NAME] - (0)" at bounding box center [208, 66] width 121 height 14
click at [223, 77] on div "[PERSON_NAME] - (12)" at bounding box center [208, 79] width 113 height 9
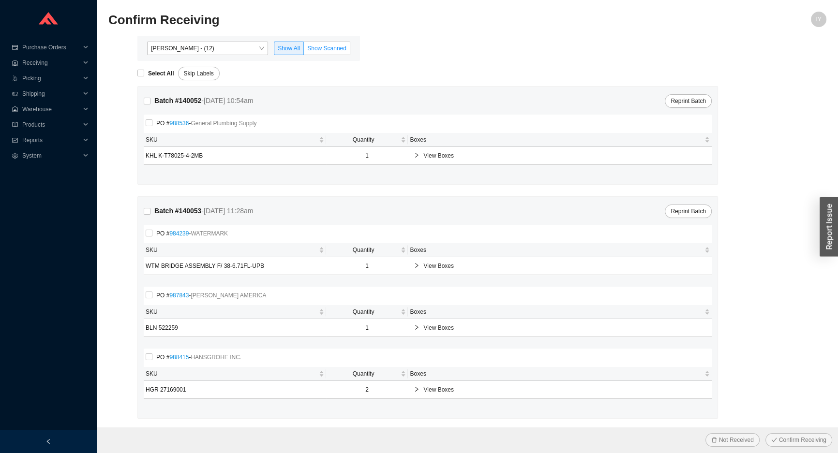
click at [313, 48] on span "Show Scanned" at bounding box center [326, 48] width 39 height 7
click at [304, 50] on input "Show Scanned" at bounding box center [304, 50] width 0 height 0
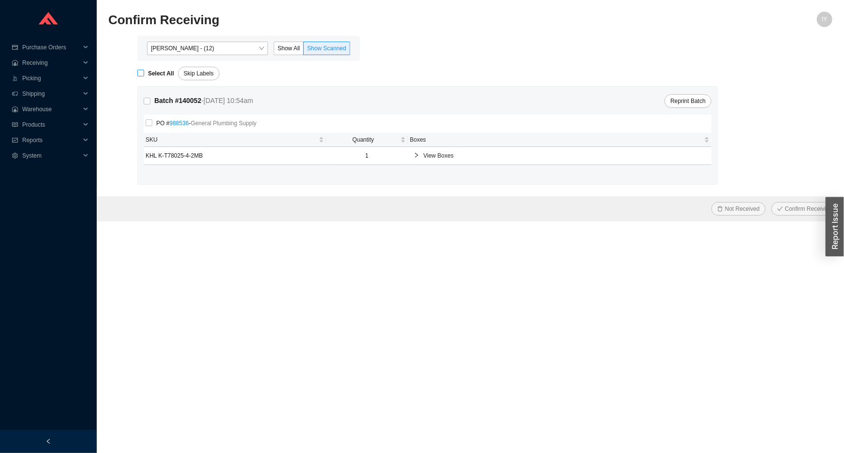
click at [162, 74] on strong "Select All" at bounding box center [161, 73] width 26 height 7
click at [144, 74] on input "Select All" at bounding box center [140, 73] width 7 height 7
checkbox input "true"
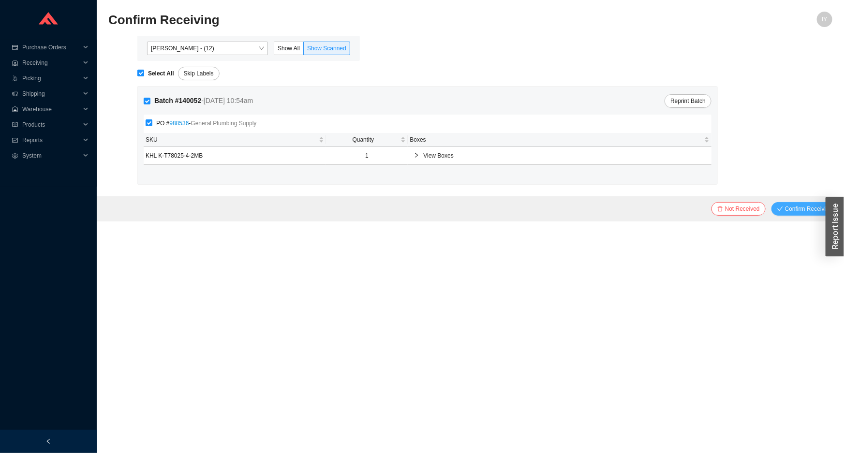
click at [784, 205] on button "Confirm Receiving" at bounding box center [805, 209] width 67 height 14
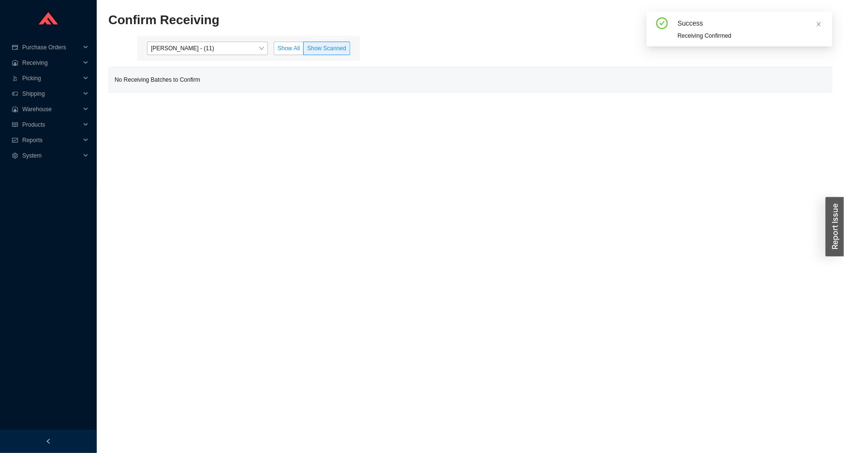
click at [281, 45] on span "Show All" at bounding box center [289, 48] width 22 height 7
click at [274, 50] on input "Show All" at bounding box center [274, 50] width 0 height 0
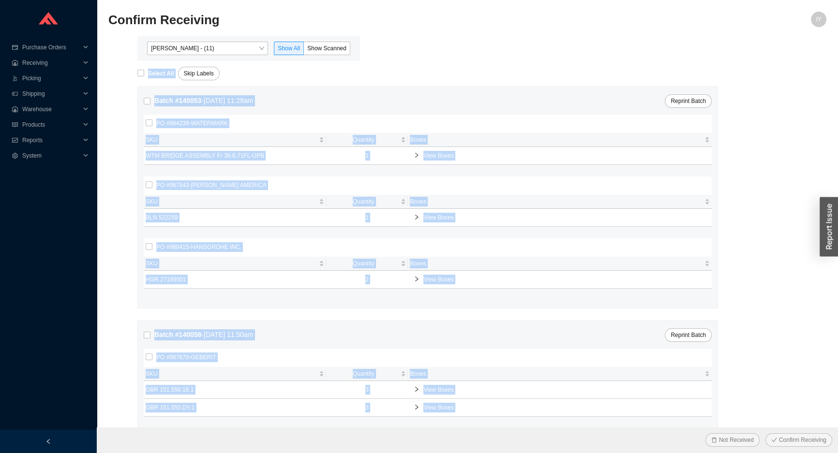
scroll to position [130, 0]
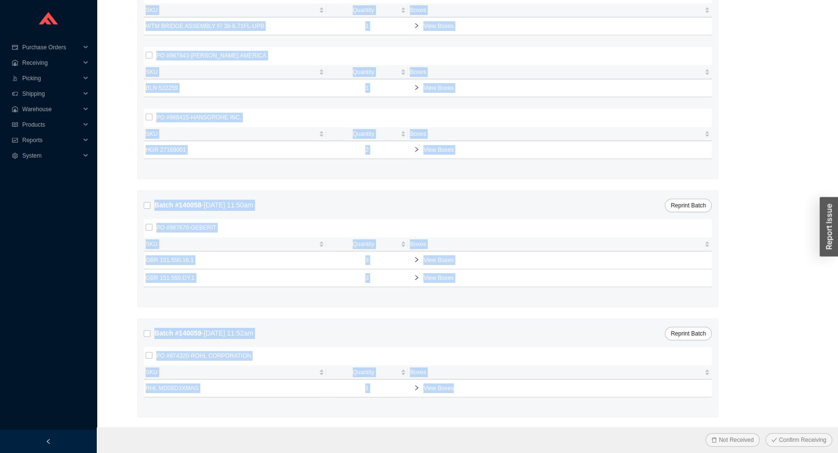
drag, startPoint x: 124, startPoint y: 78, endPoint x: 562, endPoint y: 467, distance: 586.3
click at [562, 324] on html "Purchase Orders .warehouse_svg__a{fill:none;stroke:currentColor;stroke-linecap:…" at bounding box center [419, 96] width 838 height 453
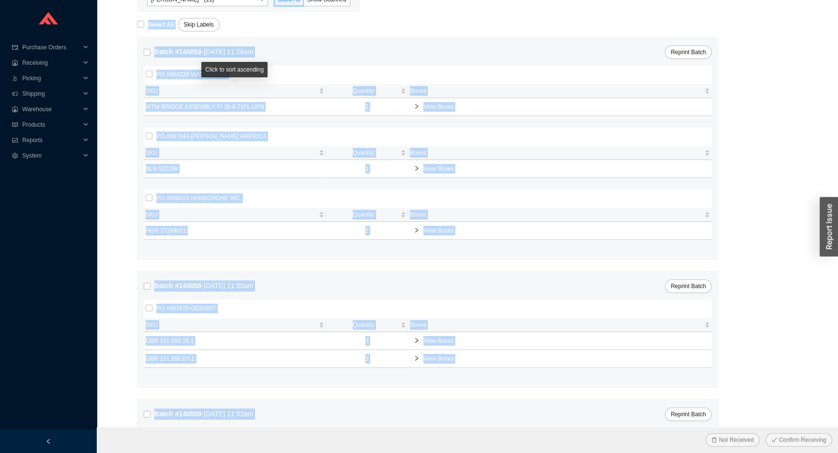
scroll to position [0, 0]
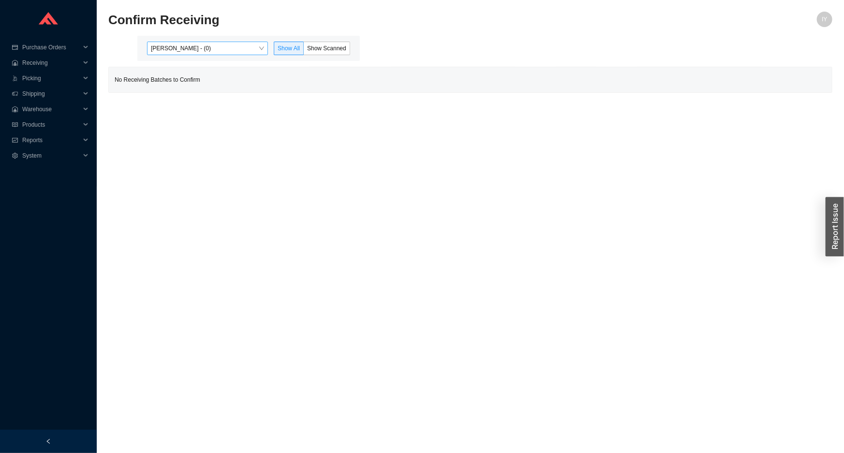
click at [221, 48] on span "Issac Yoselovsky - (0)" at bounding box center [207, 48] width 113 height 13
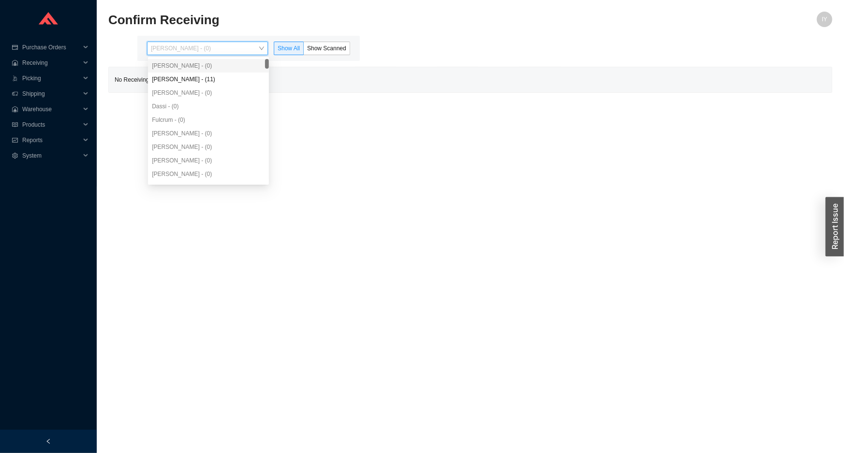
click at [202, 75] on div "Angel Negron - (11)" at bounding box center [208, 79] width 113 height 9
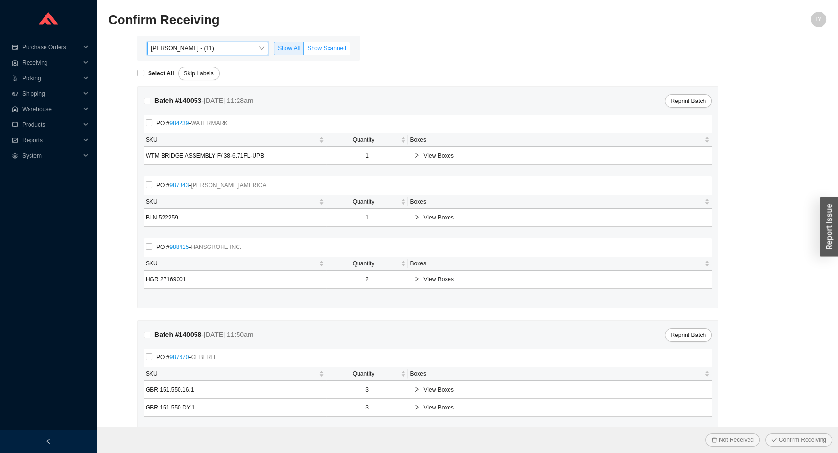
click at [301, 48] on span at bounding box center [288, 48] width 29 height 13
click at [274, 50] on input "Show All" at bounding box center [274, 50] width 0 height 0
click at [319, 51] on span "Show Scanned" at bounding box center [326, 48] width 39 height 7
click at [304, 50] on input "Show Scanned" at bounding box center [304, 50] width 0 height 0
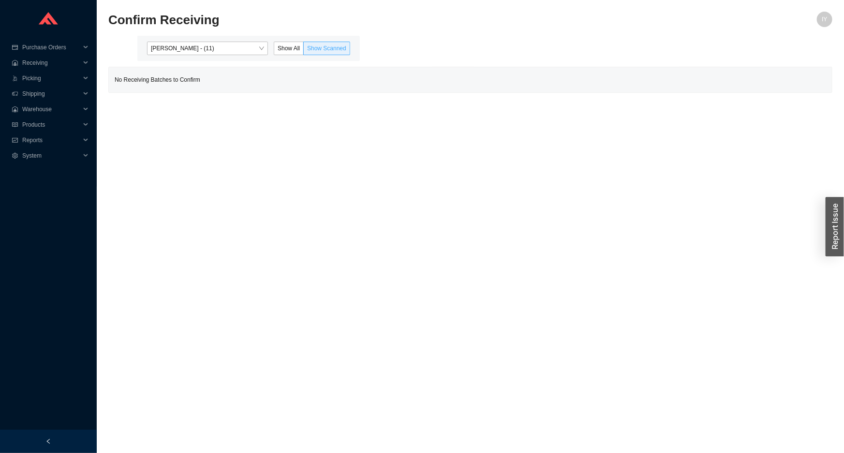
click at [310, 43] on label "Show Scanned" at bounding box center [327, 49] width 46 height 14
click at [304, 50] on input "Show Scanned" at bounding box center [304, 50] width 0 height 0
click at [298, 46] on span "Show All" at bounding box center [289, 48] width 22 height 7
click at [274, 50] on input "Show All" at bounding box center [274, 50] width 0 height 0
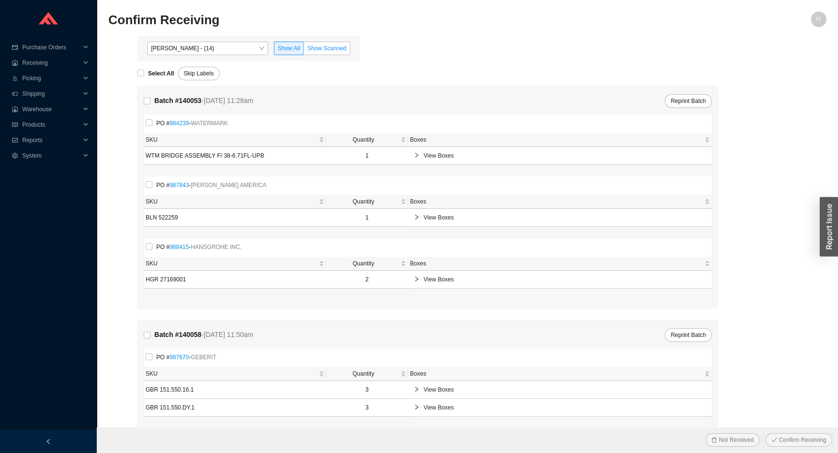
click at [319, 49] on span "Show Scanned" at bounding box center [326, 48] width 39 height 7
click at [304, 50] on input "Show Scanned" at bounding box center [304, 50] width 0 height 0
click at [320, 48] on span "Show Scanned" at bounding box center [326, 48] width 39 height 7
click at [304, 50] on input "Show Scanned" at bounding box center [304, 50] width 0 height 0
click at [142, 71] on input "Select All" at bounding box center [140, 73] width 7 height 7
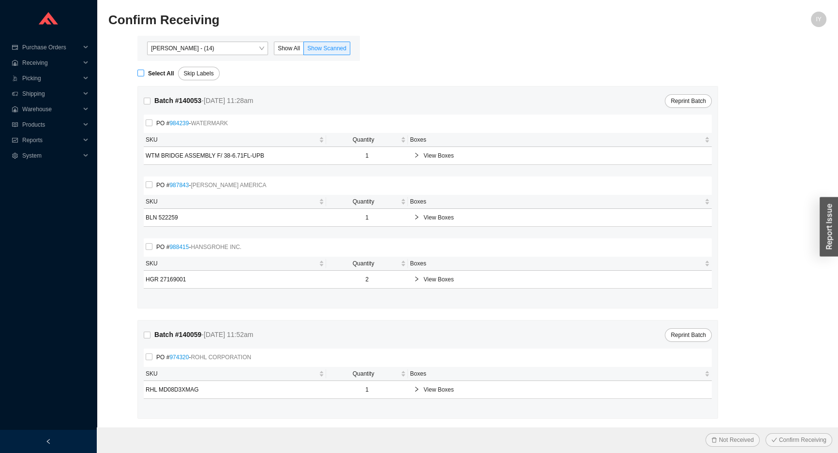
checkbox input "true"
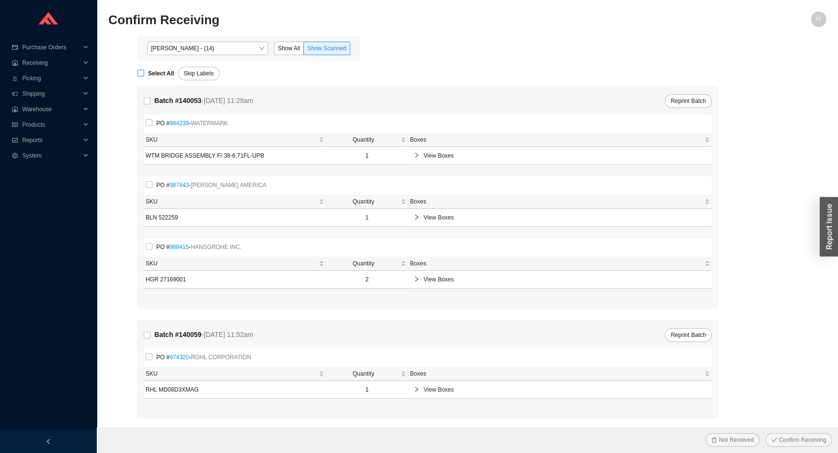
checkbox input "true"
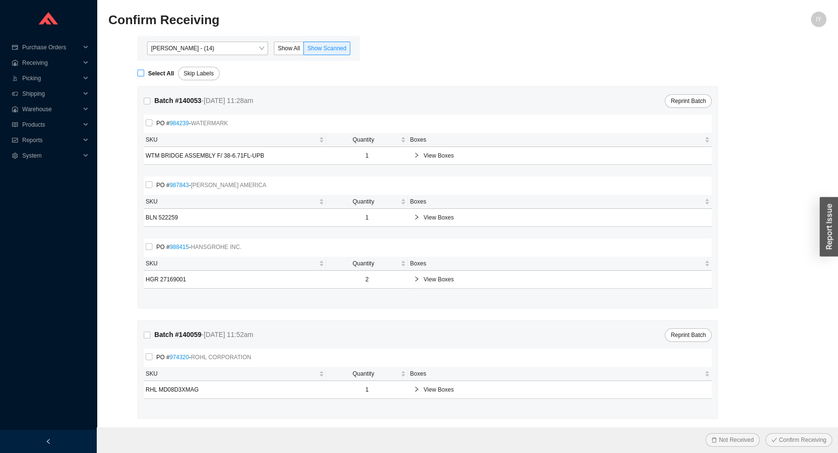
checkbox input "true"
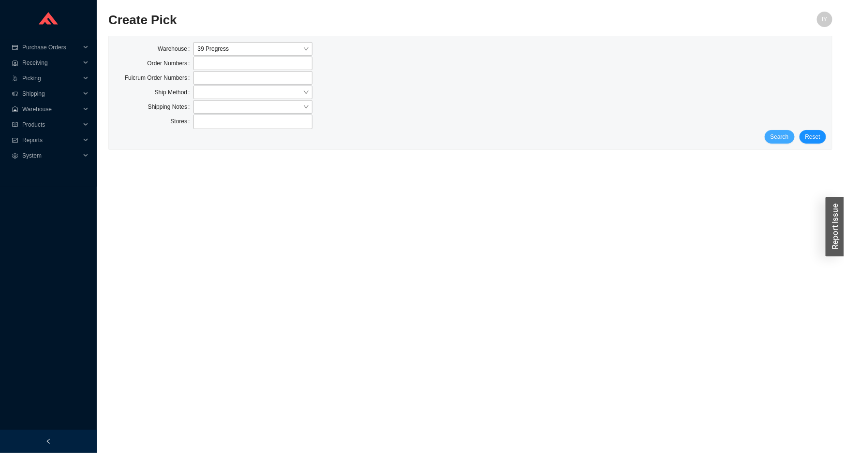
click at [775, 134] on span "Search" at bounding box center [780, 137] width 18 height 10
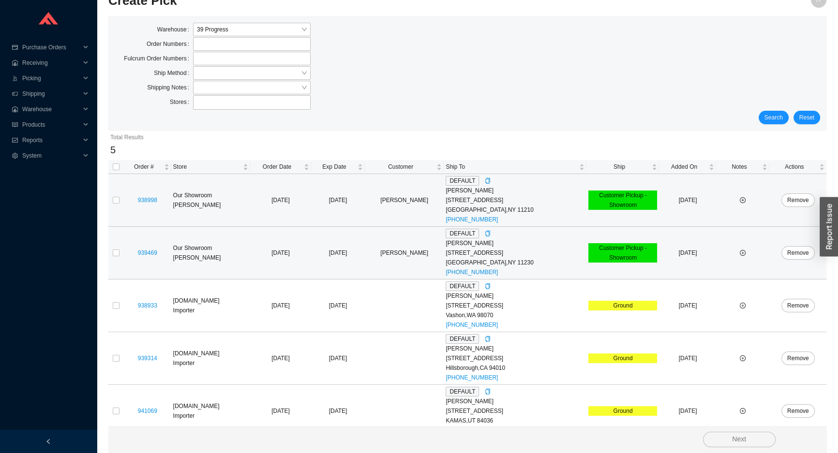
scroll to position [30, 0]
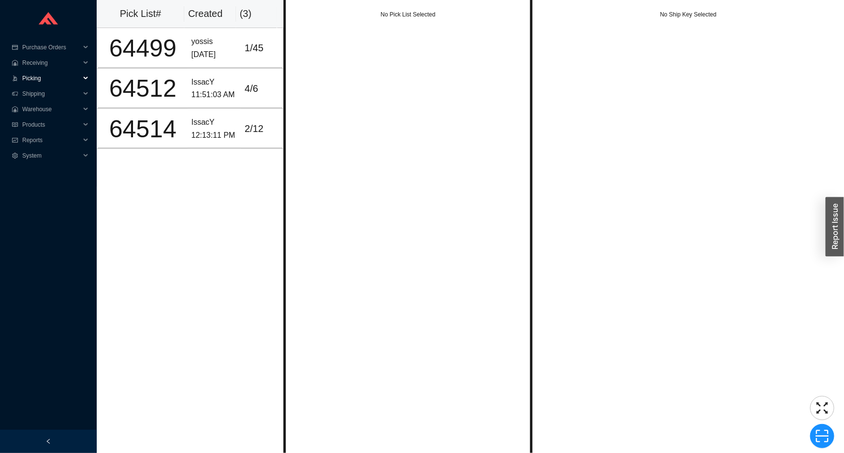
click at [67, 81] on span "Picking" at bounding box center [51, 78] width 58 height 15
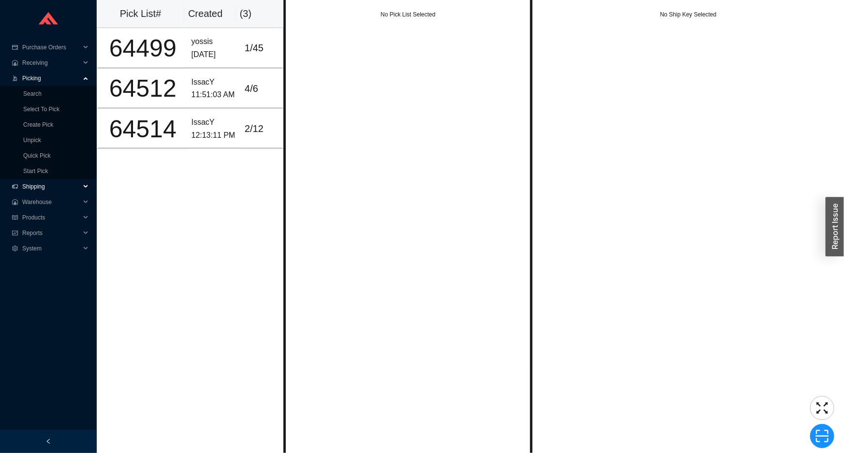
click at [53, 189] on span "Shipping" at bounding box center [51, 186] width 58 height 15
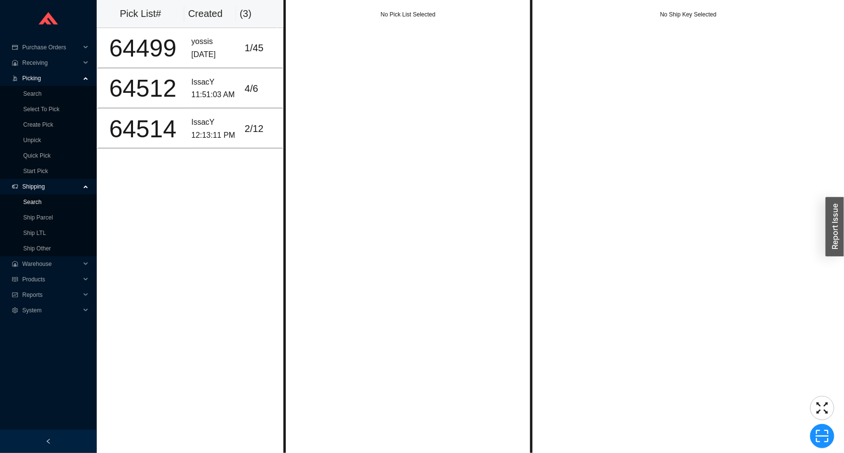
click at [42, 204] on link "Search" at bounding box center [32, 202] width 18 height 7
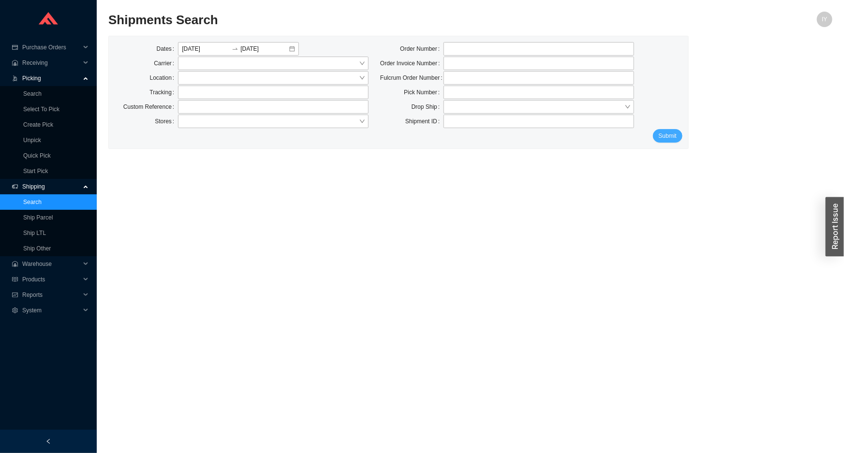
click at [670, 138] on span "Submit" at bounding box center [668, 136] width 18 height 10
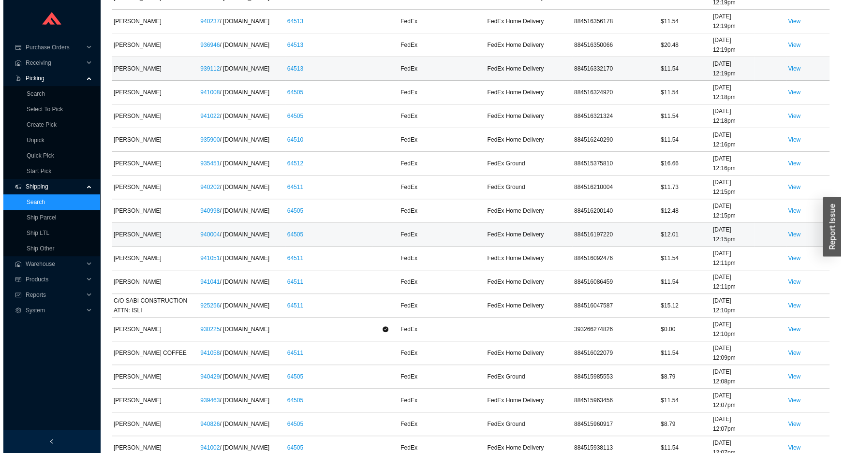
scroll to position [396, 0]
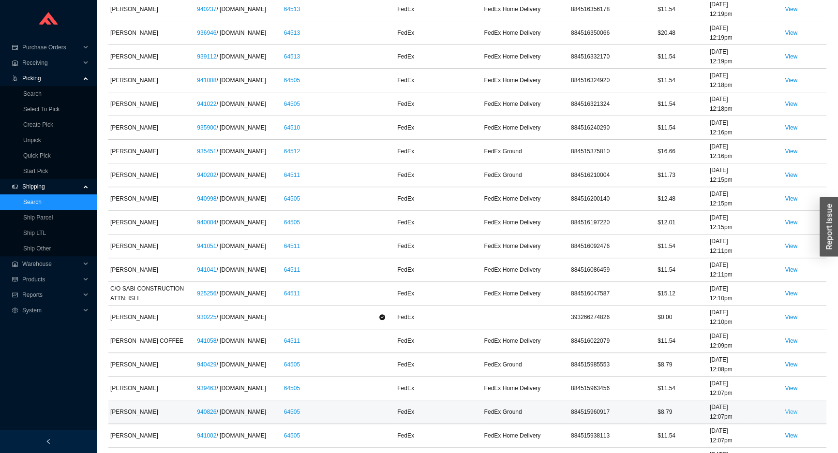
click at [795, 410] on link "View" at bounding box center [791, 412] width 13 height 7
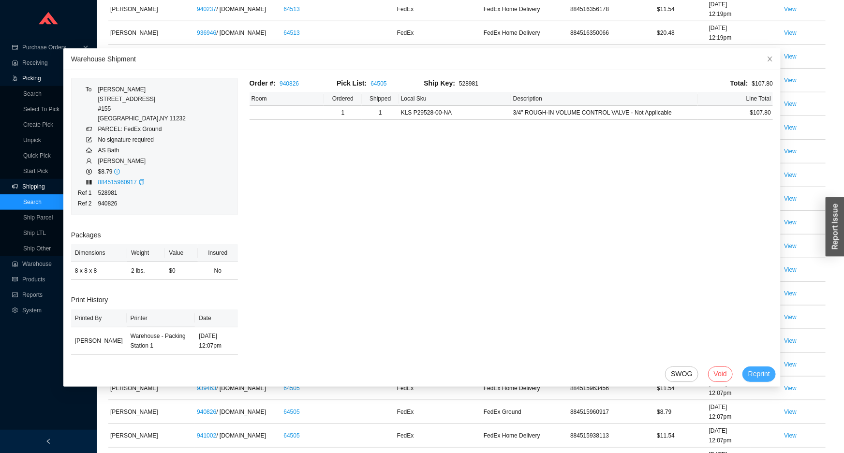
click at [748, 376] on span "Reprint" at bounding box center [759, 374] width 22 height 11
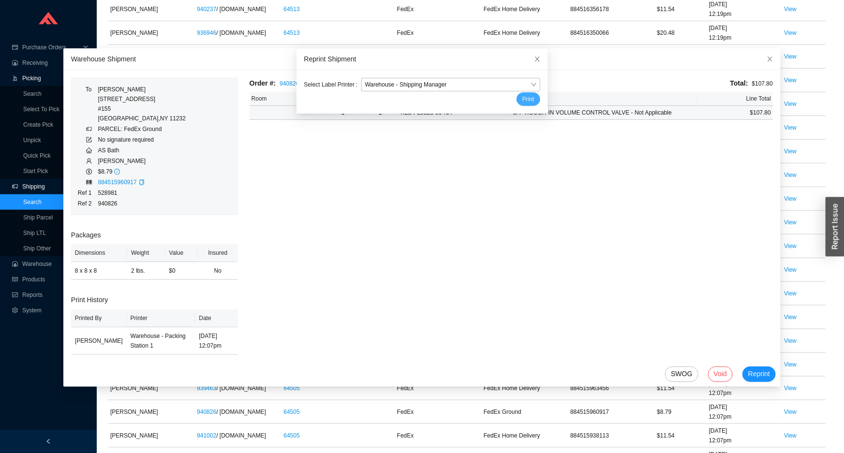
drag, startPoint x: 513, startPoint y: 117, endPoint x: 514, endPoint y: 103, distance: 14.1
click at [517, 98] on button "Print" at bounding box center [529, 99] width 24 height 14
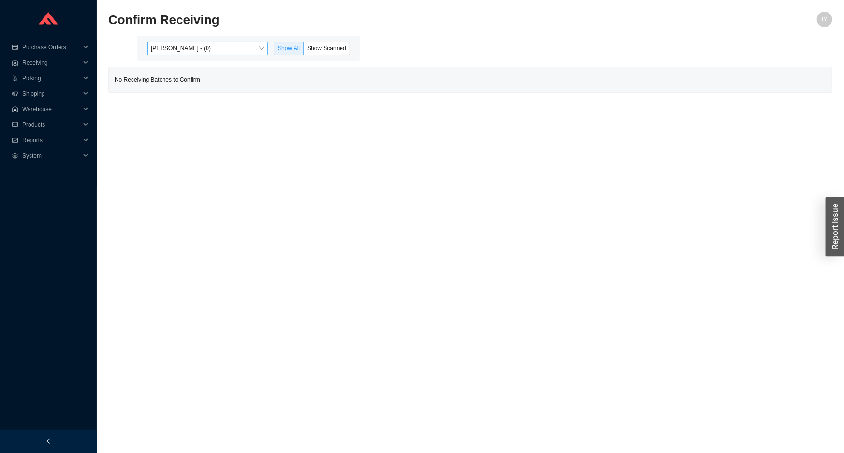
click at [170, 50] on span "Issac Yoselovsky - (0)" at bounding box center [207, 48] width 113 height 13
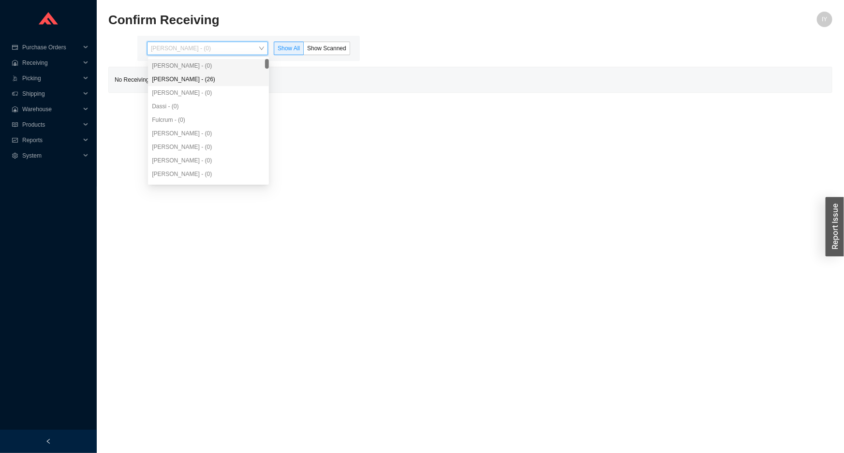
click at [217, 85] on div "Angel Negron - (26)" at bounding box center [208, 80] width 121 height 14
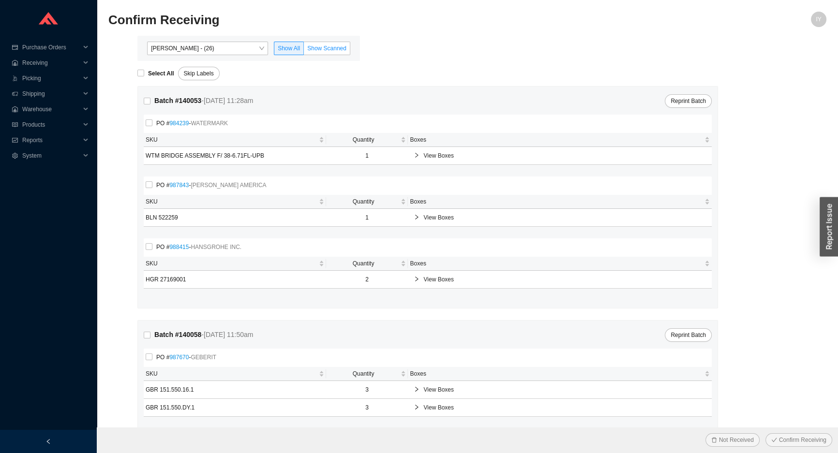
click at [308, 49] on label "Show Scanned" at bounding box center [327, 49] width 46 height 14
click at [304, 50] on input "Show Scanned" at bounding box center [304, 50] width 0 height 0
click at [156, 73] on strong "Select All" at bounding box center [161, 73] width 26 height 7
click at [144, 73] on input "Select All" at bounding box center [140, 73] width 7 height 7
checkbox input "true"
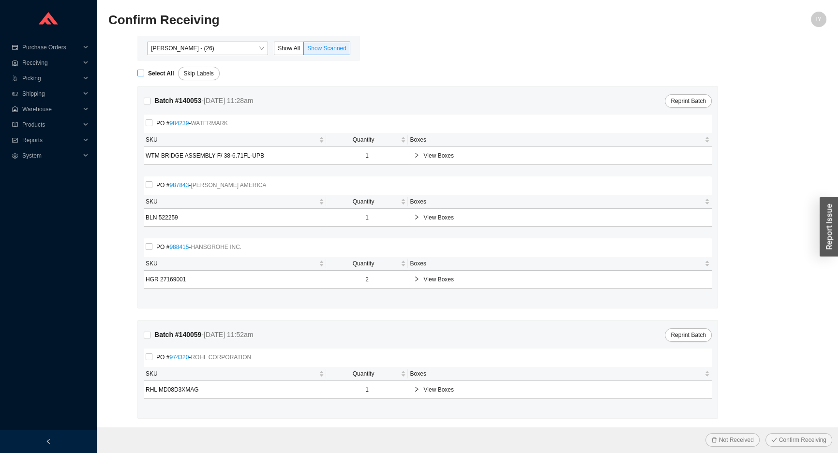
checkbox input "true"
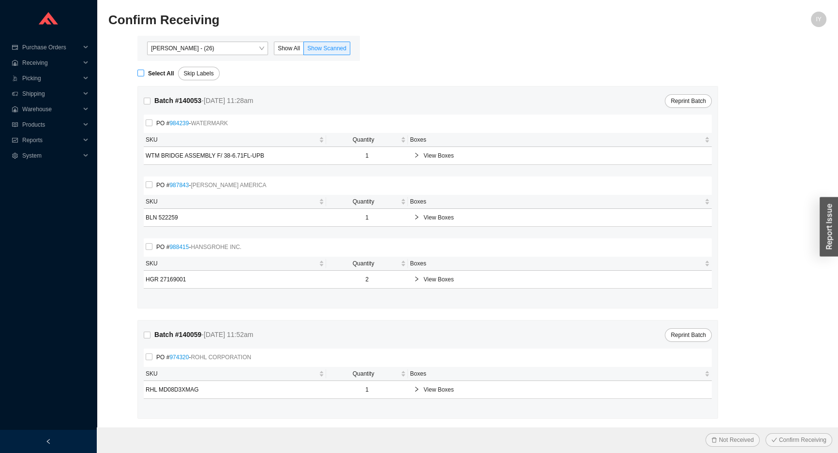
checkbox input "true"
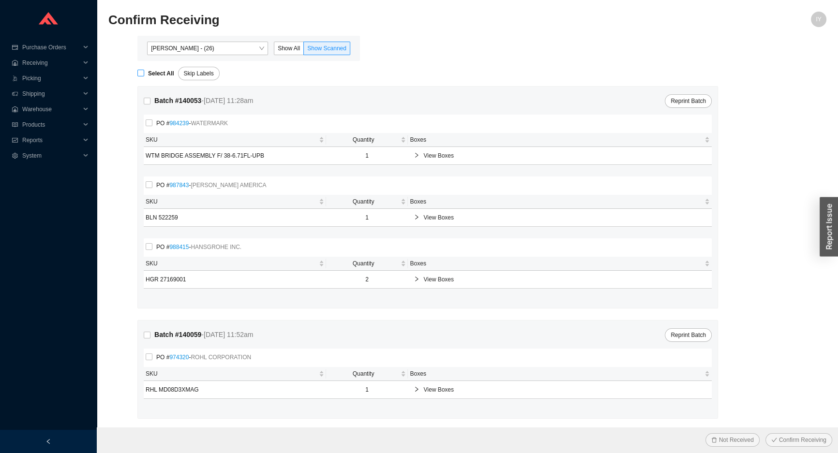
checkbox input "true"
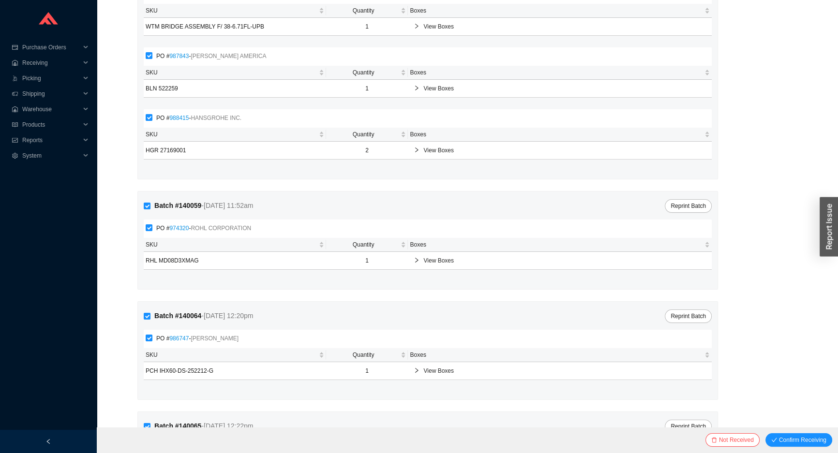
scroll to position [132, 0]
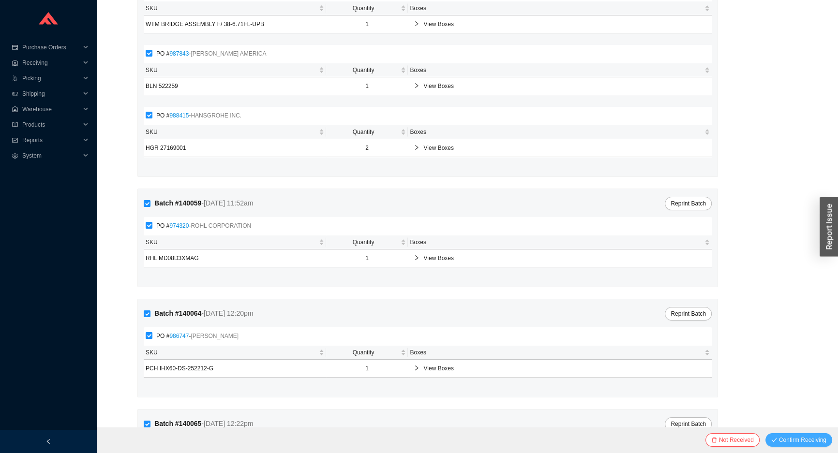
click at [813, 439] on span "Confirm Receiving" at bounding box center [802, 440] width 47 height 10
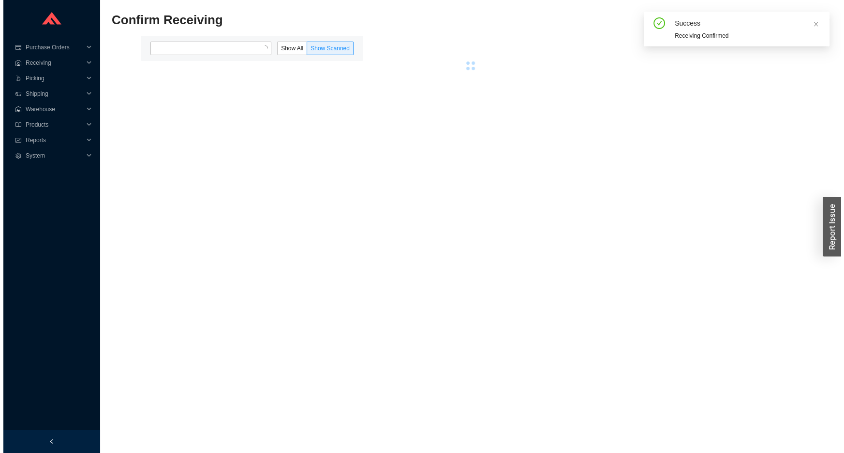
scroll to position [0, 0]
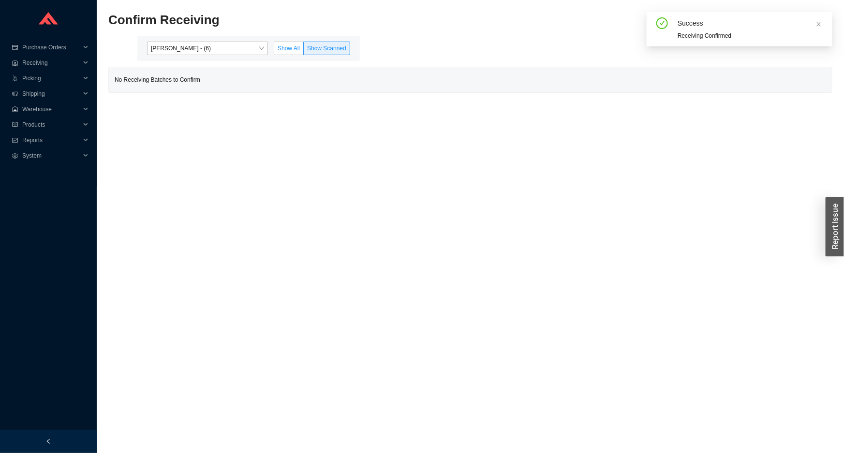
click at [294, 49] on span "Show All" at bounding box center [289, 48] width 22 height 7
click at [274, 50] on input "Show All" at bounding box center [274, 50] width 0 height 0
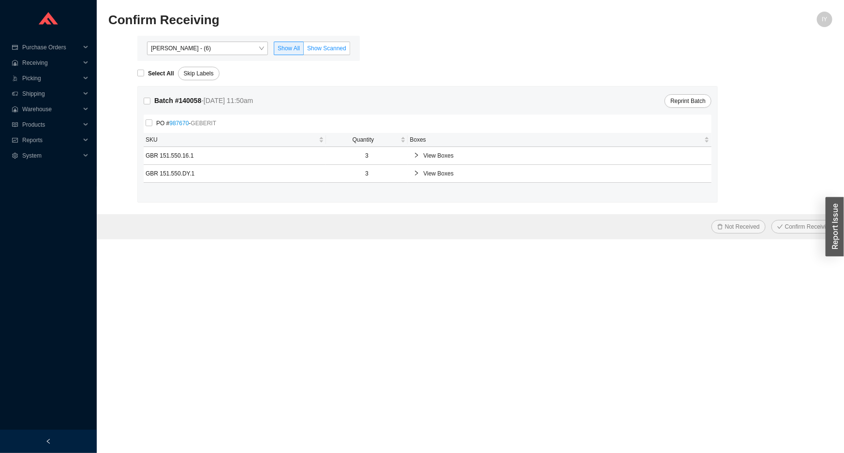
click at [318, 50] on span "Show Scanned" at bounding box center [326, 48] width 39 height 7
click at [304, 50] on input "Show Scanned" at bounding box center [304, 50] width 0 height 0
click at [145, 76] on span "Select All" at bounding box center [161, 74] width 34 height 10
click at [144, 76] on input "Select All" at bounding box center [140, 73] width 7 height 7
checkbox input "true"
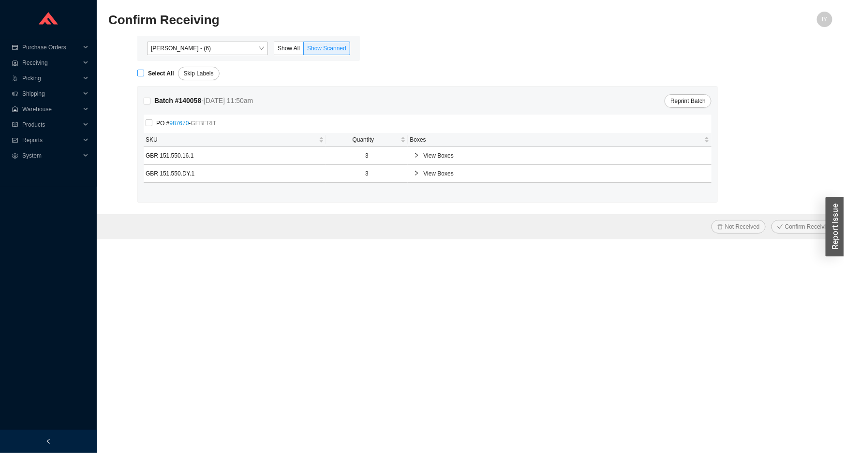
checkbox input "true"
click at [817, 229] on span "Confirm Receiving" at bounding box center [808, 227] width 47 height 10
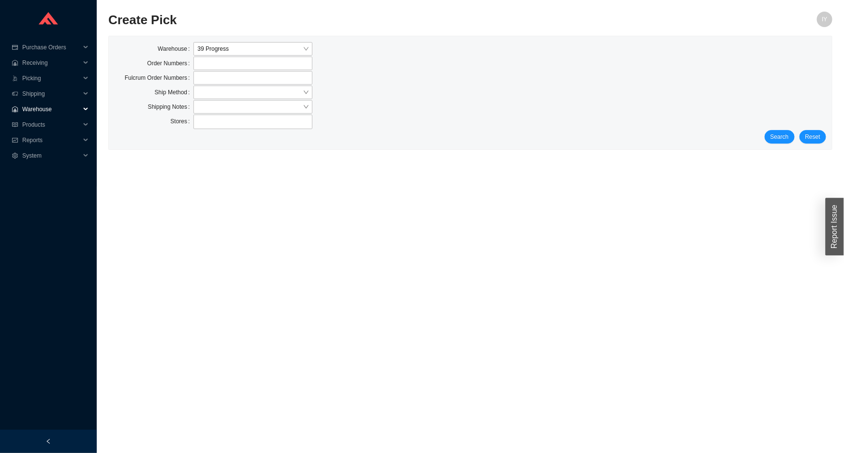
drag, startPoint x: 45, startPoint y: 104, endPoint x: 45, endPoint y: 116, distance: 12.1
click at [45, 104] on span "Warehouse" at bounding box center [51, 109] width 58 height 15
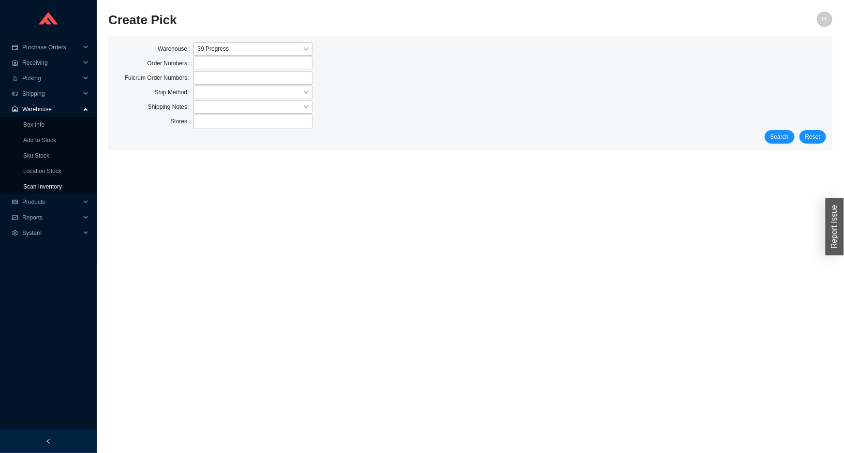
click at [49, 183] on link "Scan Inventory" at bounding box center [42, 186] width 39 height 7
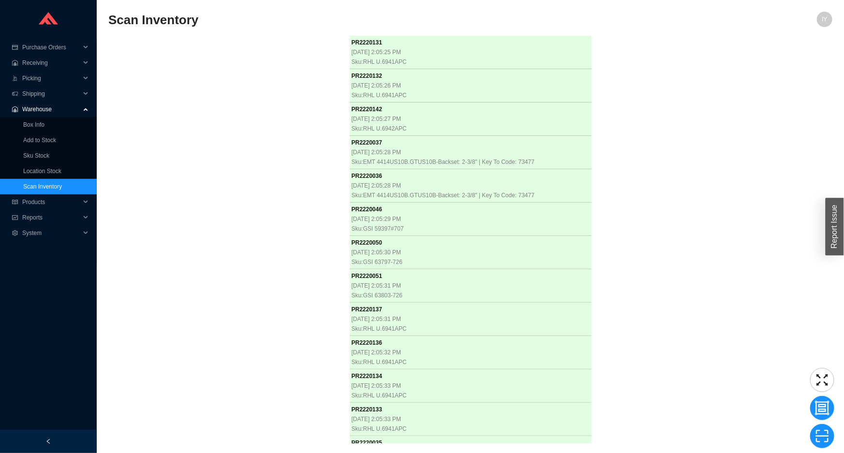
scroll to position [3280, 0]
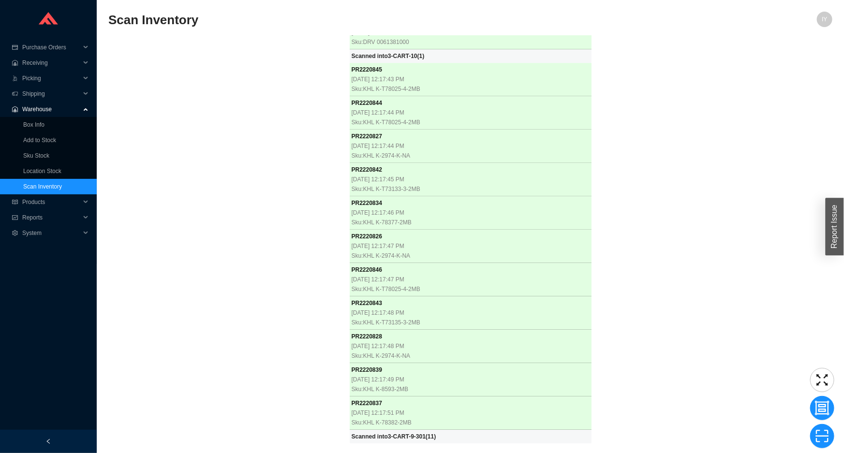
click at [257, 191] on div "PR 2220131 [DATE] 2:05:25 PM Sku: RHL U.6941APC PR 2220132 [DATE] 2:05:26 PM Sk…" at bounding box center [470, 240] width 724 height 408
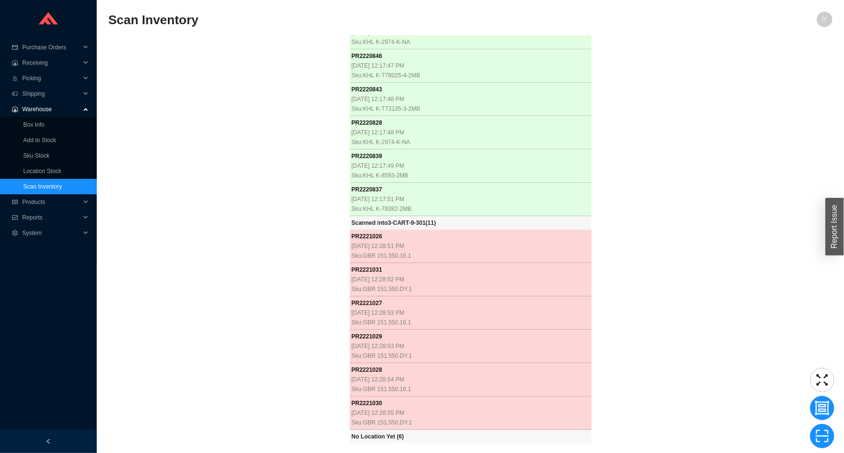
scroll to position [3493, 0]
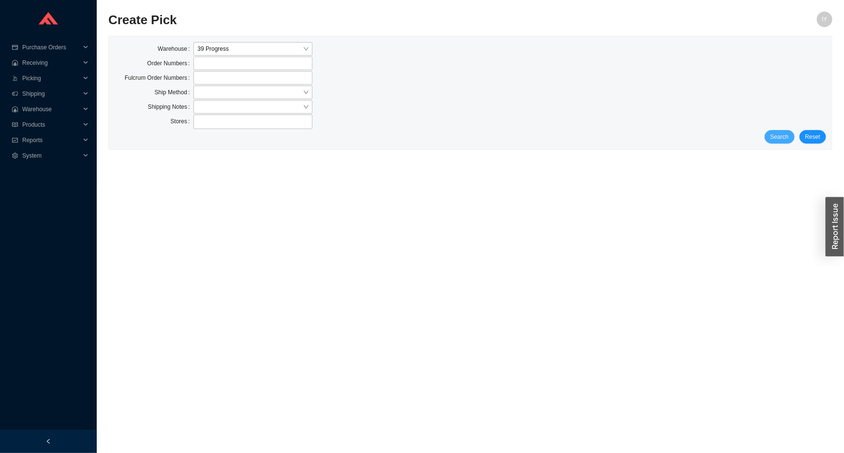
click at [771, 134] on button "Search" at bounding box center [780, 137] width 30 height 14
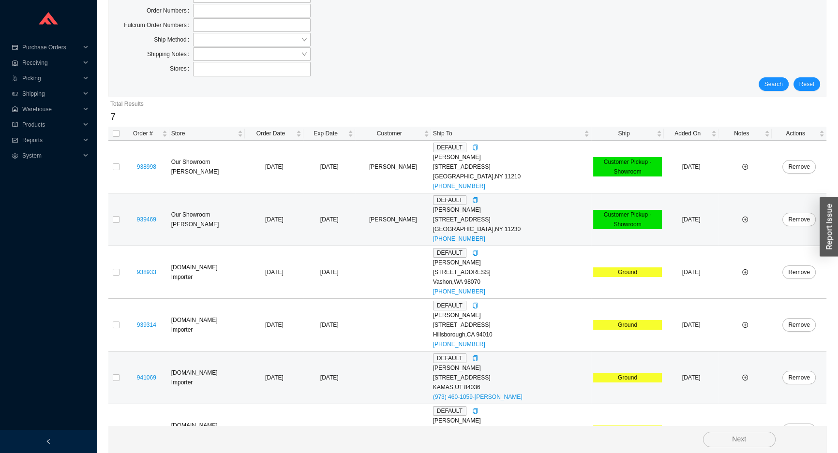
scroll to position [135, 0]
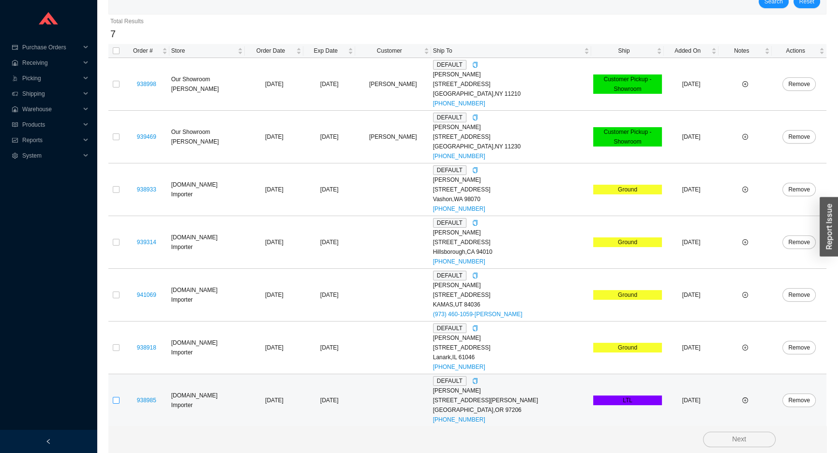
click at [116, 399] on input "checkbox" at bounding box center [116, 400] width 7 height 7
checkbox input "true"
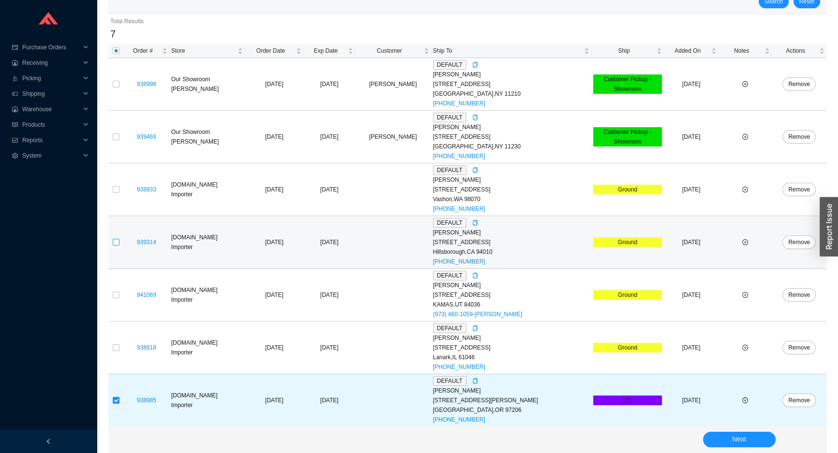
click at [113, 239] on input "checkbox" at bounding box center [116, 242] width 7 height 7
checkbox input "true"
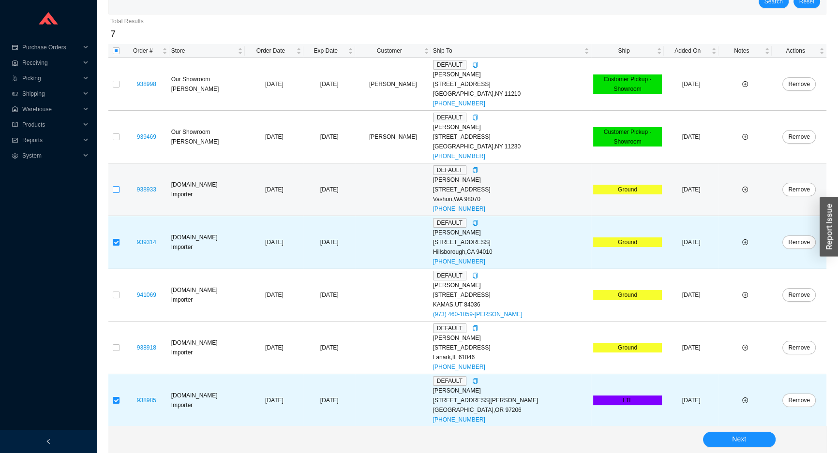
click at [114, 188] on input "checkbox" at bounding box center [116, 189] width 7 height 7
checkbox input "true"
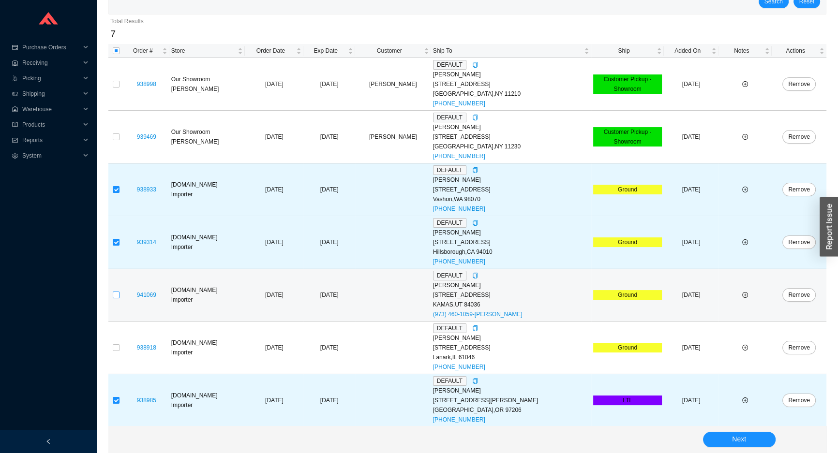
click at [118, 296] on input "checkbox" at bounding box center [116, 295] width 7 height 7
checkbox input "true"
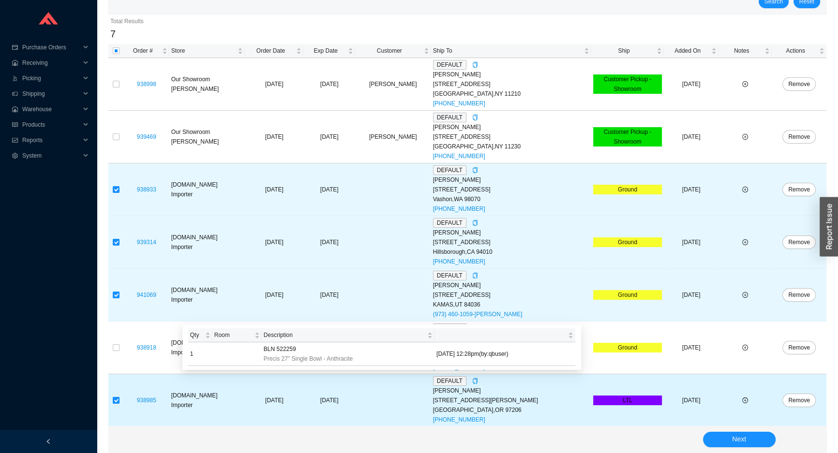
drag, startPoint x: 161, startPoint y: 348, endPoint x: 116, endPoint y: 401, distance: 69.3
click at [116, 401] on input "checkbox" at bounding box center [116, 400] width 7 height 7
checkbox input "false"
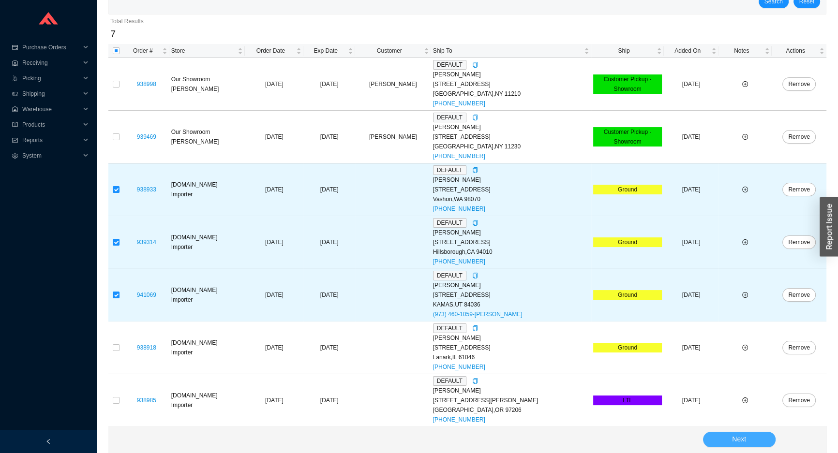
click at [767, 447] on button "Next" at bounding box center [739, 439] width 73 height 15
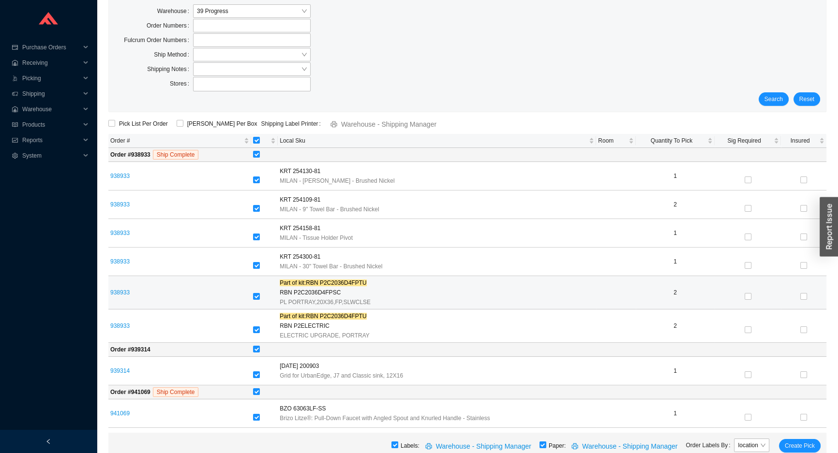
click at [260, 290] on div at bounding box center [264, 297] width 23 height 14
click at [255, 292] on label at bounding box center [256, 297] width 7 height 10
click at [255, 293] on input "checkbox" at bounding box center [256, 296] width 7 height 7
checkbox input "false"
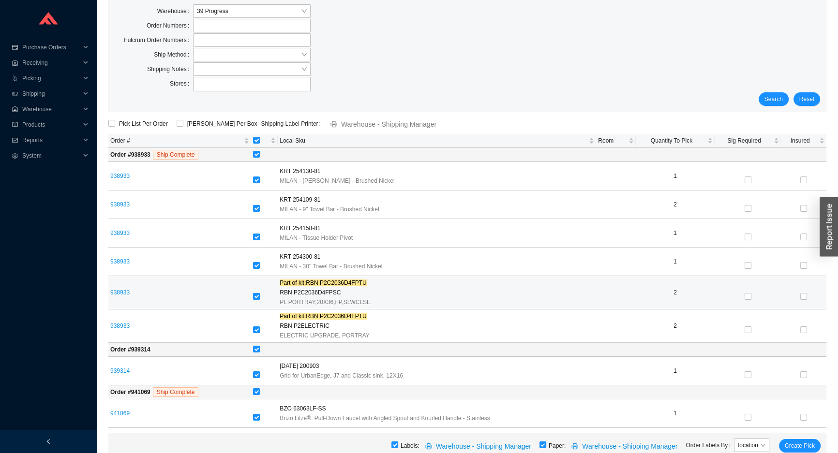
checkbox input "false"
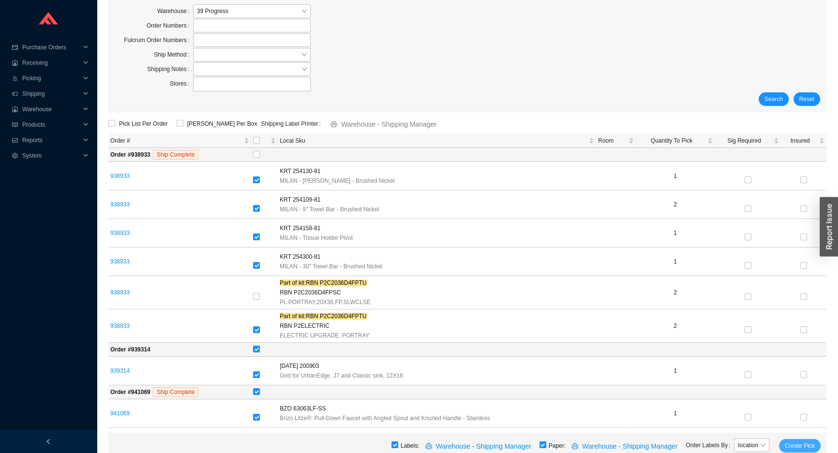
click at [785, 444] on button "Create Pick" at bounding box center [800, 446] width 42 height 14
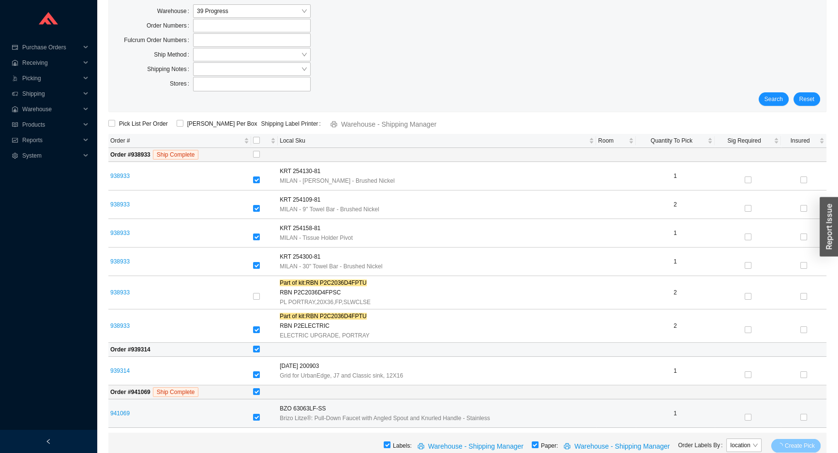
scroll to position [0, 0]
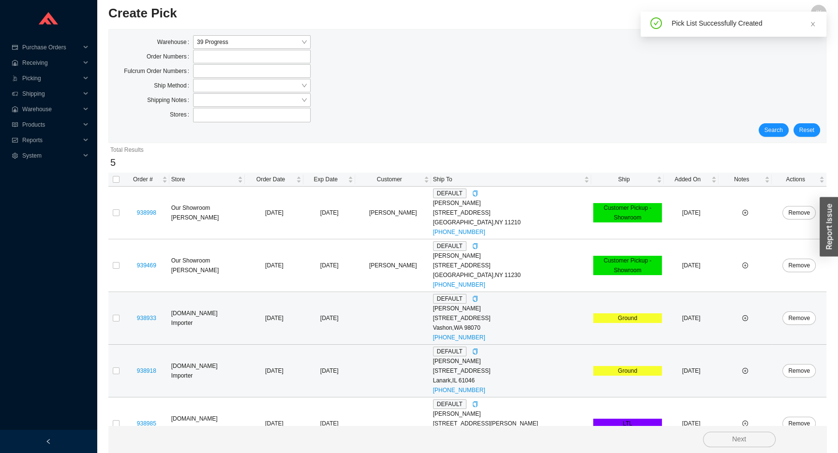
scroll to position [30, 0]
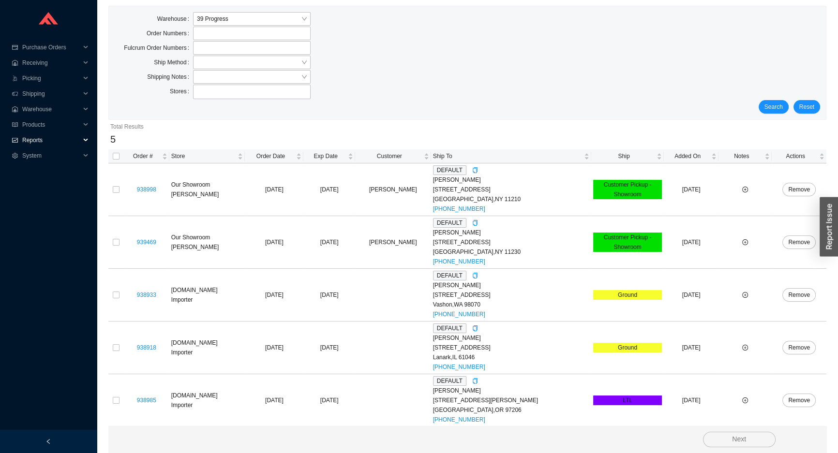
click at [44, 138] on span "Reports" at bounding box center [51, 140] width 58 height 15
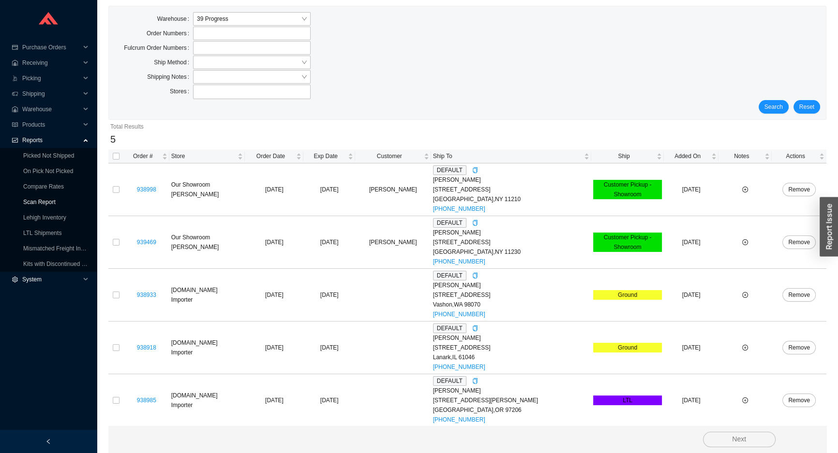
click at [31, 199] on link "Scan Report" at bounding box center [39, 202] width 32 height 7
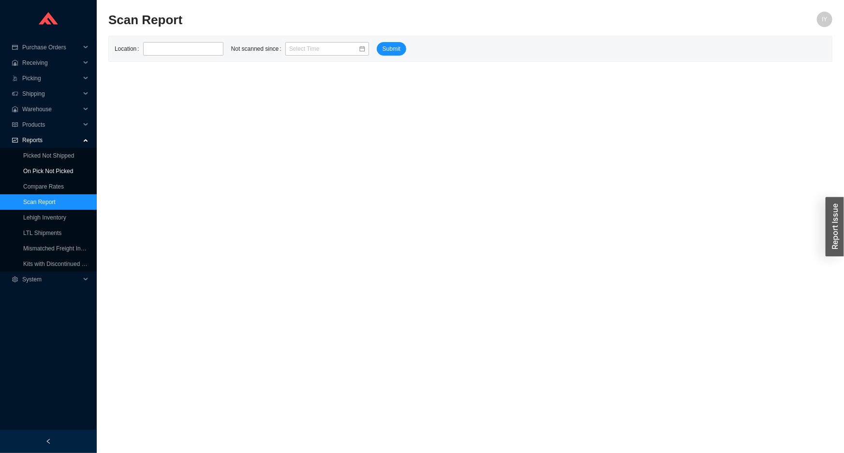
click at [30, 171] on link "On Pick Not Picked" at bounding box center [48, 171] width 50 height 7
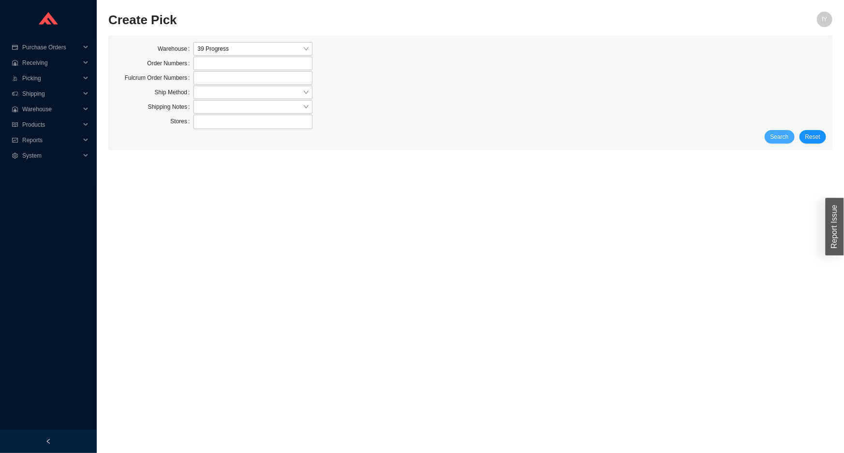
click at [784, 138] on span "Search" at bounding box center [780, 137] width 18 height 10
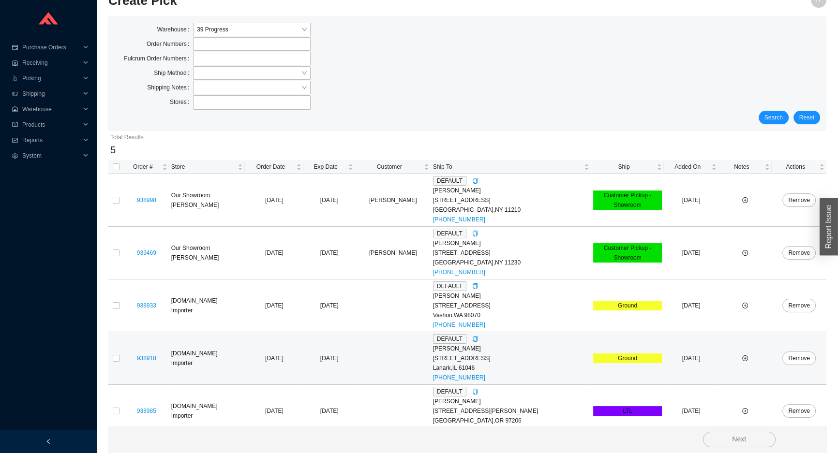
scroll to position [30, 0]
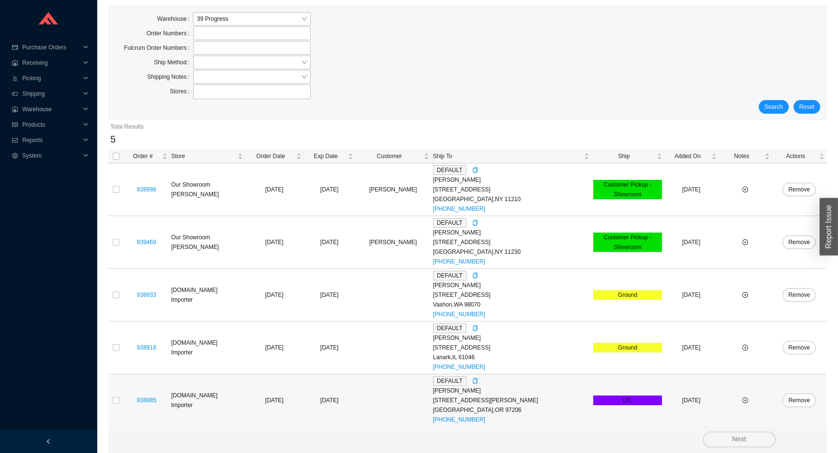
click at [480, 409] on div "Portland , OR 97206" at bounding box center [511, 410] width 156 height 10
copy div "97206"
click at [117, 399] on input "checkbox" at bounding box center [116, 400] width 7 height 7
checkbox input "true"
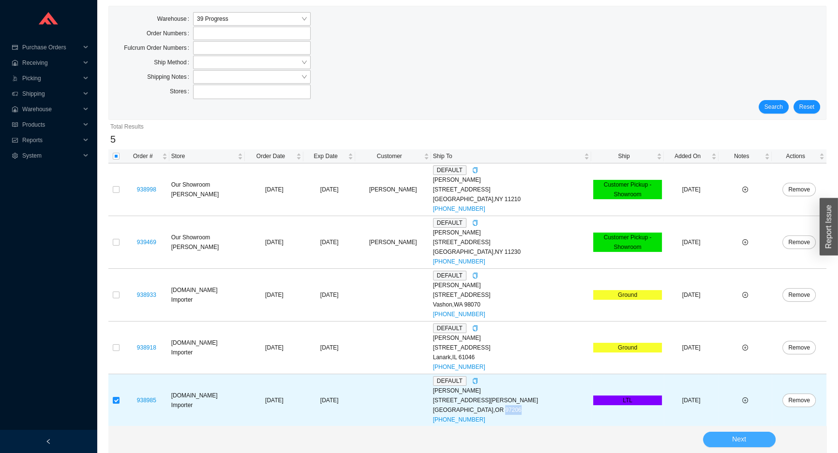
click at [730, 442] on button "Next" at bounding box center [739, 439] width 73 height 15
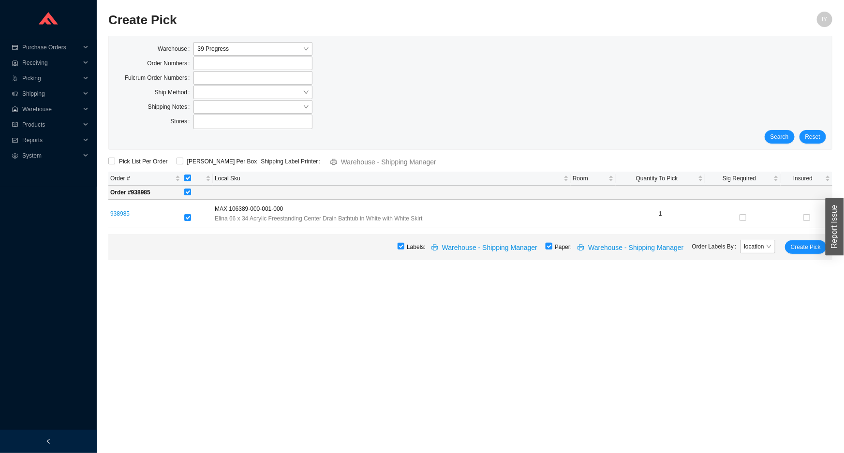
click at [552, 245] on input "checkbox" at bounding box center [549, 246] width 7 height 7
checkbox input "false"
click at [808, 248] on span "Create Pick" at bounding box center [806, 247] width 30 height 10
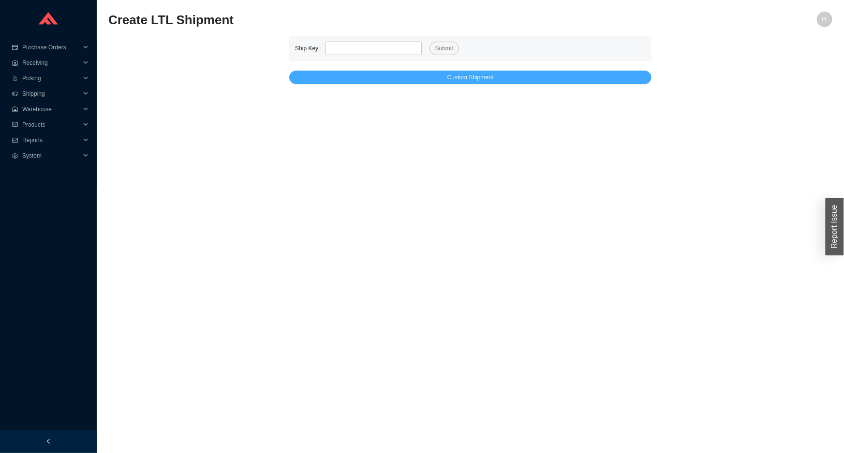
click at [393, 74] on button "Custom Shipment" at bounding box center [470, 78] width 362 height 14
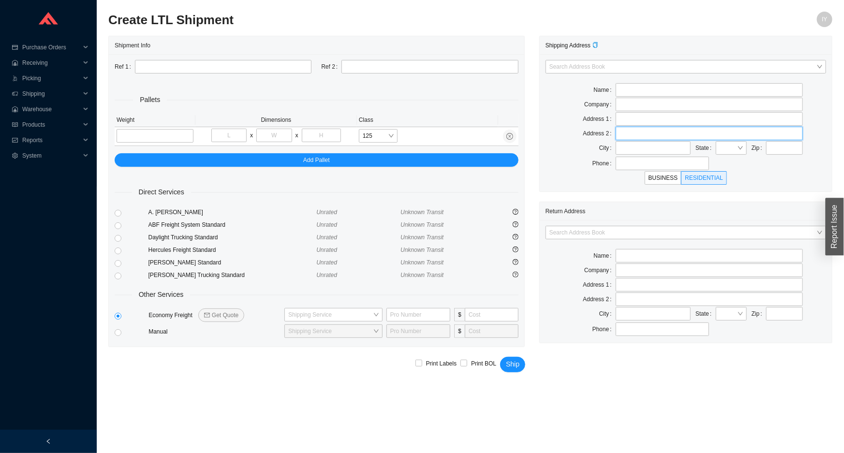
click at [781, 136] on input "text" at bounding box center [709, 134] width 187 height 14
click at [780, 148] on input "text" at bounding box center [784, 148] width 37 height 14
paste input "97206"
click at [604, 238] on div "Search Address Book" at bounding box center [686, 233] width 281 height 14
type input "97206"
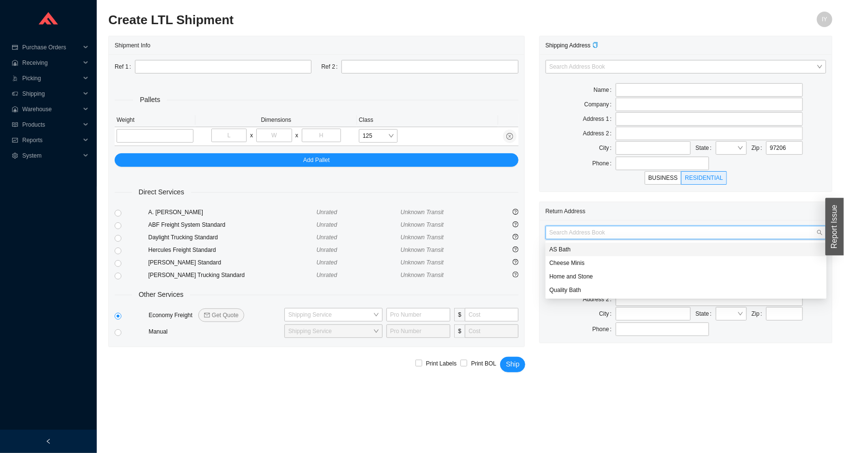
type input "PORTLAND"
click at [581, 249] on div "AS Bath" at bounding box center [686, 249] width 273 height 9
type input "AS Bath"
type input "39 Progress St"
type input "Edison"
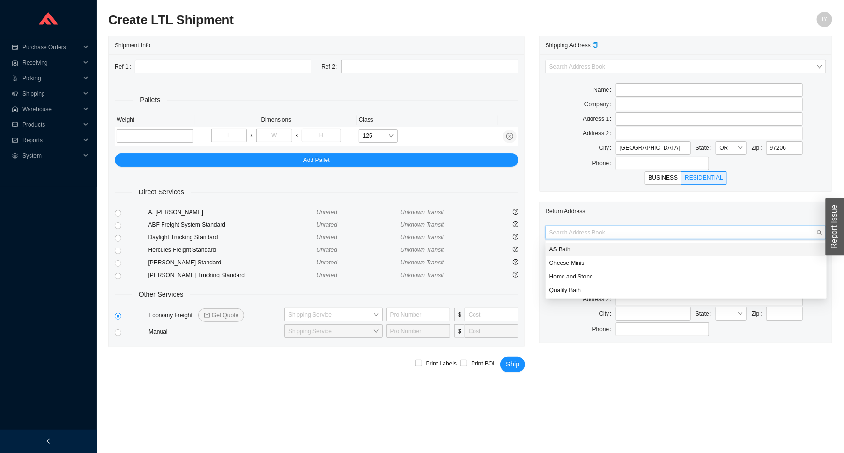
type input "08820"
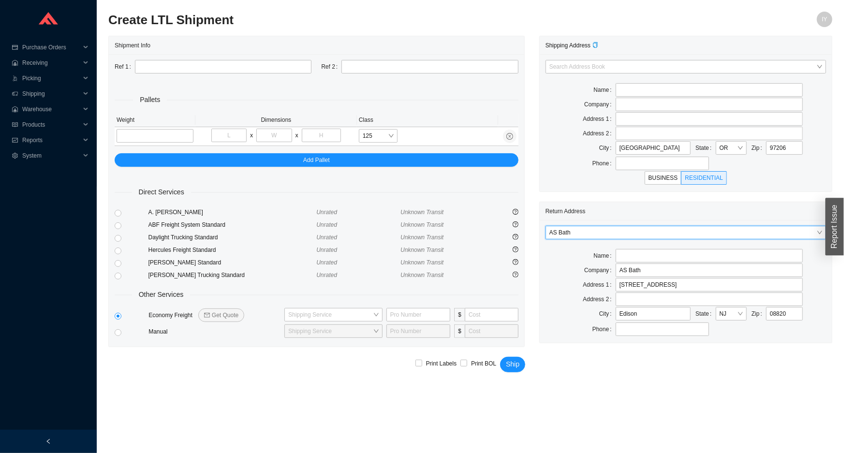
click at [117, 118] on th "Weight" at bounding box center [155, 120] width 81 height 14
click at [133, 145] on td at bounding box center [155, 136] width 81 height 19
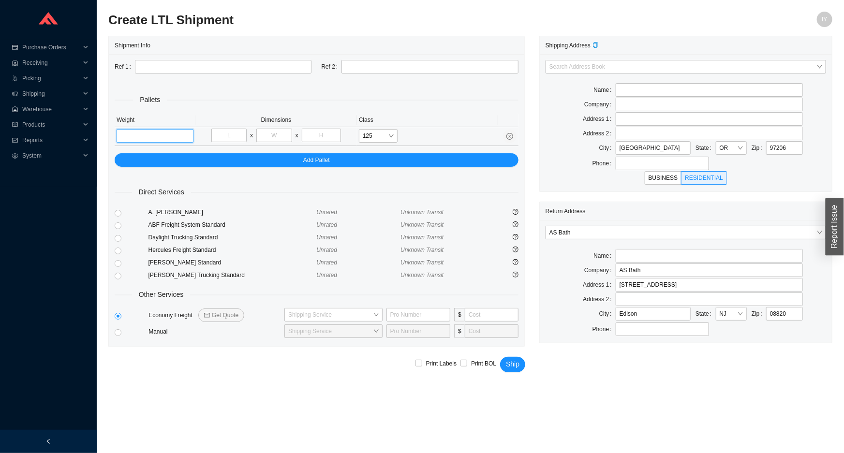
click at [134, 140] on input "tel" at bounding box center [155, 136] width 77 height 14
type input "200"
type input "72"
type input "30"
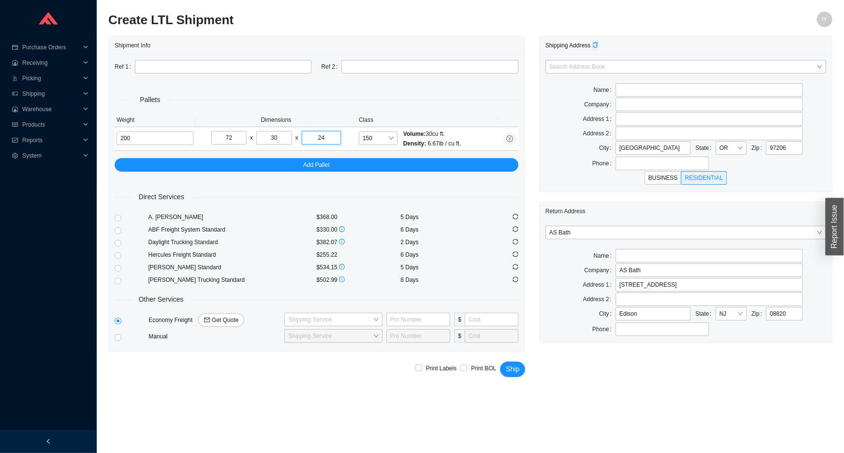
type input "24"
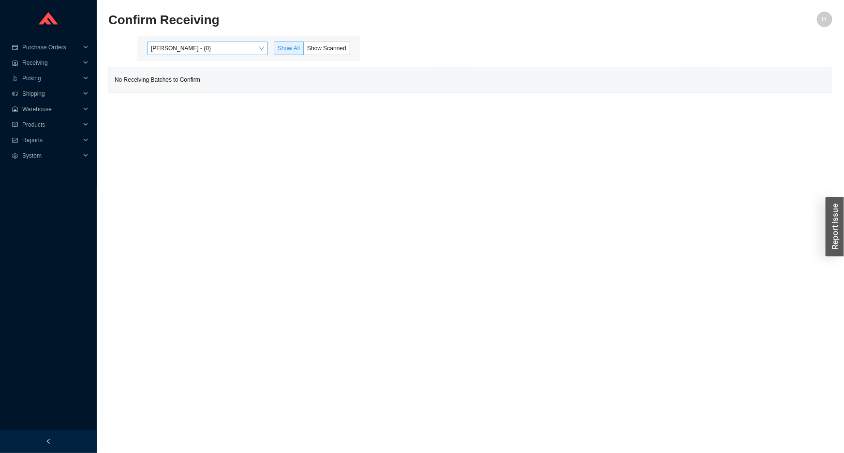
click at [250, 53] on span "Issac Yoselovsky - (0)" at bounding box center [207, 48] width 113 height 13
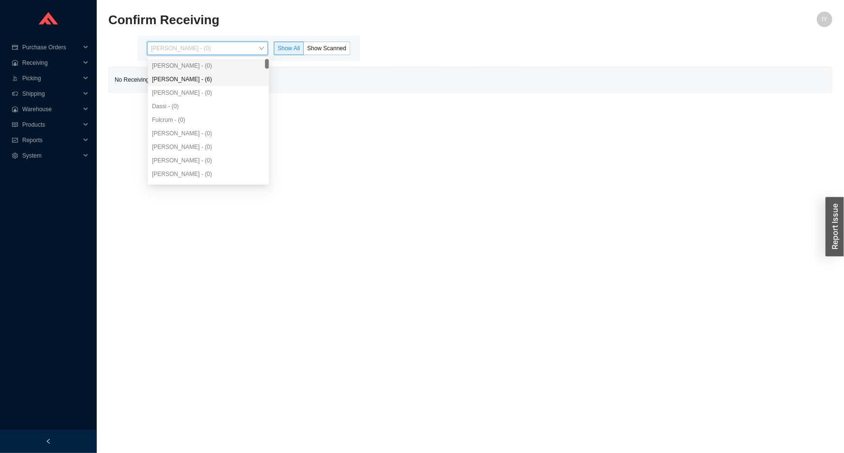
click at [243, 79] on div "Angel Negron - (6)" at bounding box center [208, 79] width 113 height 9
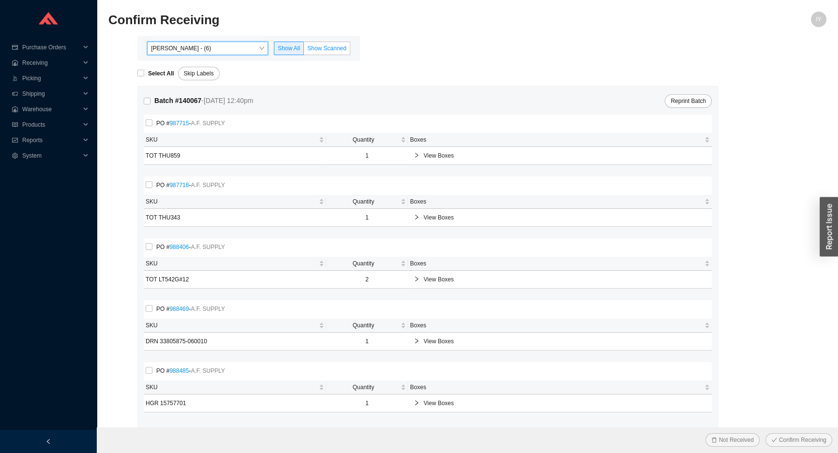
click at [312, 48] on span "Show Scanned" at bounding box center [326, 48] width 39 height 7
click at [304, 50] on input "Show Scanned" at bounding box center [304, 50] width 0 height 0
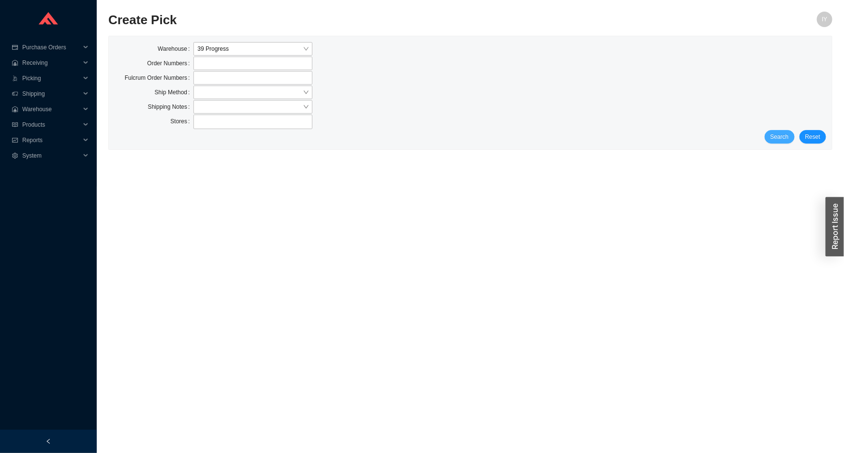
click at [777, 135] on span "Search" at bounding box center [780, 137] width 18 height 10
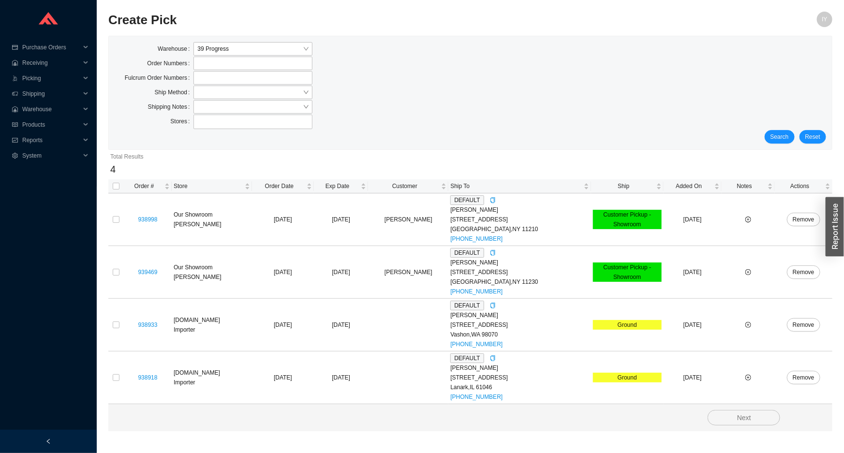
click at [399, 61] on div "Order Numbers" at bounding box center [471, 64] width 712 height 15
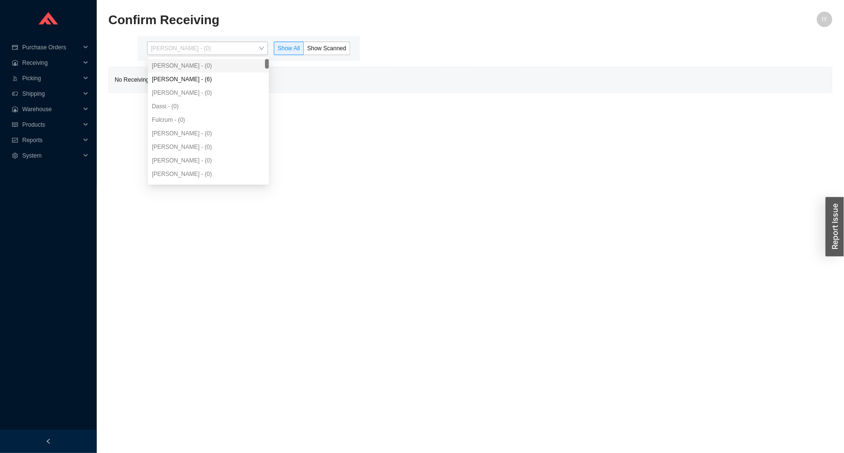
drag, startPoint x: 227, startPoint y: 46, endPoint x: 225, endPoint y: 64, distance: 17.5
click at [226, 51] on span "[PERSON_NAME] - (0)" at bounding box center [207, 48] width 113 height 13
drag, startPoint x: 228, startPoint y: 81, endPoint x: 260, endPoint y: 78, distance: 31.5
click at [229, 81] on div "[PERSON_NAME] - (6)" at bounding box center [208, 79] width 113 height 9
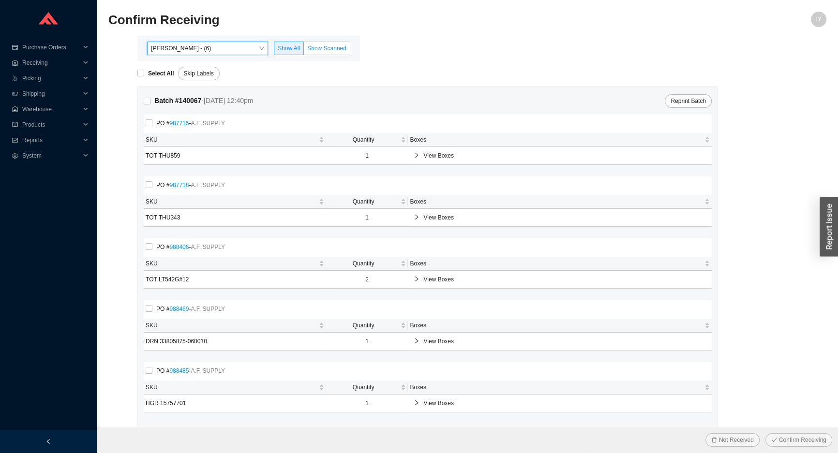
click at [335, 45] on span "Show Scanned" at bounding box center [326, 48] width 39 height 7
click at [304, 50] on input "Show Scanned" at bounding box center [304, 50] width 0 height 0
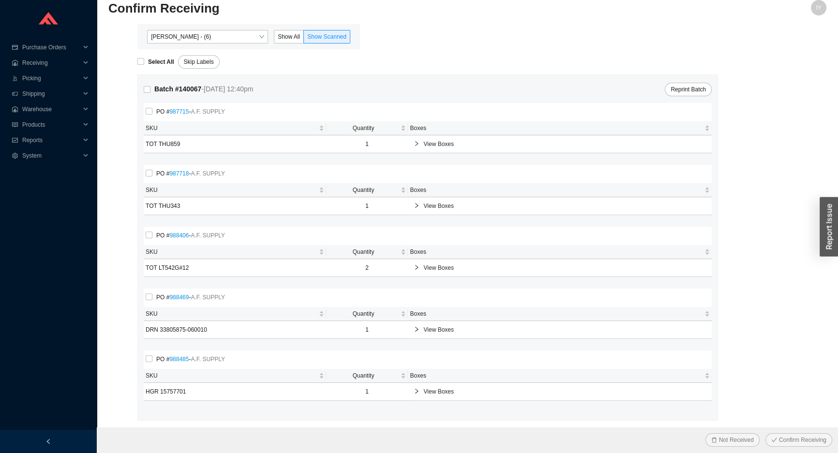
scroll to position [15, 0]
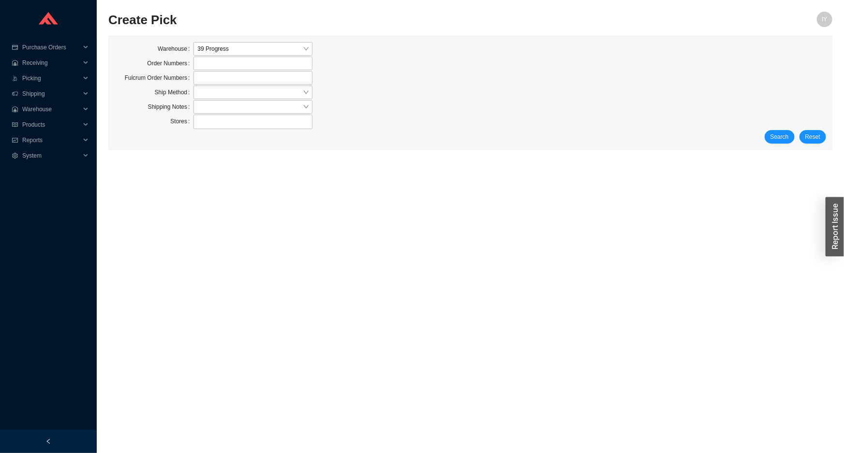
click at [777, 144] on div "Warehouse 39 Progress Order Numbers Fulcrum Order Numbers Ship Method Shipping …" at bounding box center [470, 92] width 723 height 113
click at [777, 135] on span "Search" at bounding box center [780, 137] width 18 height 10
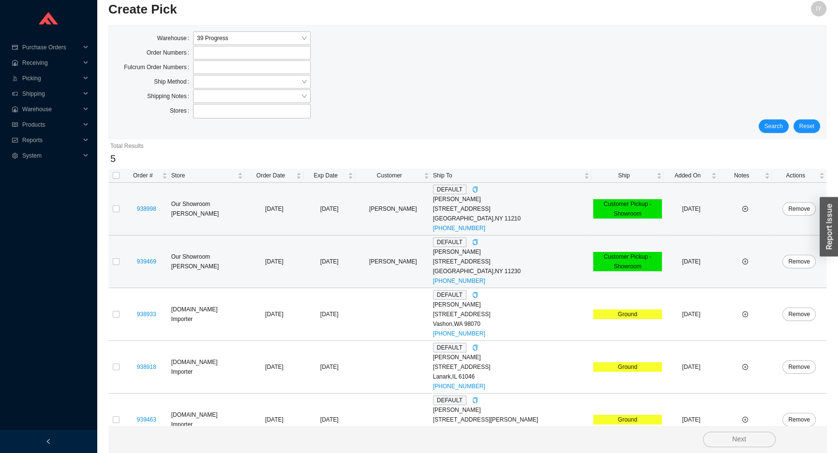
scroll to position [30, 0]
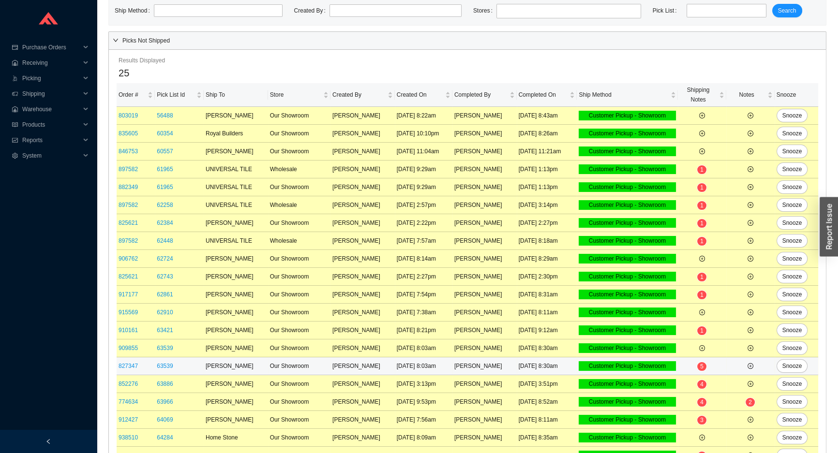
scroll to position [160, 0]
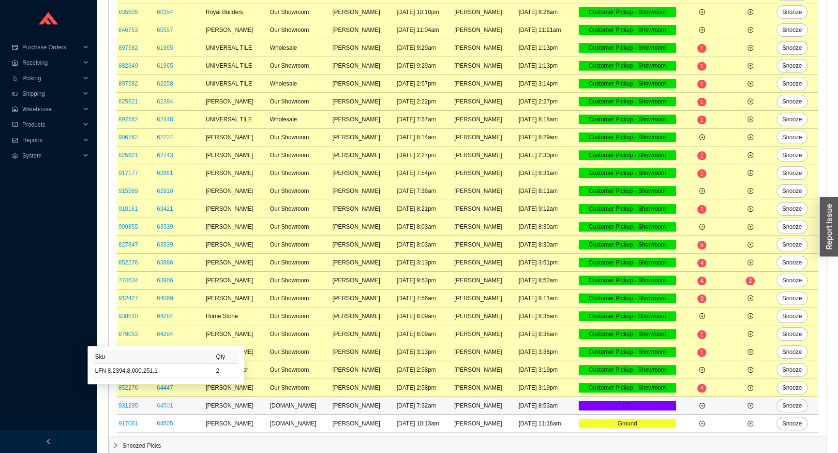
click at [166, 404] on link "64501" at bounding box center [165, 405] width 16 height 7
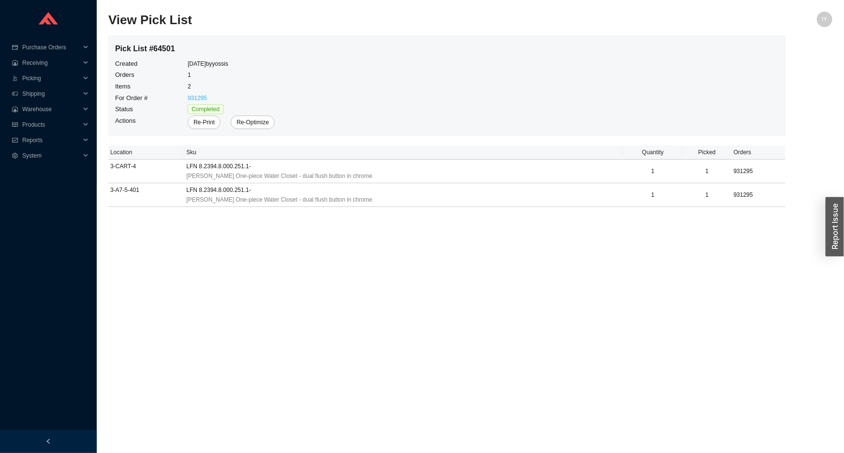
click at [198, 97] on link "931295" at bounding box center [197, 98] width 19 height 7
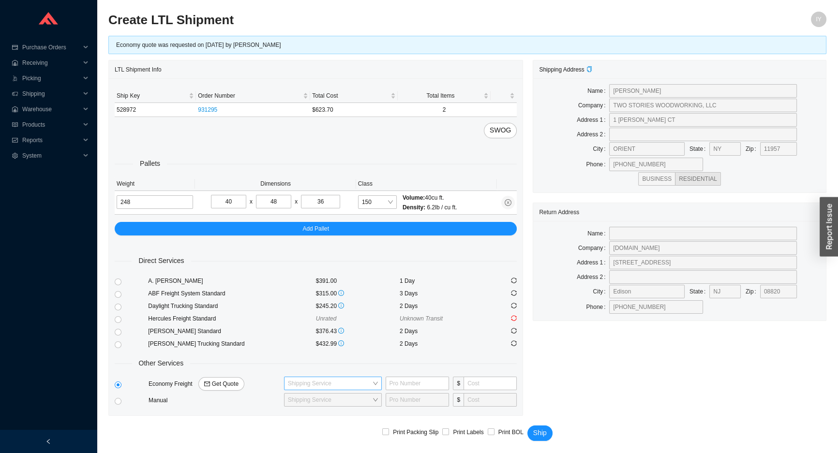
click at [334, 380] on input "search" at bounding box center [330, 383] width 84 height 13
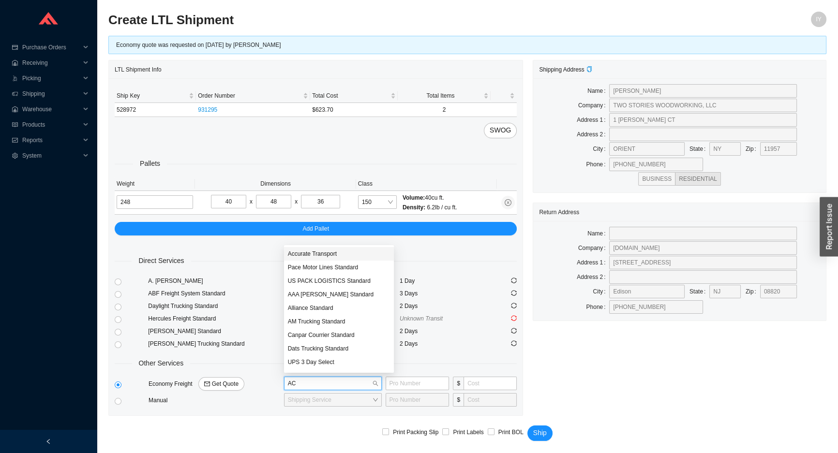
type input "ACC"
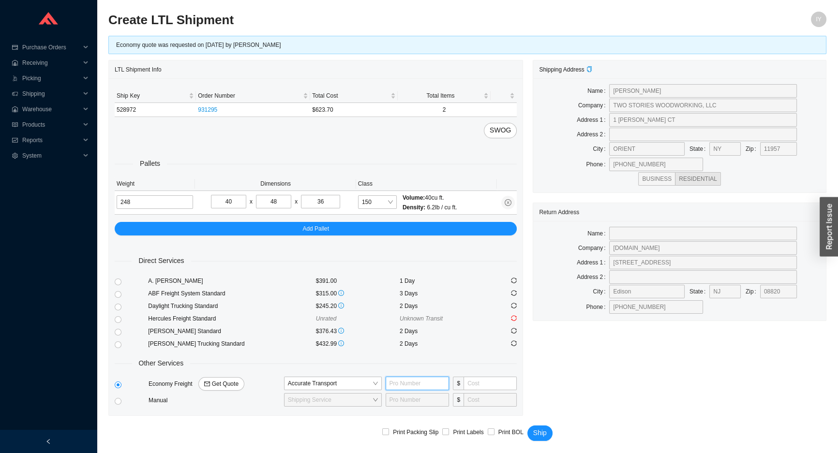
click at [391, 382] on input "text" at bounding box center [418, 384] width 64 height 14
type input "100748162"
type input "195"
click at [527, 426] on button "Ship" at bounding box center [539, 433] width 25 height 15
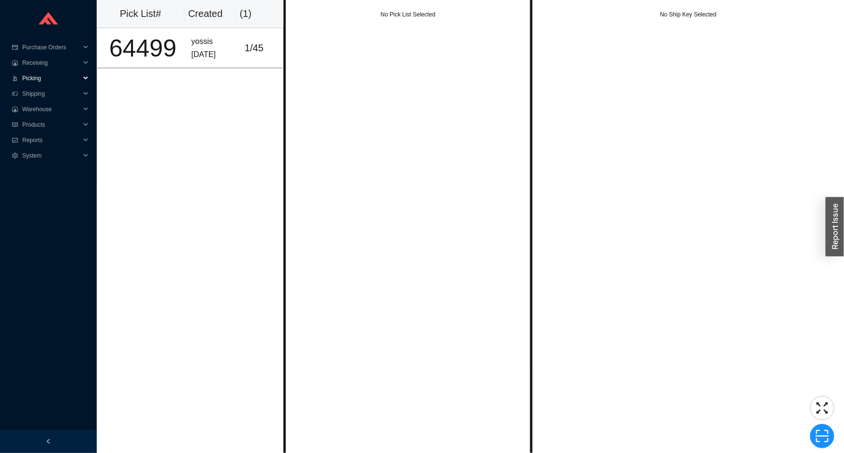
click at [70, 77] on span "Picking" at bounding box center [51, 78] width 58 height 15
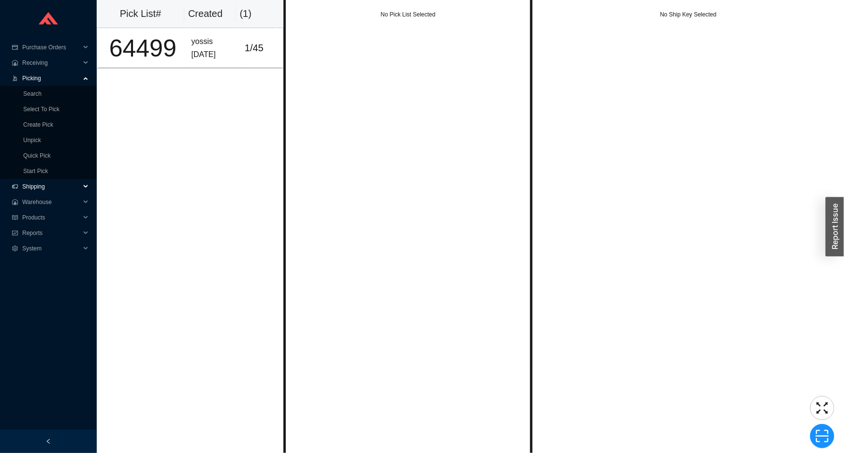
click at [73, 191] on span "Shipping" at bounding box center [51, 186] width 58 height 15
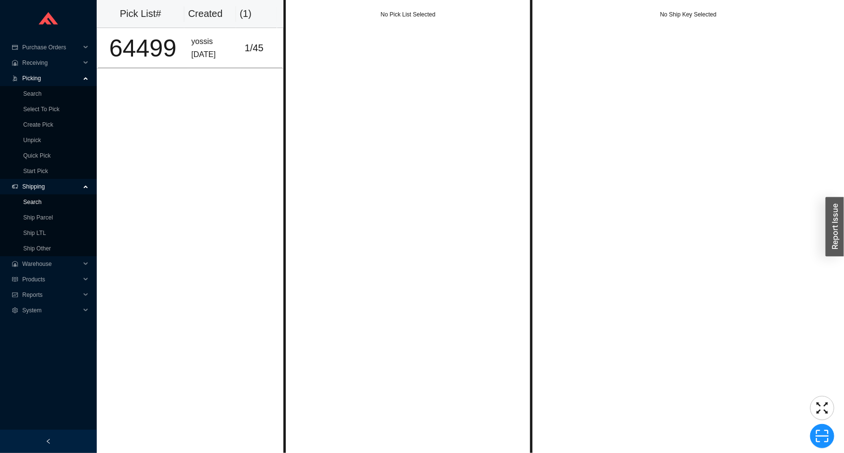
click at [42, 199] on link "Search" at bounding box center [32, 202] width 18 height 7
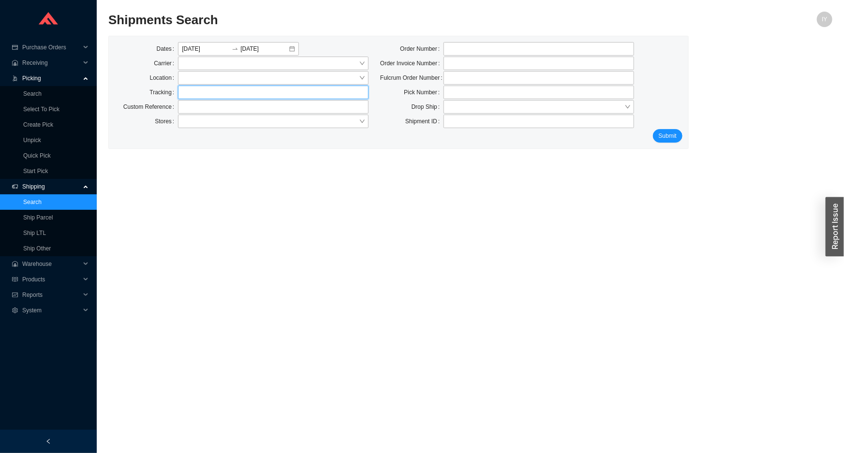
click at [246, 95] on input "text" at bounding box center [273, 93] width 191 height 14
type input "100748158"
click at [671, 132] on span "Submit" at bounding box center [668, 136] width 18 height 10
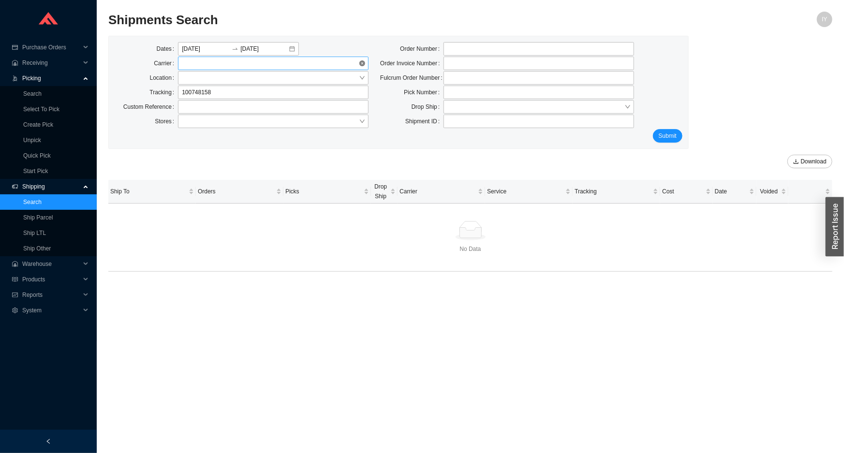
click at [222, 61] on span at bounding box center [273, 63] width 183 height 13
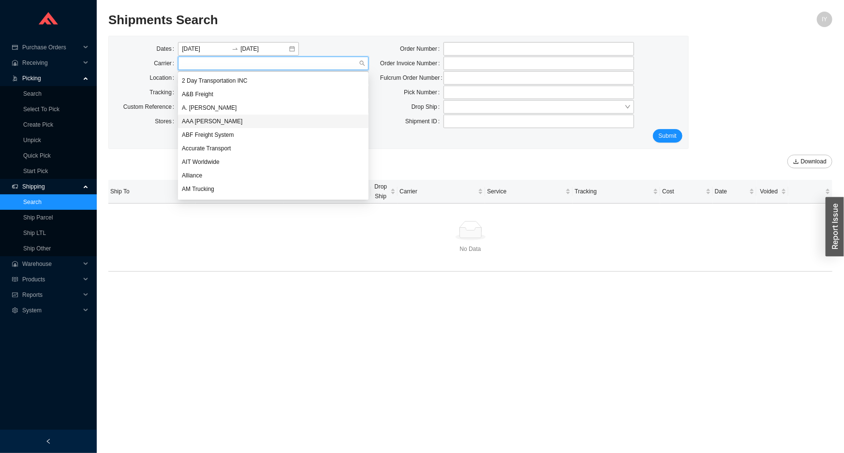
click at [629, 168] on div "Ship To Orders Picks Drop Ship Carrier Service Tracking Cost Date Voided No Data" at bounding box center [470, 220] width 724 height 104
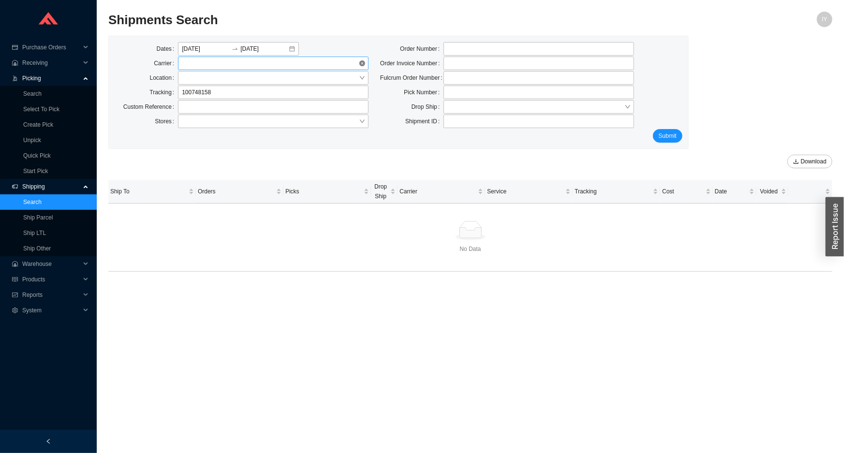
click at [246, 63] on span at bounding box center [273, 63] width 183 height 13
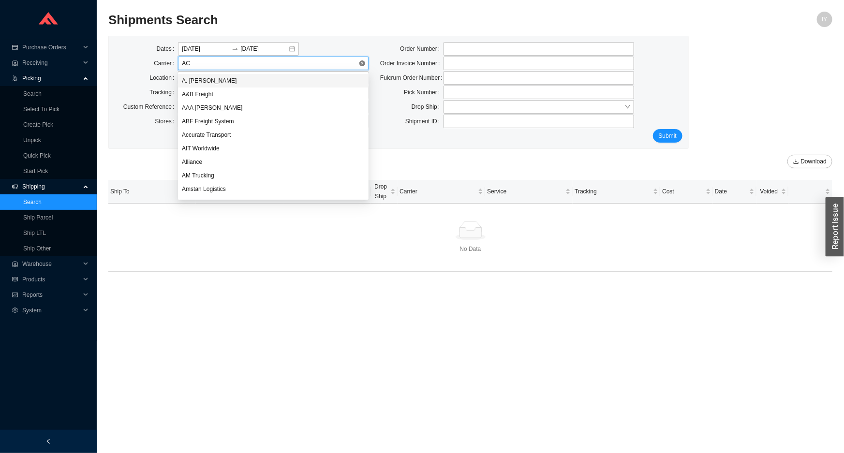
type input "ACC"
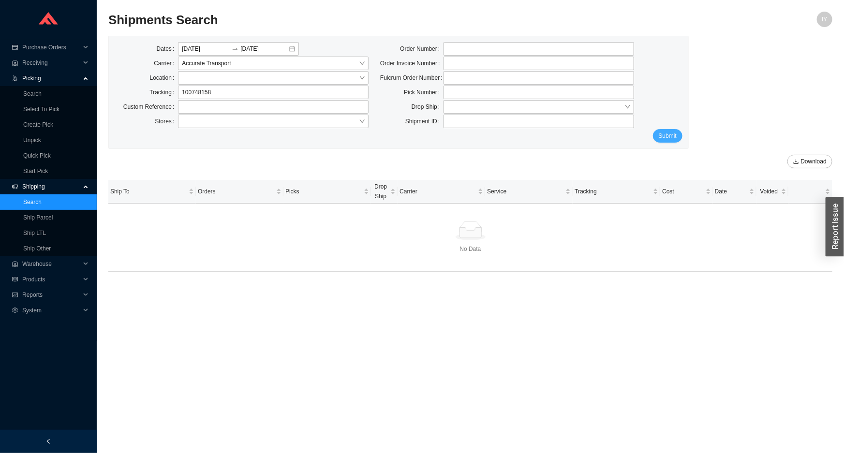
click at [674, 140] on span "Submit" at bounding box center [668, 136] width 18 height 10
click at [256, 47] on input "09/19/2025" at bounding box center [264, 49] width 48 height 10
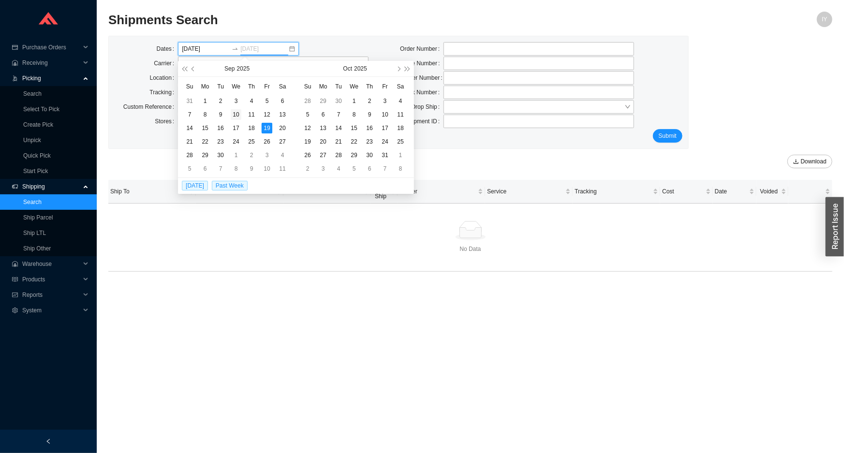
type input "09/10/2025"
click at [238, 116] on div "10" at bounding box center [236, 114] width 11 height 11
click at [268, 131] on table "Su Mo Tu We Th Fr Sa 31 1 2 3 4 5 6 7 8 9 10 11 12 13 14 15 16 17 18 19 20 21 2…" at bounding box center [236, 127] width 108 height 97
click at [267, 126] on table "Su Mo Tu We Th Fr Sa 31 1 2 3 4 5 6 7 8 9 10 11 12 13 14 15 16 17 18 19 20 21 2…" at bounding box center [236, 127] width 108 height 97
type input "09/06/2025"
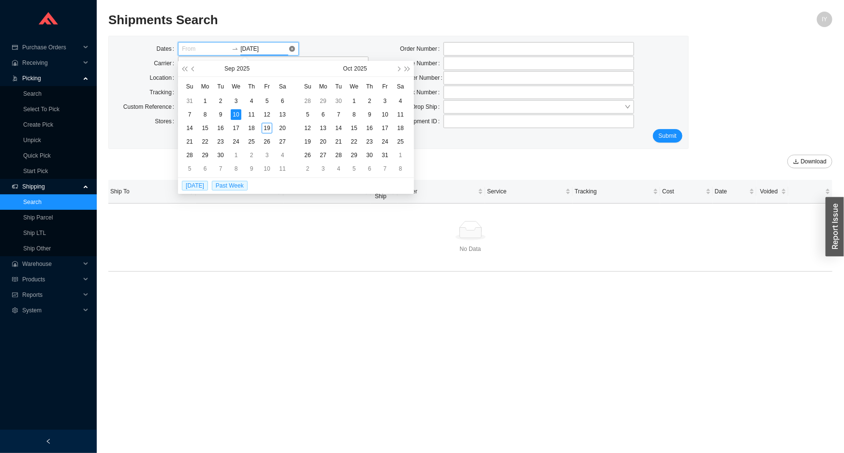
click at [268, 52] on input "09/10/2025" at bounding box center [264, 49] width 48 height 10
type input "09/19/2025"
click at [268, 128] on div "19" at bounding box center [267, 128] width 11 height 11
type input "09/10/2025"
click at [238, 111] on div "10" at bounding box center [236, 114] width 11 height 11
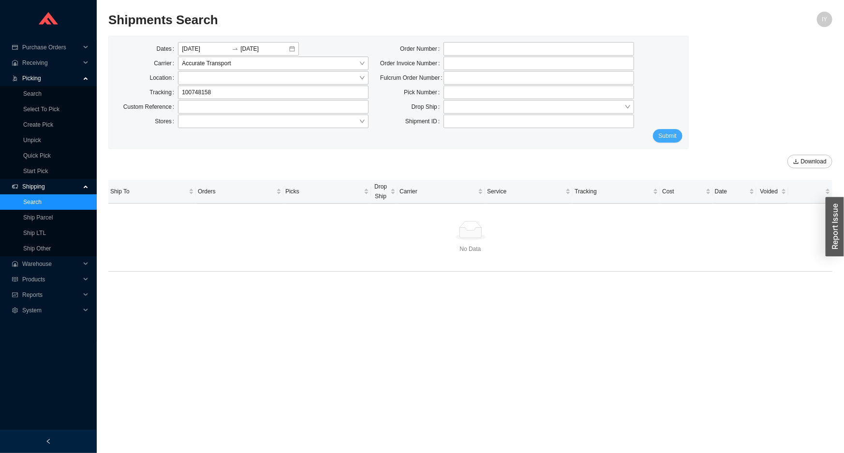
click at [676, 132] on span "Submit" at bounding box center [668, 136] width 18 height 10
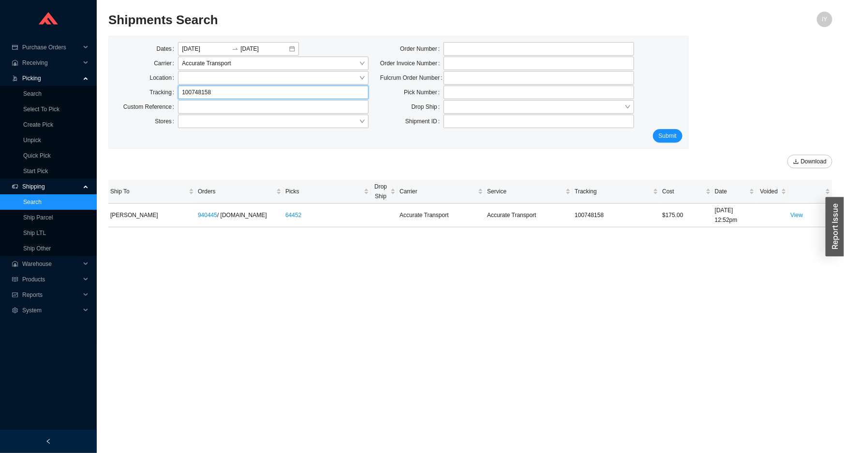
click at [314, 92] on input "100748158" at bounding box center [273, 93] width 191 height 14
type input "1"
type input "100748162"
click at [671, 140] on span "Submit" at bounding box center [668, 136] width 18 height 10
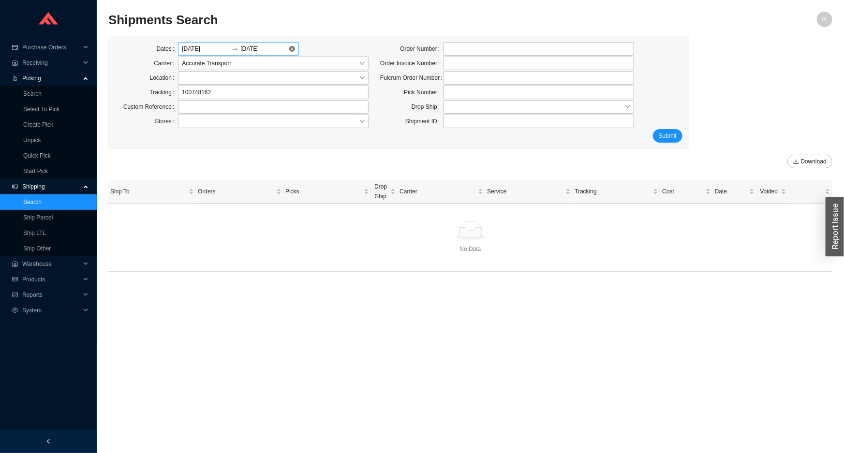
click at [216, 47] on input "09/10/2025" at bounding box center [206, 49] width 48 height 10
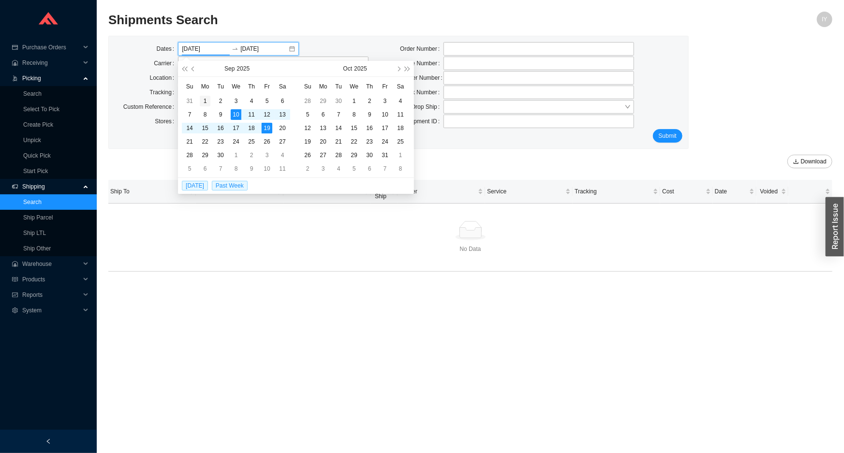
type input "09/01/2025"
click at [206, 100] on div "1" at bounding box center [205, 101] width 11 height 11
type input "09/19/2025"
click at [268, 131] on div "19" at bounding box center [267, 128] width 11 height 11
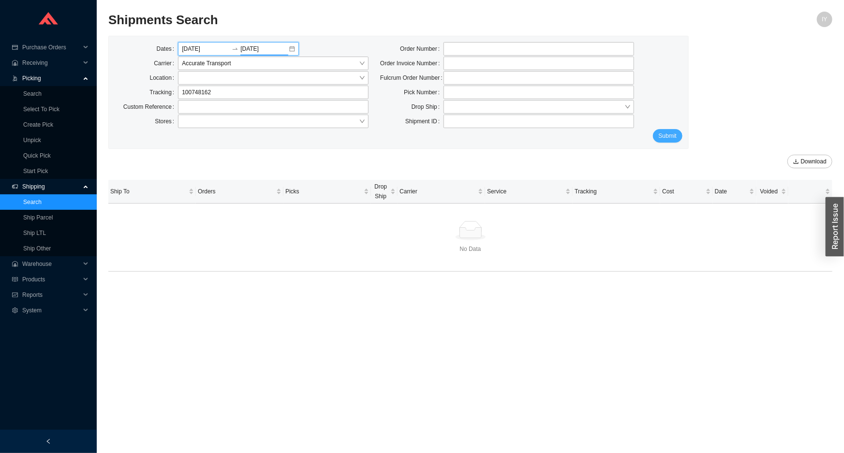
click at [674, 135] on span "Submit" at bounding box center [668, 136] width 18 height 10
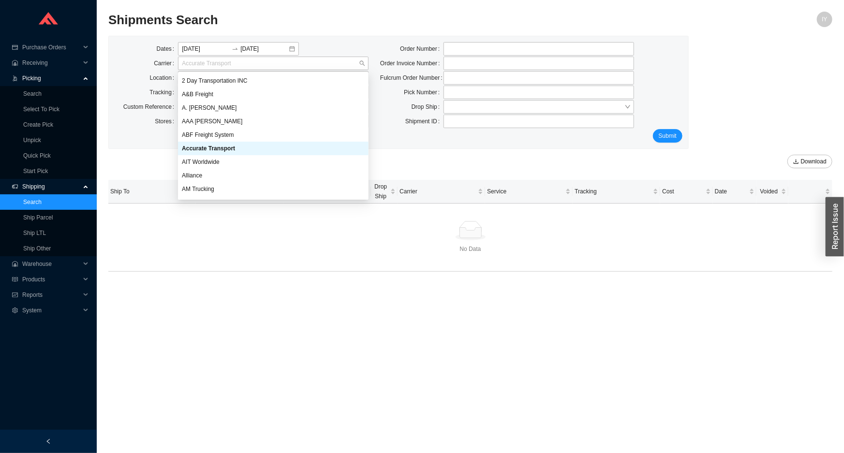
drag, startPoint x: 305, startPoint y: 58, endPoint x: 151, endPoint y: 59, distance: 153.4
click at [152, 59] on div "Carrier Accurate Transport" at bounding box center [242, 64] width 254 height 14
click at [619, 151] on div "Download" at bounding box center [470, 158] width 724 height 19
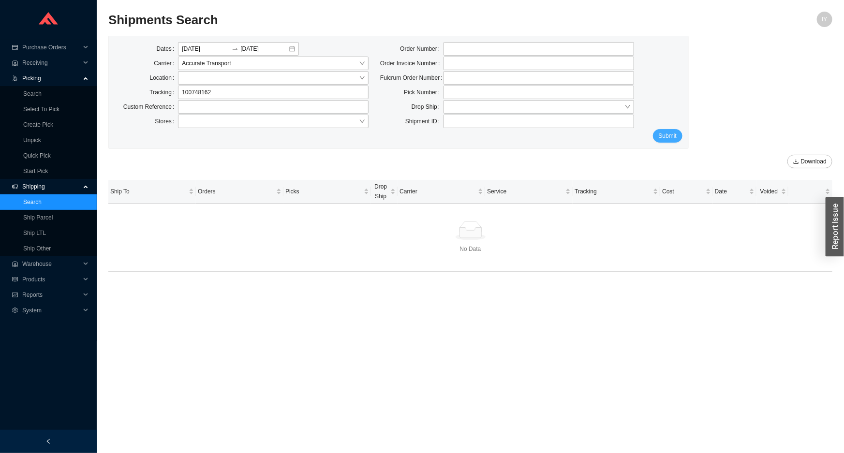
click at [670, 140] on button "Submit" at bounding box center [668, 136] width 30 height 14
click at [42, 199] on link "Search" at bounding box center [32, 202] width 18 height 7
type input "09/19/2025"
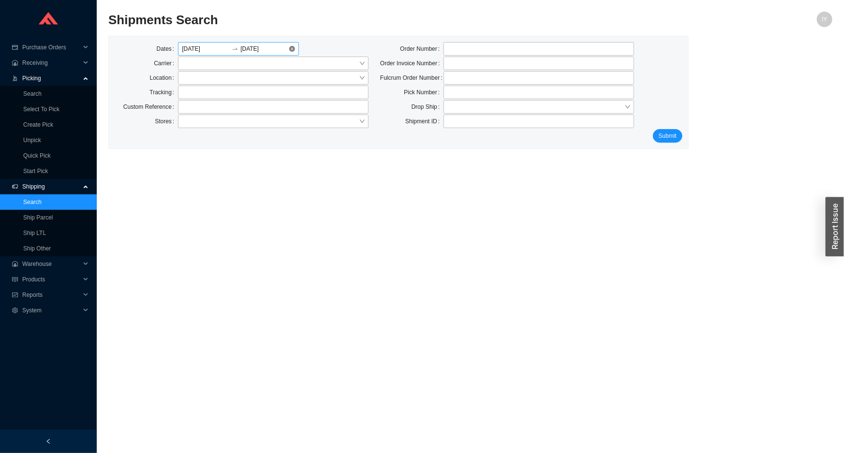
click at [257, 51] on input "09/19/2025" at bounding box center [264, 49] width 48 height 10
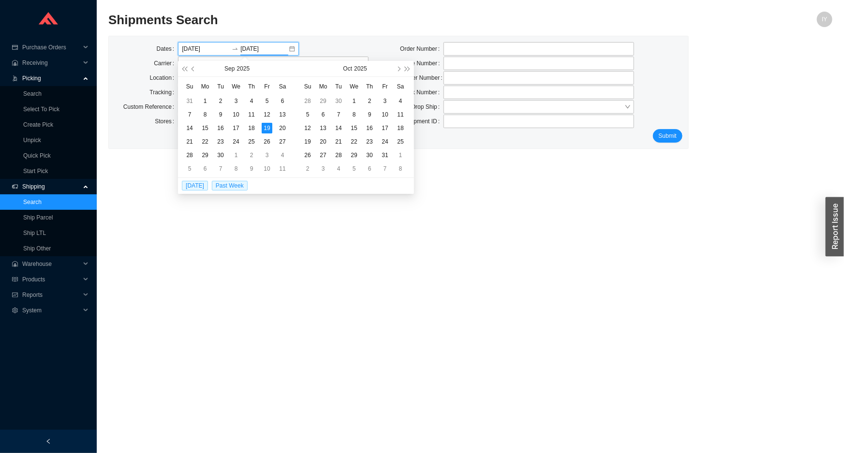
type input "09/19/2025"
click at [198, 47] on input "09/19/2025" at bounding box center [206, 49] width 48 height 10
click at [183, 73] on button "button" at bounding box center [184, 68] width 9 height 15
type input "09/09/2024"
click at [209, 114] on div "9" at bounding box center [205, 114] width 11 height 11
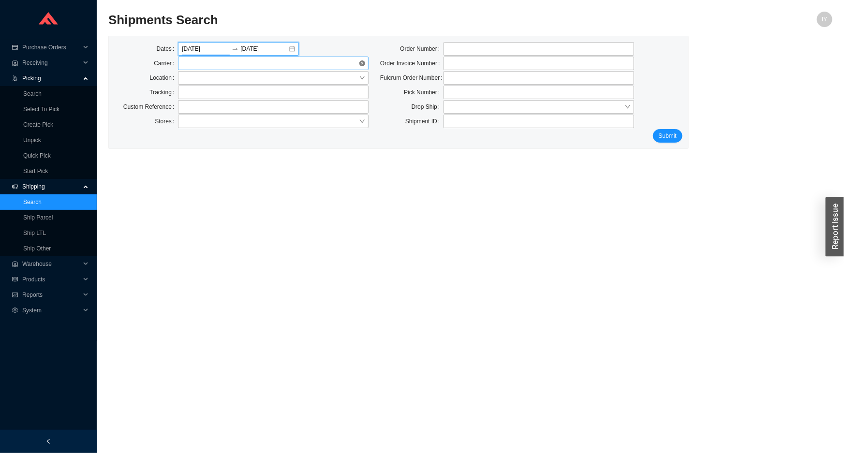
click at [323, 66] on span at bounding box center [273, 63] width 183 height 13
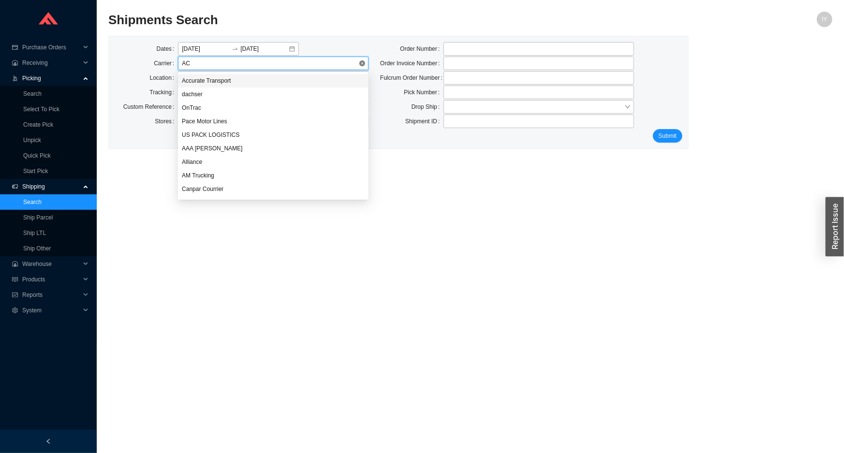
type input "ACC"
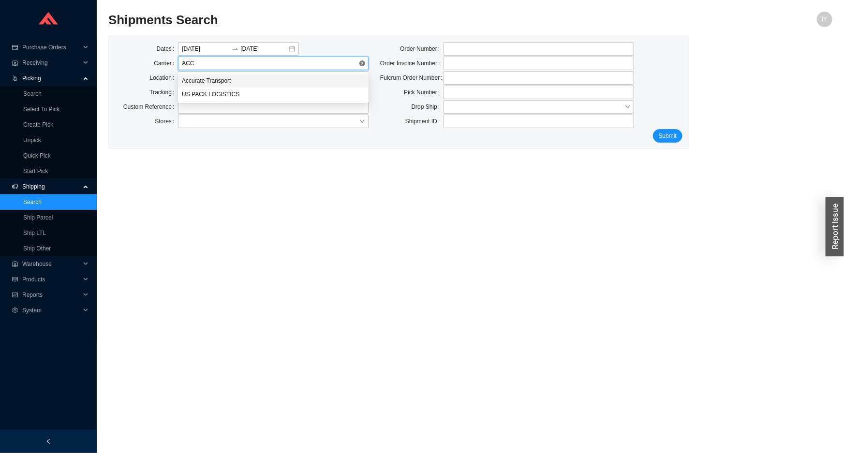
click at [307, 77] on div "Accurate Transport" at bounding box center [273, 80] width 183 height 9
click at [676, 136] on span "Submit" at bounding box center [668, 136] width 18 height 10
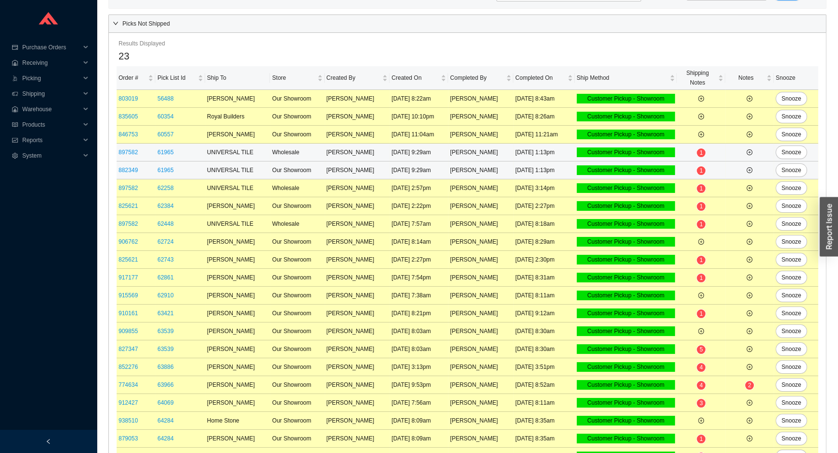
scroll to position [124, 0]
